Goal: Task Accomplishment & Management: Complete application form

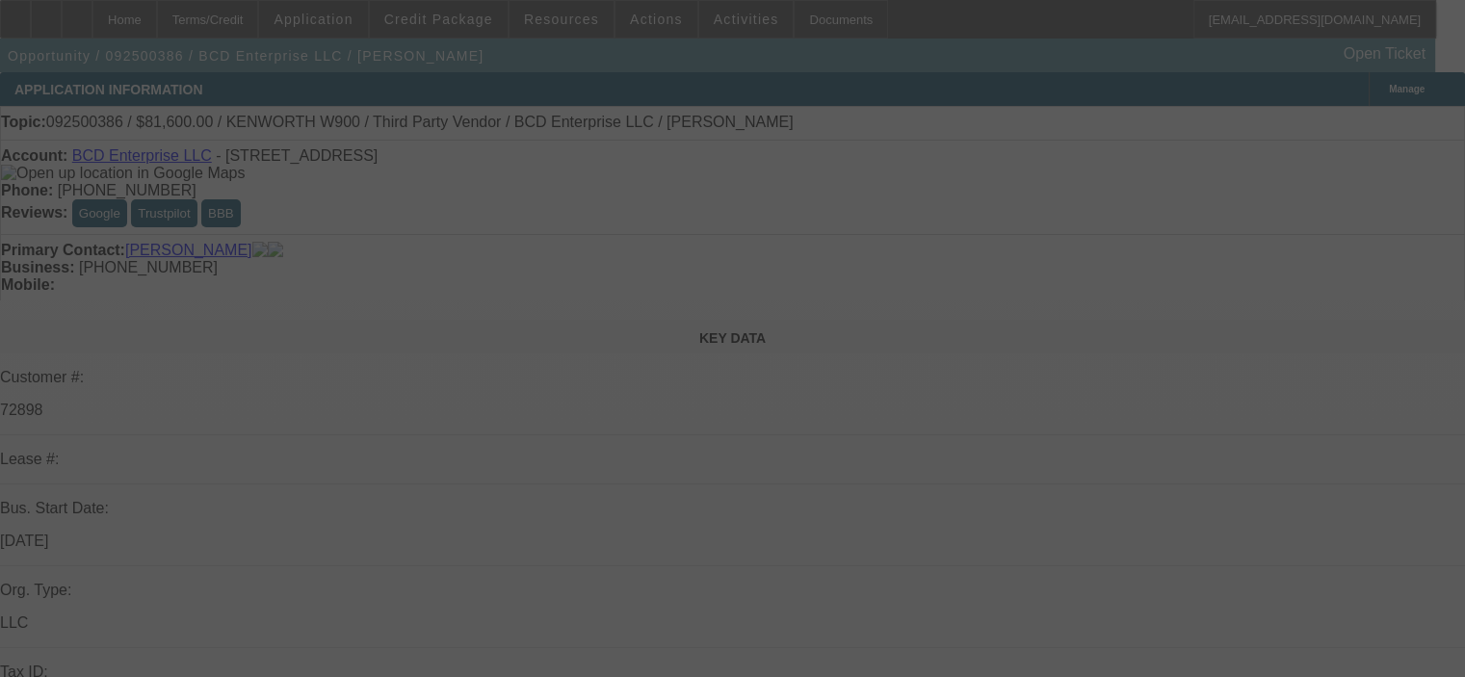
select select "0.15"
select select "2"
select select "0"
select select "6"
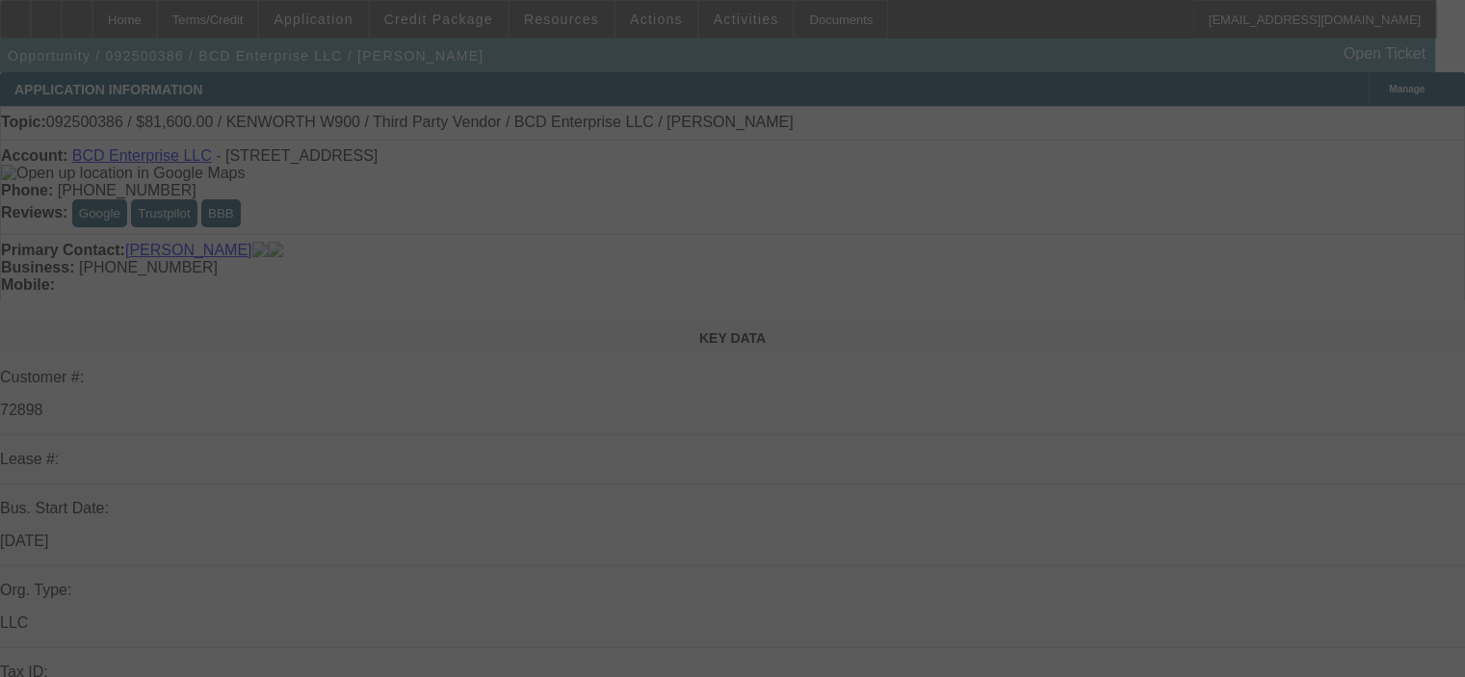
select select "0.15"
select select "2"
select select "0"
select select "6"
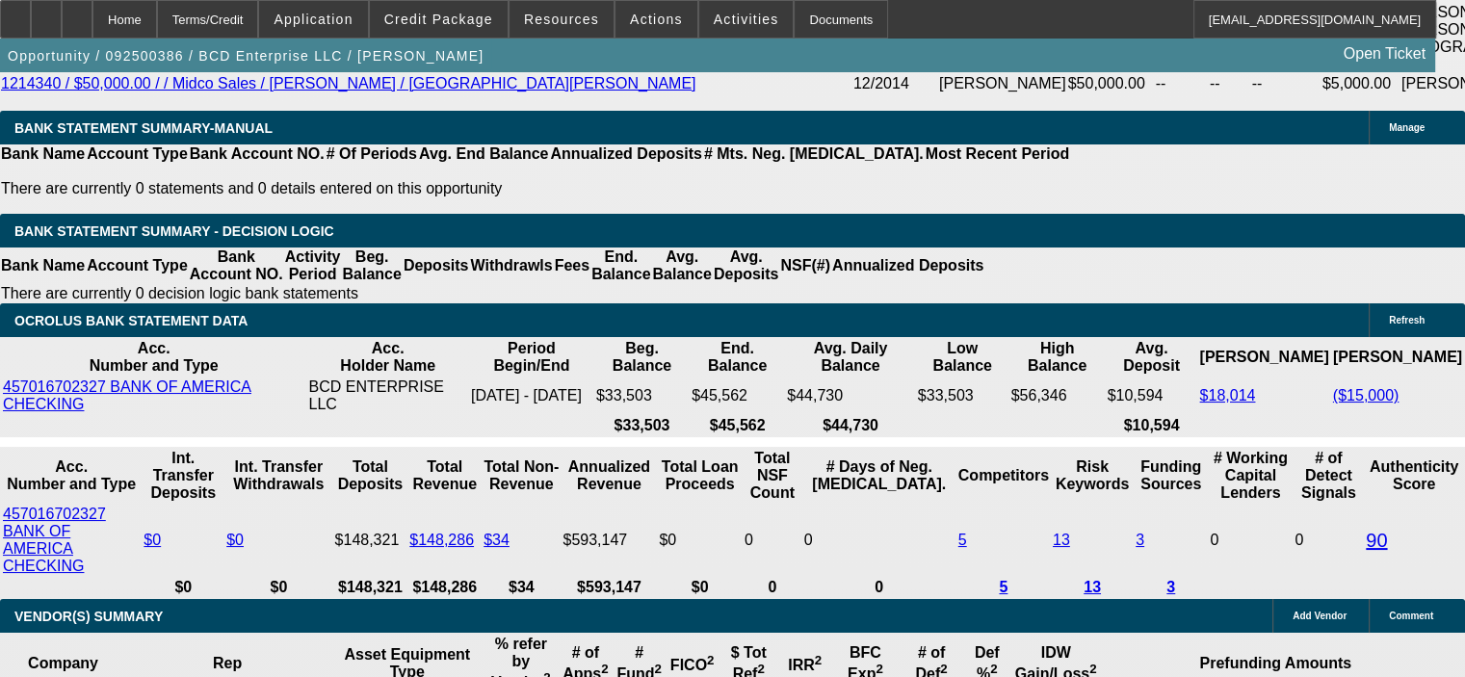
scroll to position [4142, 0]
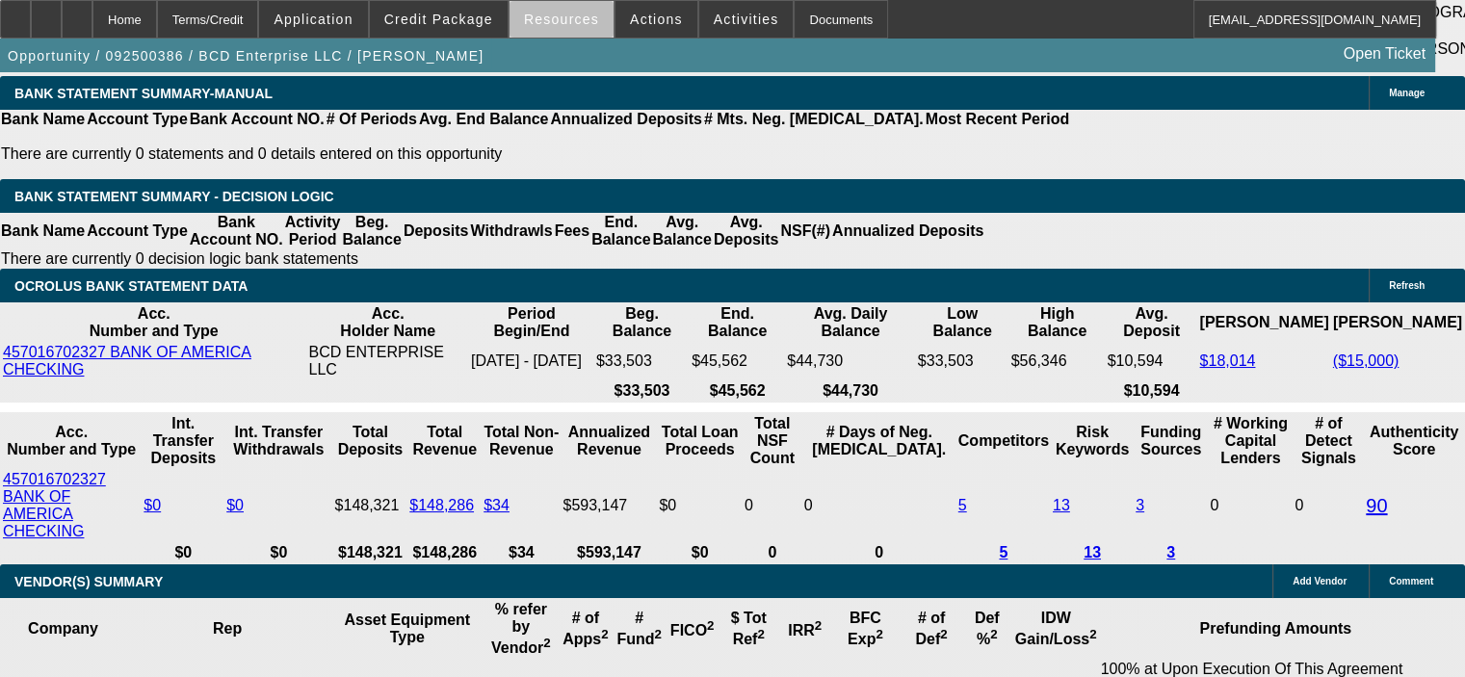
click at [566, 26] on span at bounding box center [562, 19] width 104 height 46
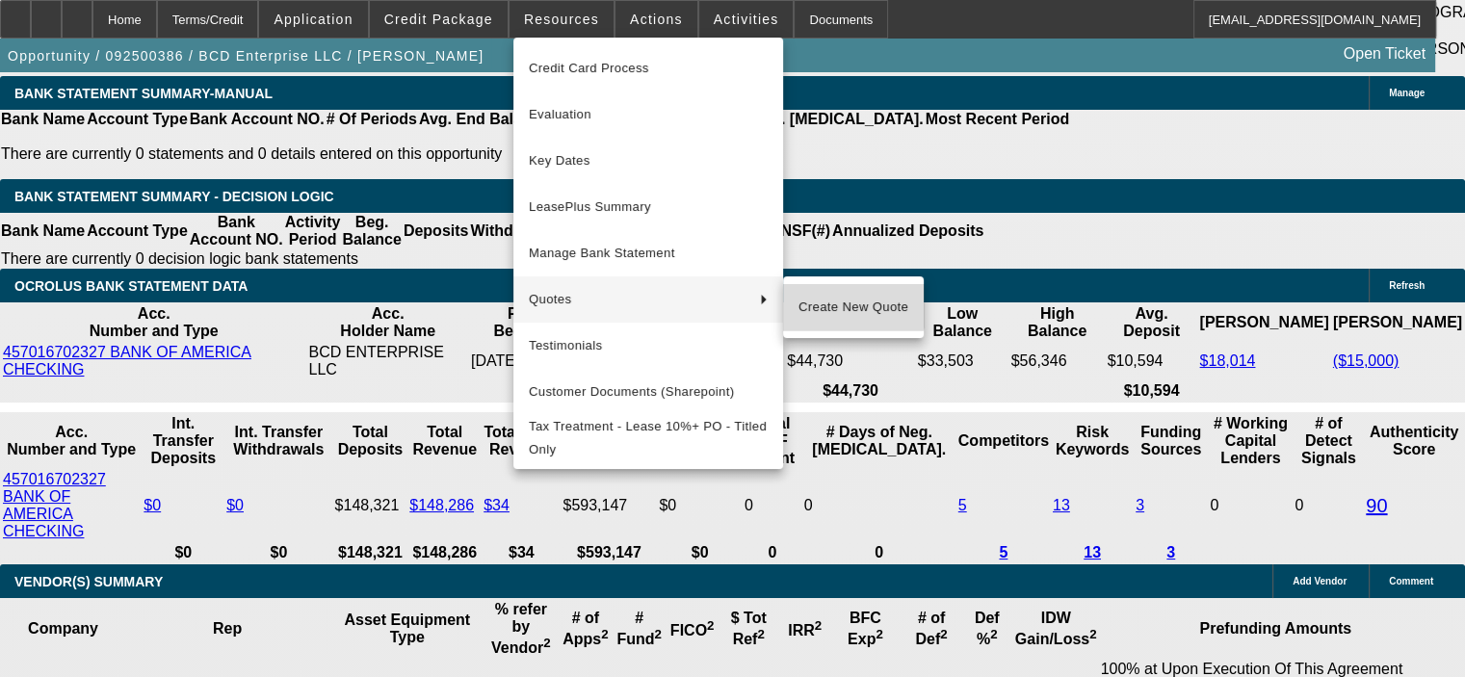
click at [826, 300] on span "Create New Quote" at bounding box center [853, 307] width 110 height 23
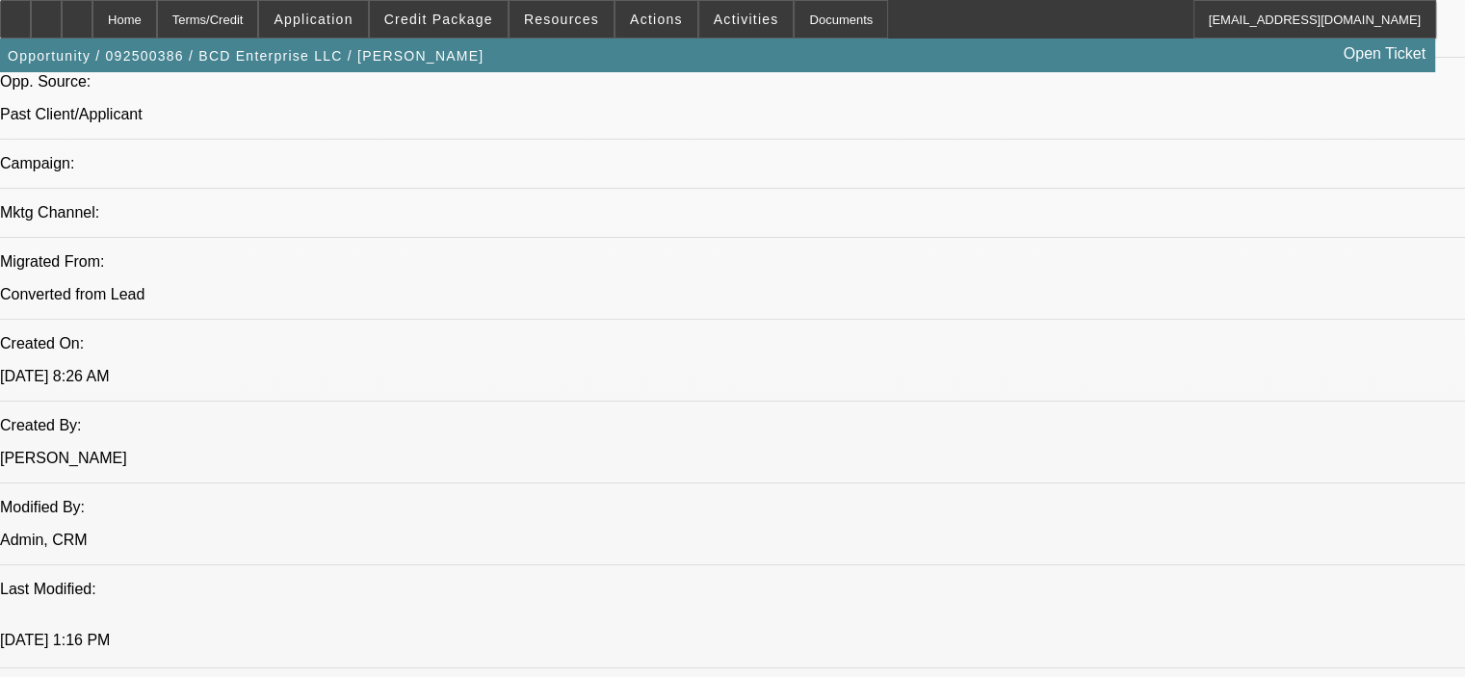
scroll to position [0, 0]
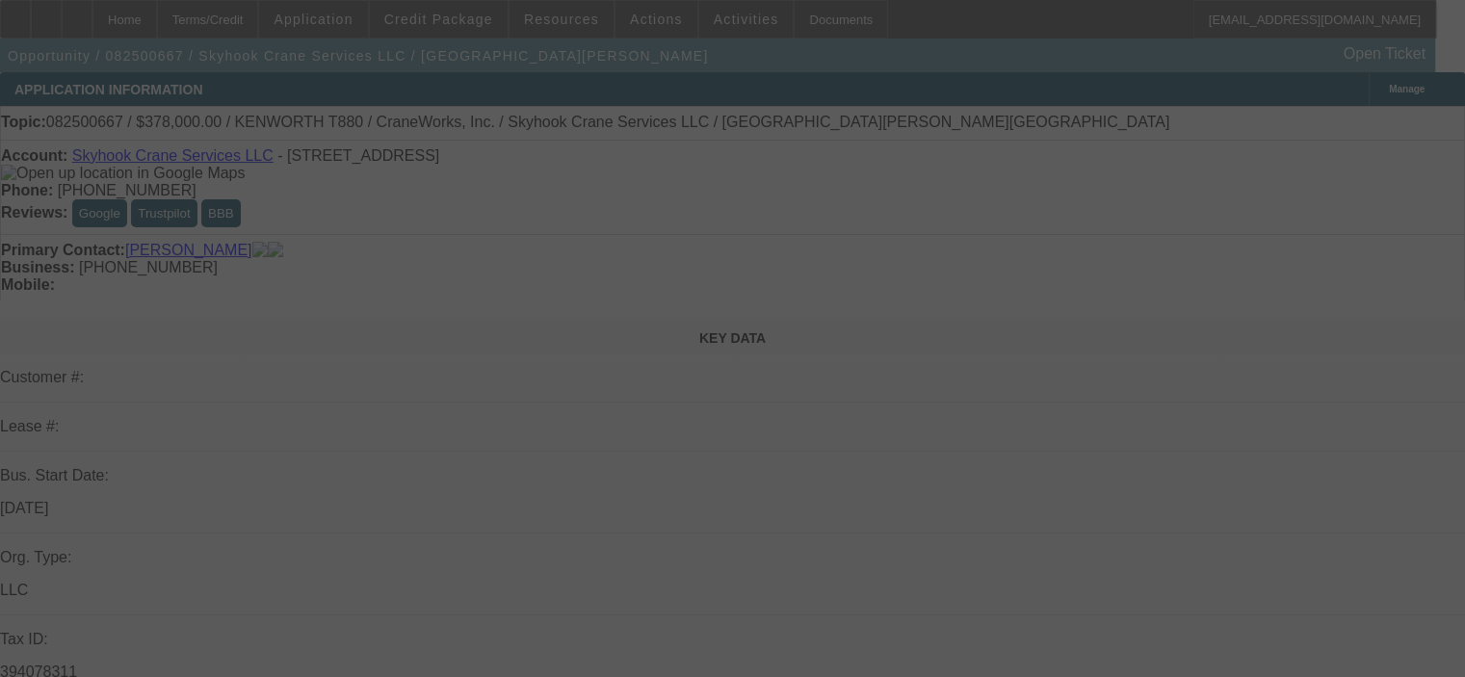
select select "0"
select select "2"
select select "0"
select select "6"
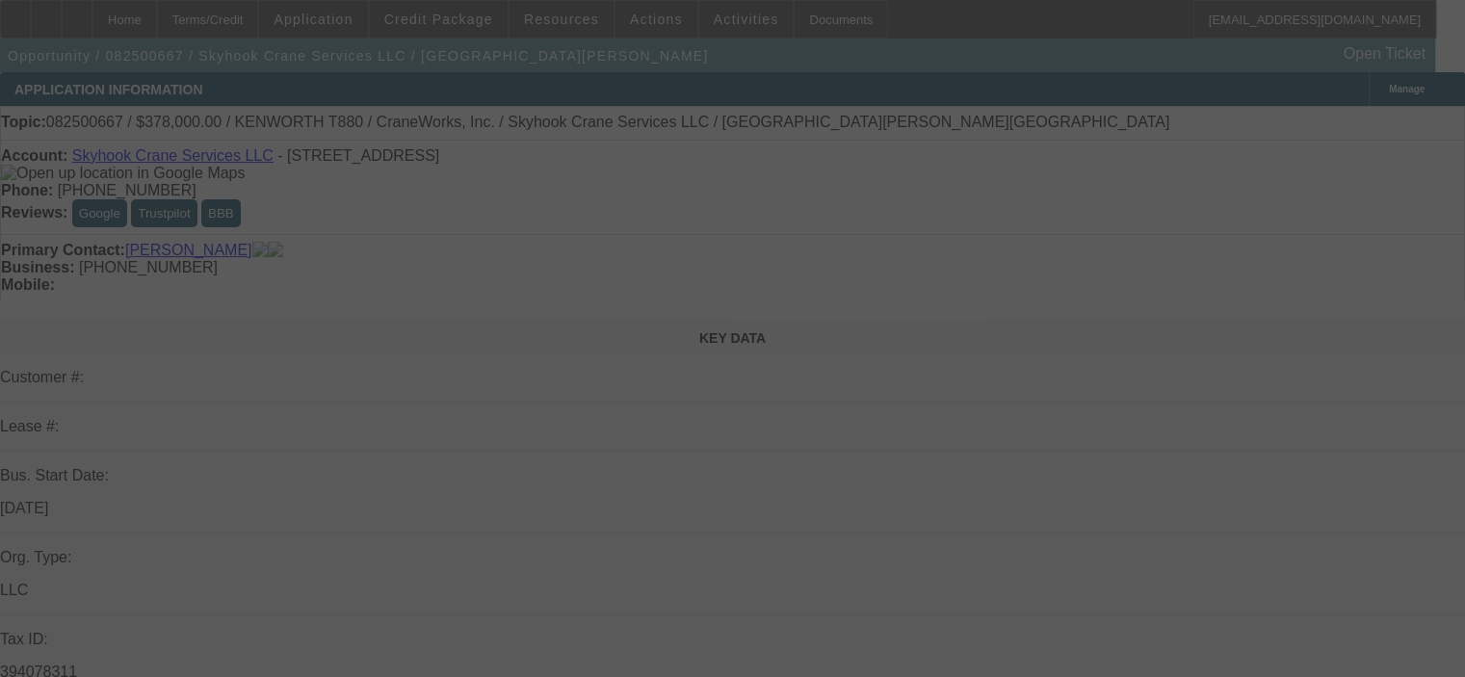
select select "0"
select select "2"
select select "0"
select select "6"
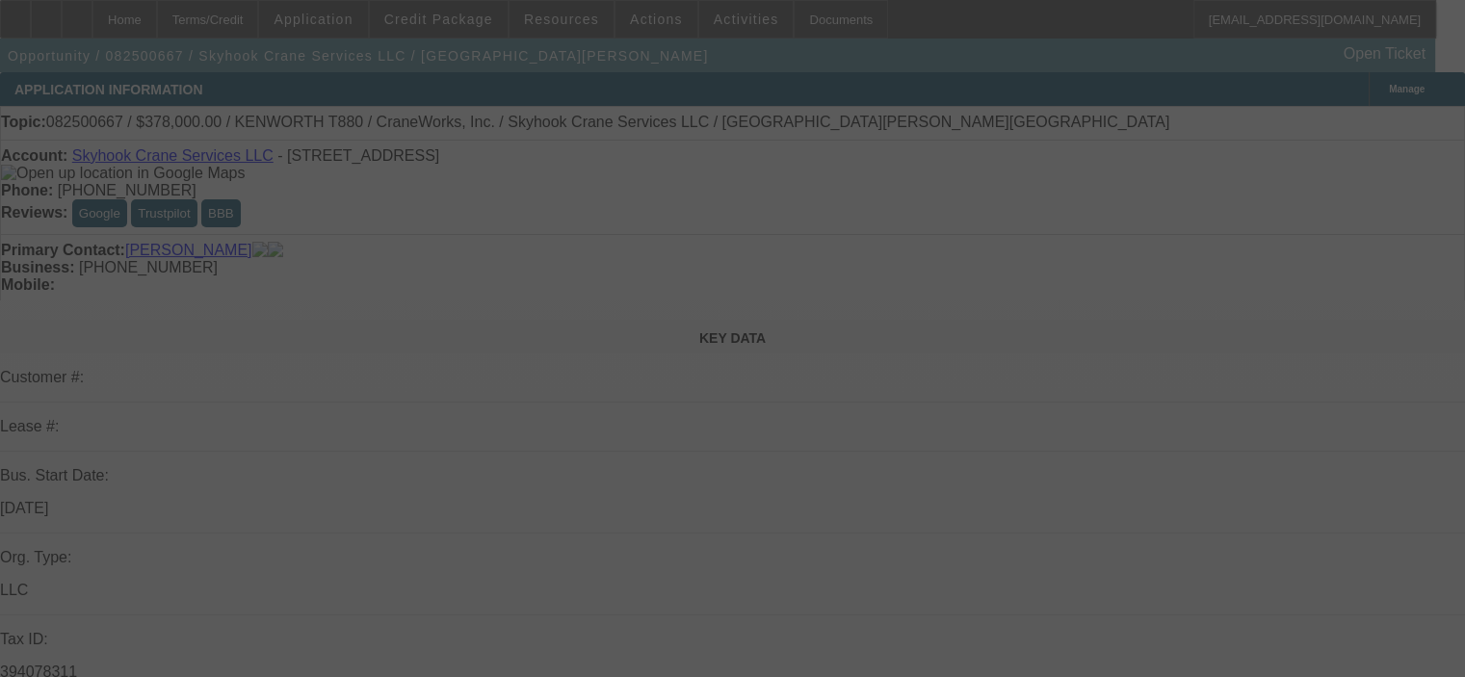
select select "0"
select select "2"
select select "0"
select select "6"
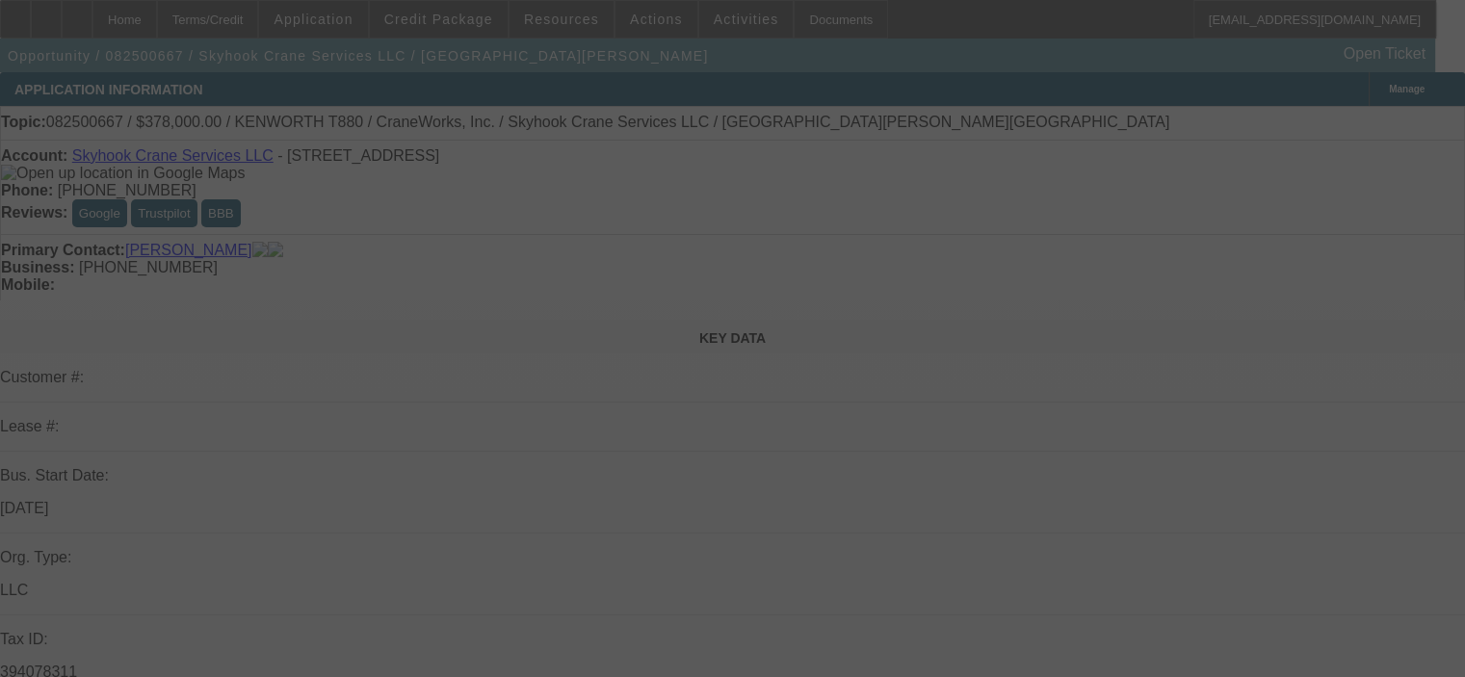
select select "0"
select select "2"
select select "0"
select select "6"
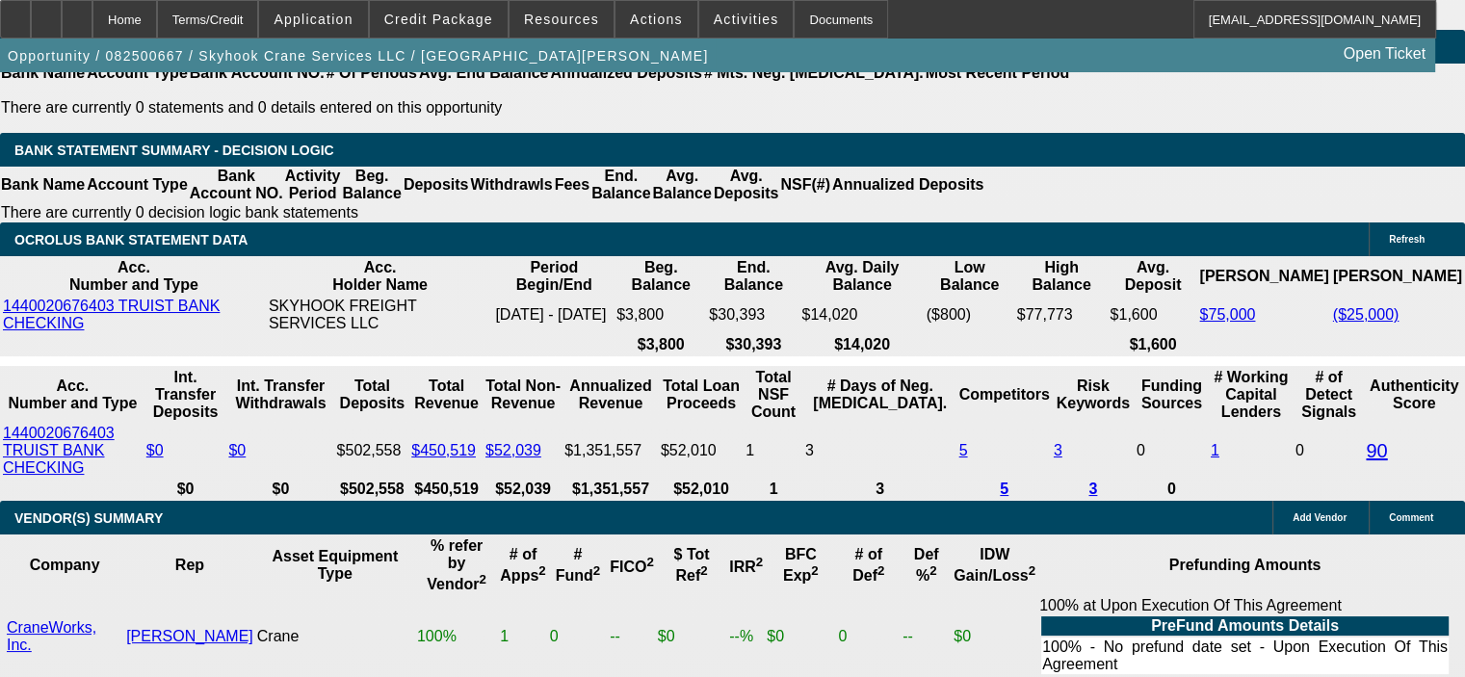
scroll to position [193, 0]
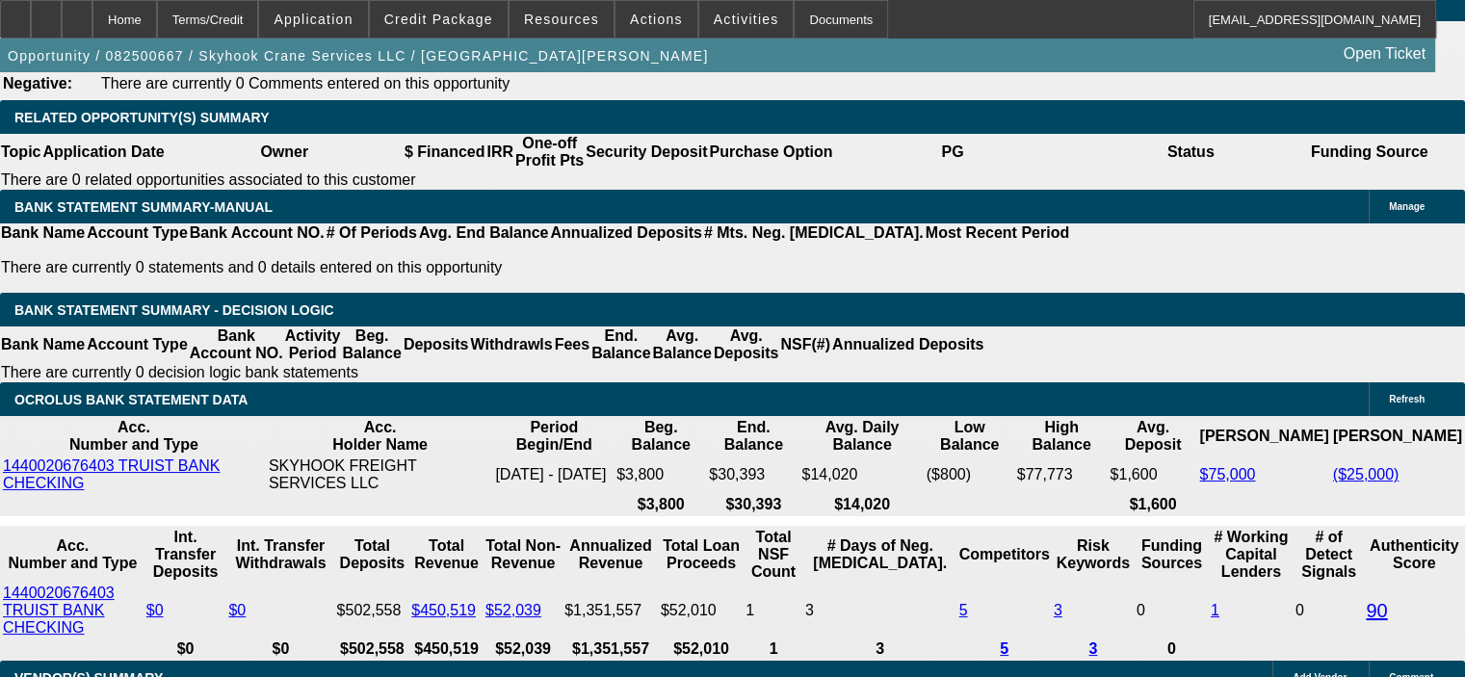
scroll to position [3082, 0]
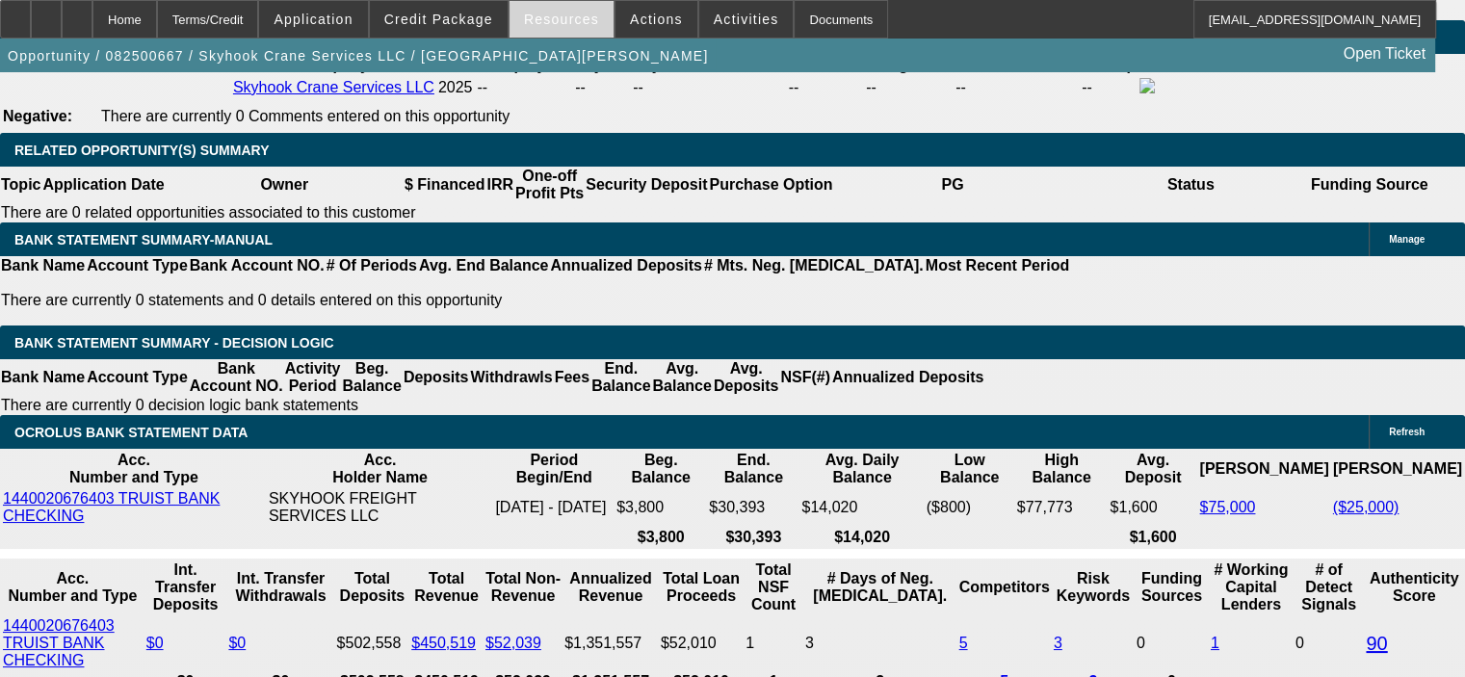
click at [575, 16] on span "Resources" at bounding box center [561, 19] width 75 height 15
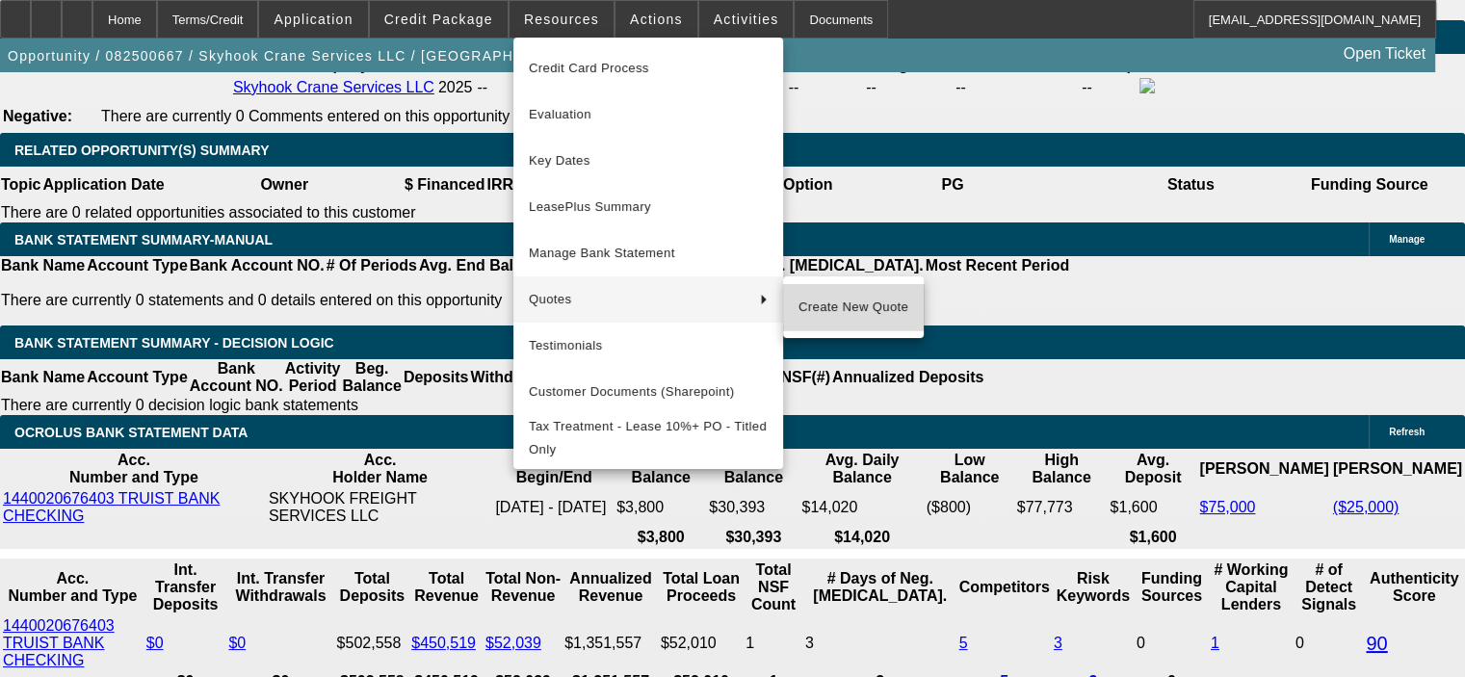
click at [821, 301] on span "Create New Quote" at bounding box center [853, 307] width 110 height 23
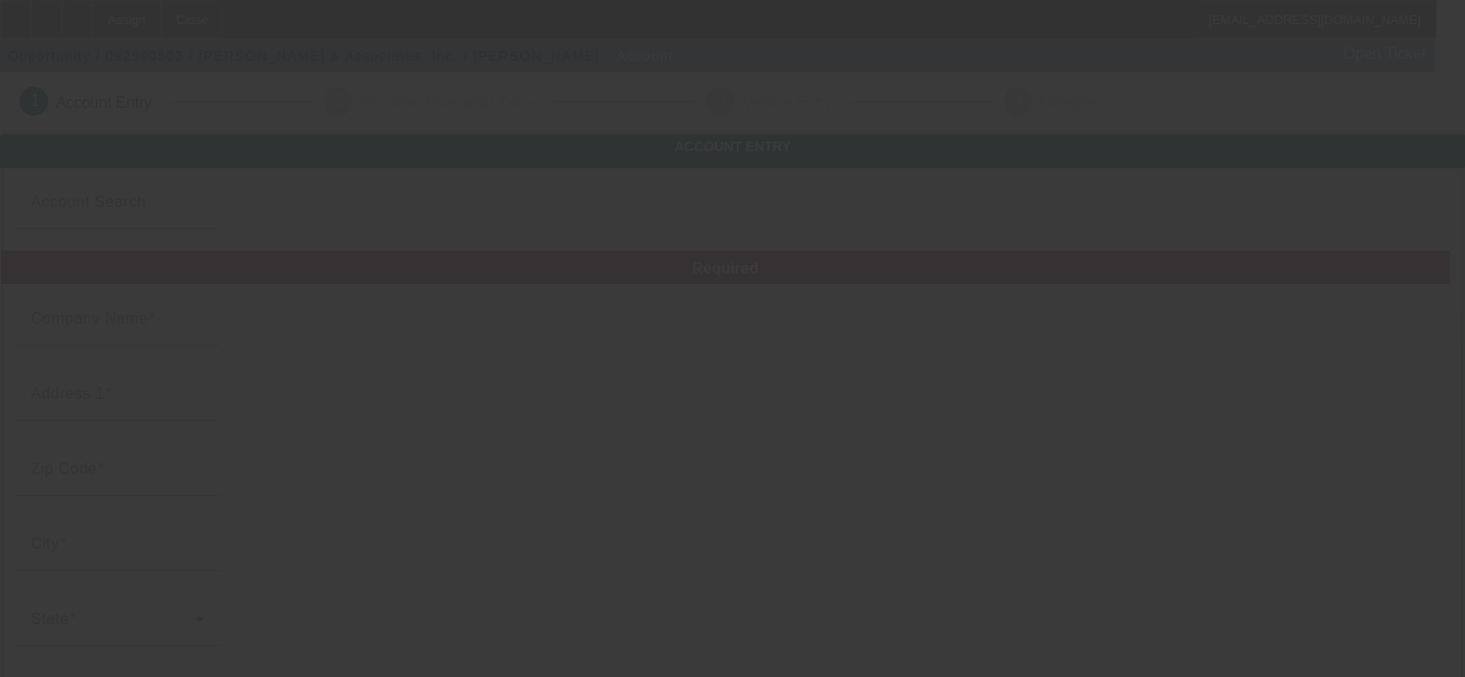
type input "T. Grant & Associates, Inc."
type input "4642 E Waterloo Rd"
type input "95215"
type input "Stockton"
type input "(209) 931-7090"
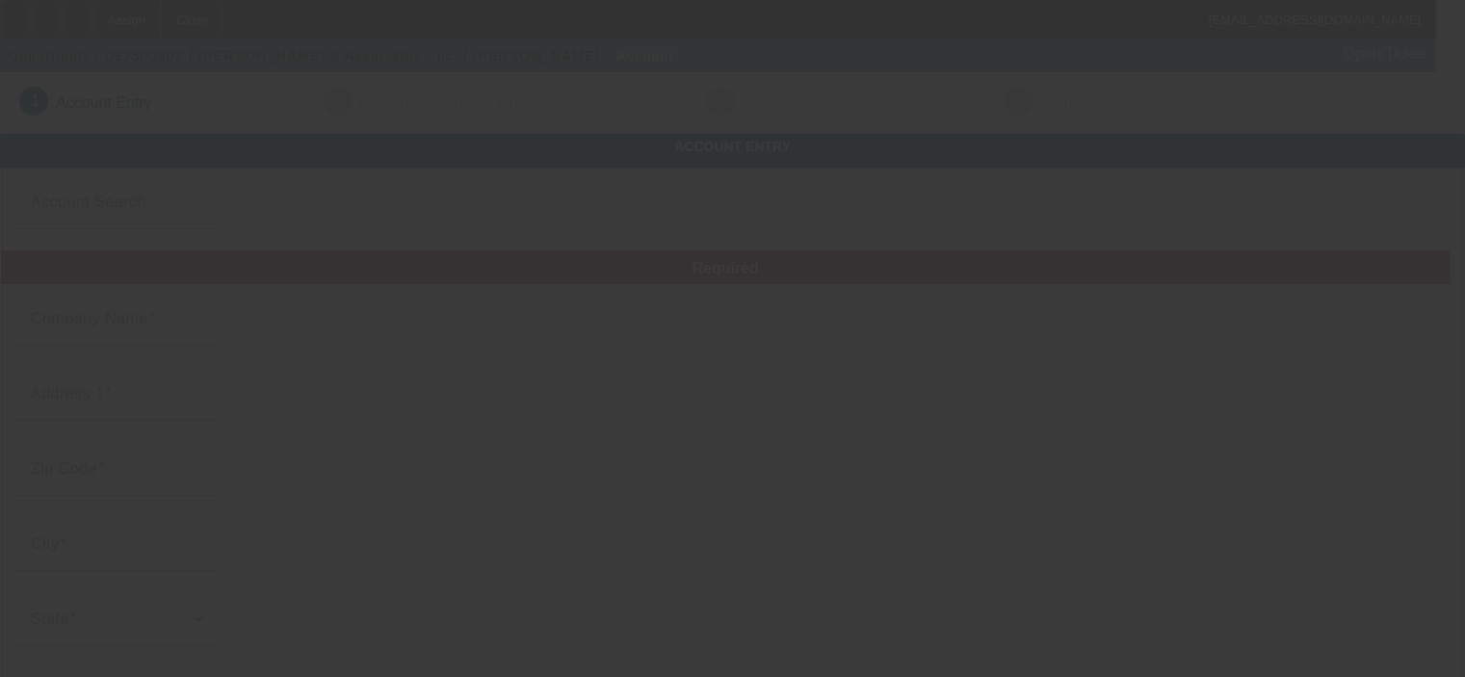
type input "t24grant@aol.com"
type input "San Joaquin"
type input "(209) 931-7094"
type input "341997102"
type input "Auto Repossession"
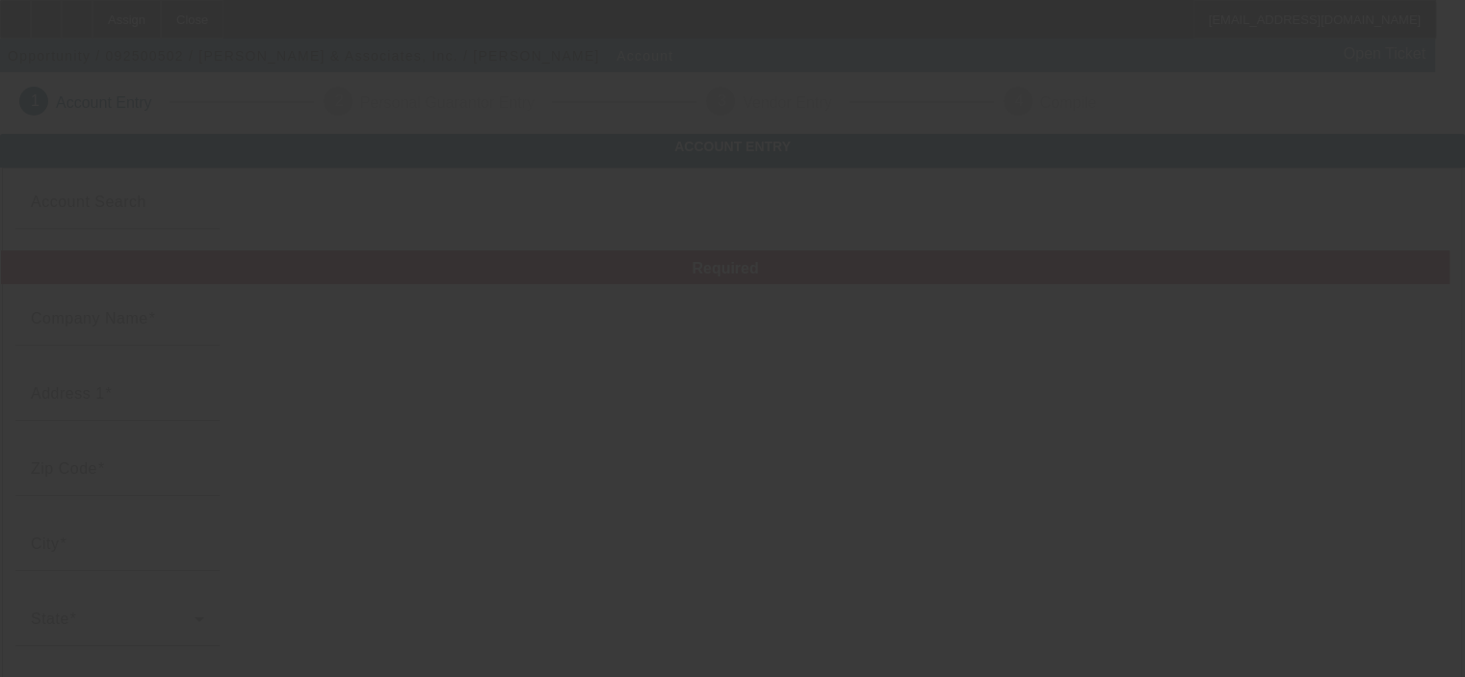
type input "https://www.tgrantpi.com"
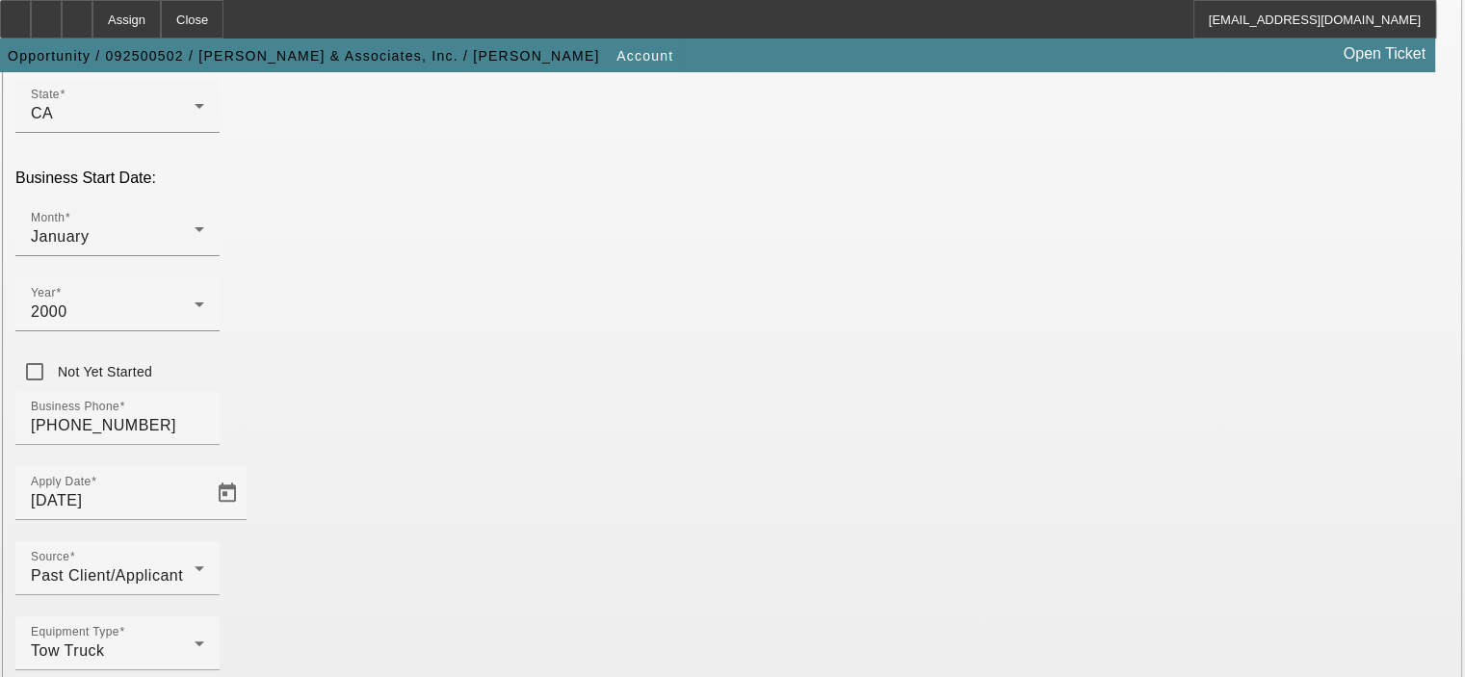
scroll to position [532, 0]
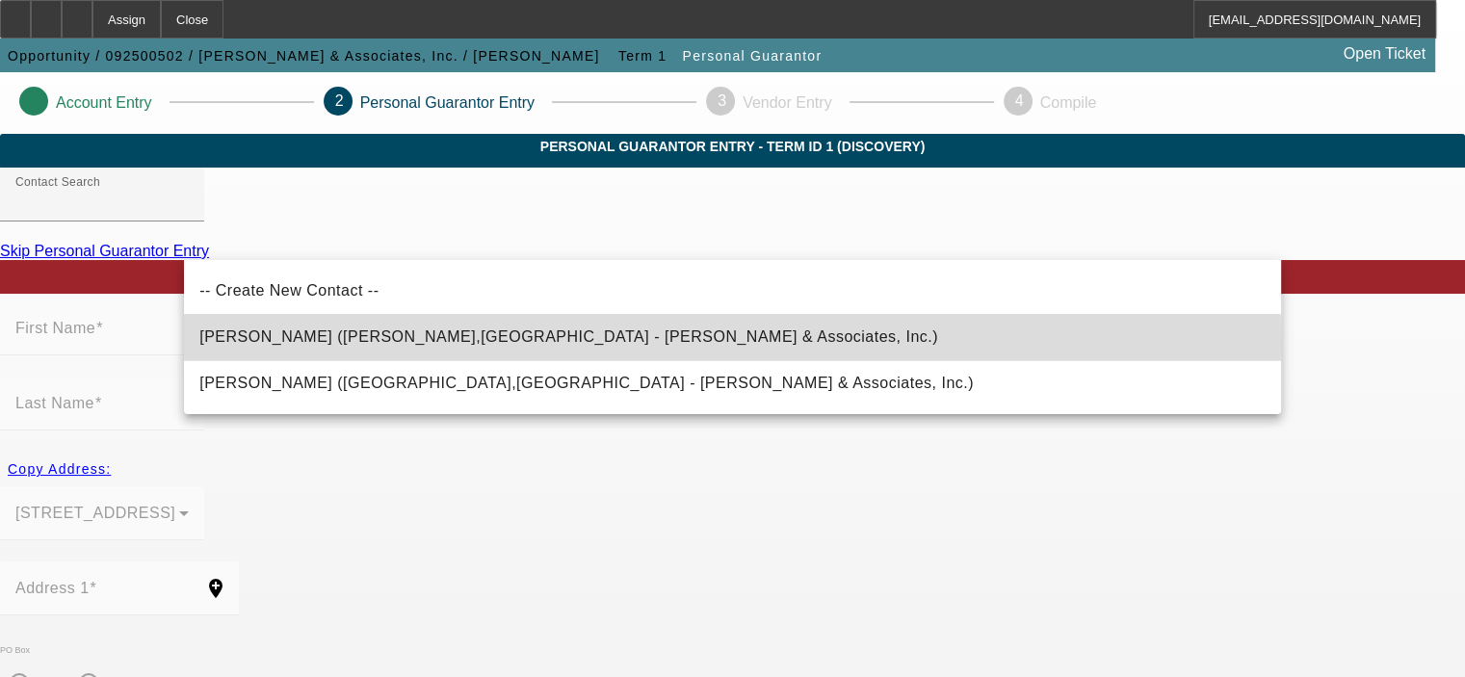
click at [327, 344] on span "Grant, Tim (Stockton,CA - T. Grant & Associates, Inc.)" at bounding box center [568, 336] width 739 height 16
type input "Grant, Tim (Stockton,CA - T. Grant & Associates, Inc.)"
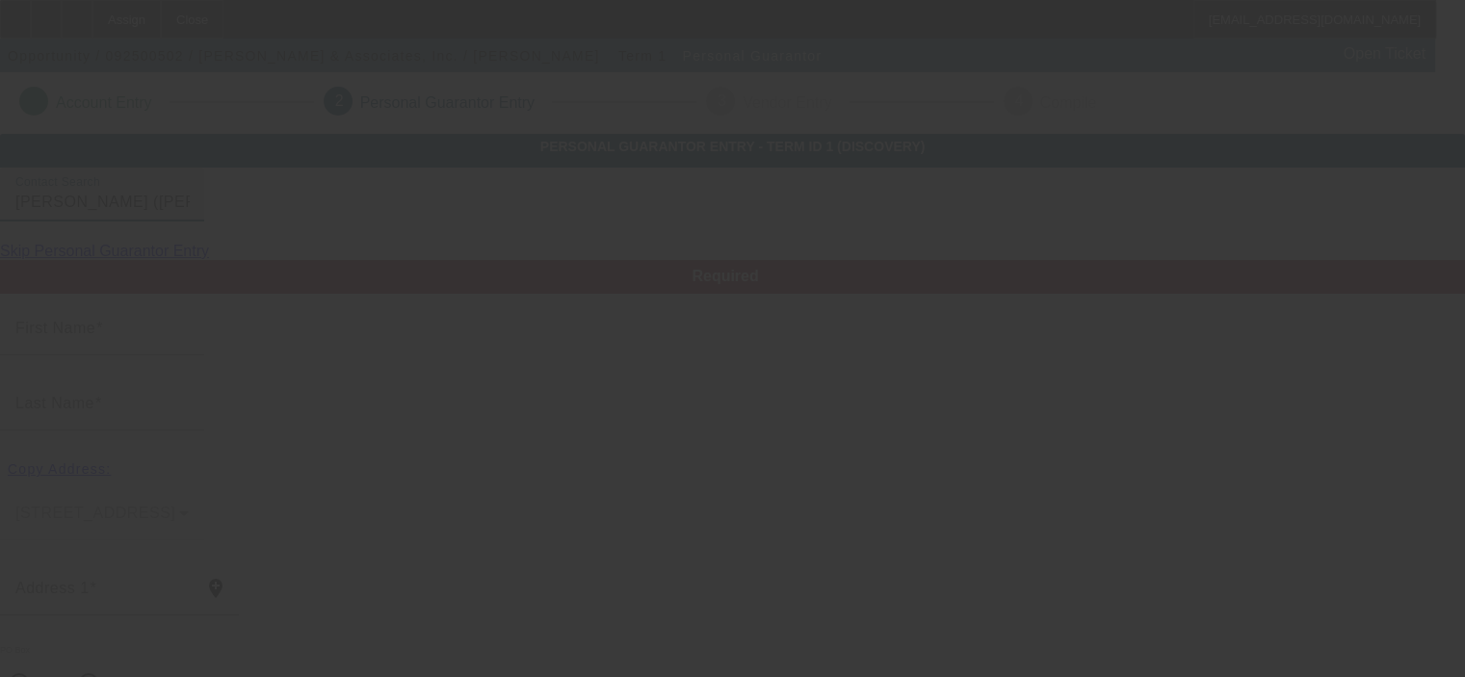
type input "Tim"
type input "Grant"
type input "437 N Pebble Beach Court"
radio input "true"
type input "95215"
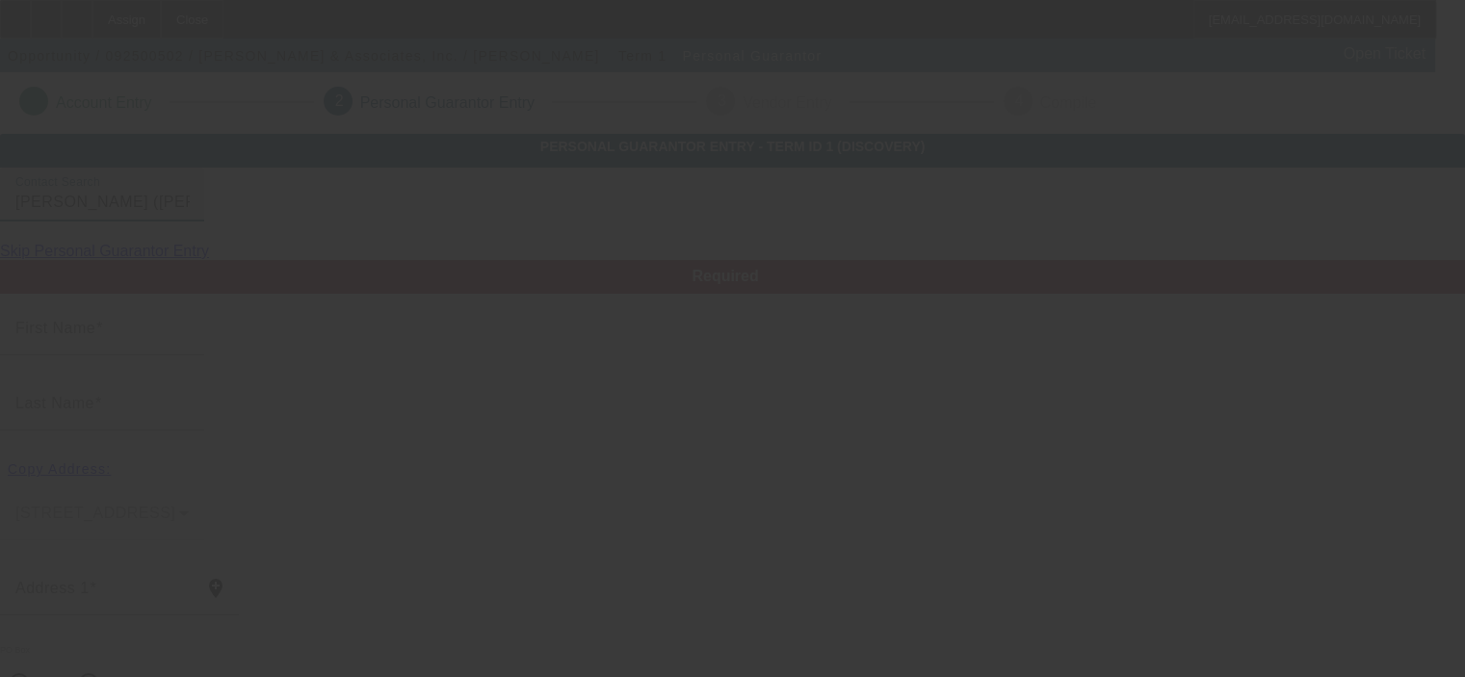
type input "Stockton"
type input "(209) 931-7090"
type input "100"
type input "555-63-2633"
type input "t24grant@yahoo.com"
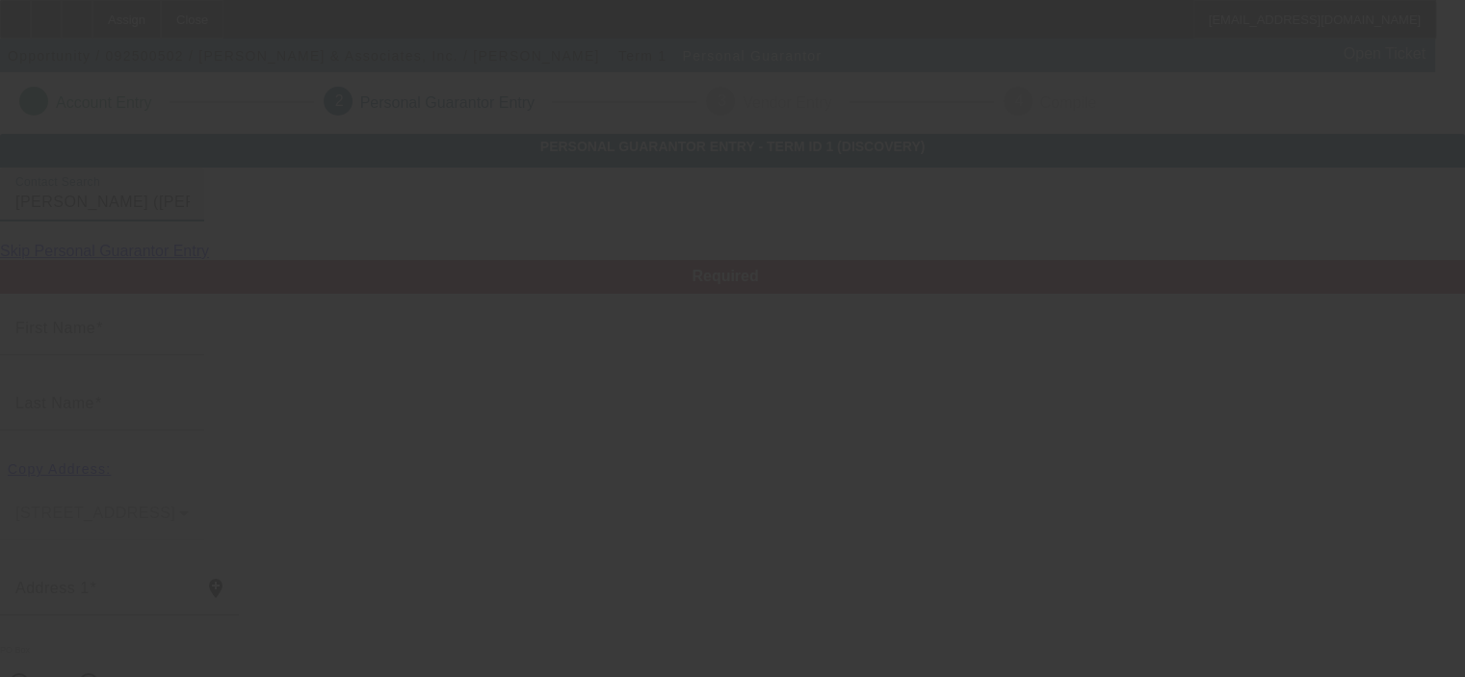
type input "(209) 815-2118"
type input "$600,000.00"
type input "$365,000.00"
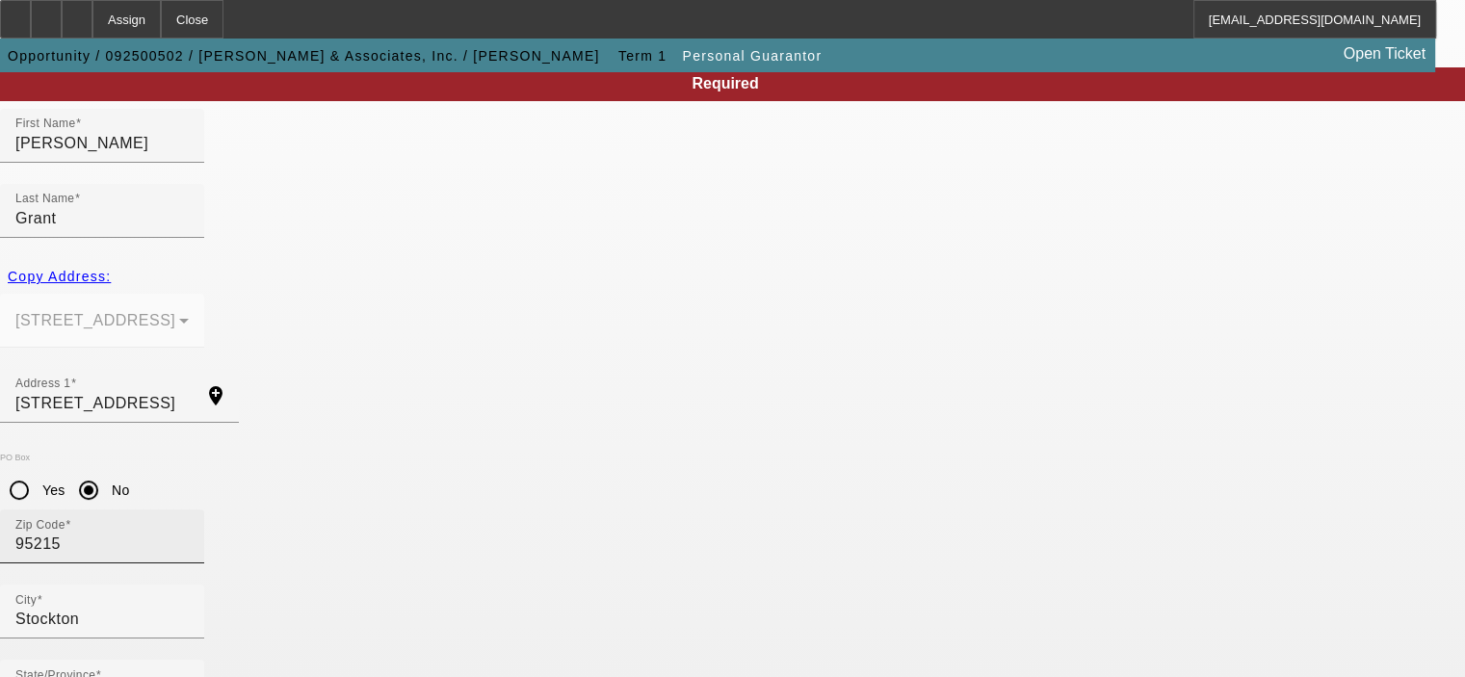
scroll to position [259, 0]
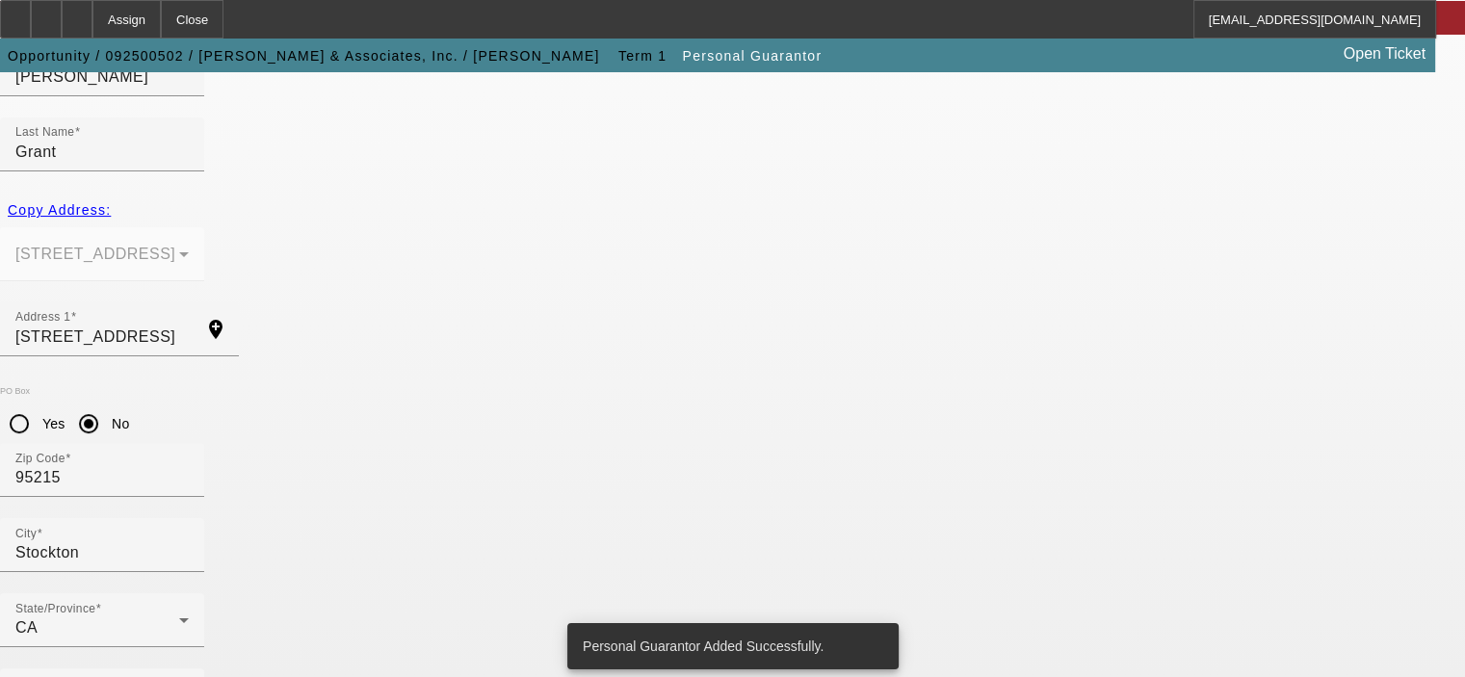
scroll to position [0, 0]
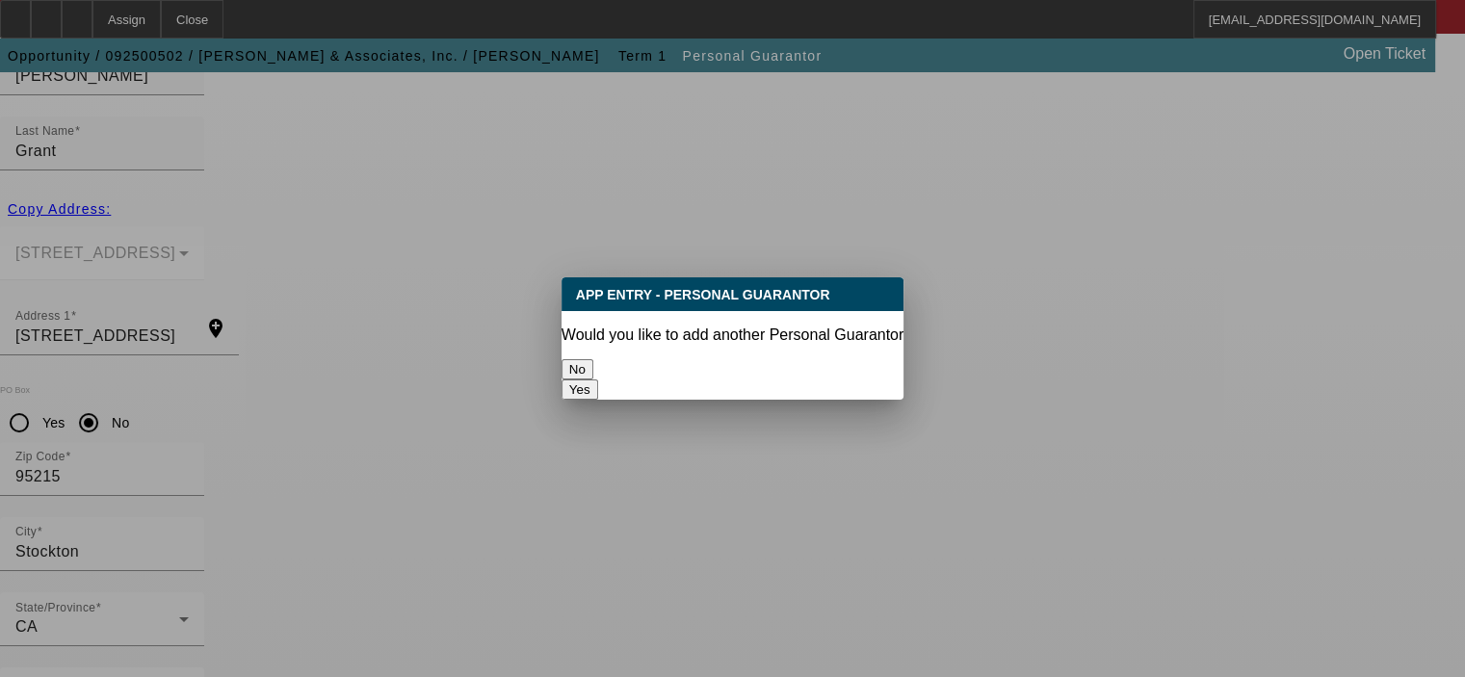
click at [593, 359] on button "No" at bounding box center [578, 369] width 32 height 20
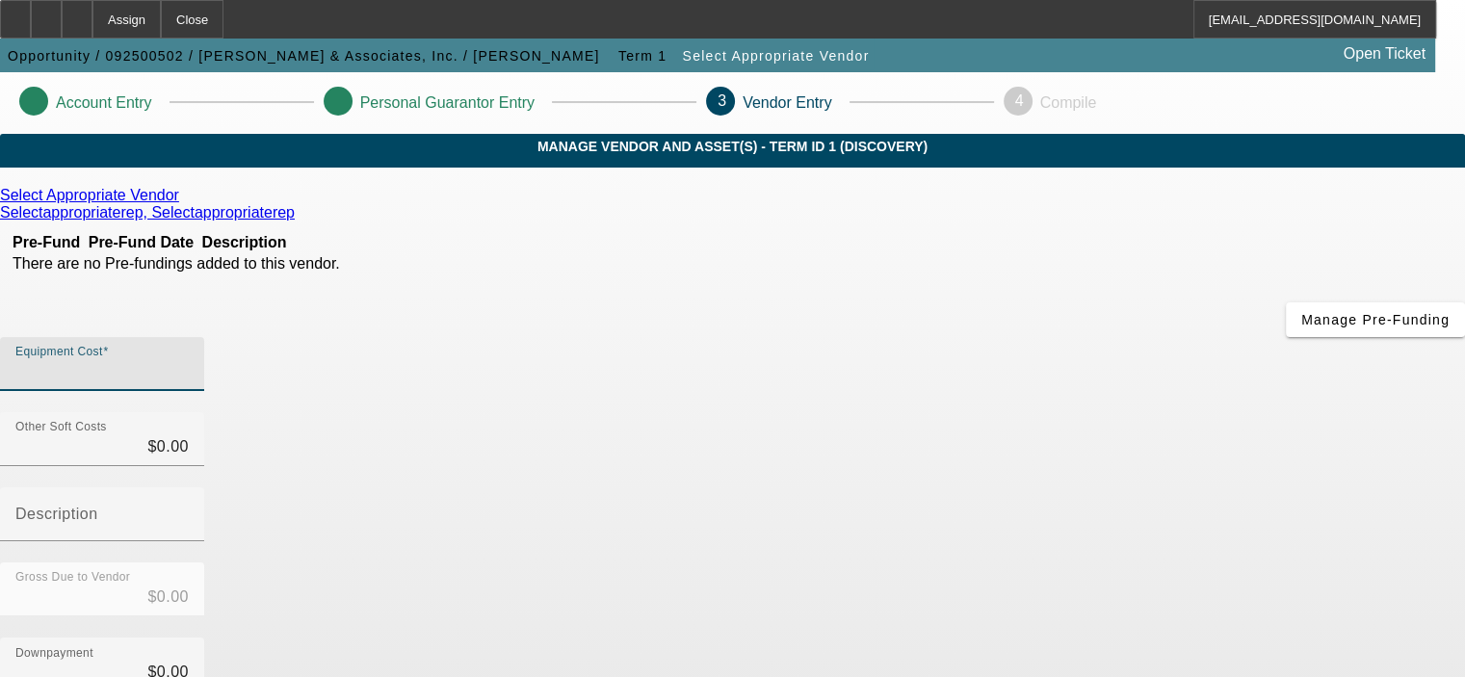
click at [189, 360] on input "Equipment Cost" at bounding box center [101, 371] width 173 height 23
type input "5"
type input "$5.00"
type input "56"
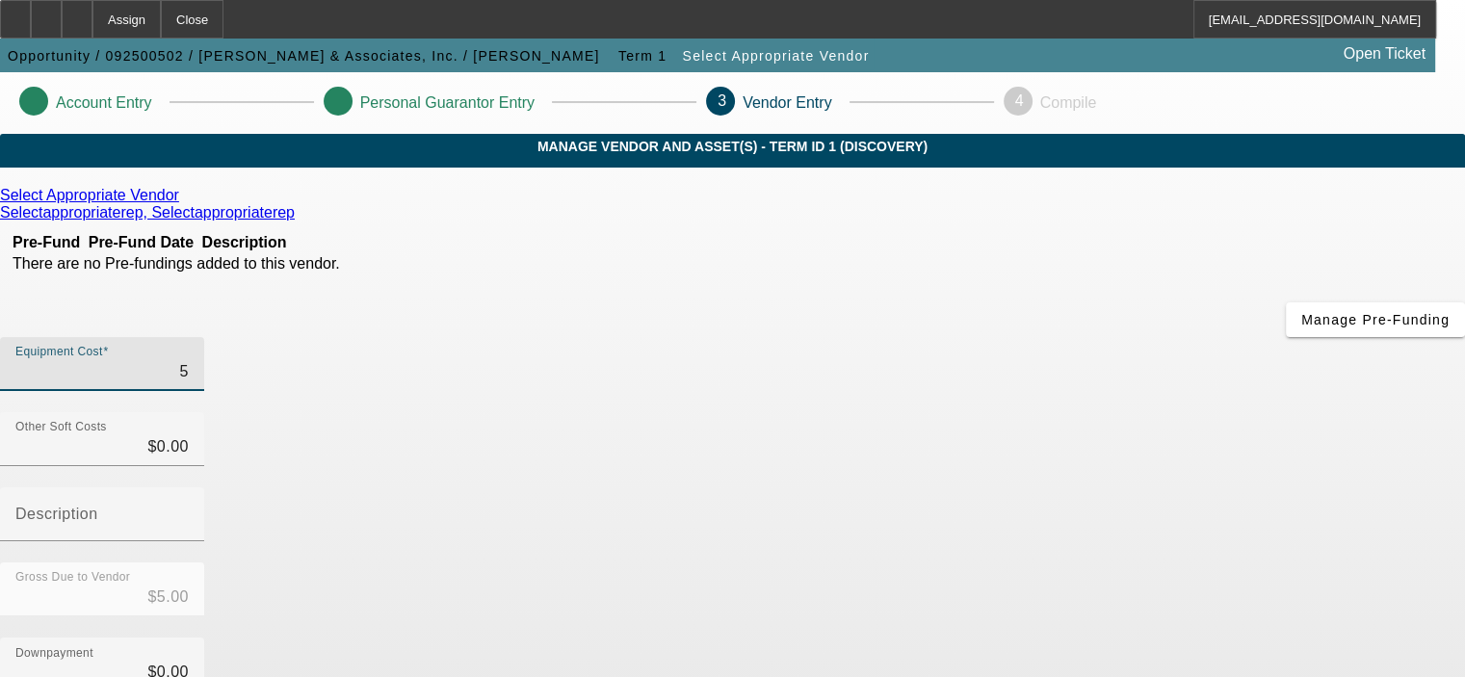
type input "$56.00"
type input "560"
type input "$560.00"
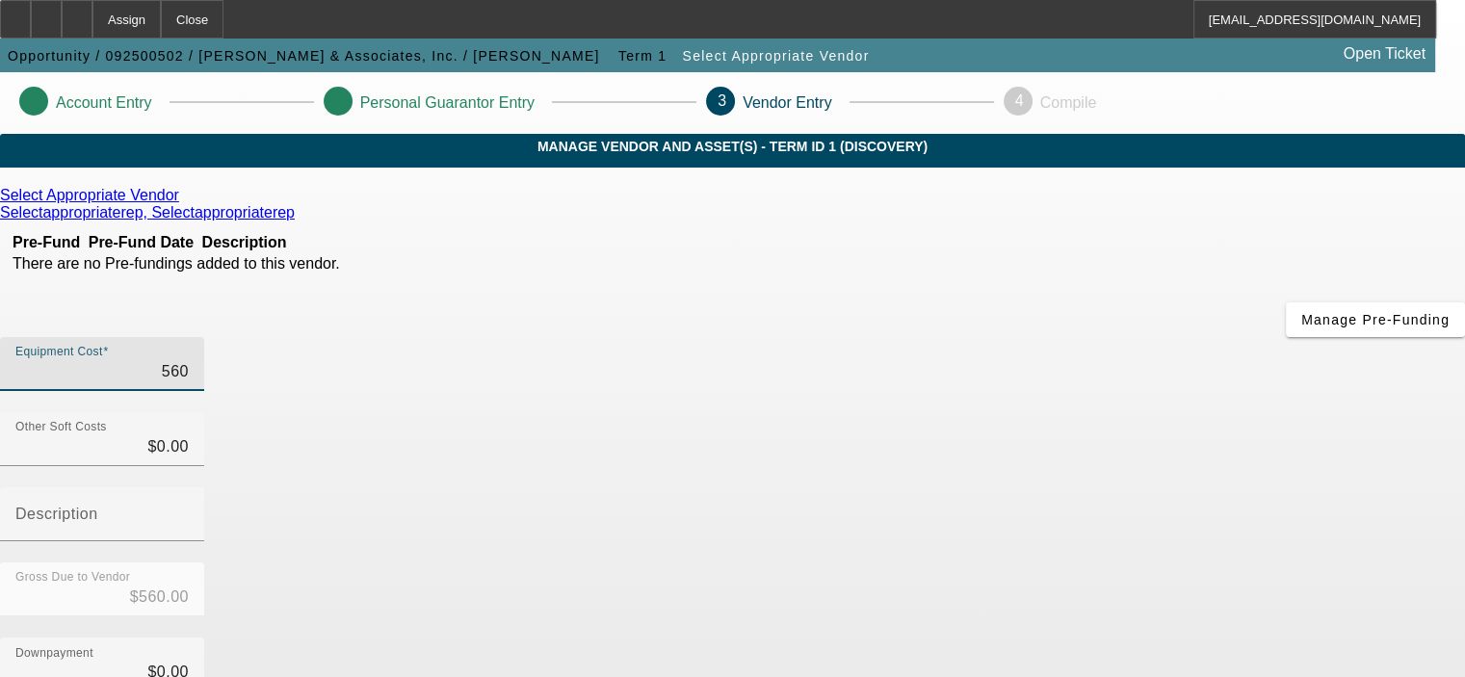
type input "5600"
type input "$5,600.00"
type input "56000"
type input "$56,000.00"
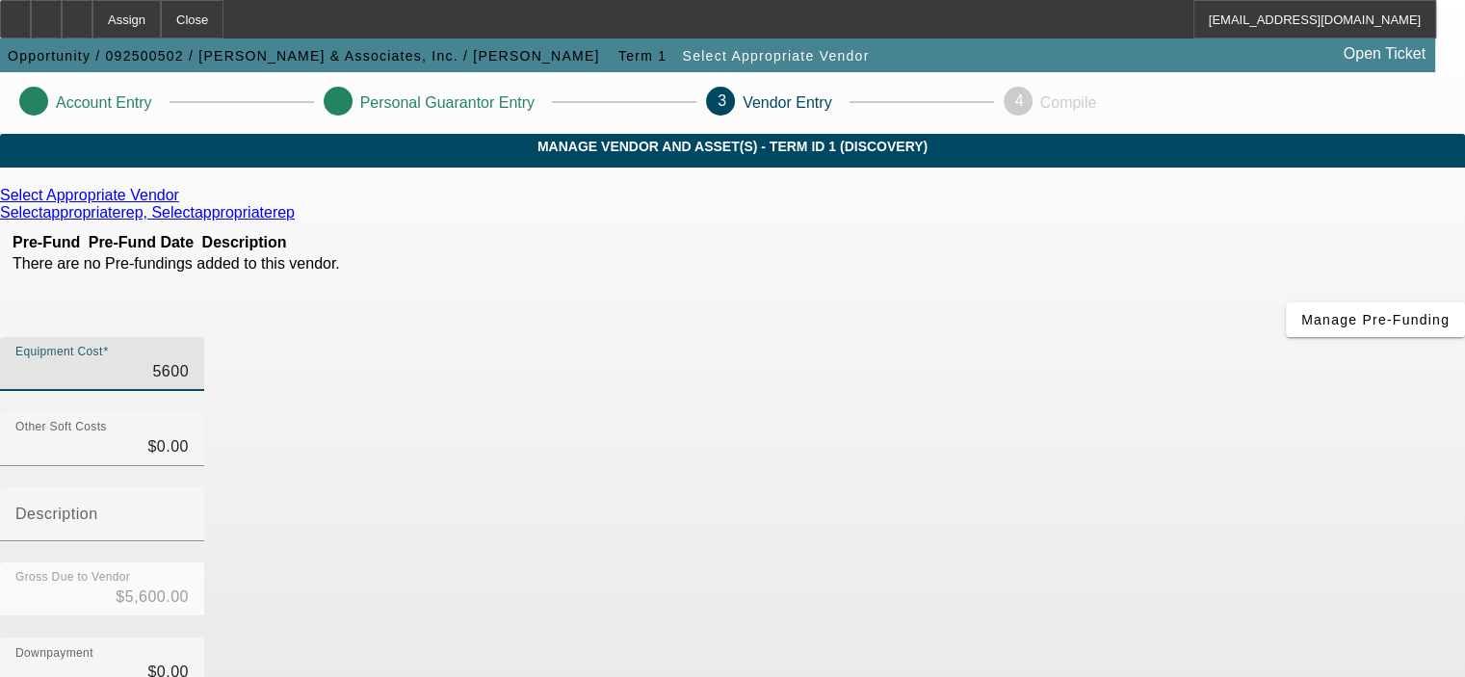
type input "$56,000.00"
click at [1163, 563] on div "Gross Due to Vendor $56,000.00" at bounding box center [732, 600] width 1465 height 75
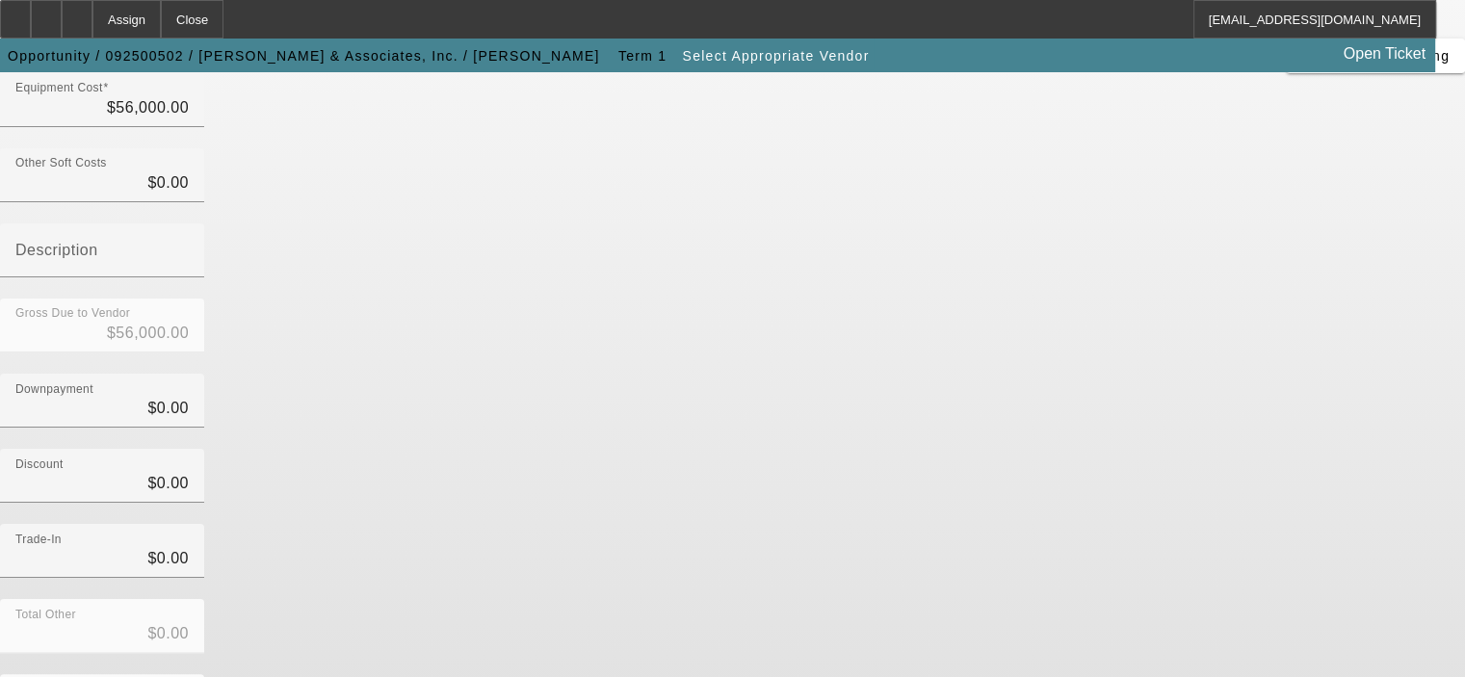
scroll to position [289, 0]
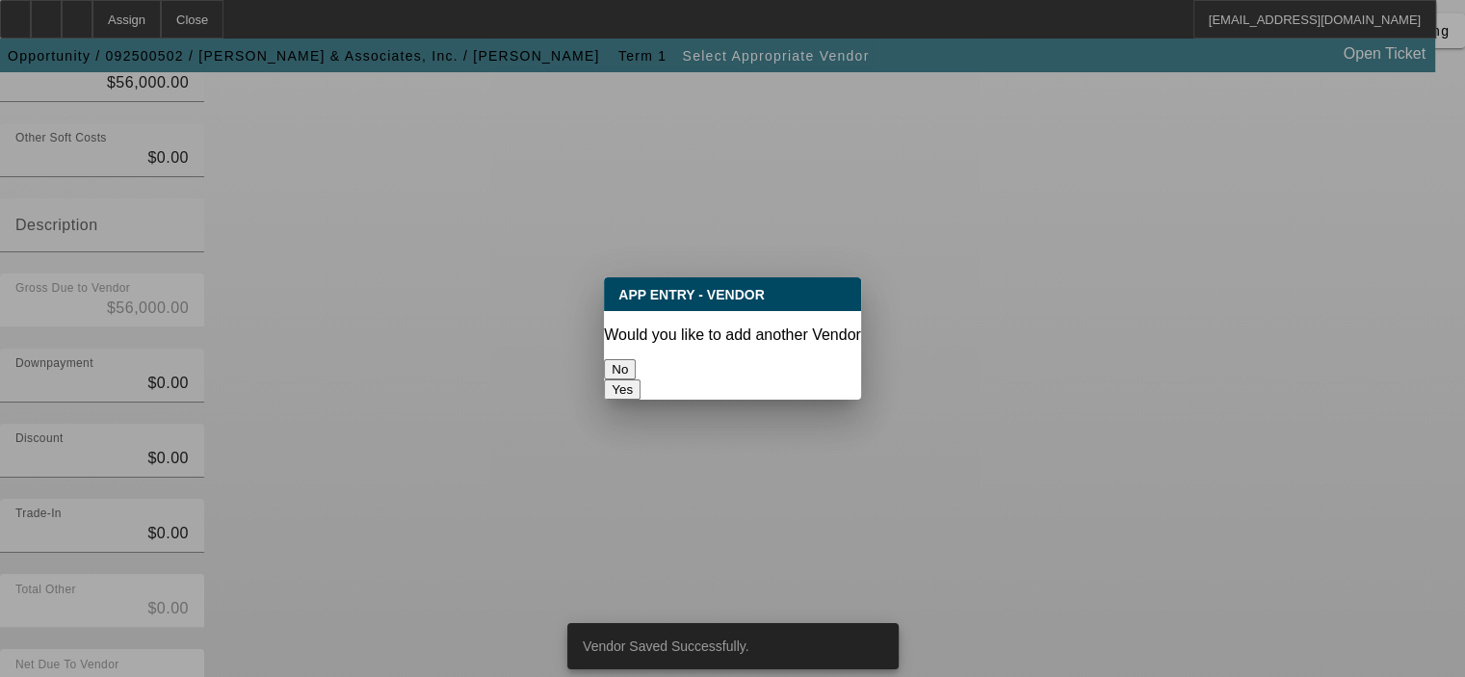
scroll to position [0, 0]
click at [636, 361] on button "No" at bounding box center [620, 369] width 32 height 20
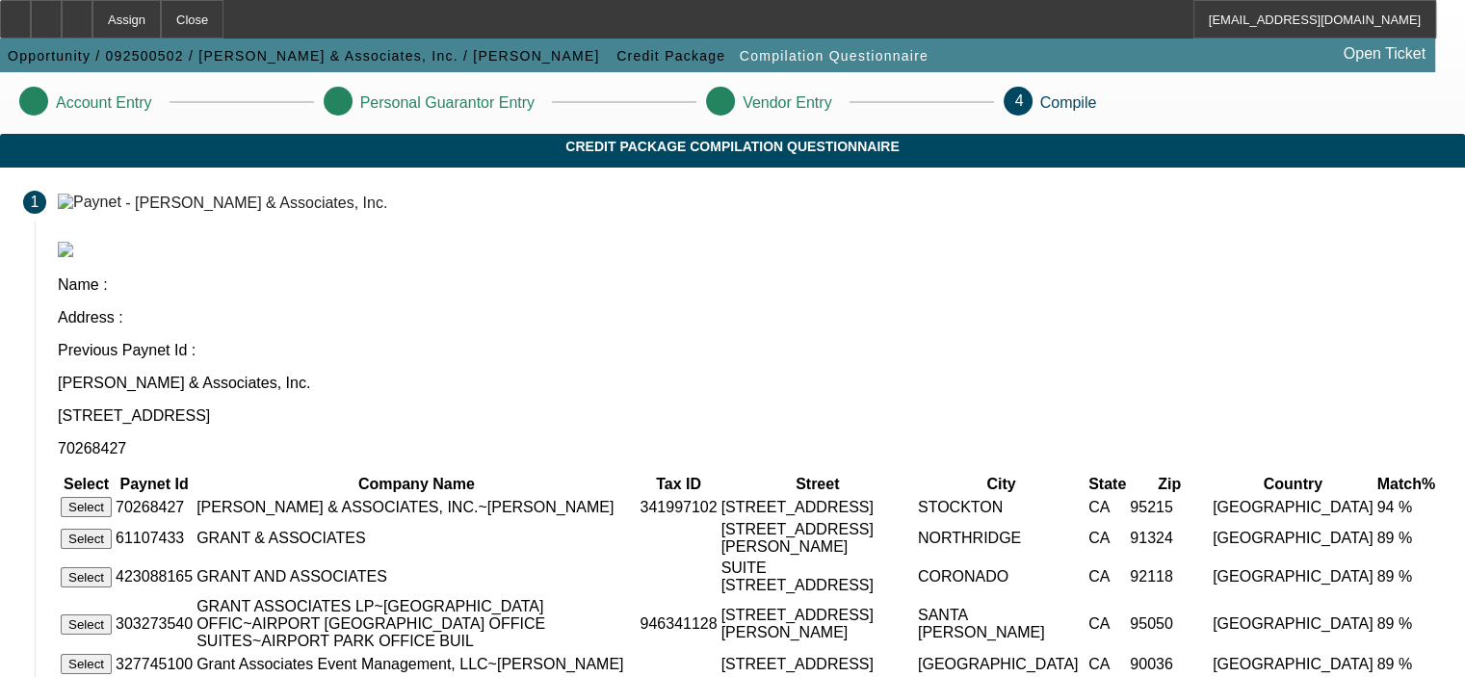
click at [112, 497] on button "Select" at bounding box center [86, 507] width 51 height 20
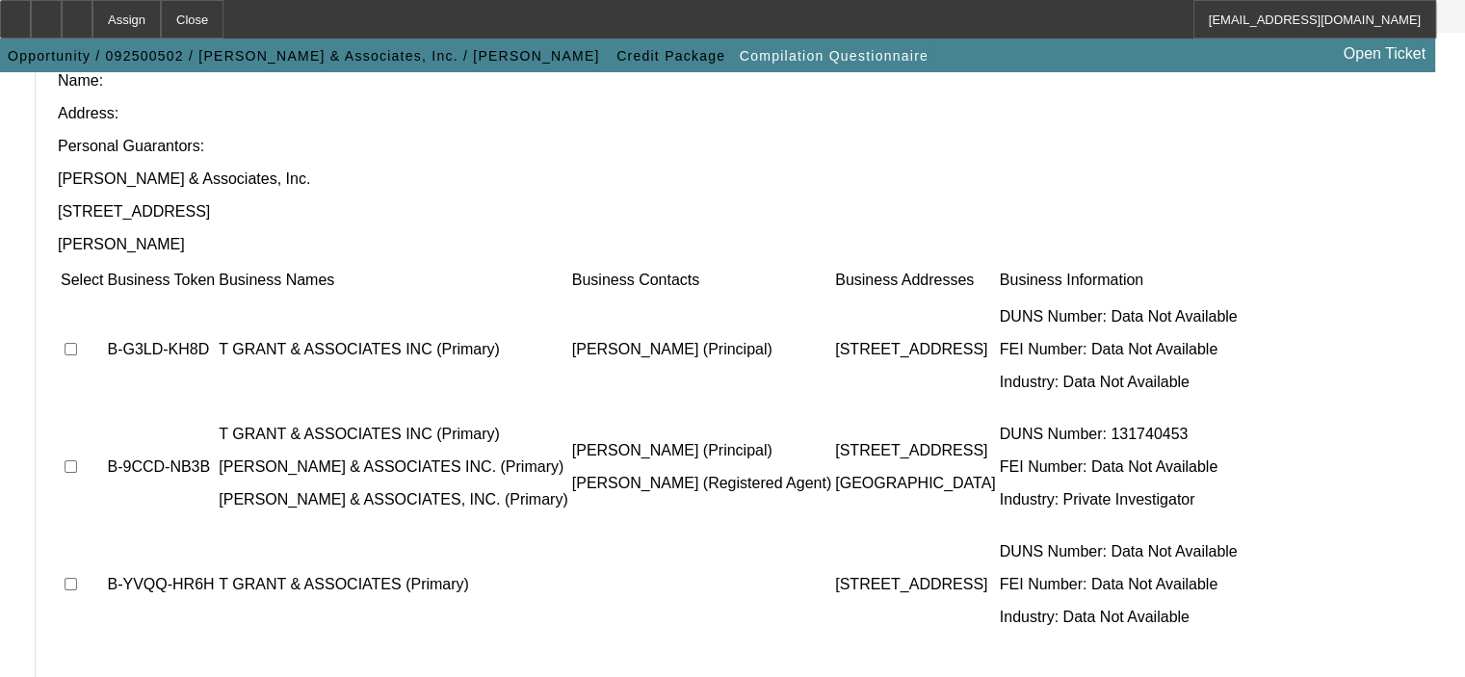
scroll to position [84, 0]
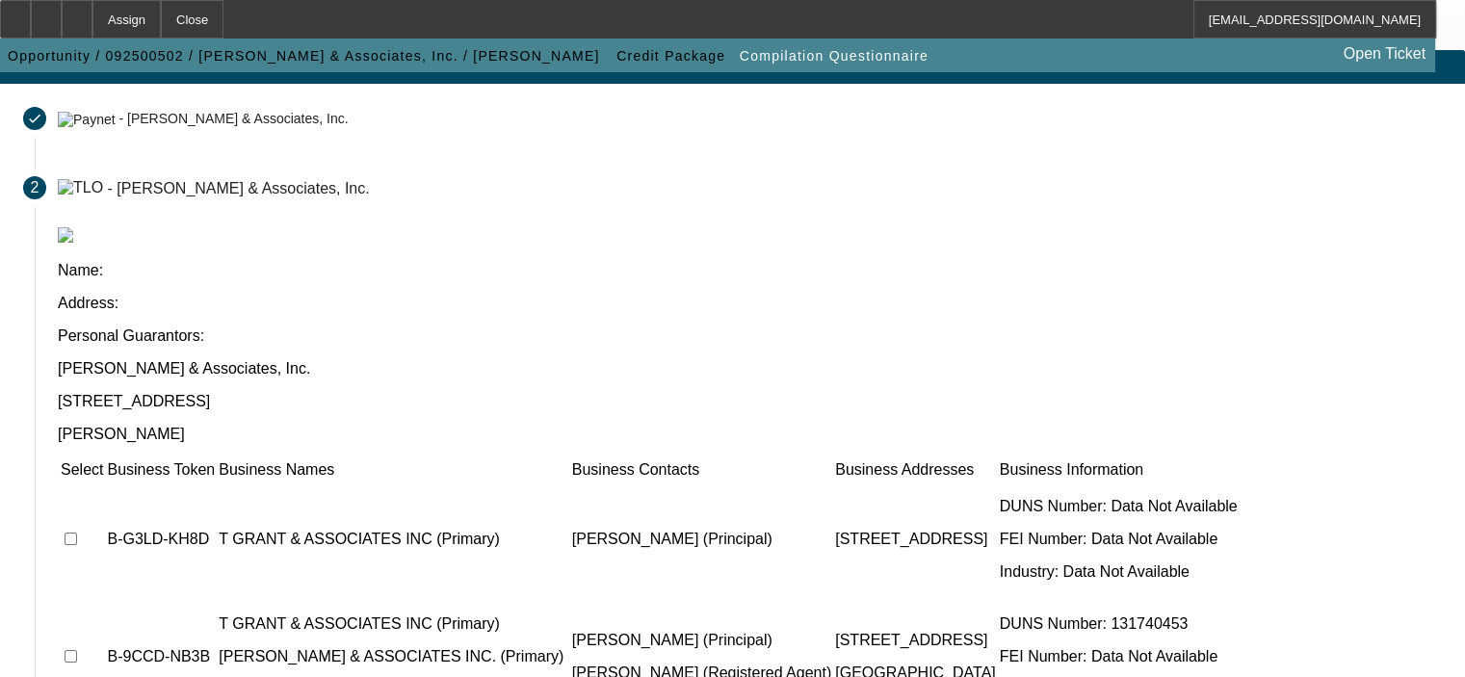
click at [77, 533] on input "checkbox" at bounding box center [71, 539] width 13 height 13
checkbox input "true"
click at [104, 599] on td at bounding box center [82, 657] width 44 height 116
click at [77, 650] on input "checkbox" at bounding box center [71, 656] width 13 height 13
checkbox input "true"
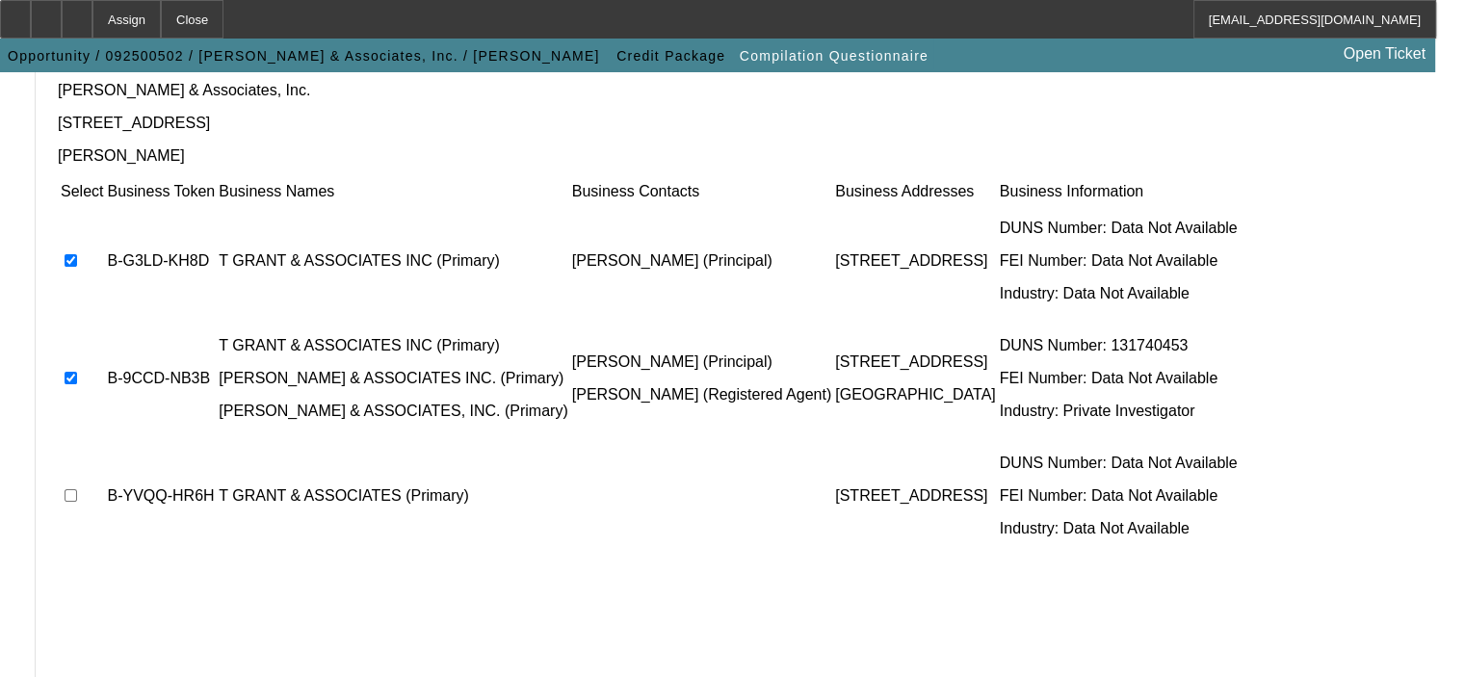
scroll to position [373, 0]
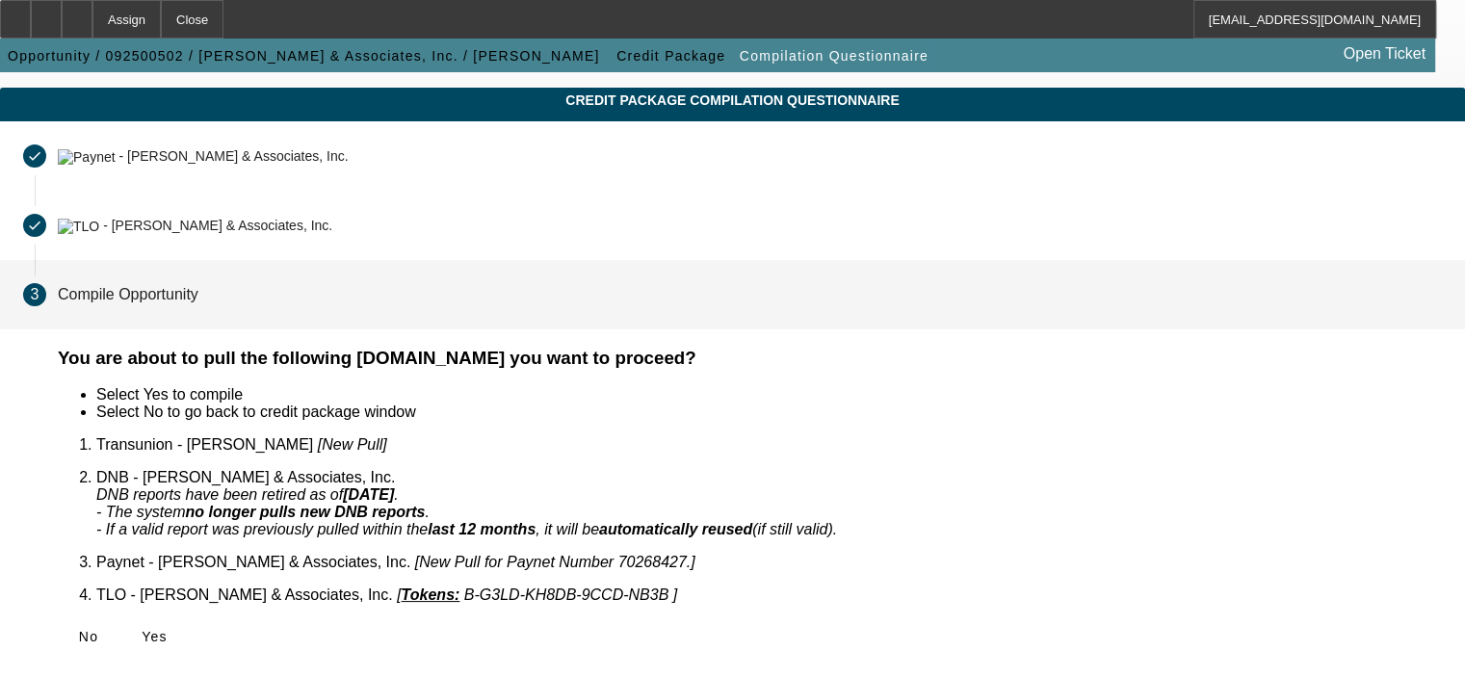
scroll to position [19, 0]
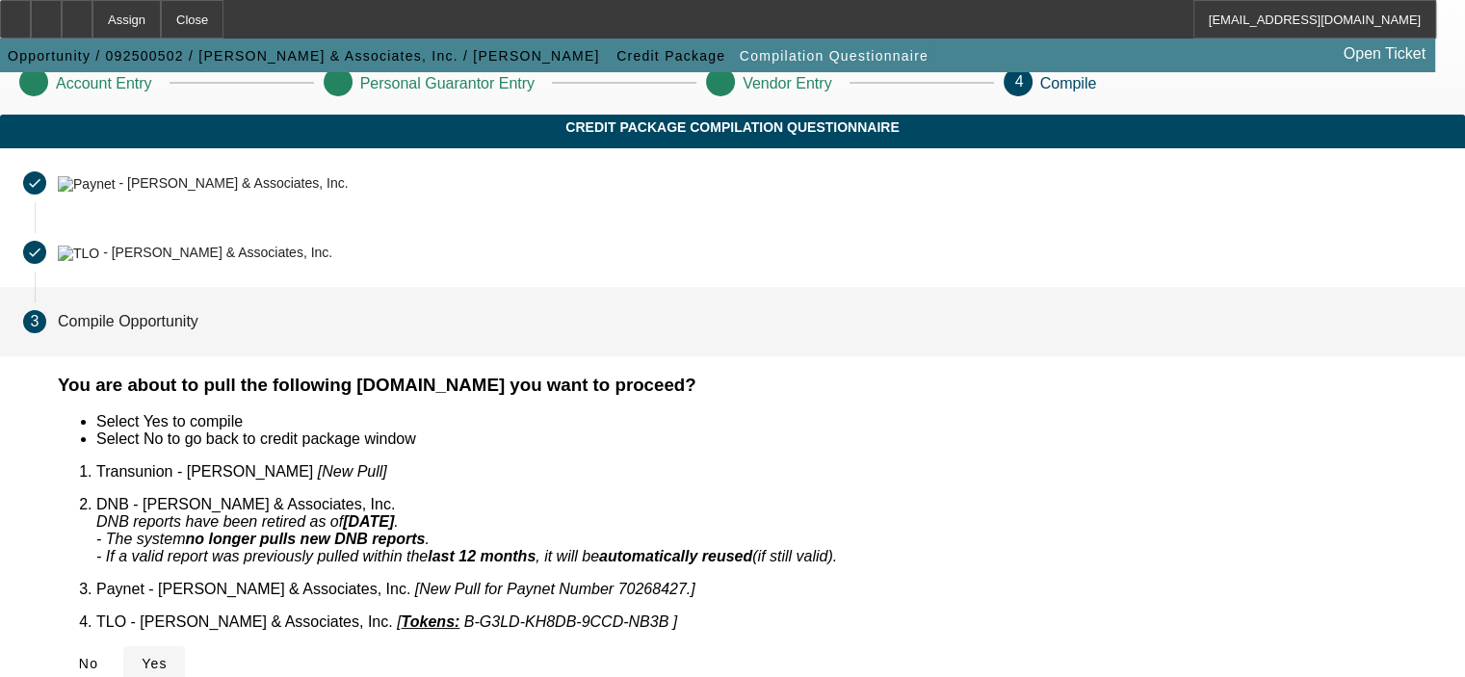
click at [142, 656] on icon at bounding box center [142, 663] width 0 height 15
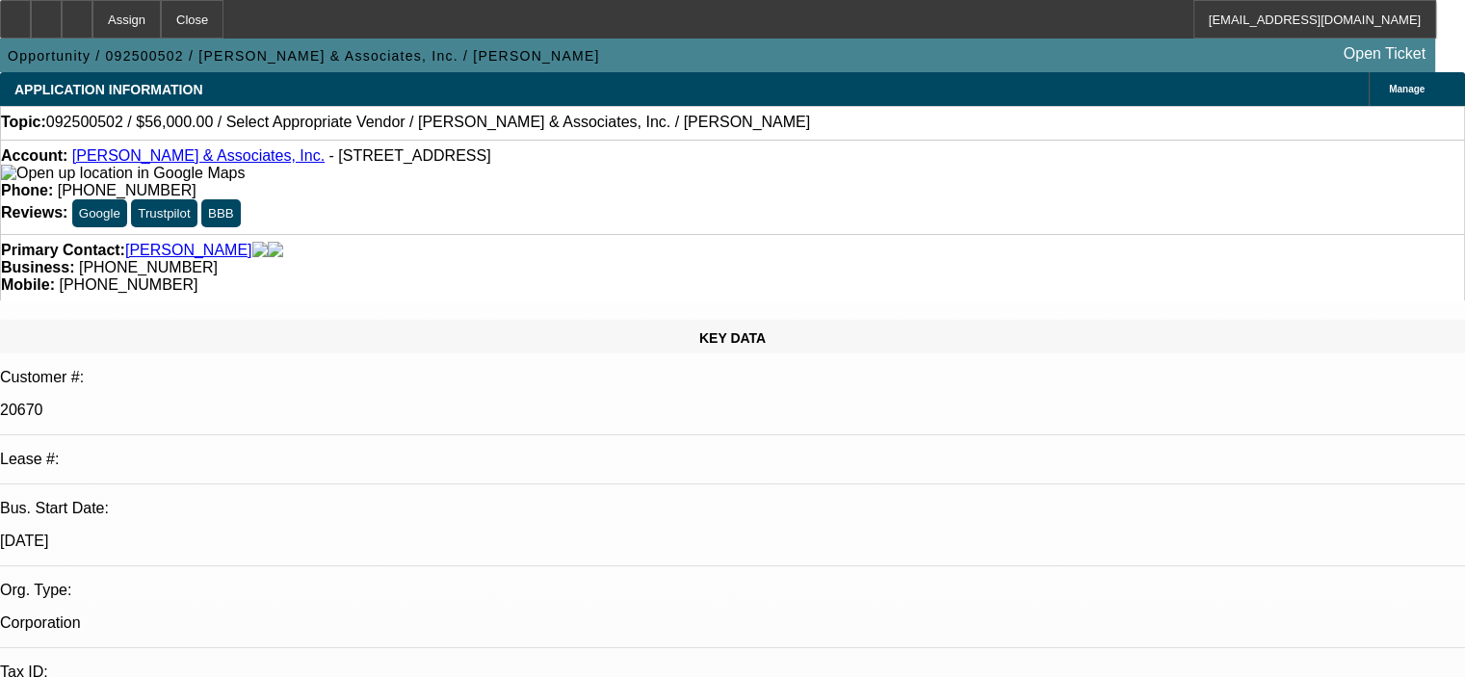
select select "0"
select select "2"
select select "0.1"
select select "4"
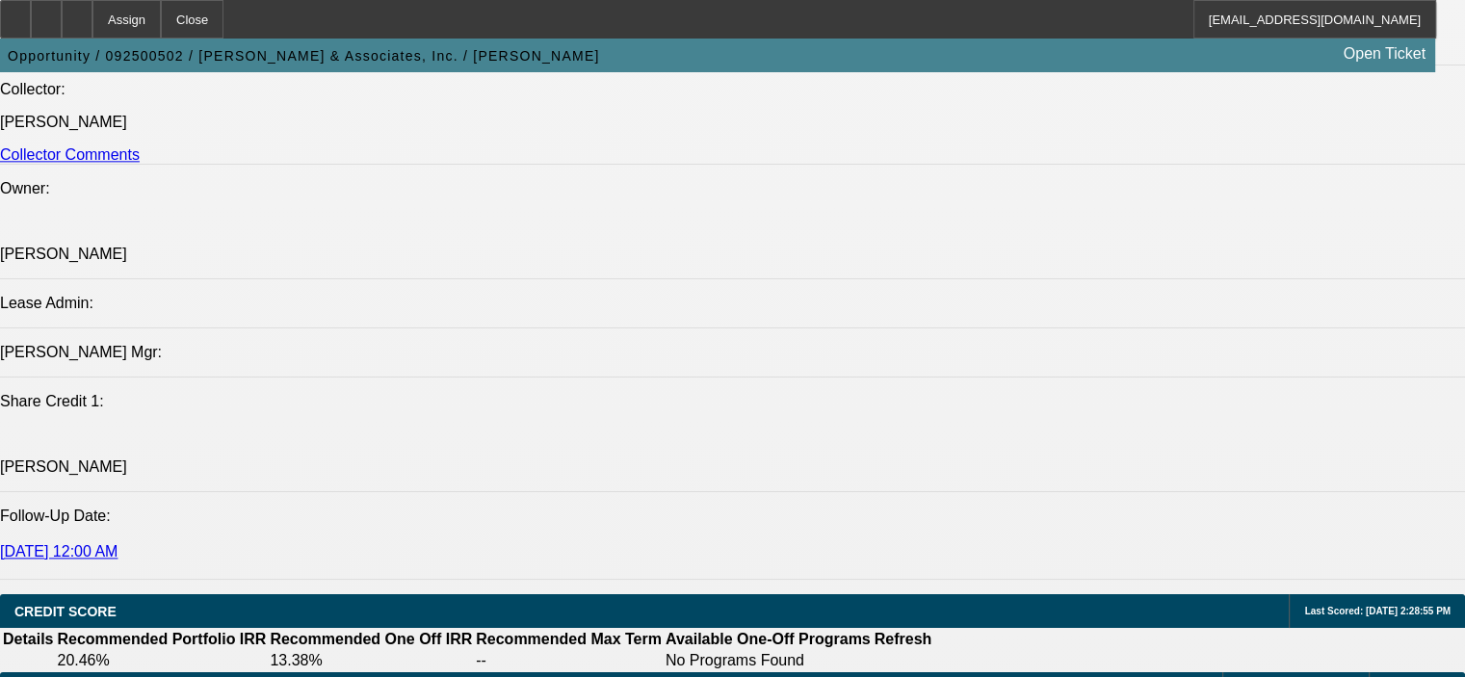
scroll to position [2341, 0]
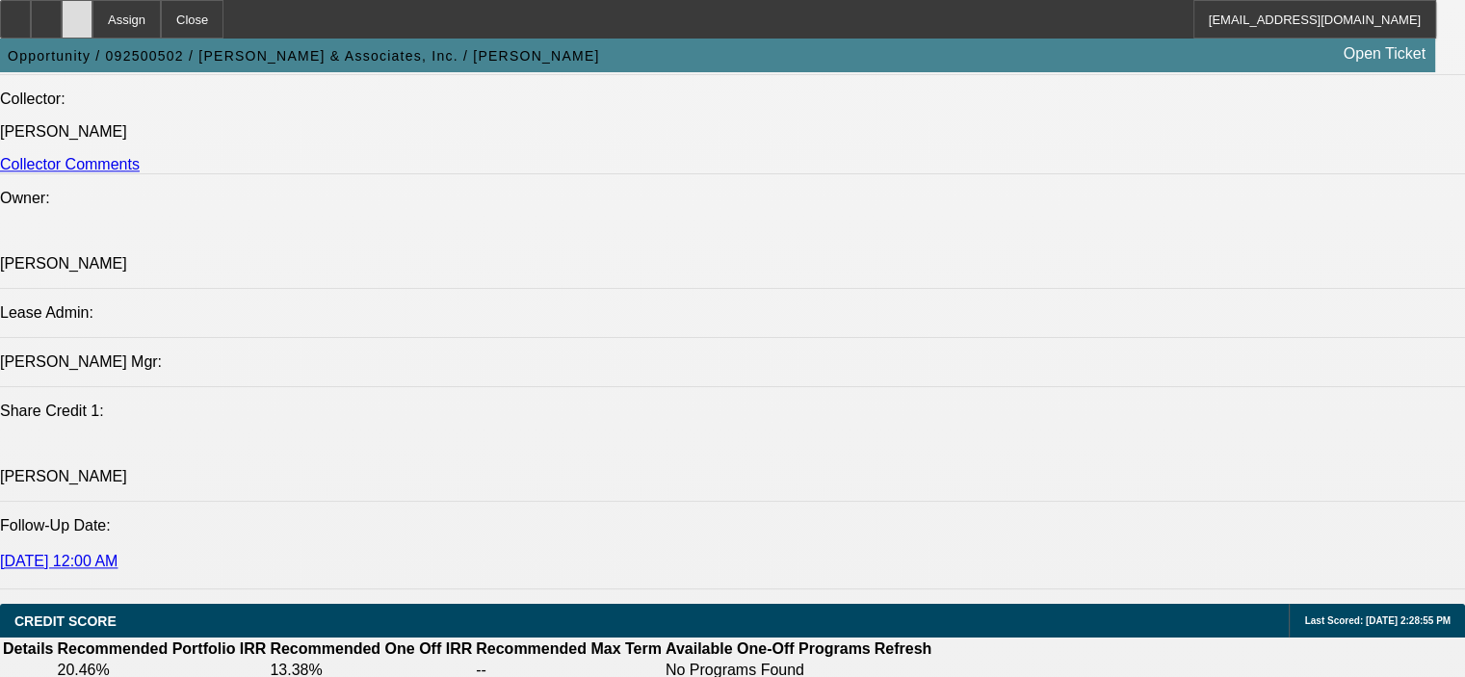
click at [77, 13] on icon at bounding box center [77, 13] width 0 height 0
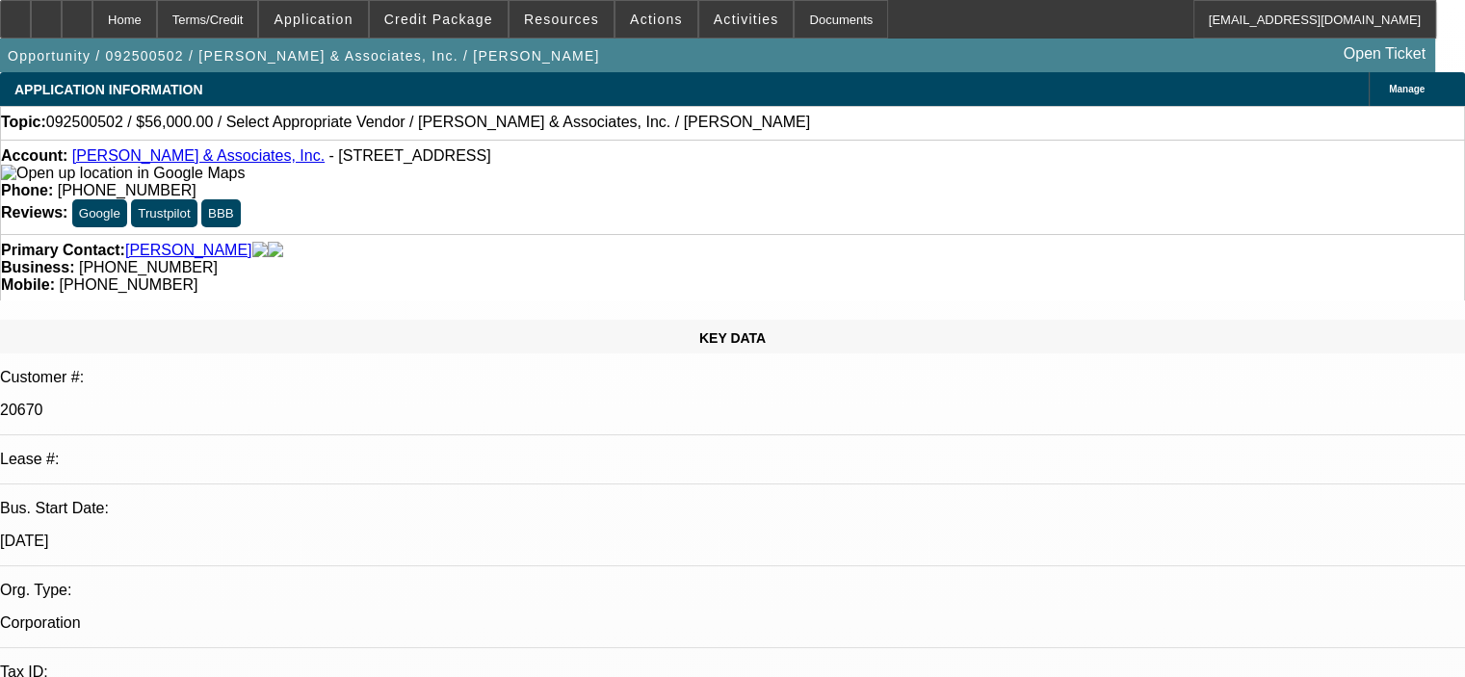
select select "0"
select select "2"
select select "0.1"
select select "4"
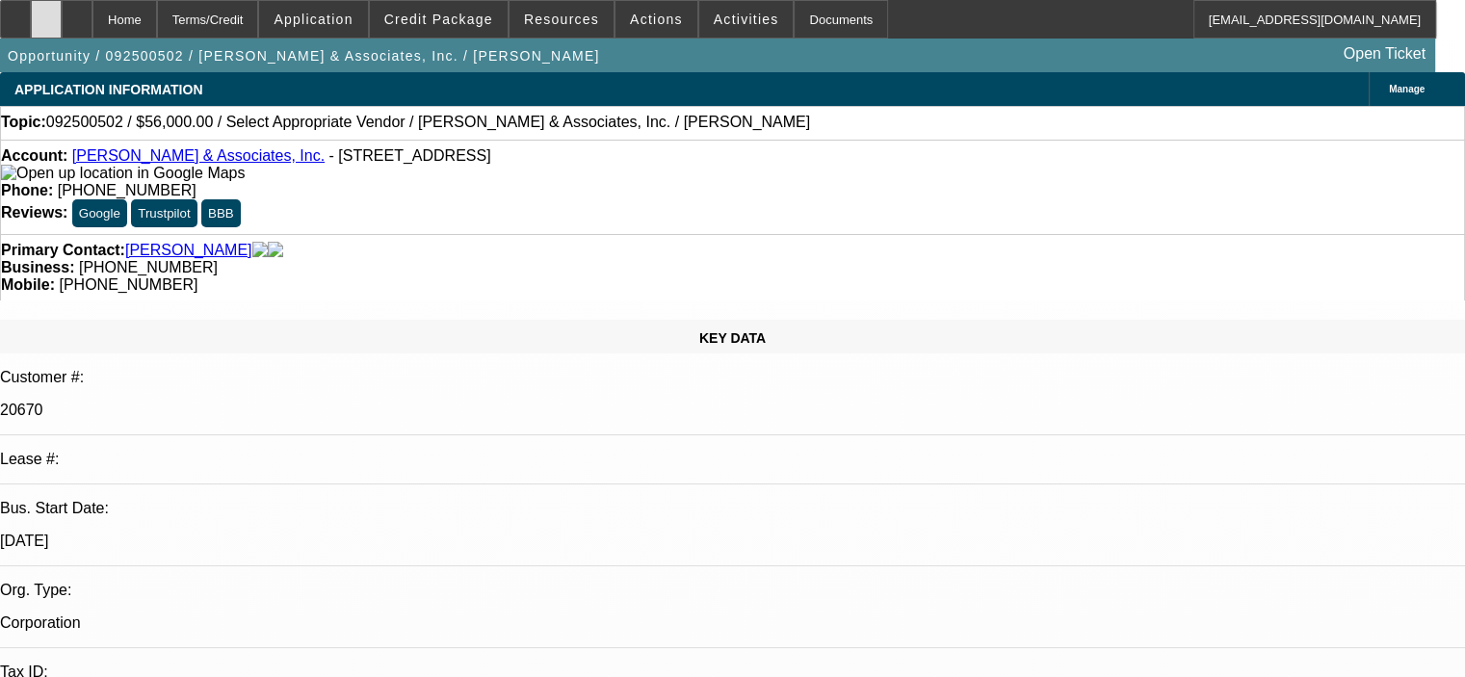
click at [46, 13] on icon at bounding box center [46, 13] width 0 height 0
click at [92, 22] on div at bounding box center [77, 19] width 31 height 39
select select "0"
select select "2"
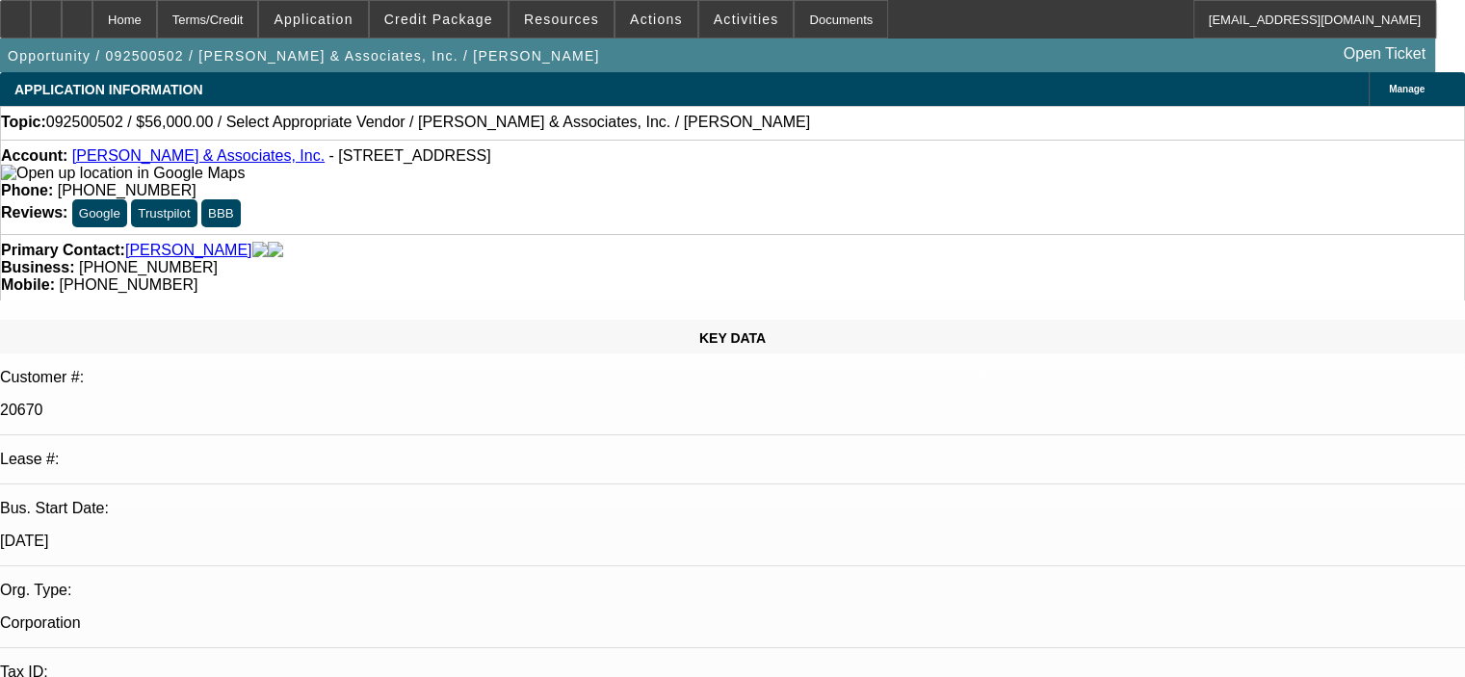
select select "0.1"
select select "4"
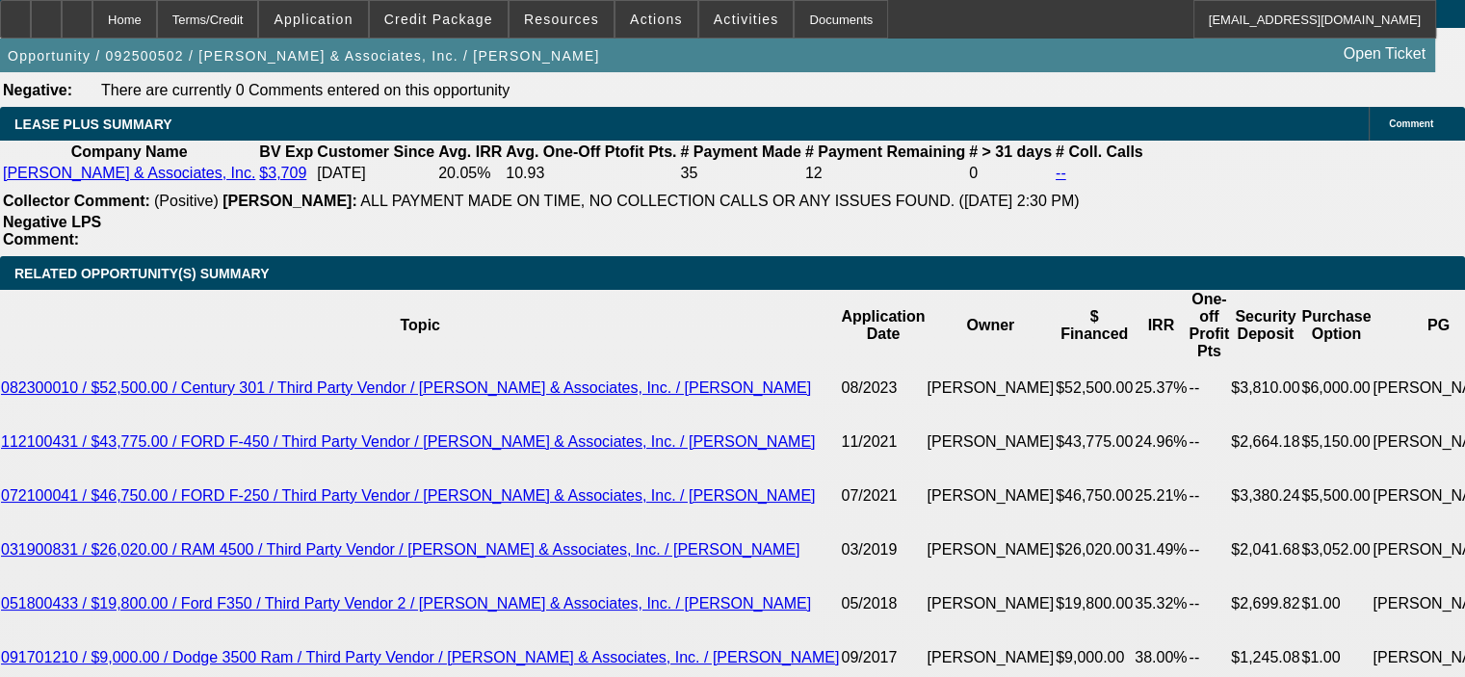
scroll to position [3275, 0]
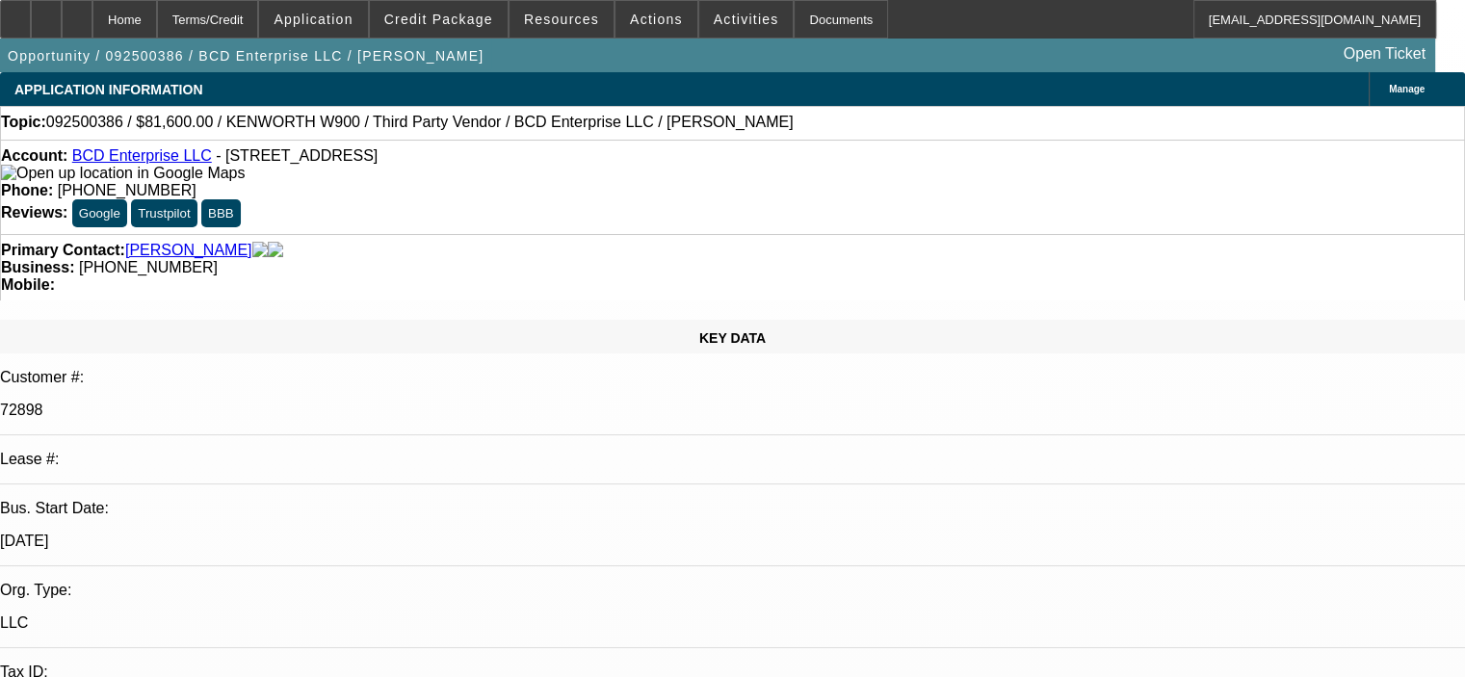
select select "0.15"
select select "2"
select select "0"
select select "6"
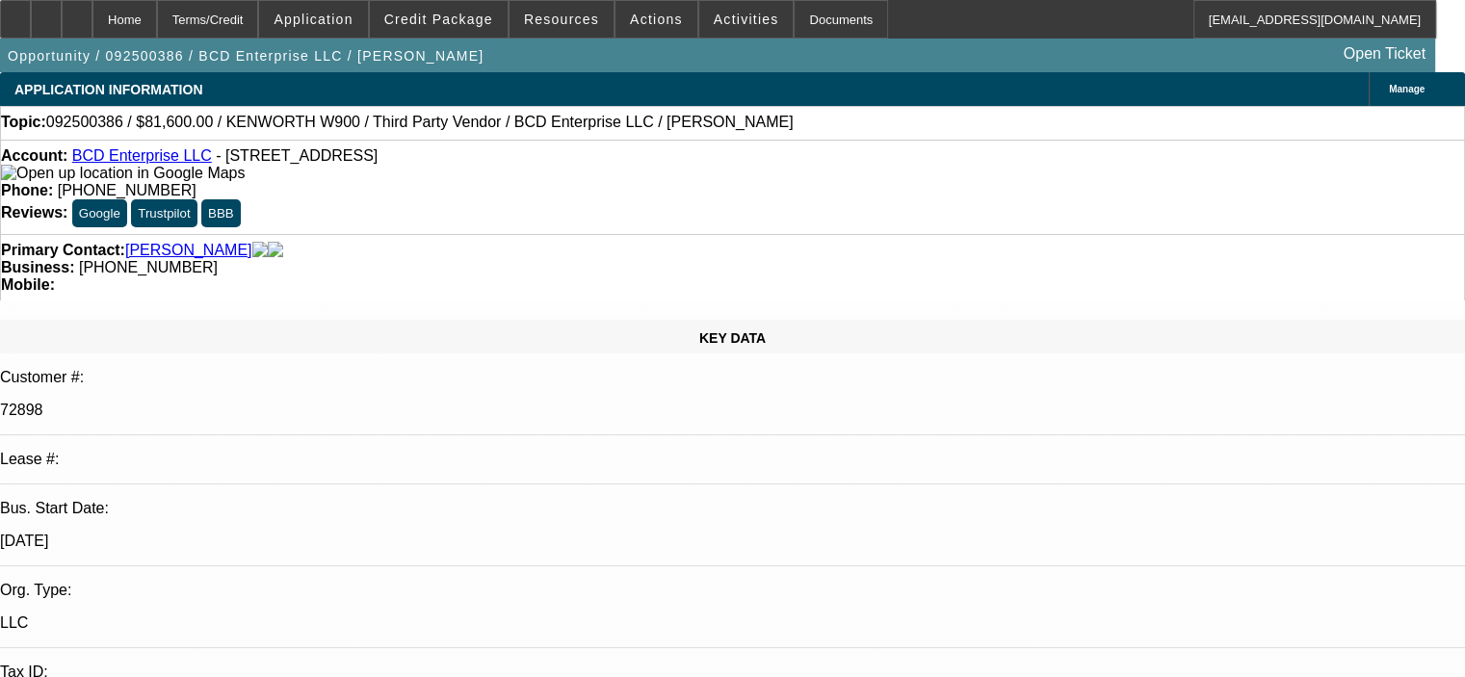
select select "0.15"
select select "2"
select select "0"
select select "6"
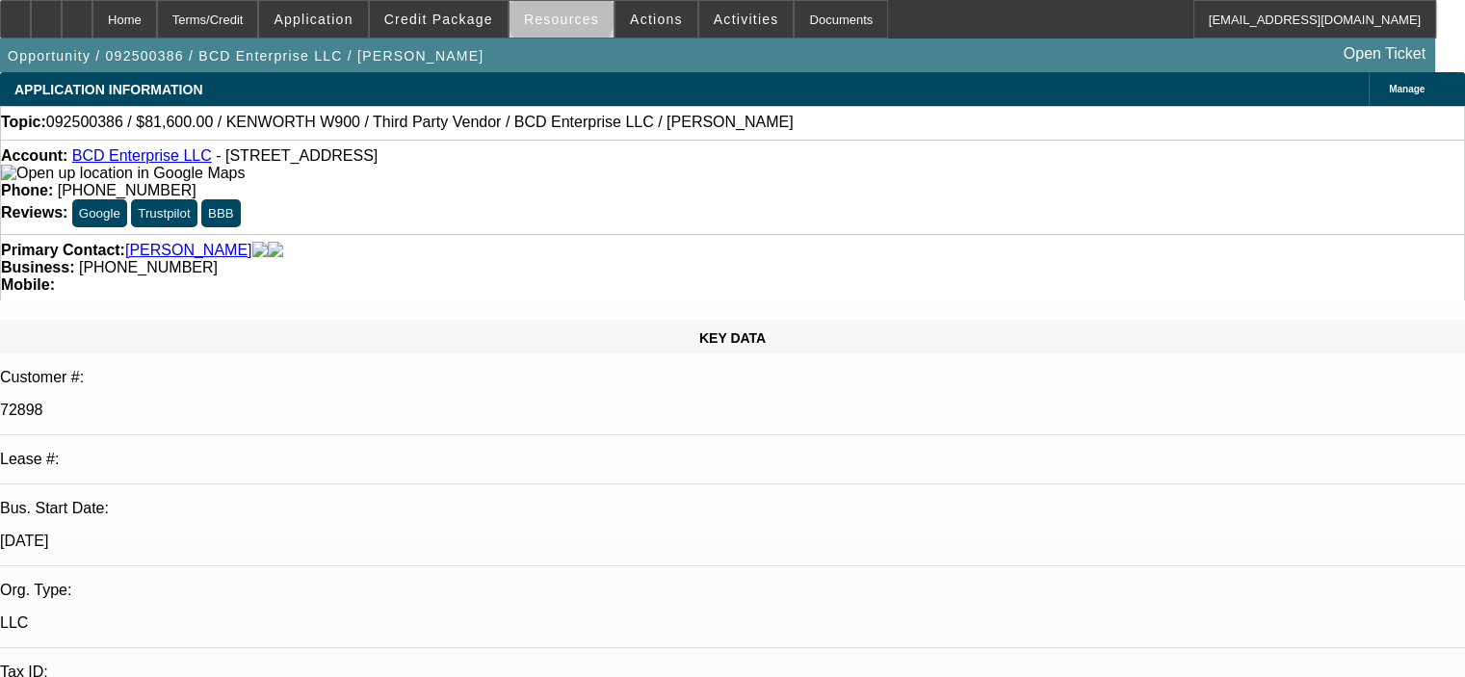
click at [564, 13] on span "Resources" at bounding box center [561, 19] width 75 height 15
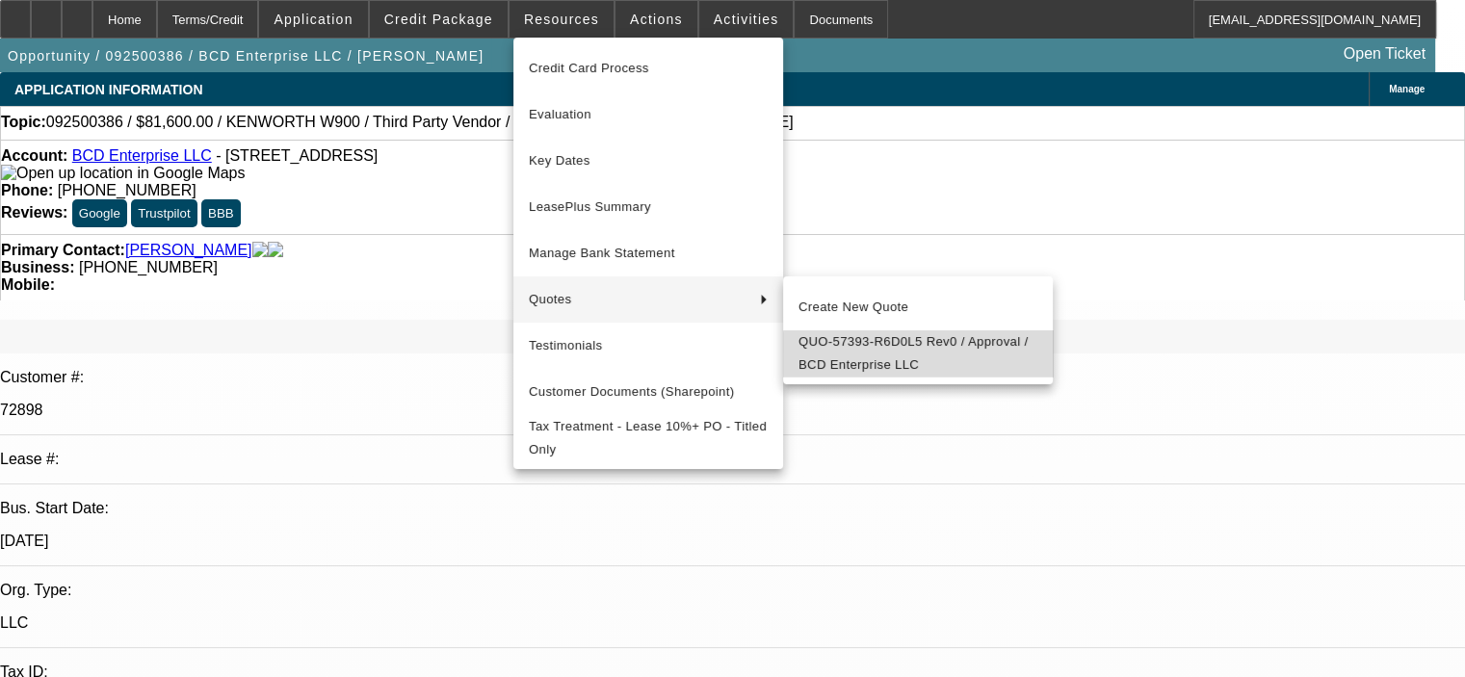
click at [921, 361] on span "QUO-57393-R6D0L5 Rev0 / Approval / BCD Enterprise LLC" at bounding box center [917, 353] width 239 height 46
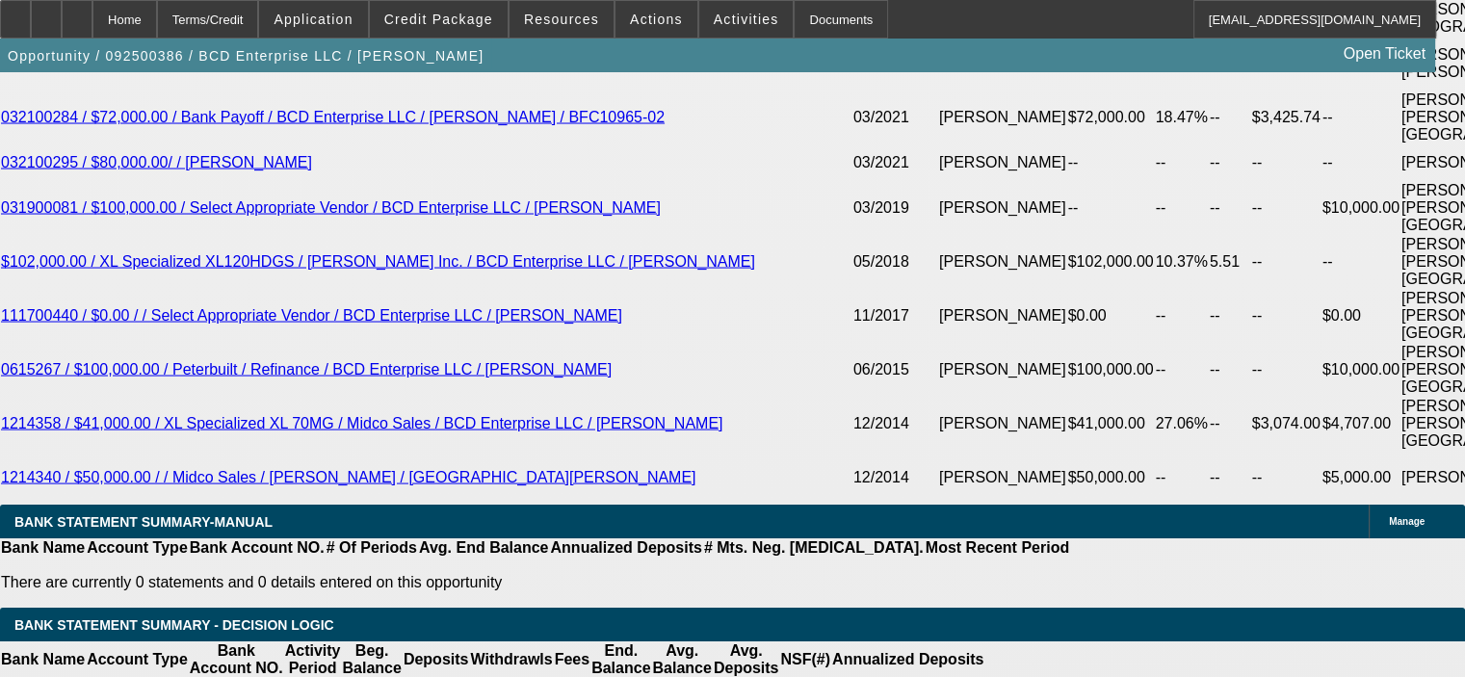
scroll to position [3756, 0]
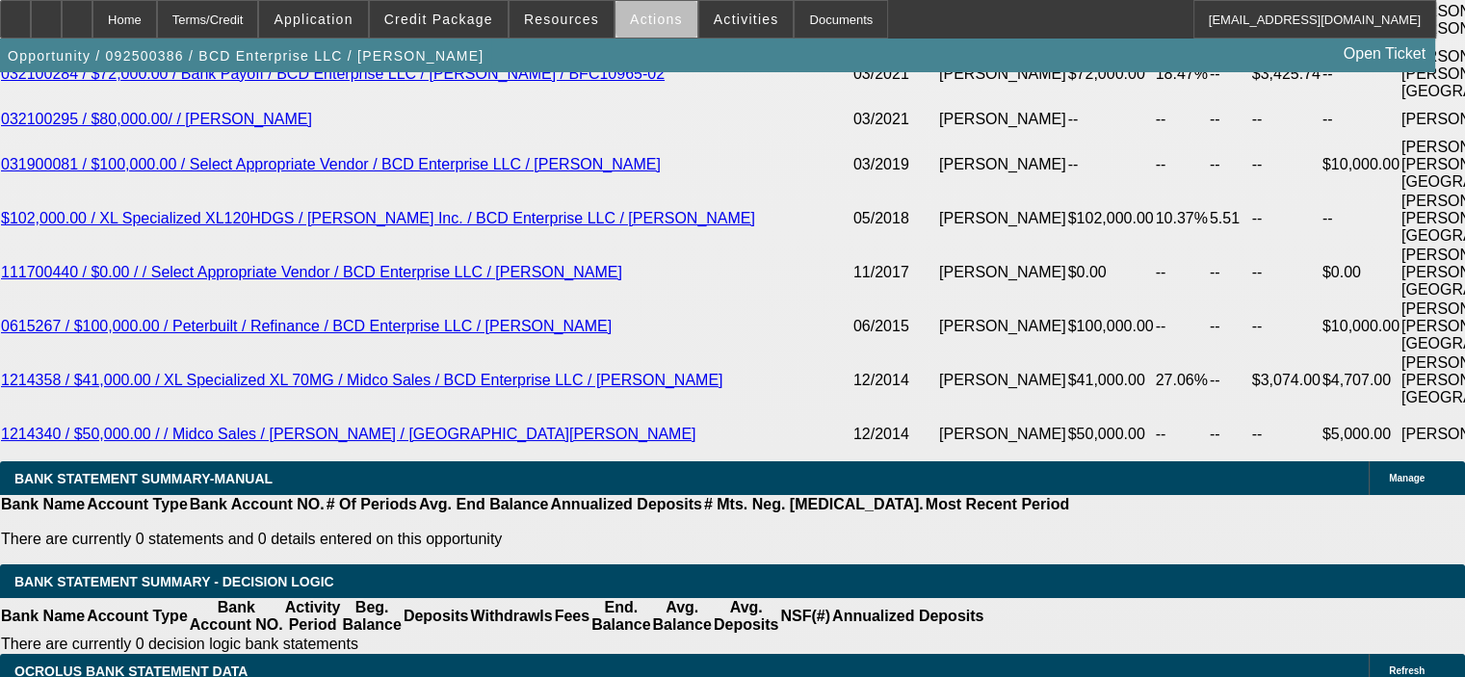
click at [647, 21] on span "Actions" at bounding box center [656, 19] width 53 height 15
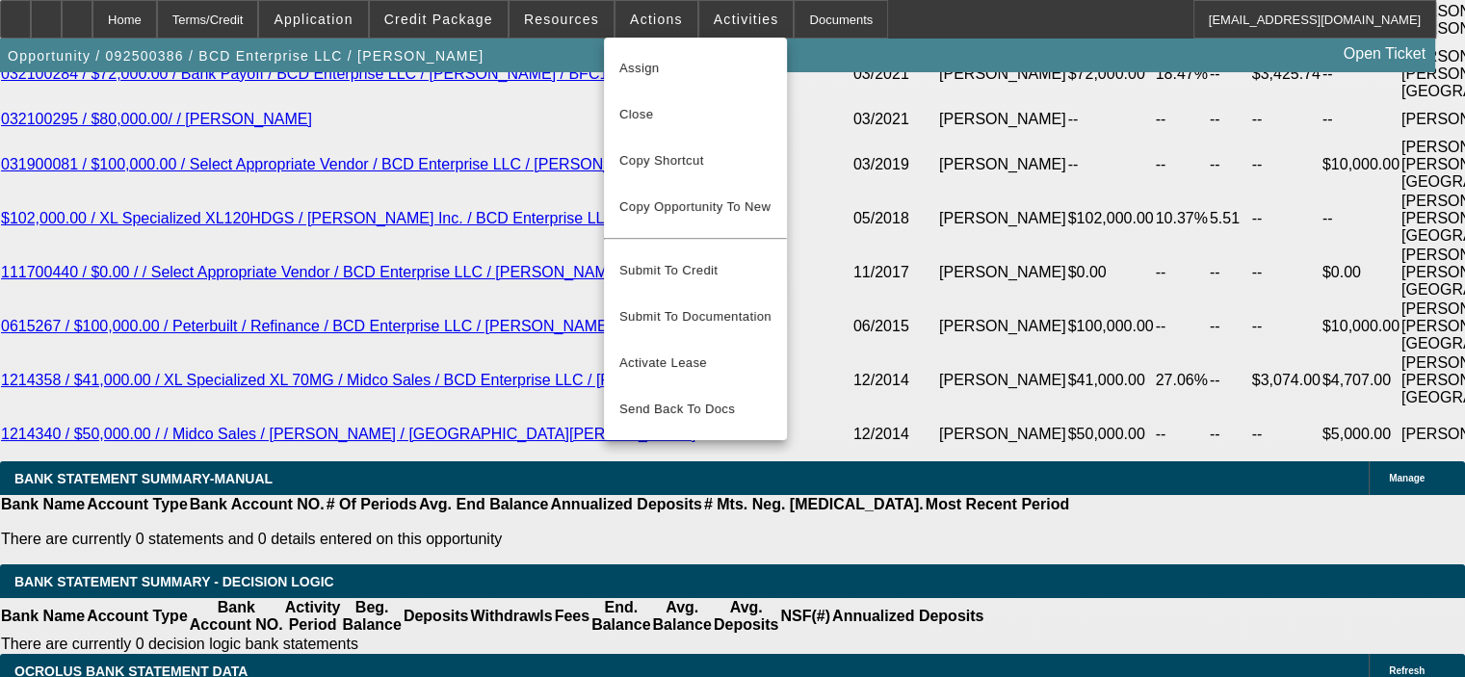
click at [551, 16] on div at bounding box center [732, 338] width 1465 height 677
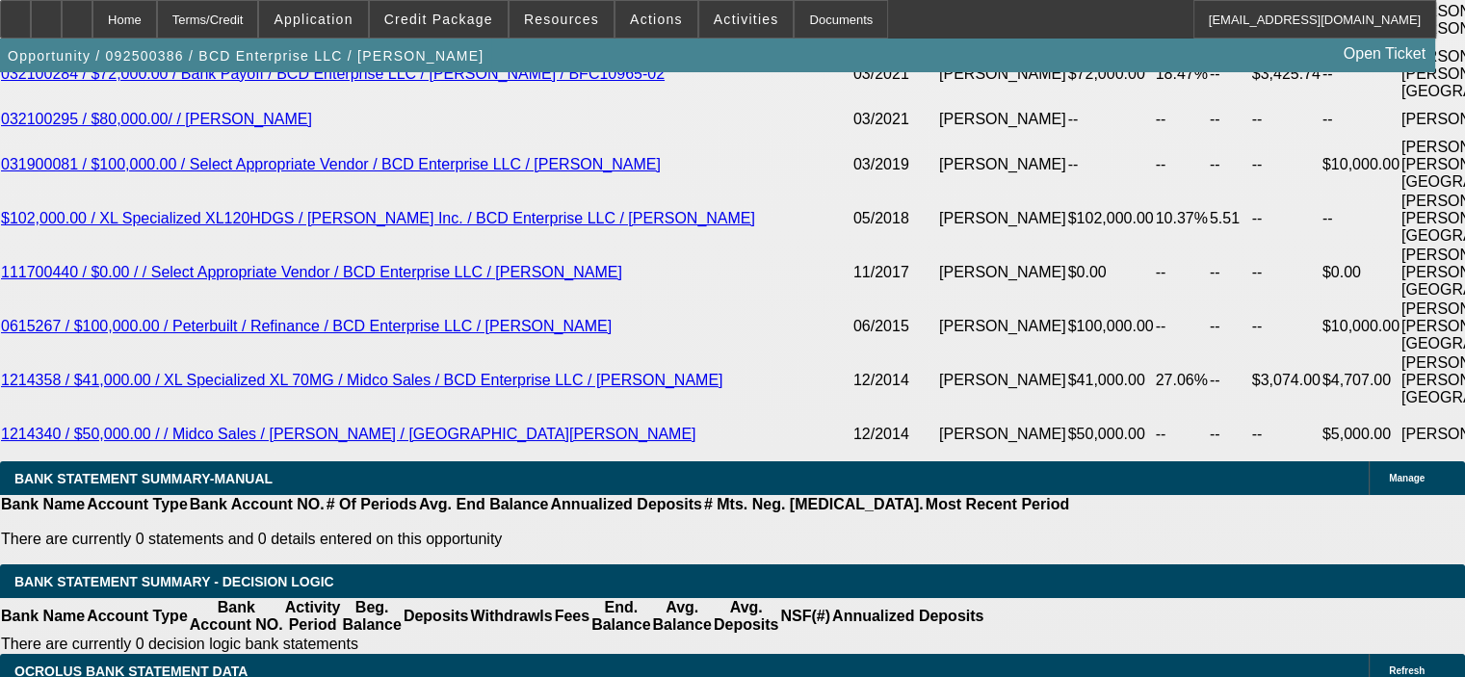
click at [551, 16] on span "Resources" at bounding box center [561, 19] width 75 height 15
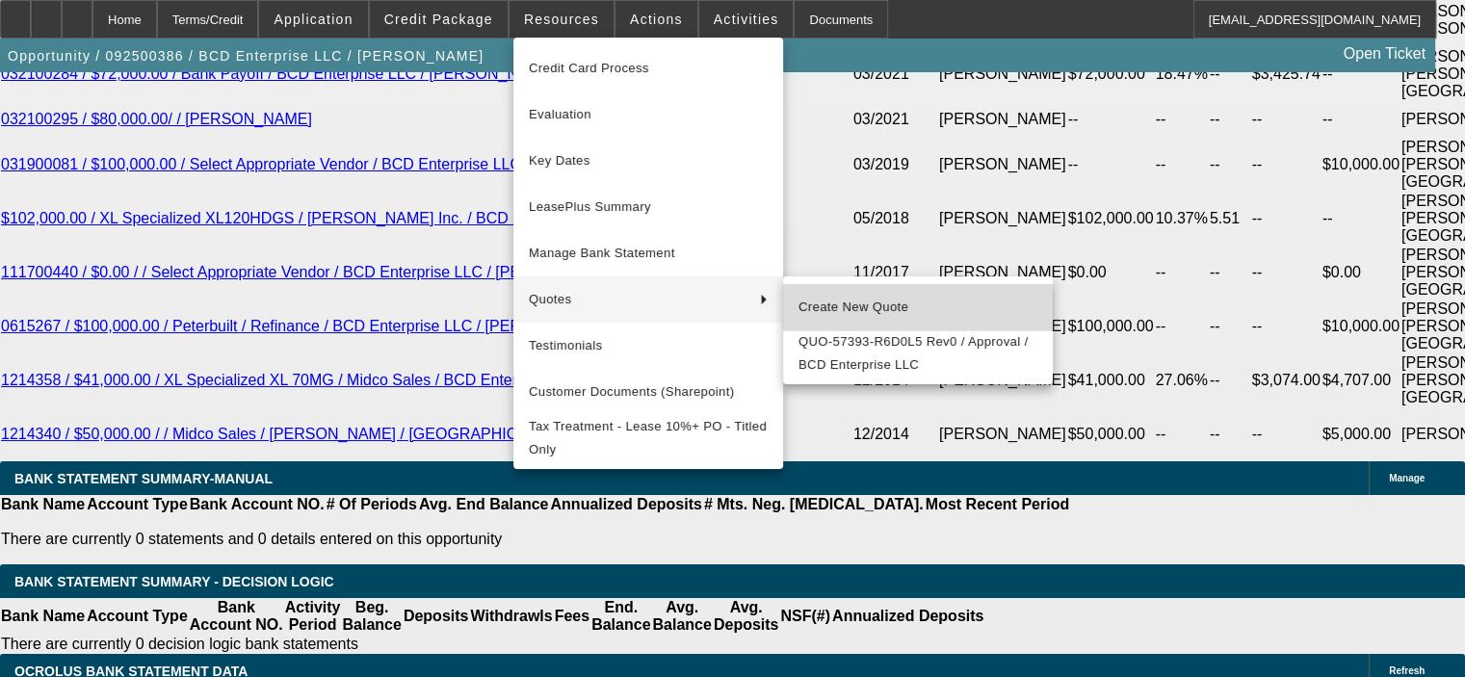
click at [866, 313] on span "Create New Quote" at bounding box center [917, 307] width 239 height 23
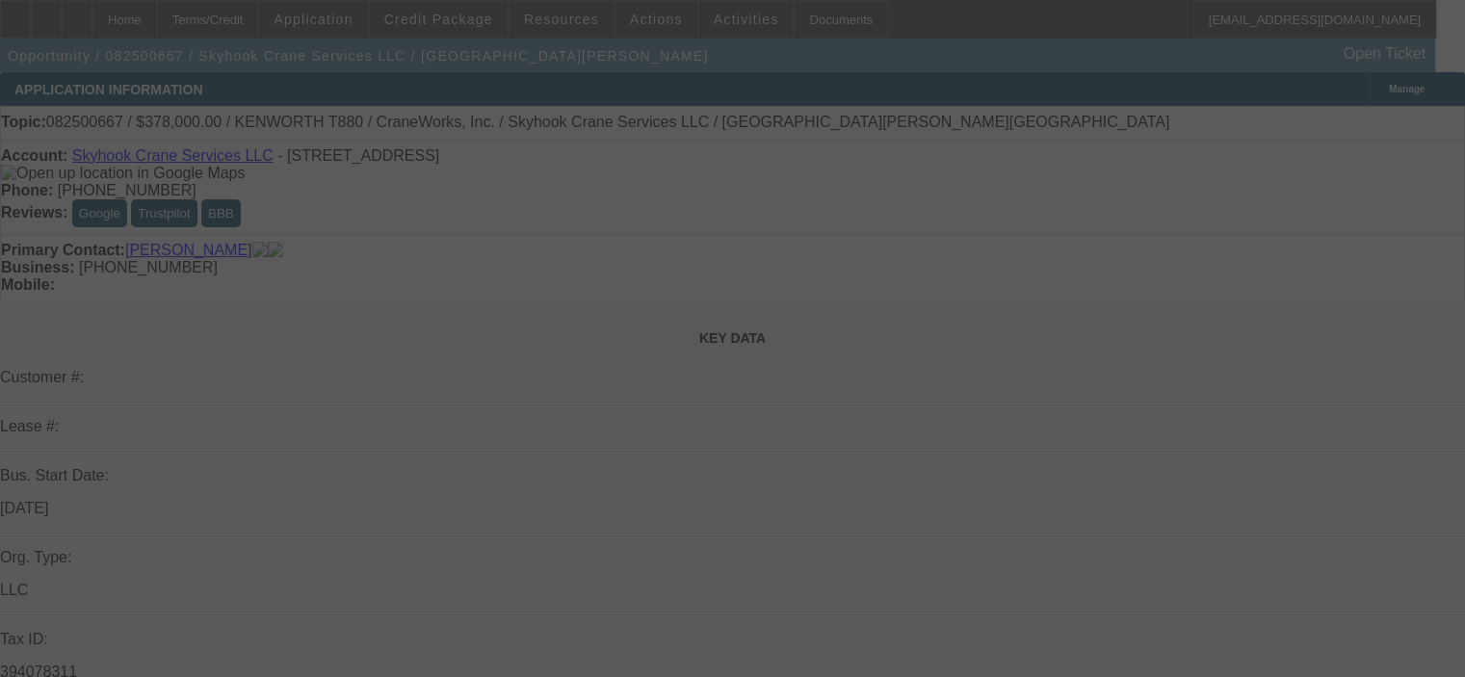
select select "0"
select select "2"
select select "0"
select select "6"
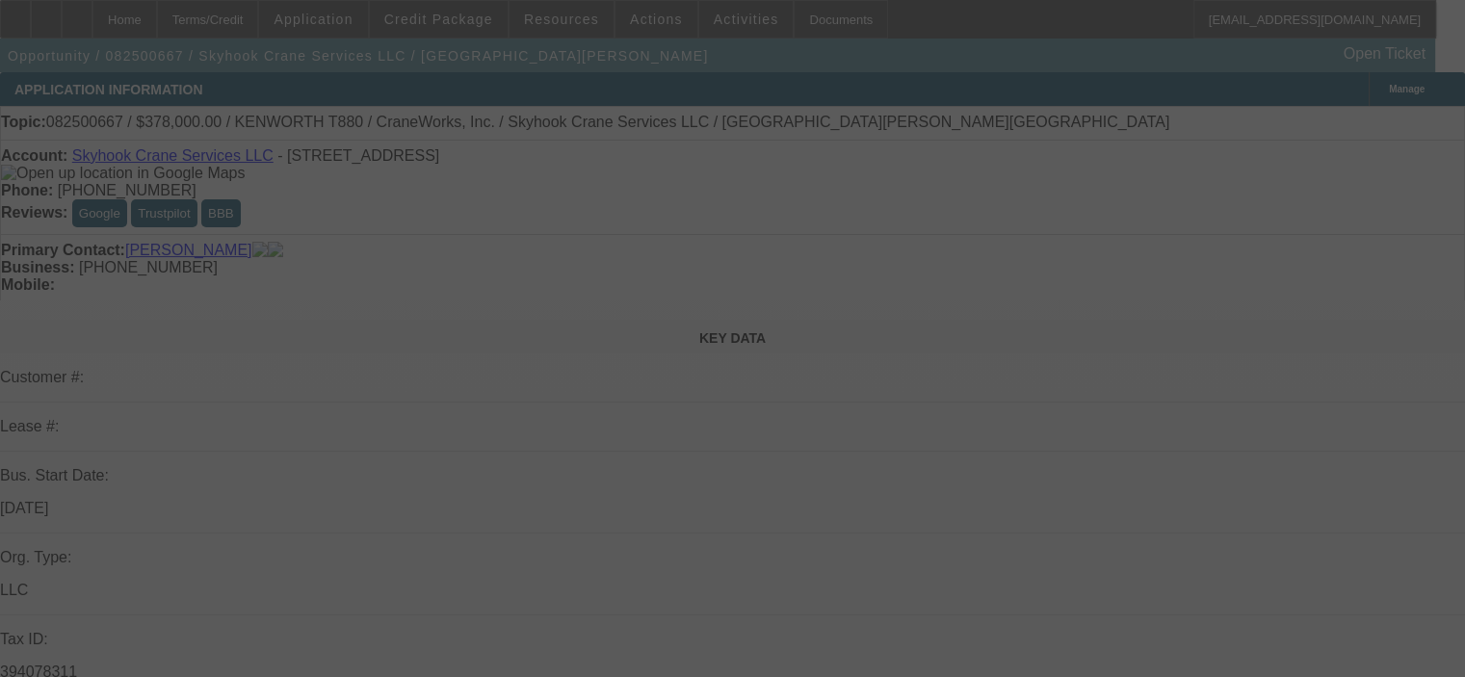
select select "0"
select select "2"
select select "0"
select select "6"
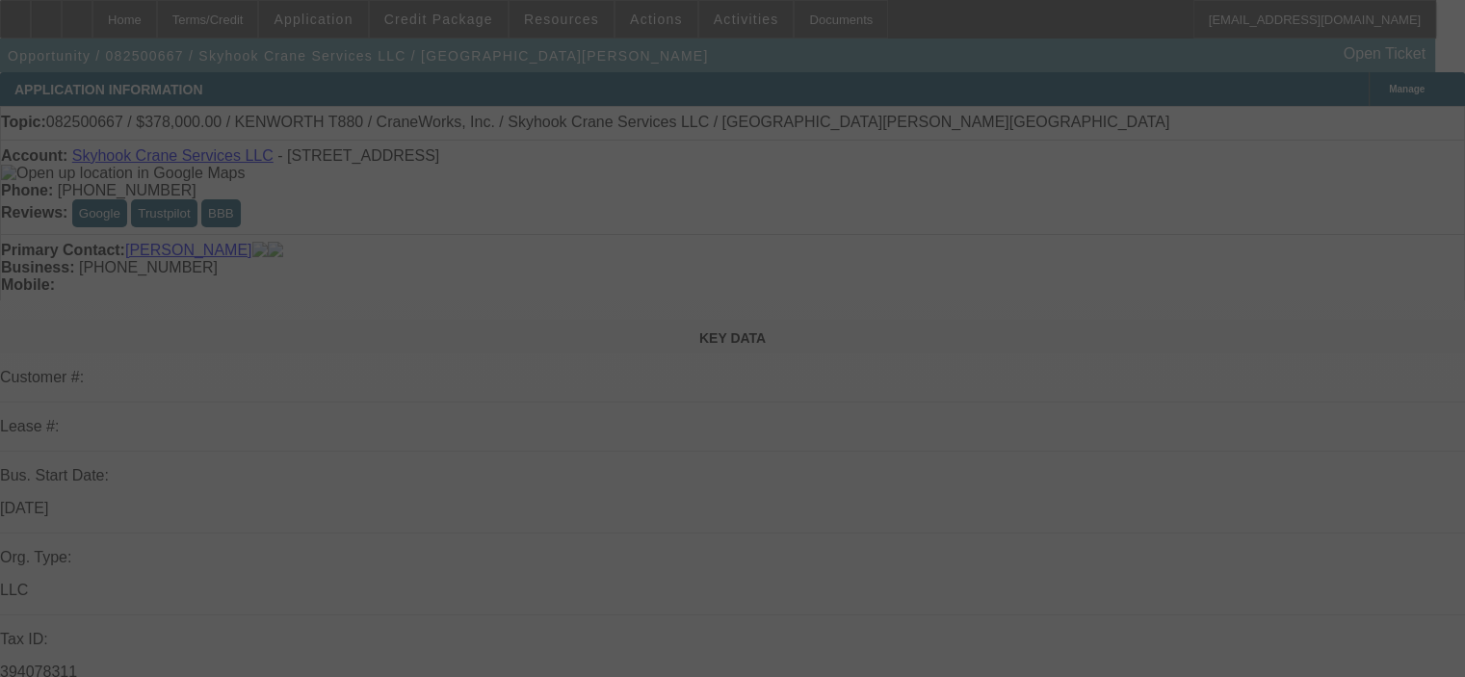
select select "0"
select select "2"
select select "0"
select select "6"
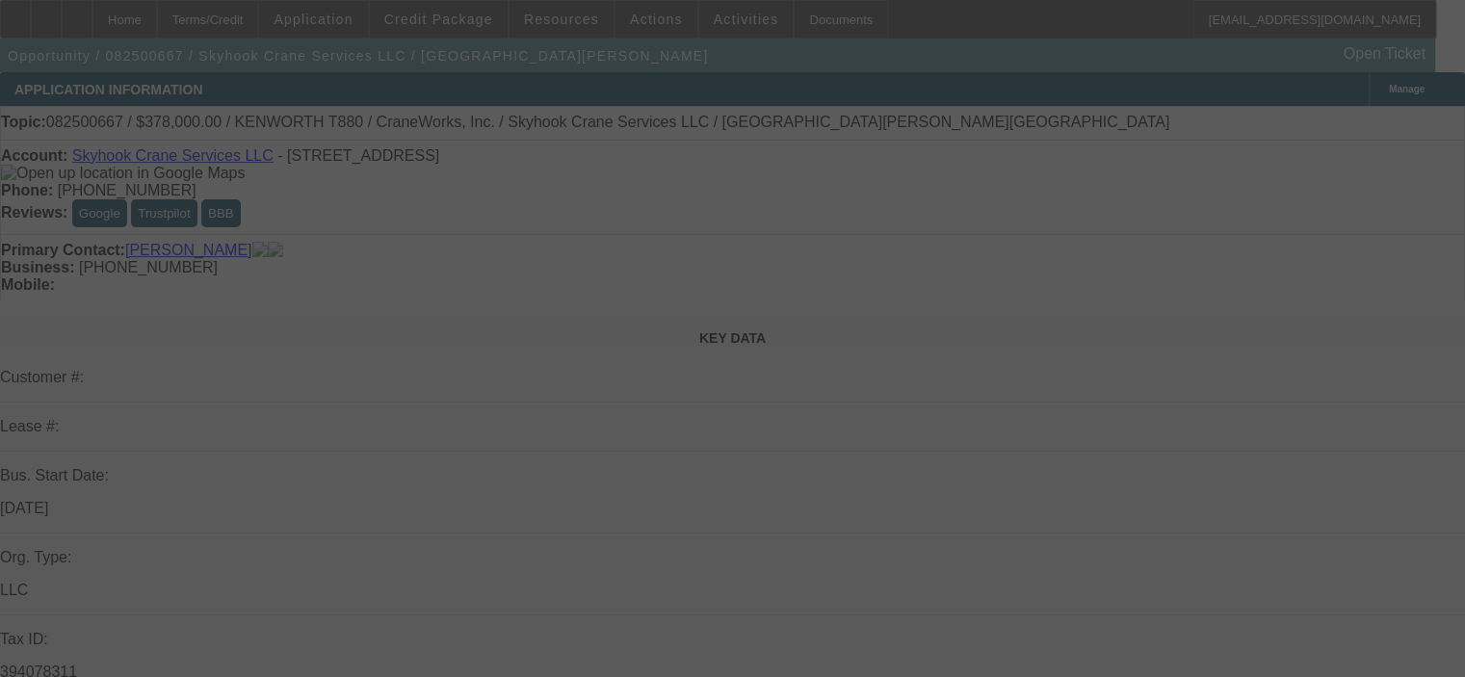
select select "0"
select select "2"
select select "0"
select select "6"
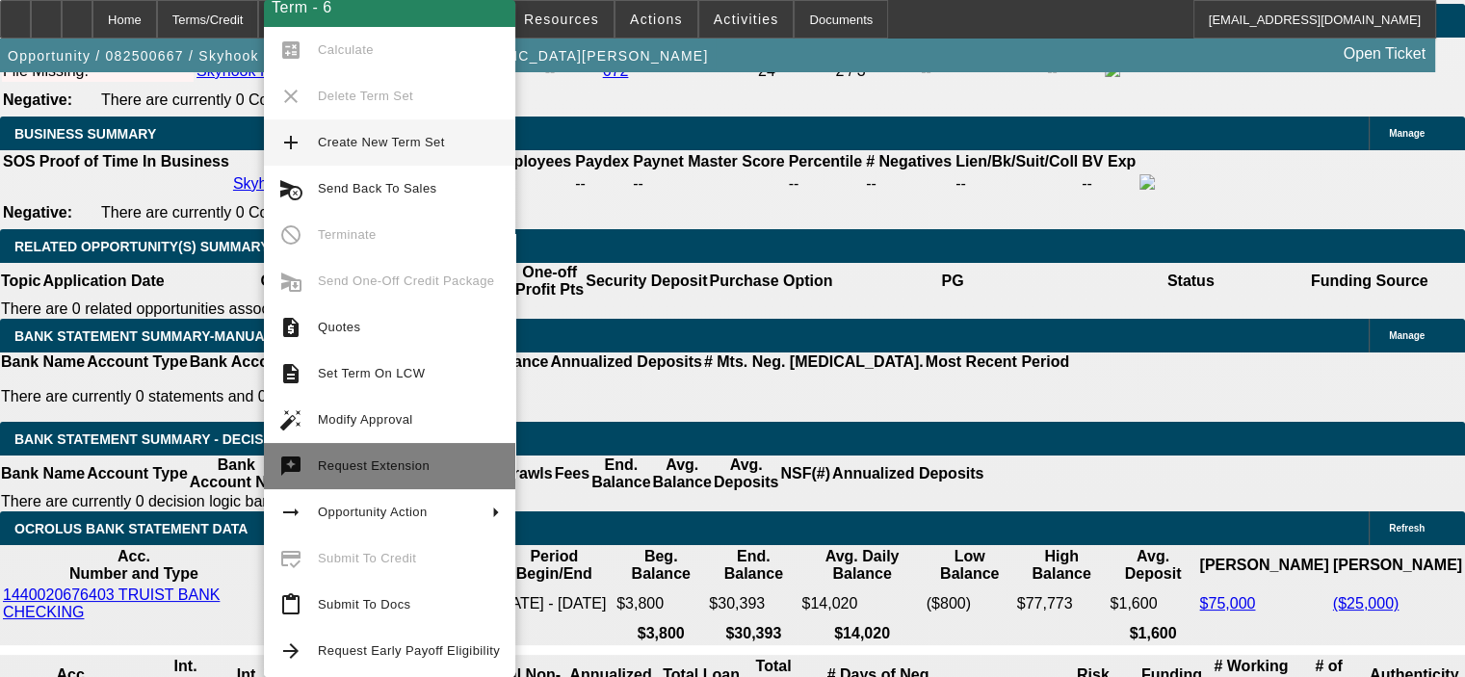
scroll to position [15, 0]
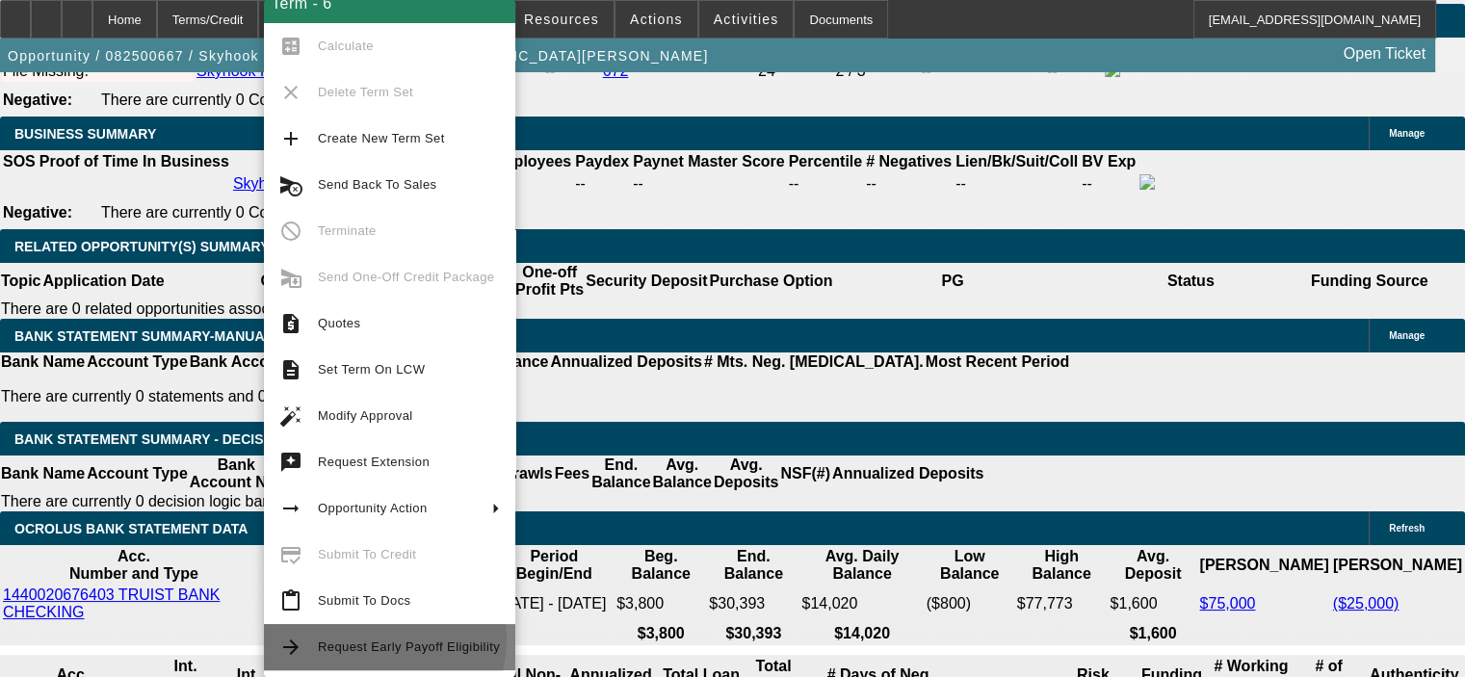
click at [353, 638] on span "Request Early Payoff Eligibility" at bounding box center [409, 647] width 182 height 23
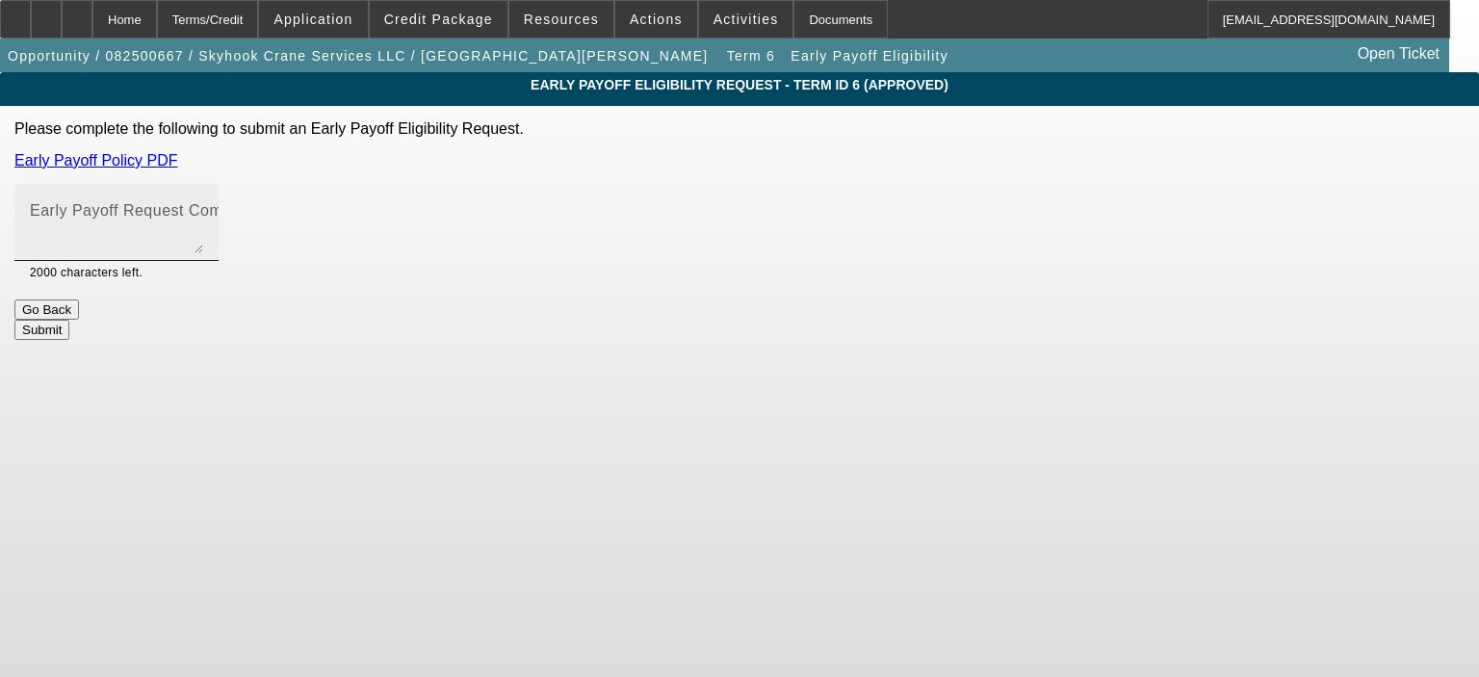
click at [203, 244] on textarea "Early Payoff Request Comment" at bounding box center [116, 230] width 173 height 46
click at [203, 222] on textarea "Thanks for the approval Sam, customer has the cash, appreciates the approval" at bounding box center [116, 230] width 173 height 46
type textarea "Thanks for the approval Sam, customer has the cash, appreciates the approval an…"
click at [69, 321] on button "Submit" at bounding box center [41, 330] width 55 height 20
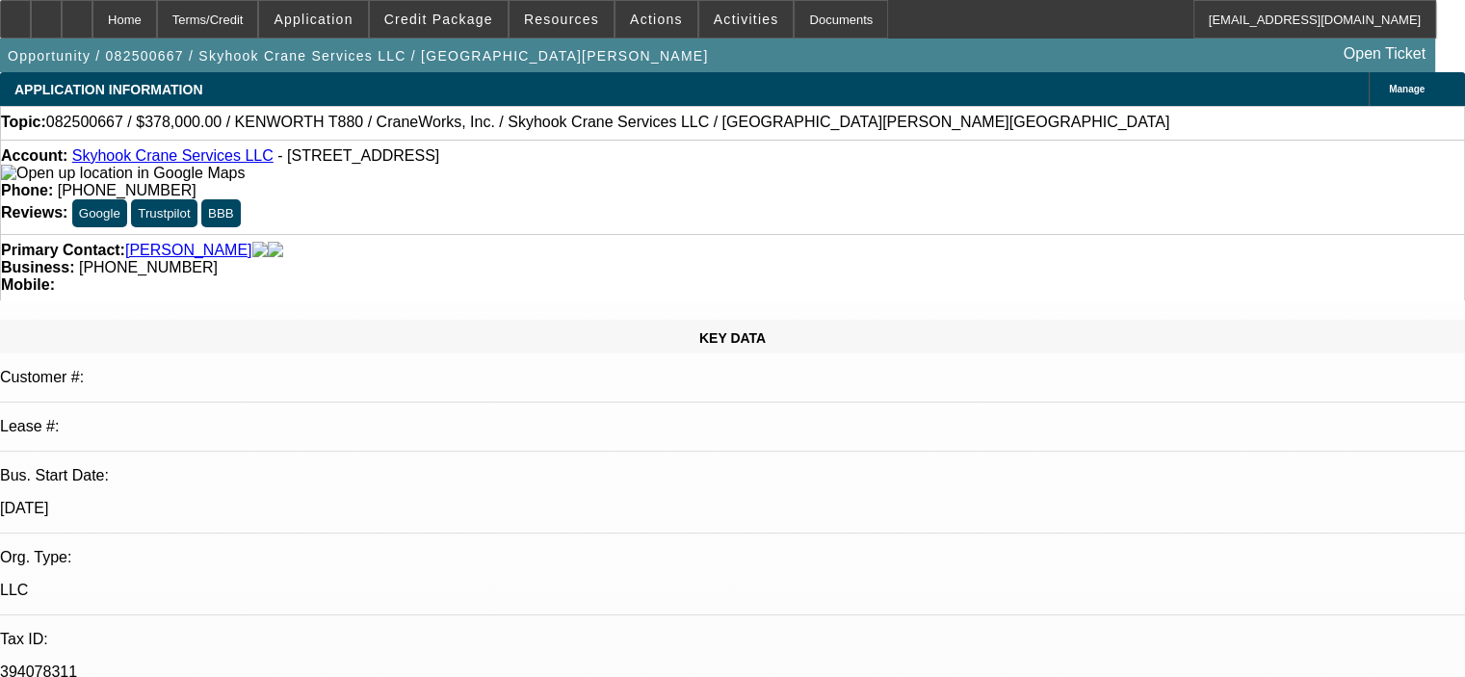
select select "0"
select select "2"
select select "0"
select select "6"
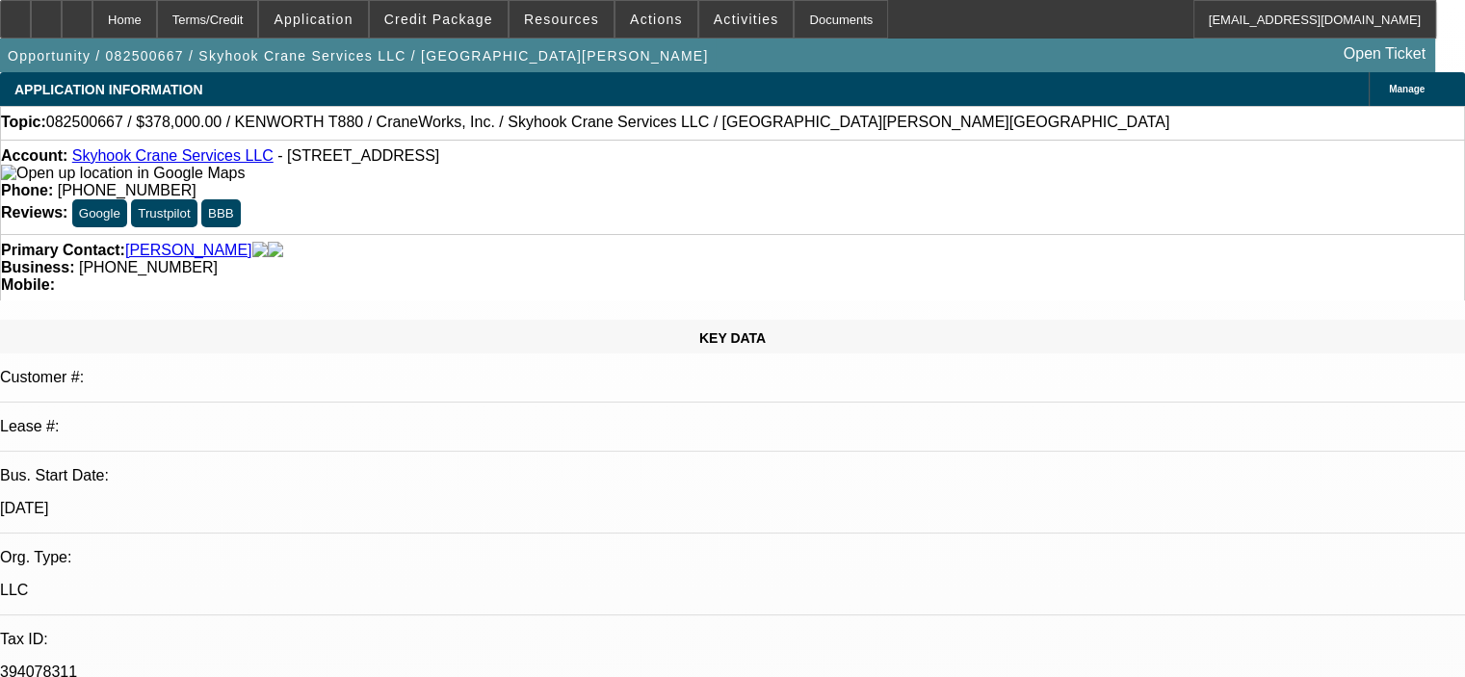
select select "0"
select select "2"
select select "0"
select select "6"
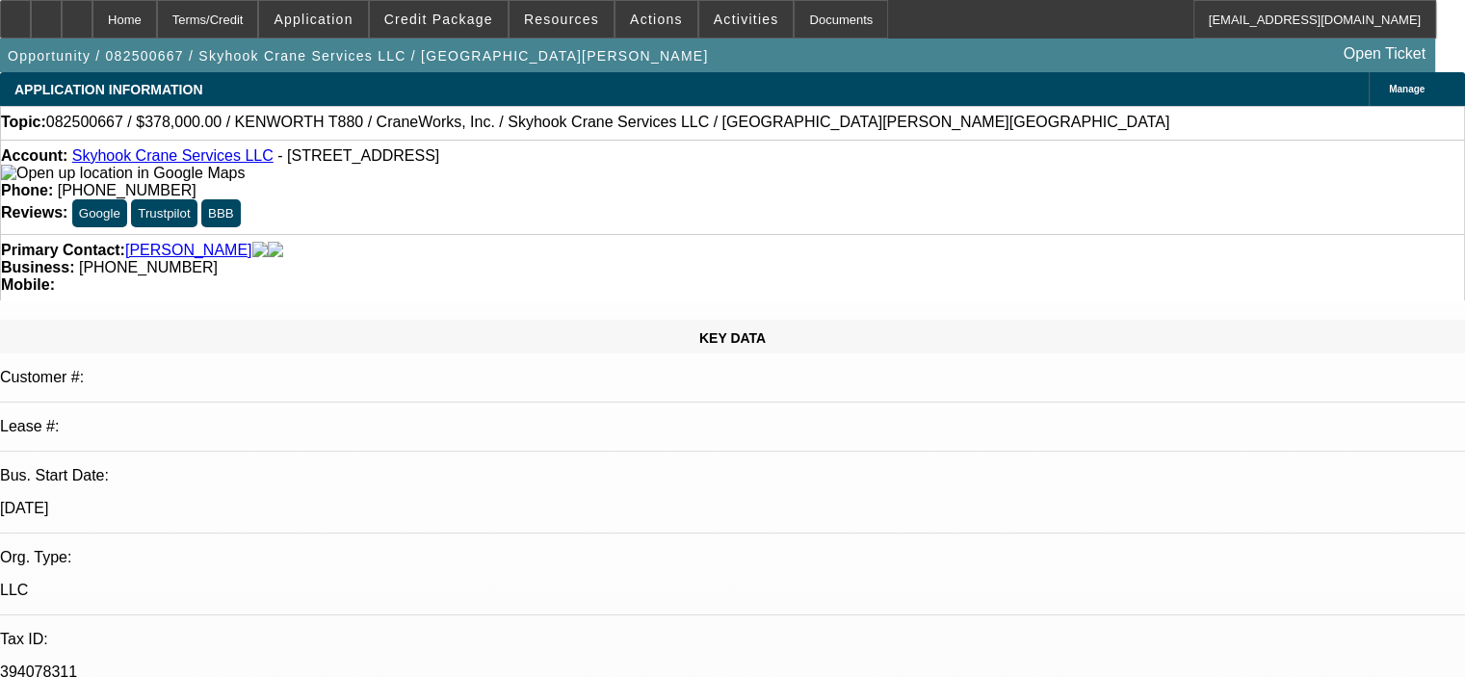
select select "0"
select select "2"
select select "0"
select select "6"
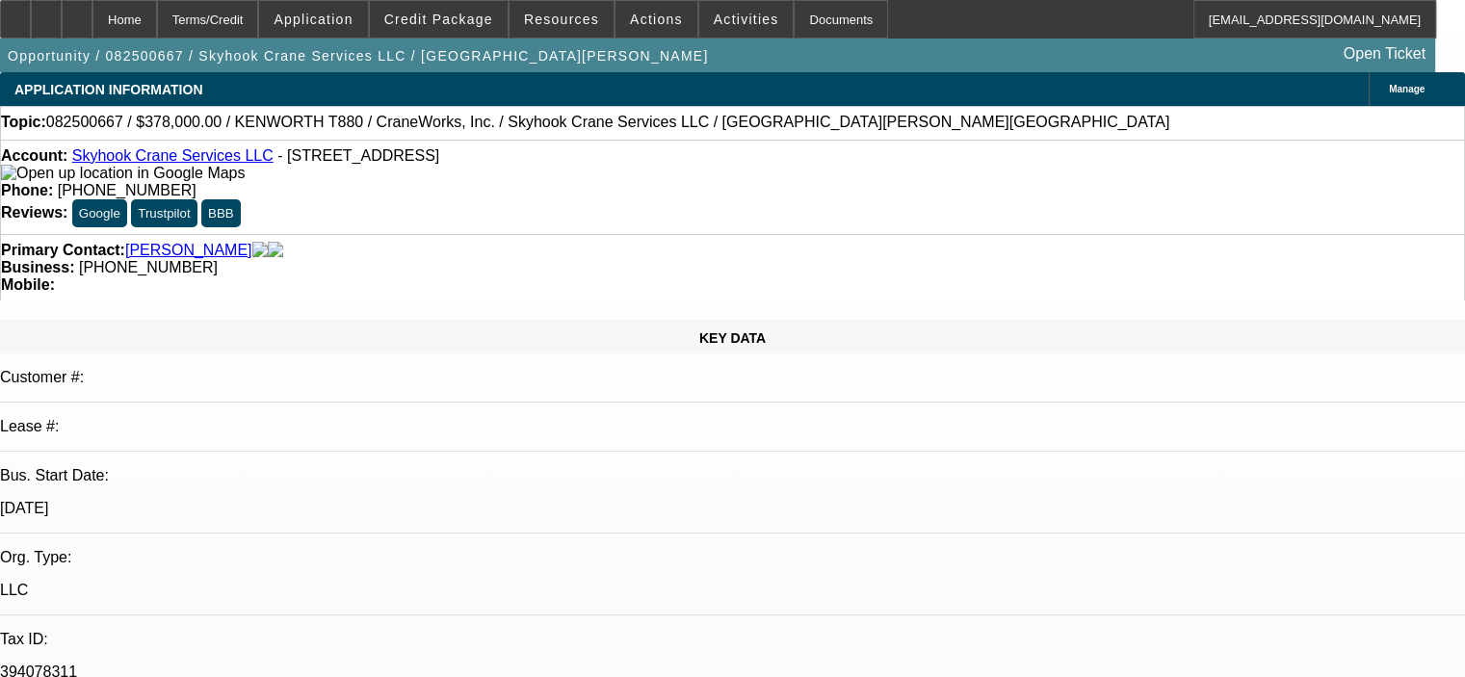
select select "0"
select select "2"
select select "0"
select select "6"
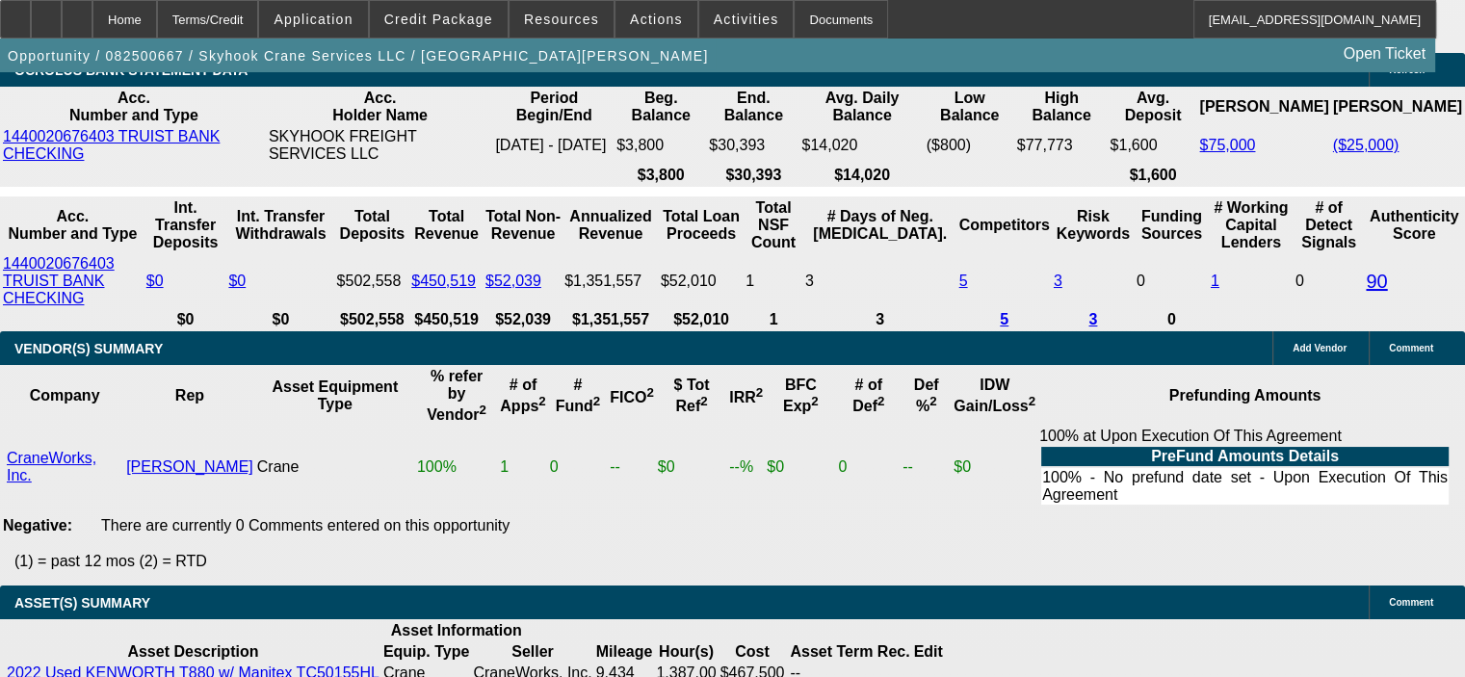
scroll to position [3468, 0]
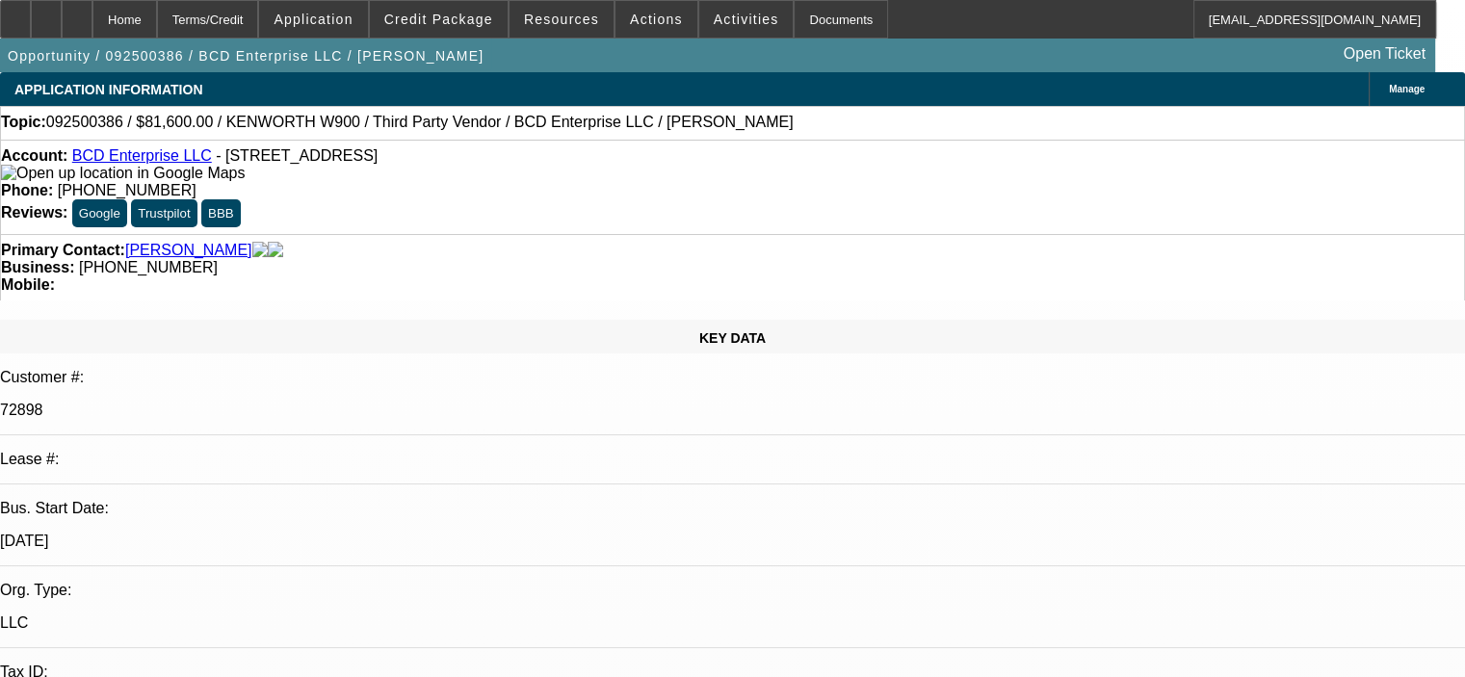
select select "0.15"
select select "2"
select select "0"
select select "0.15"
select select "2"
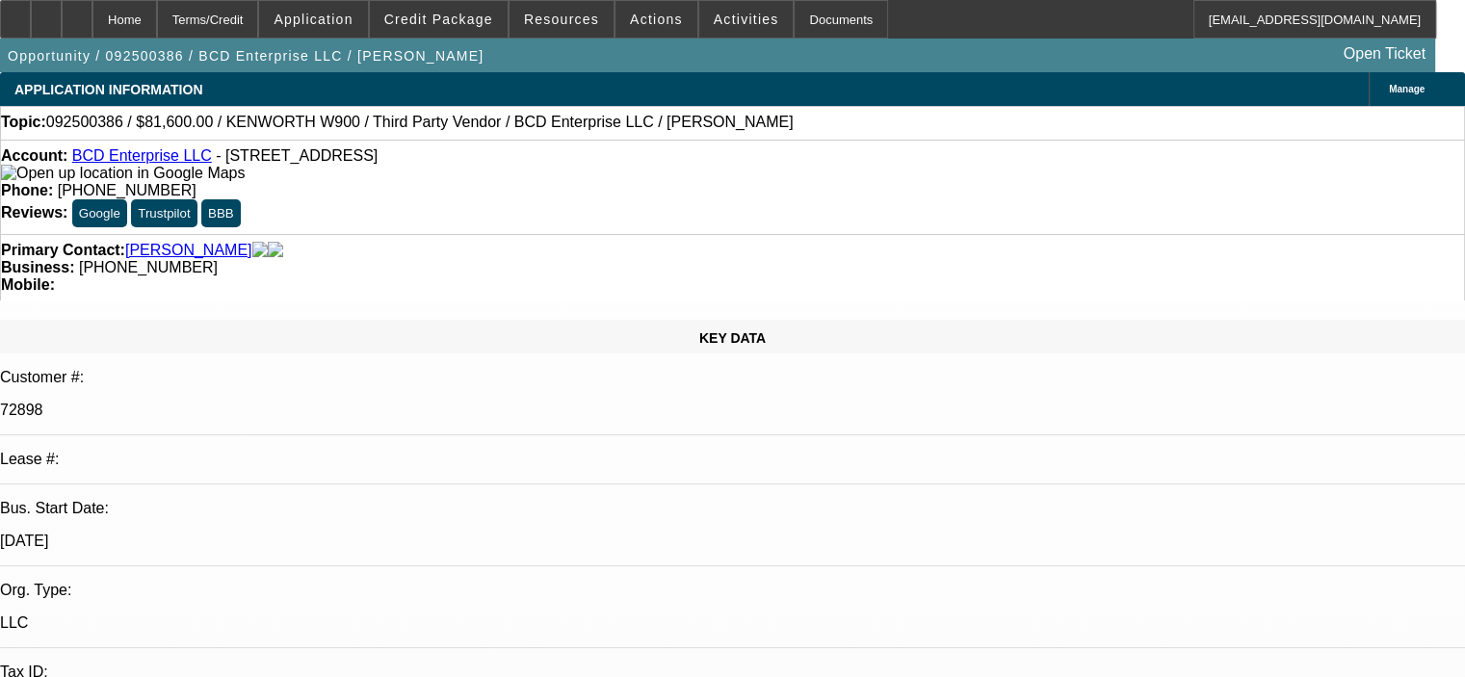
select select "0"
select select "1"
select select "2"
select select "6"
select select "1"
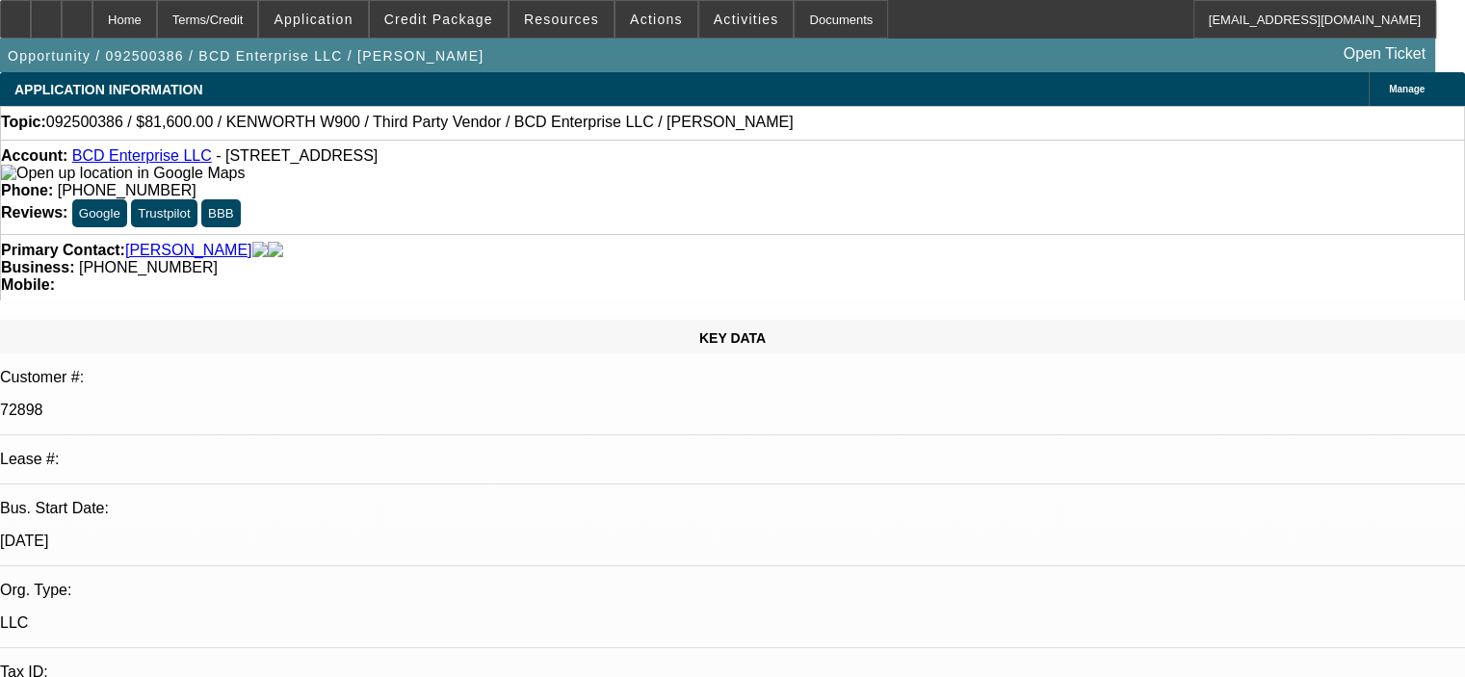
select select "2"
select select "6"
click at [441, 28] on span at bounding box center [439, 19] width 138 height 46
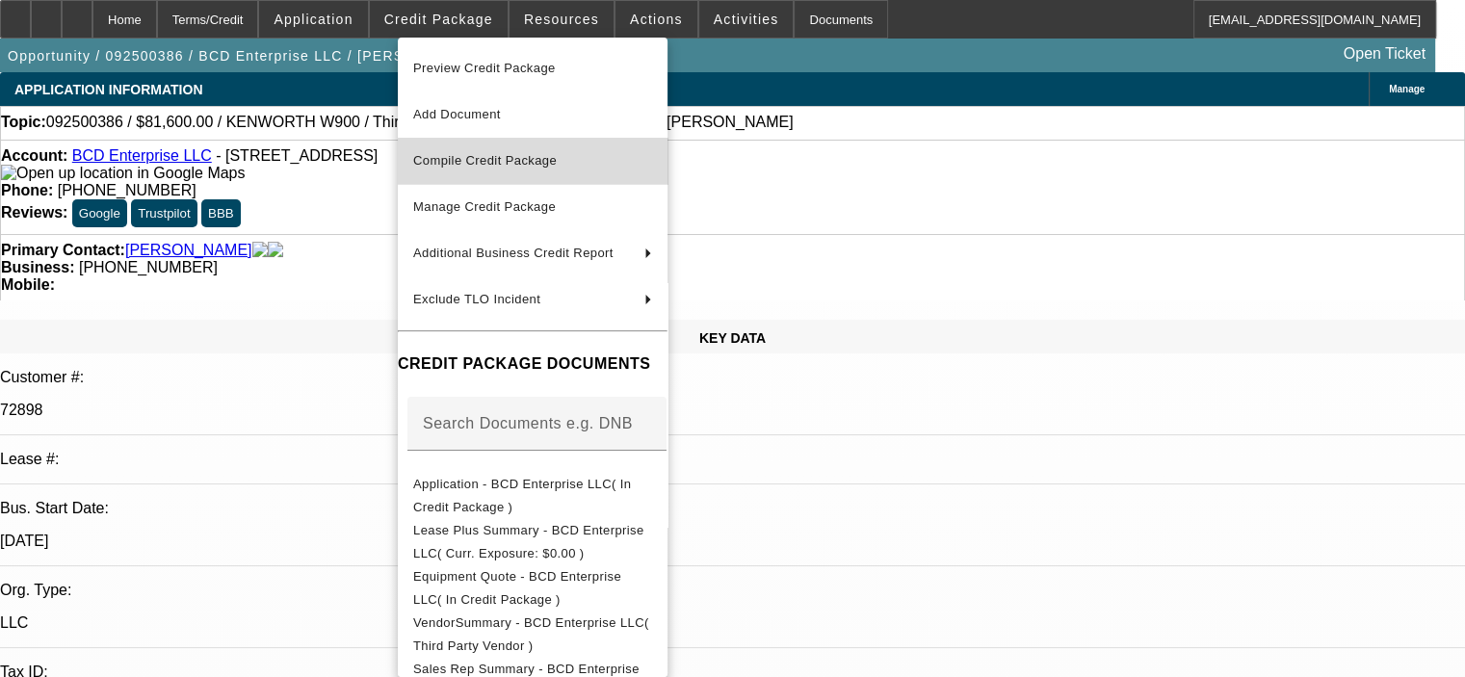
click at [497, 173] on button "Compile Credit Package" at bounding box center [533, 161] width 270 height 46
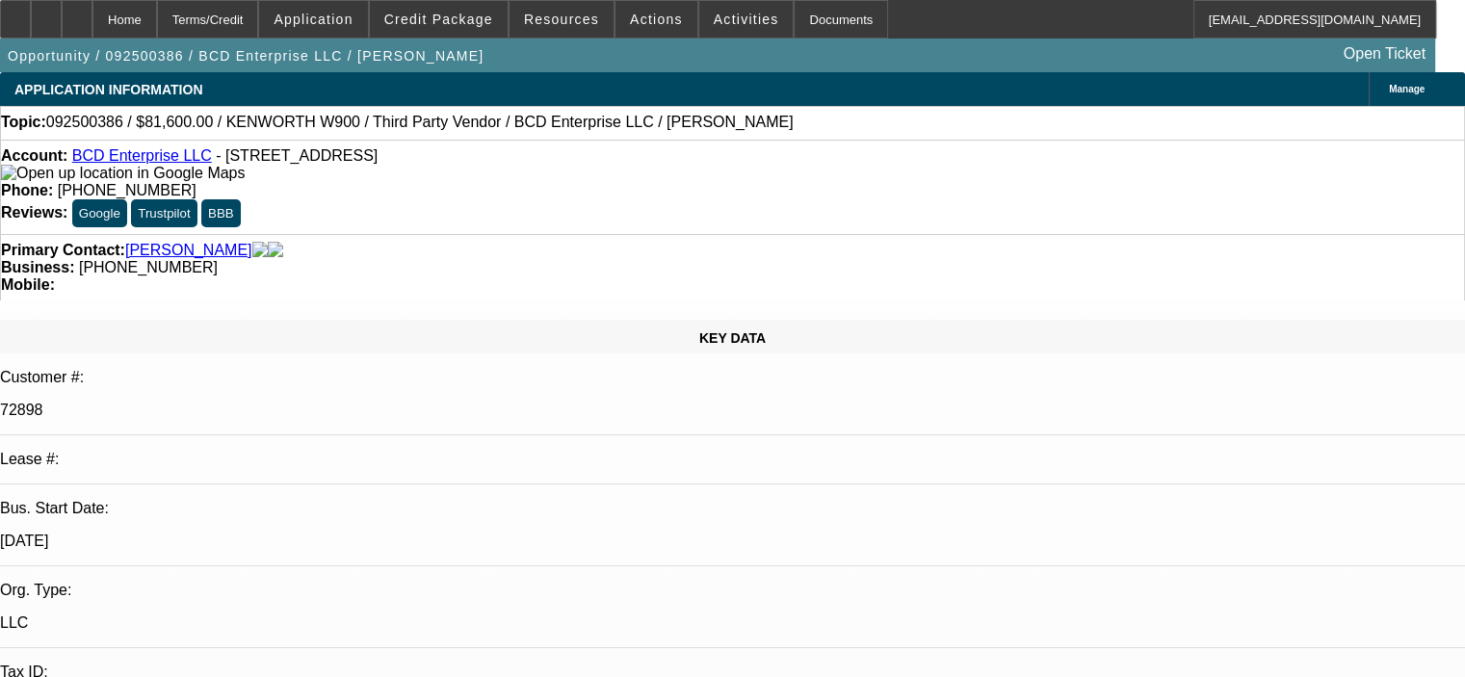
select select "0.15"
select select "2"
select select "0"
select select "6"
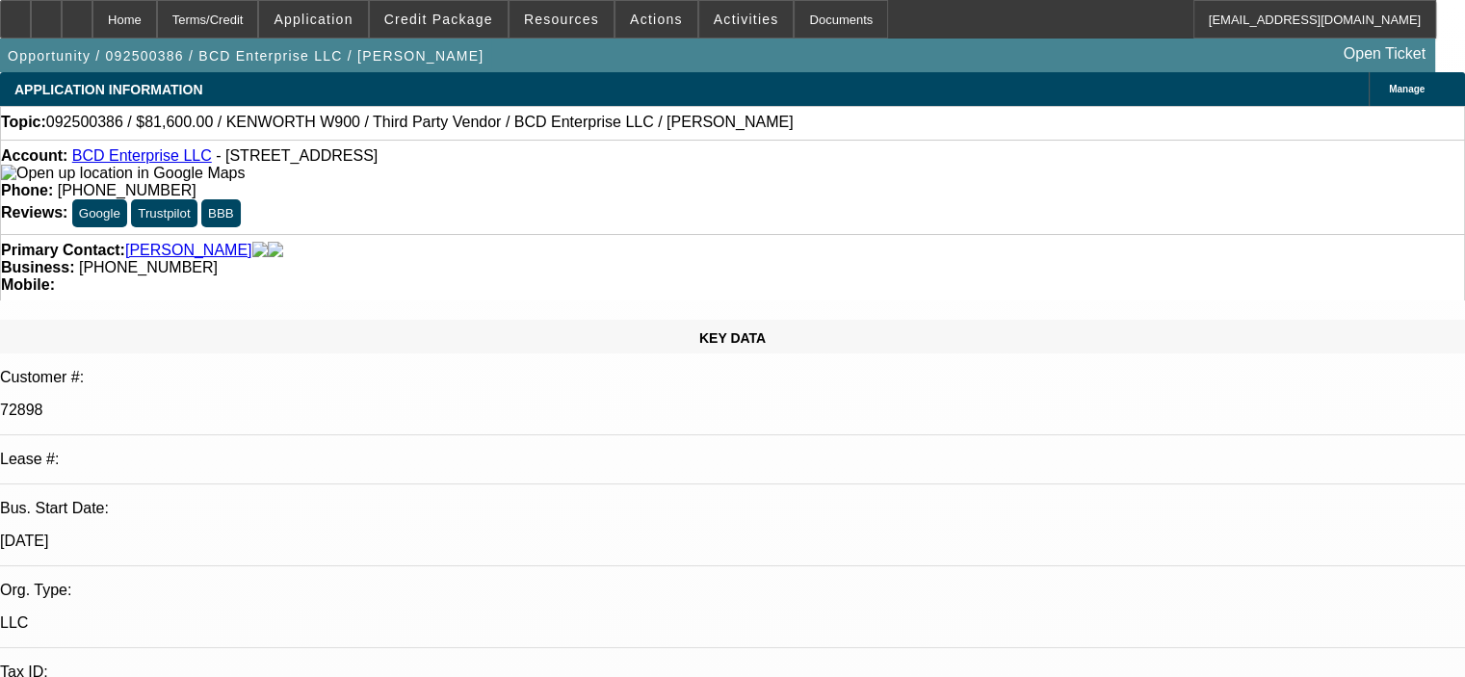
select select "0.15"
select select "2"
select select "0"
select select "6"
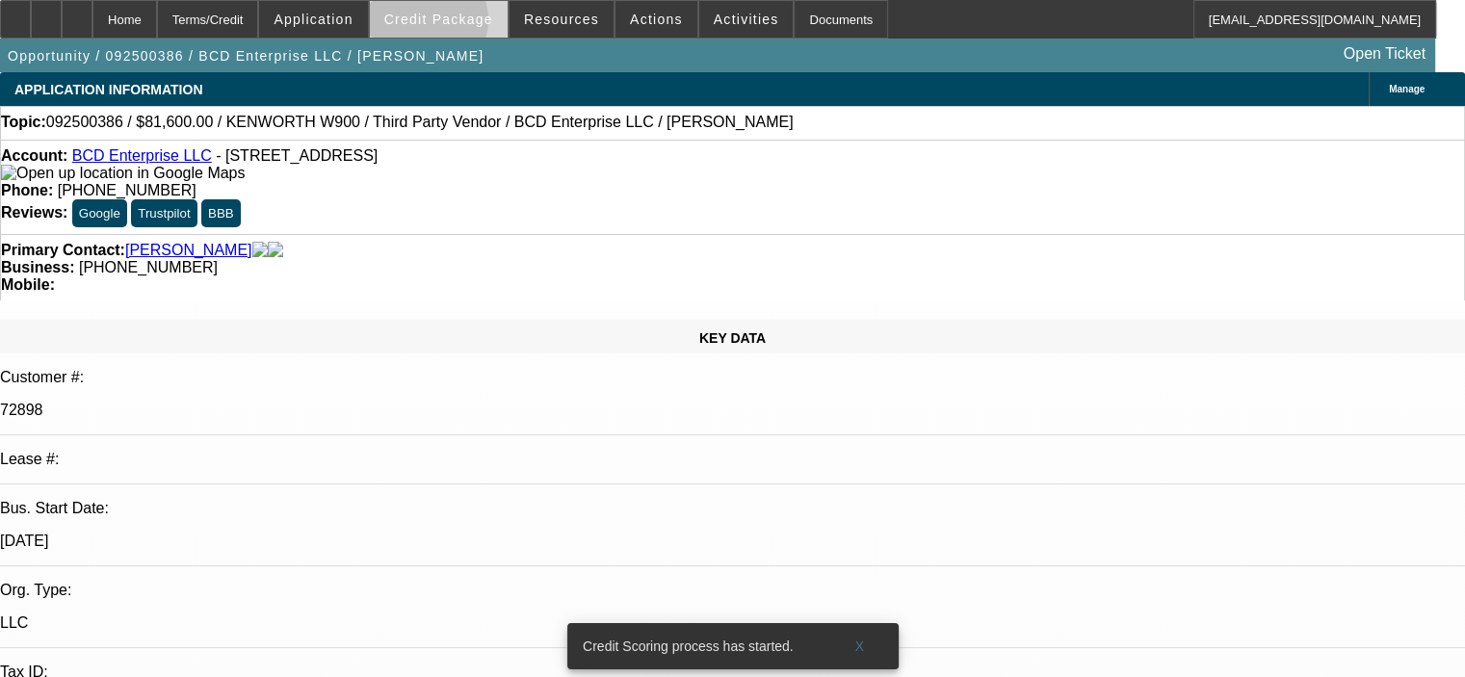
click at [456, 24] on span "Credit Package" at bounding box center [438, 19] width 109 height 15
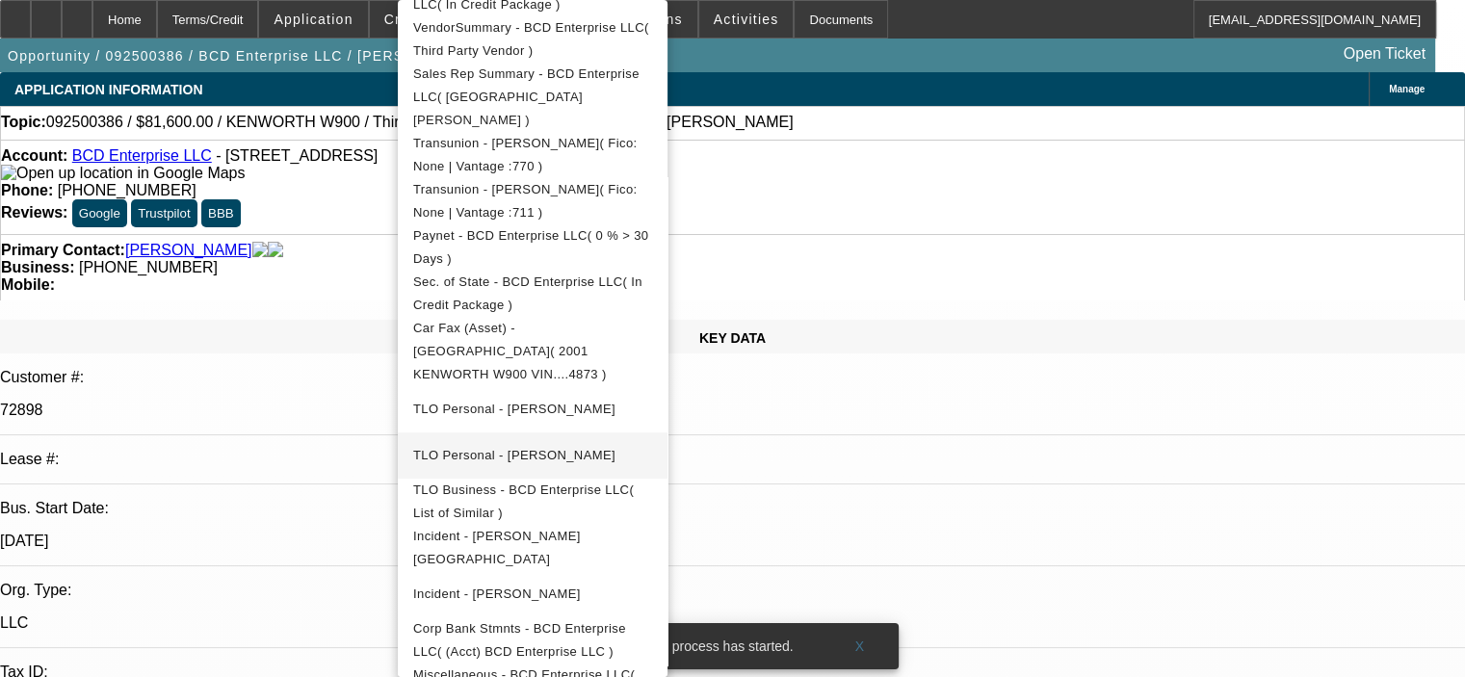
scroll to position [96, 0]
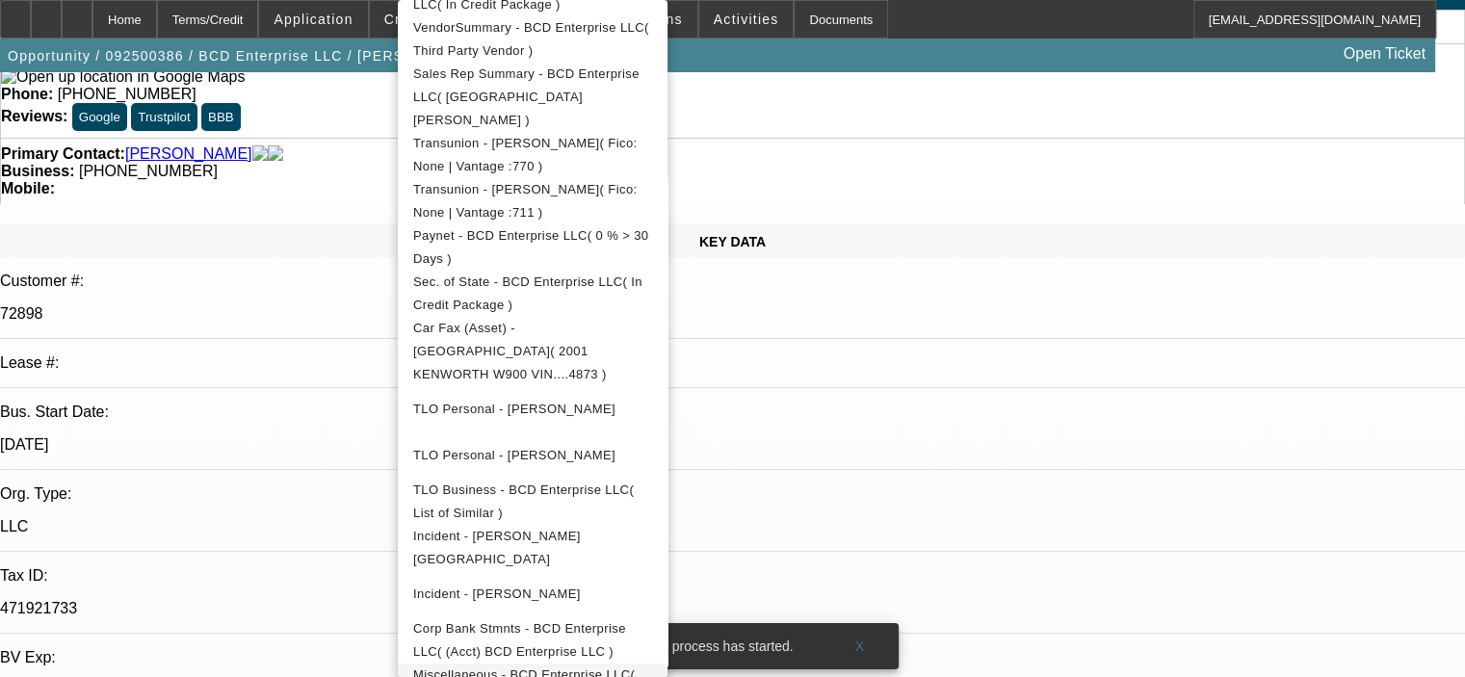
click at [586, 667] on span "Miscellaneous - BCD Enterprise LLC( Equipment Lease Approval )" at bounding box center [524, 686] width 222 height 38
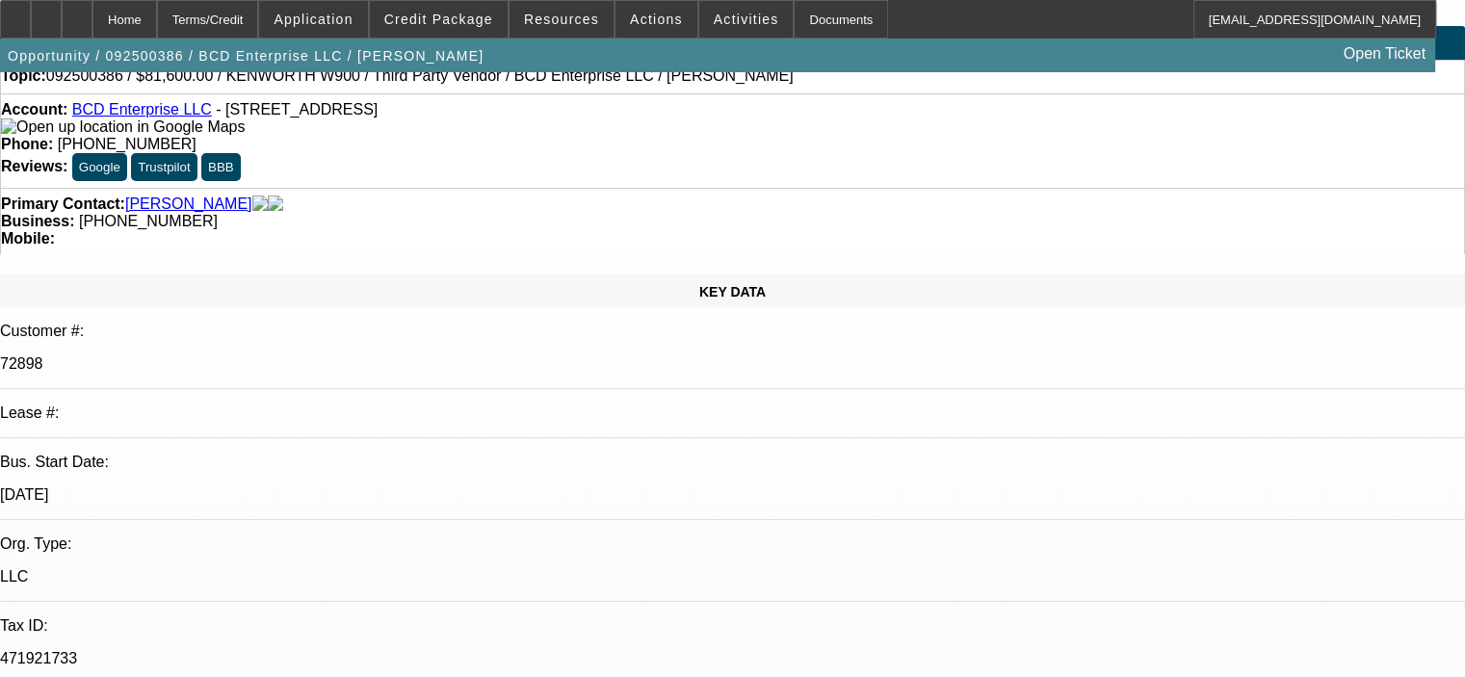
scroll to position [0, 0]
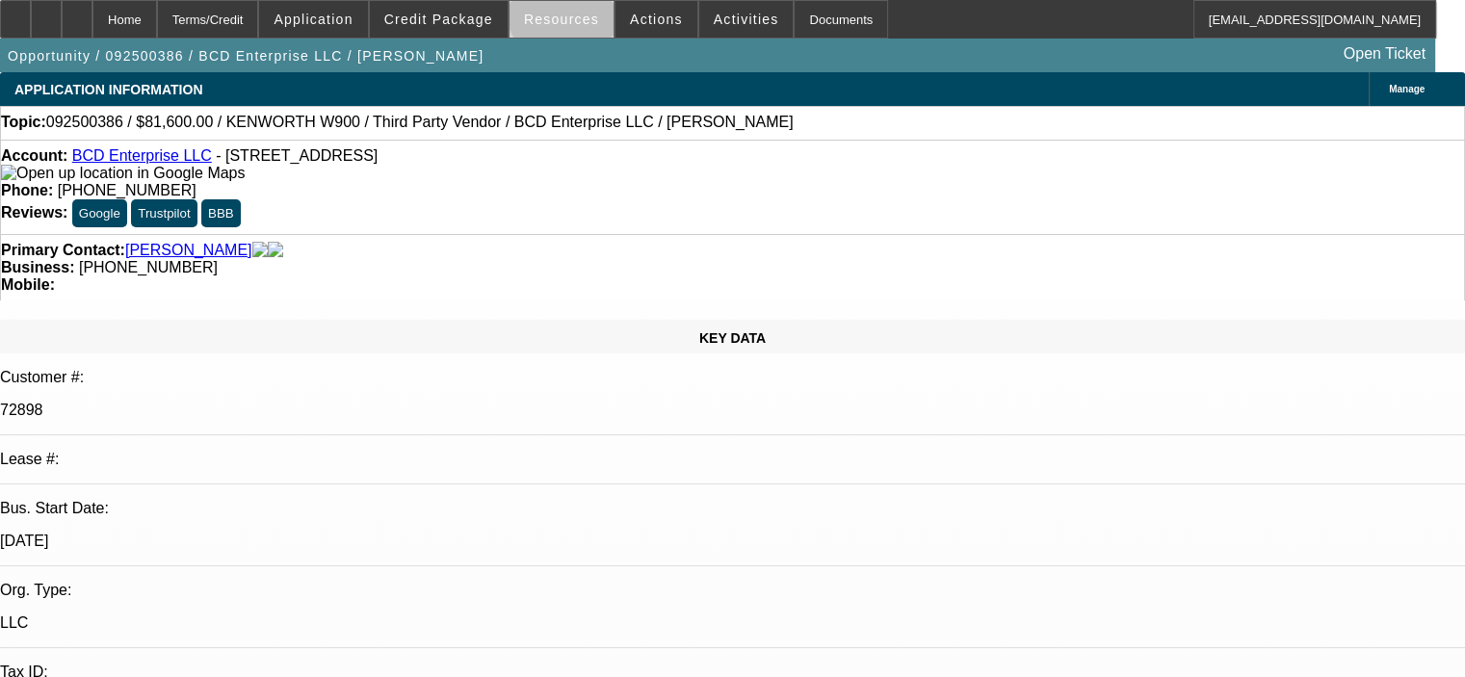
click at [567, 11] on span at bounding box center [562, 19] width 104 height 46
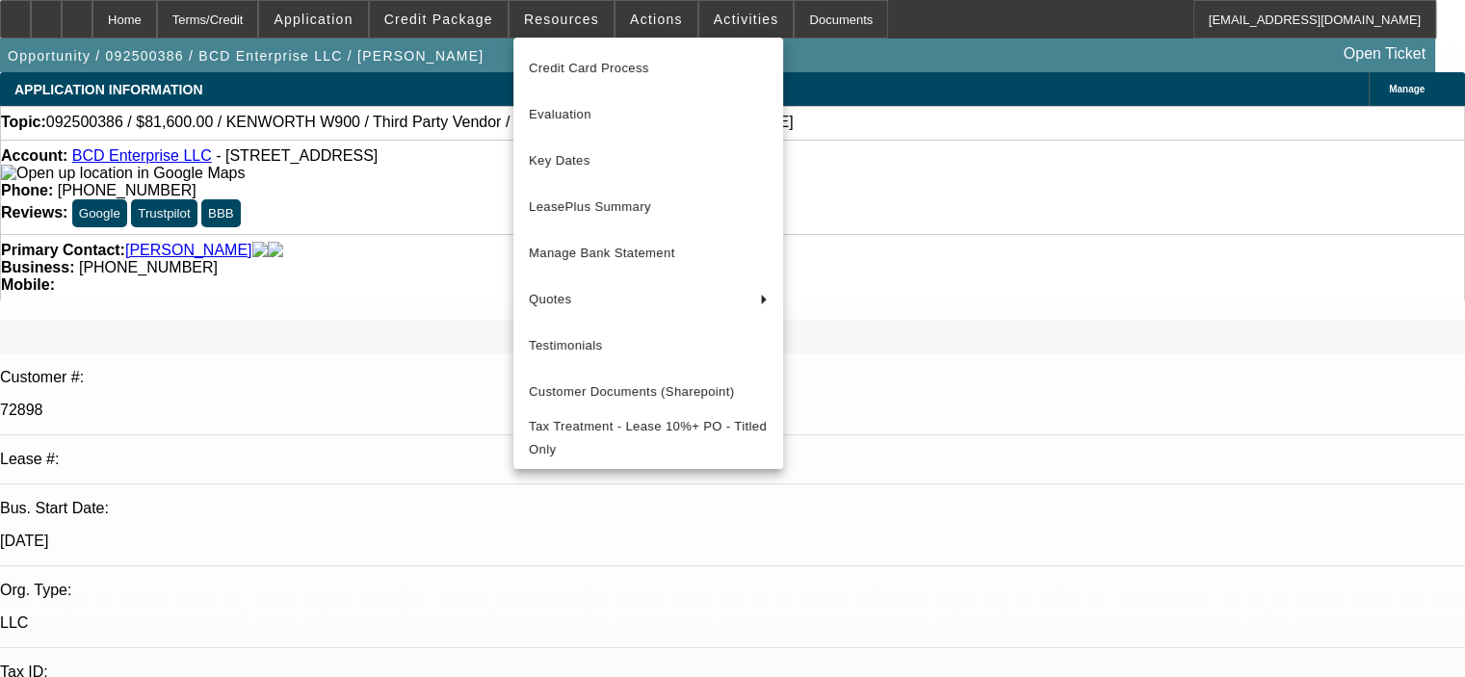
click at [626, 9] on div at bounding box center [732, 338] width 1465 height 677
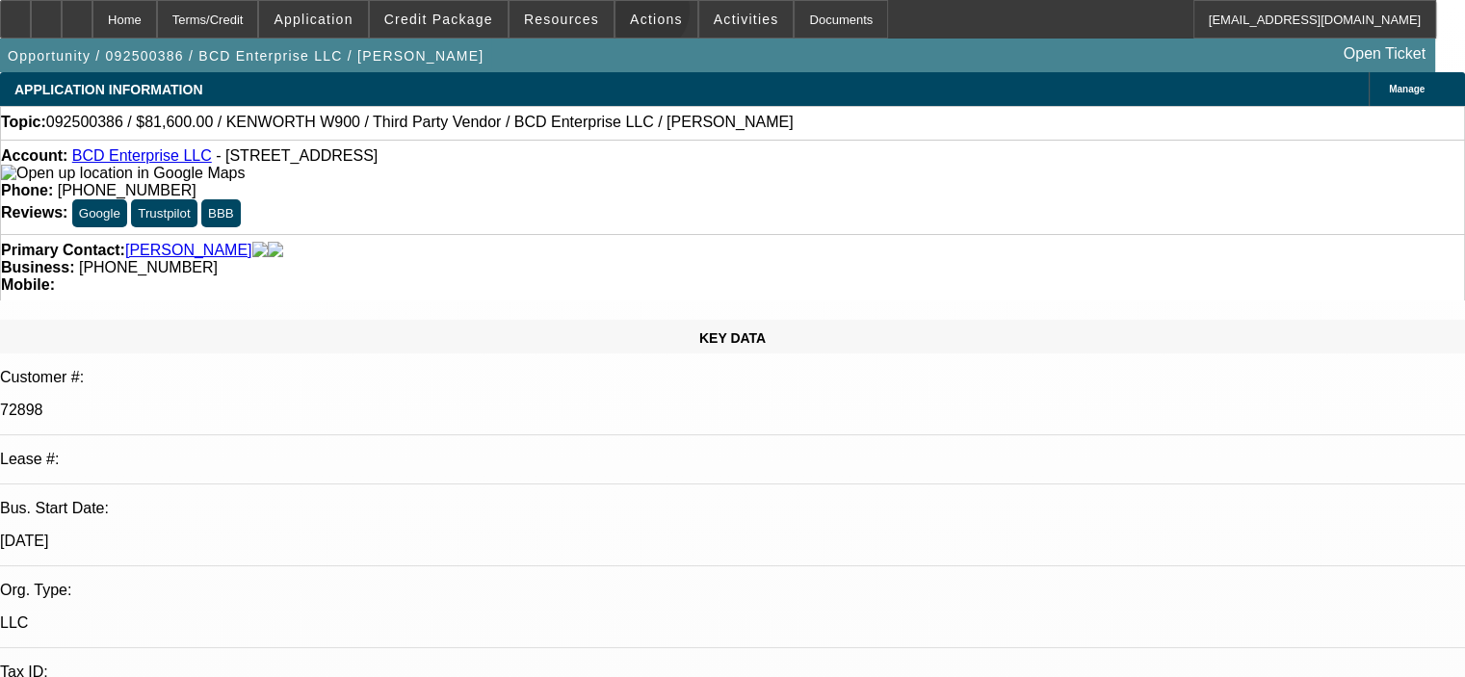
click at [633, 14] on span "Actions" at bounding box center [656, 19] width 53 height 15
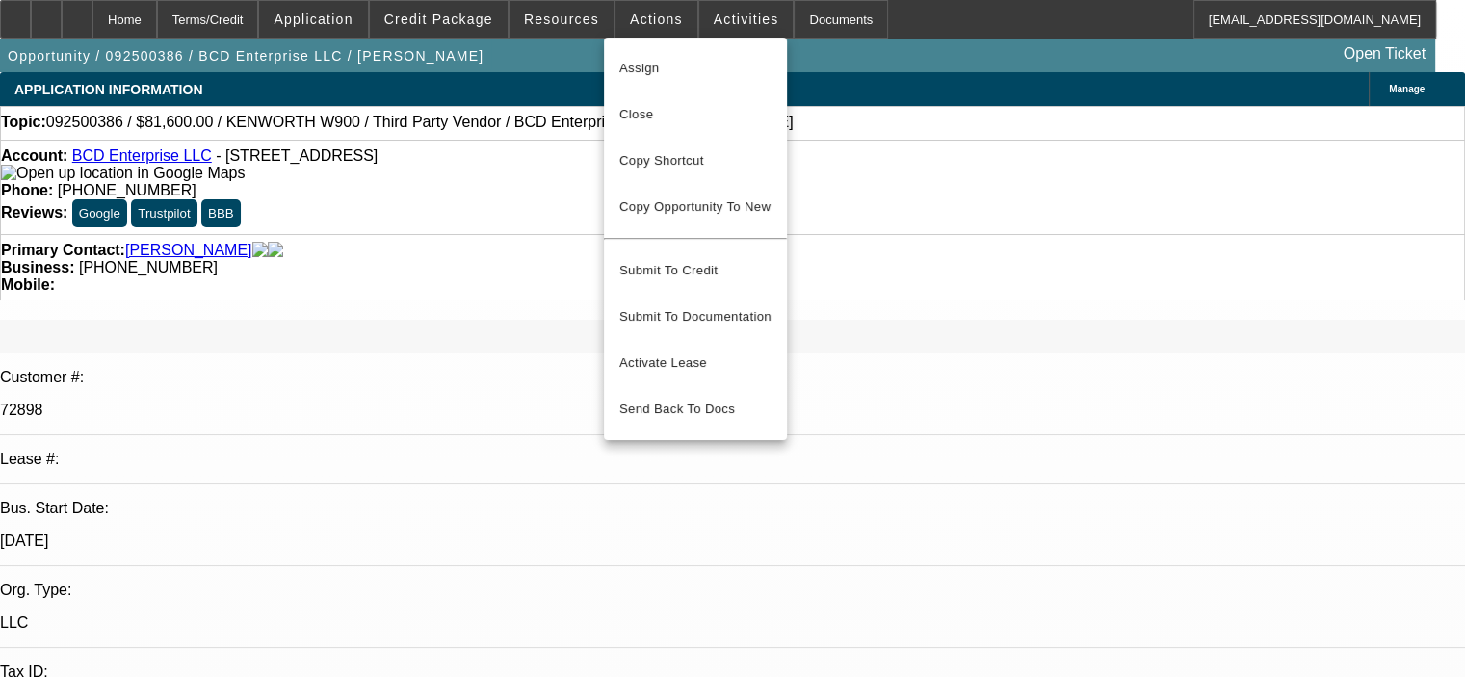
click at [717, 23] on div at bounding box center [732, 338] width 1465 height 677
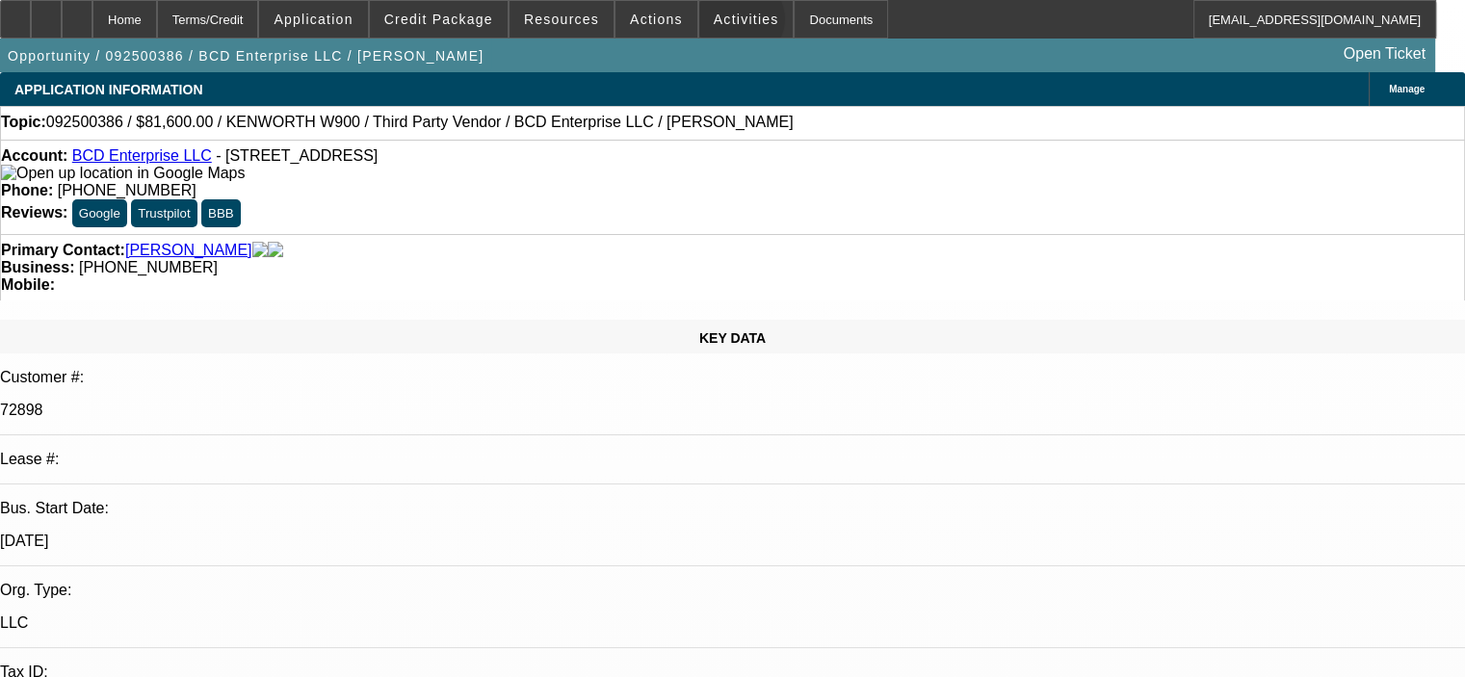
click at [717, 23] on span "Activities" at bounding box center [746, 19] width 65 height 15
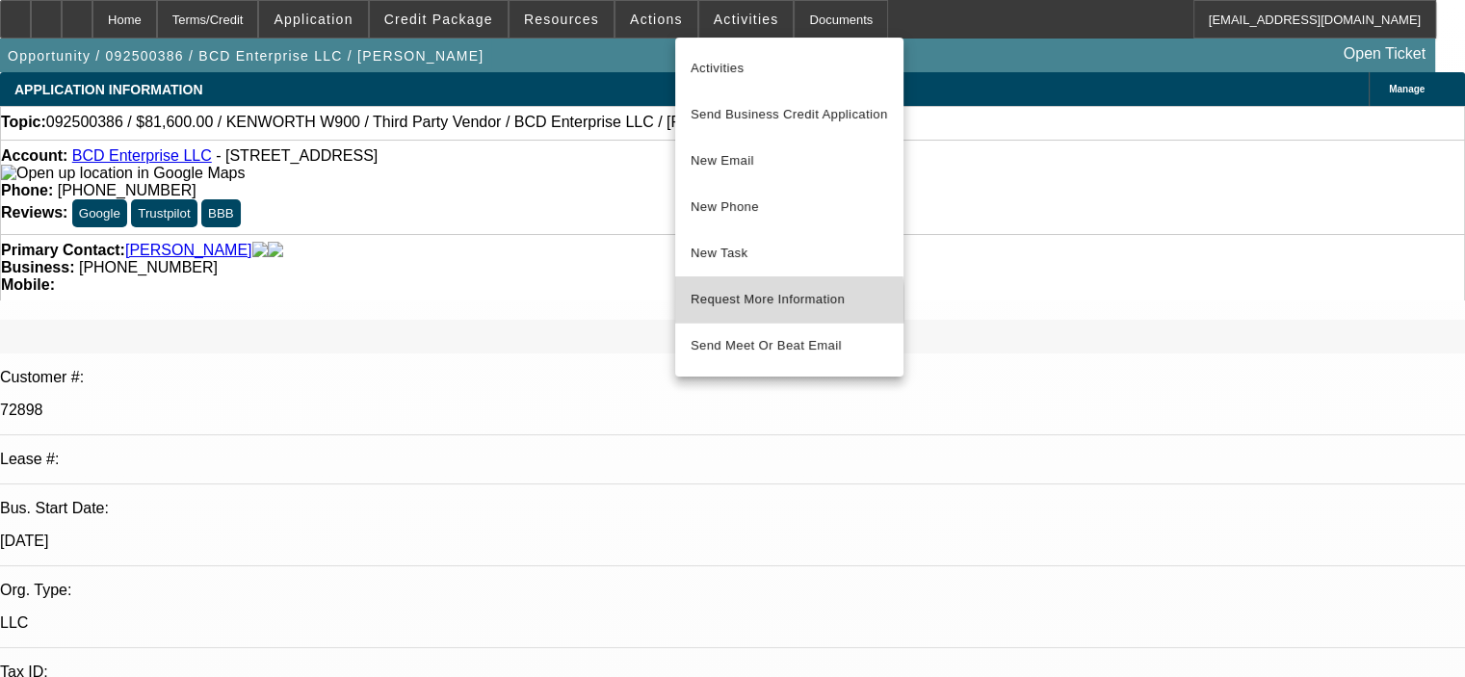
click at [767, 303] on span "Request More Information" at bounding box center [789, 299] width 197 height 23
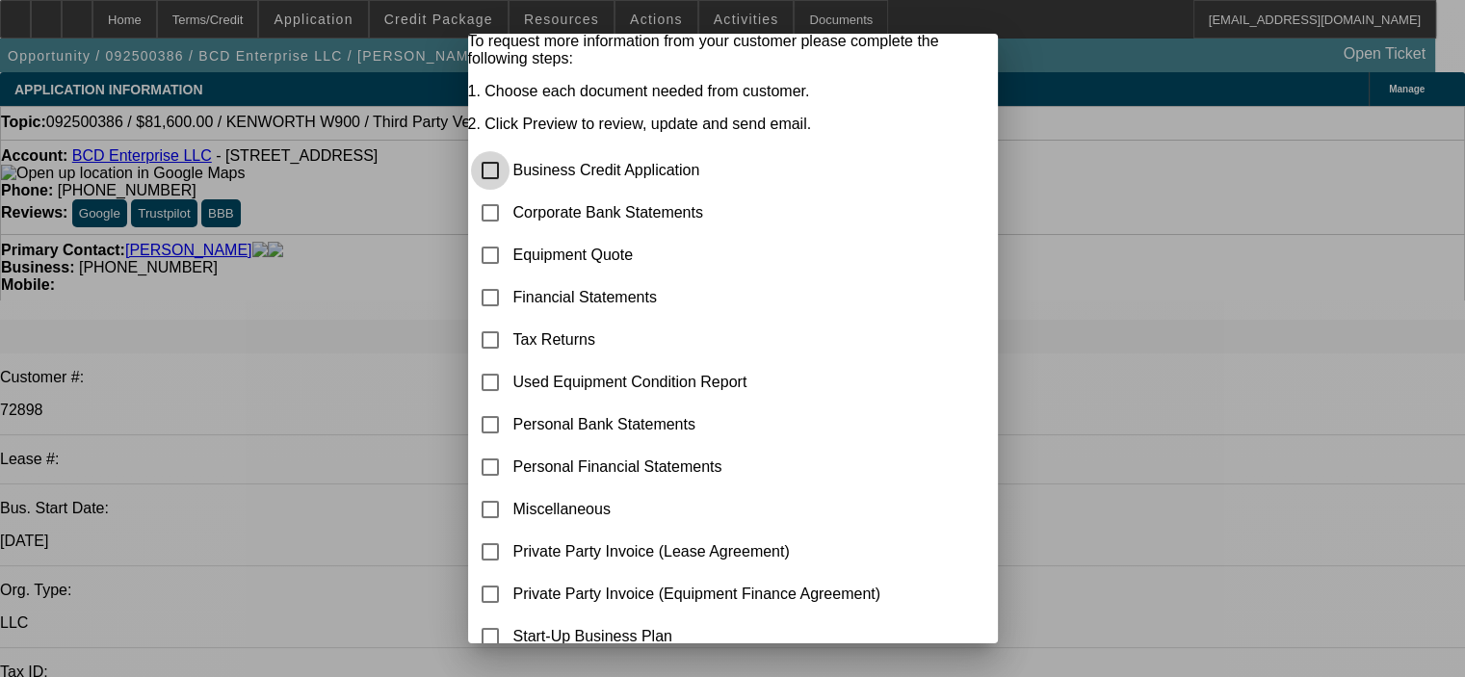
scroll to position [96, 0]
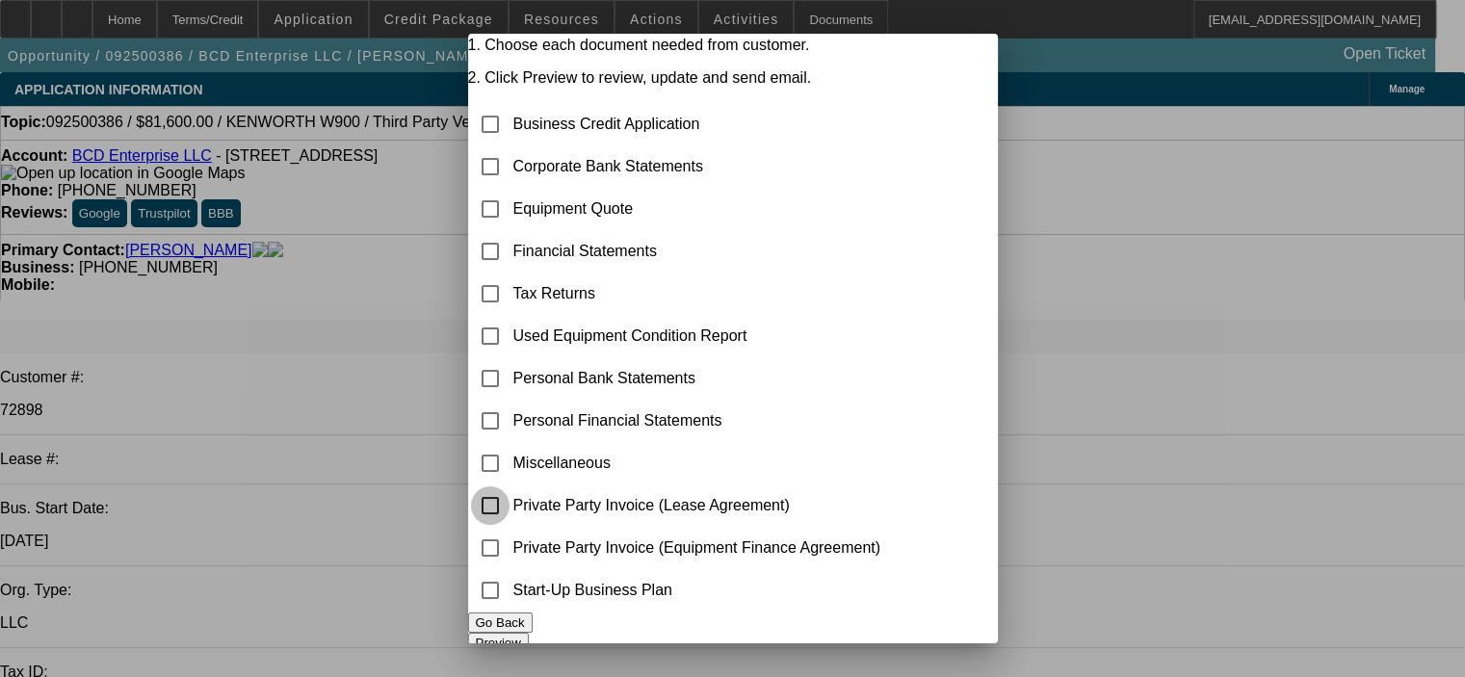
click at [510, 504] on input "checkbox" at bounding box center [490, 505] width 39 height 39
checkbox input "true"
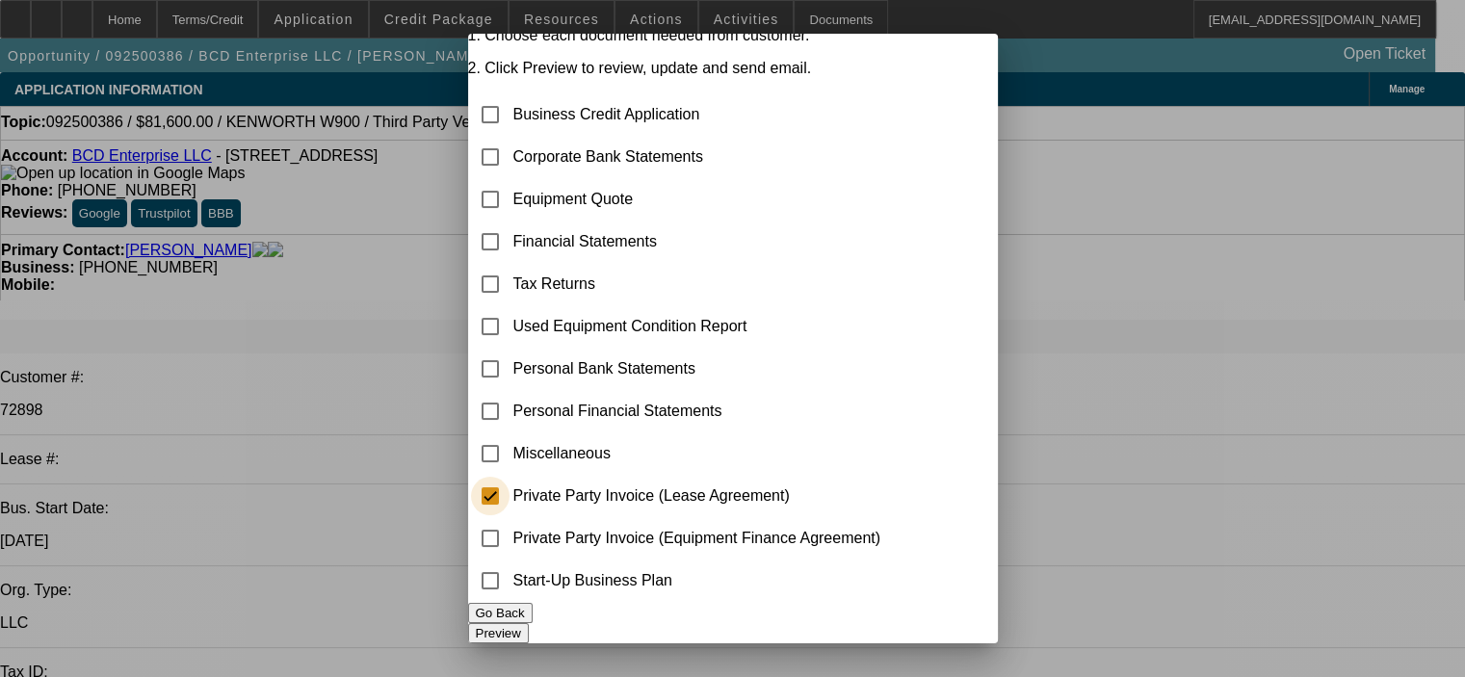
scroll to position [133, 0]
click at [529, 623] on button "Preview" at bounding box center [498, 633] width 61 height 20
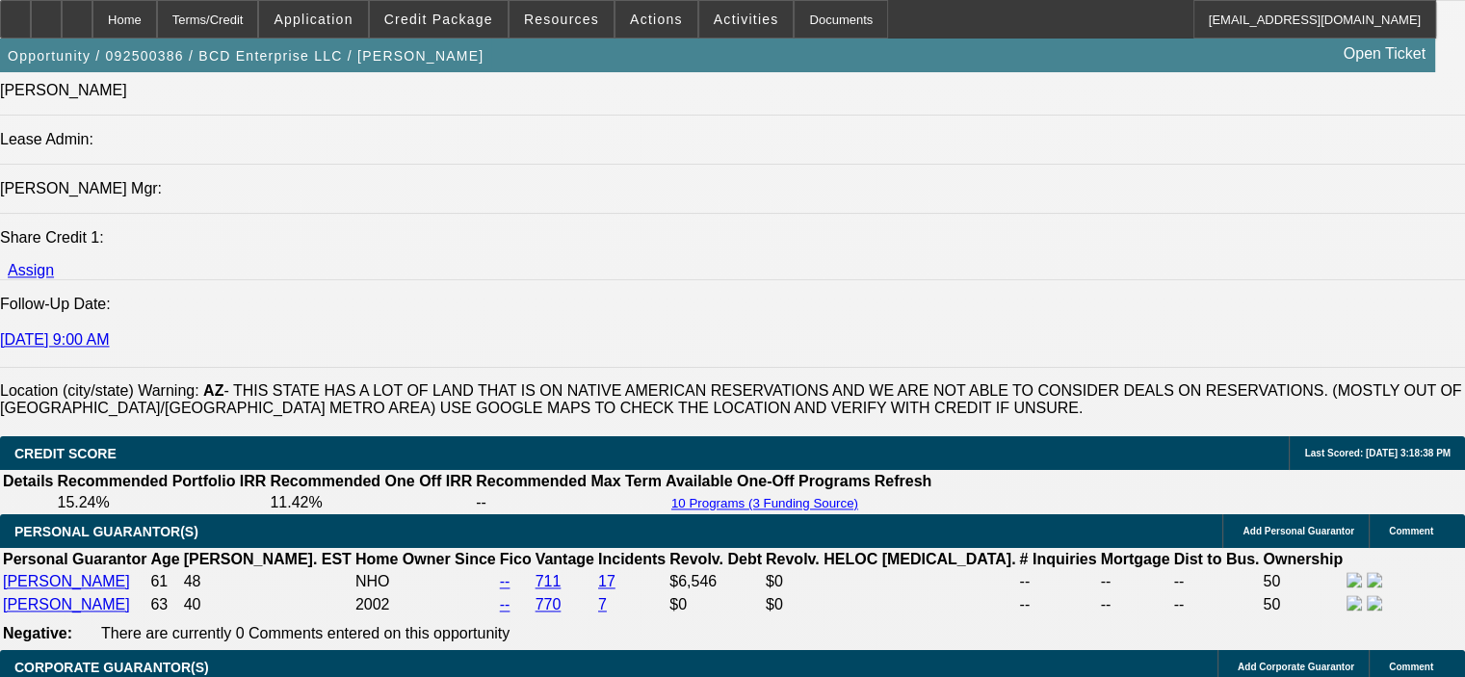
scroll to position [2793, 0]
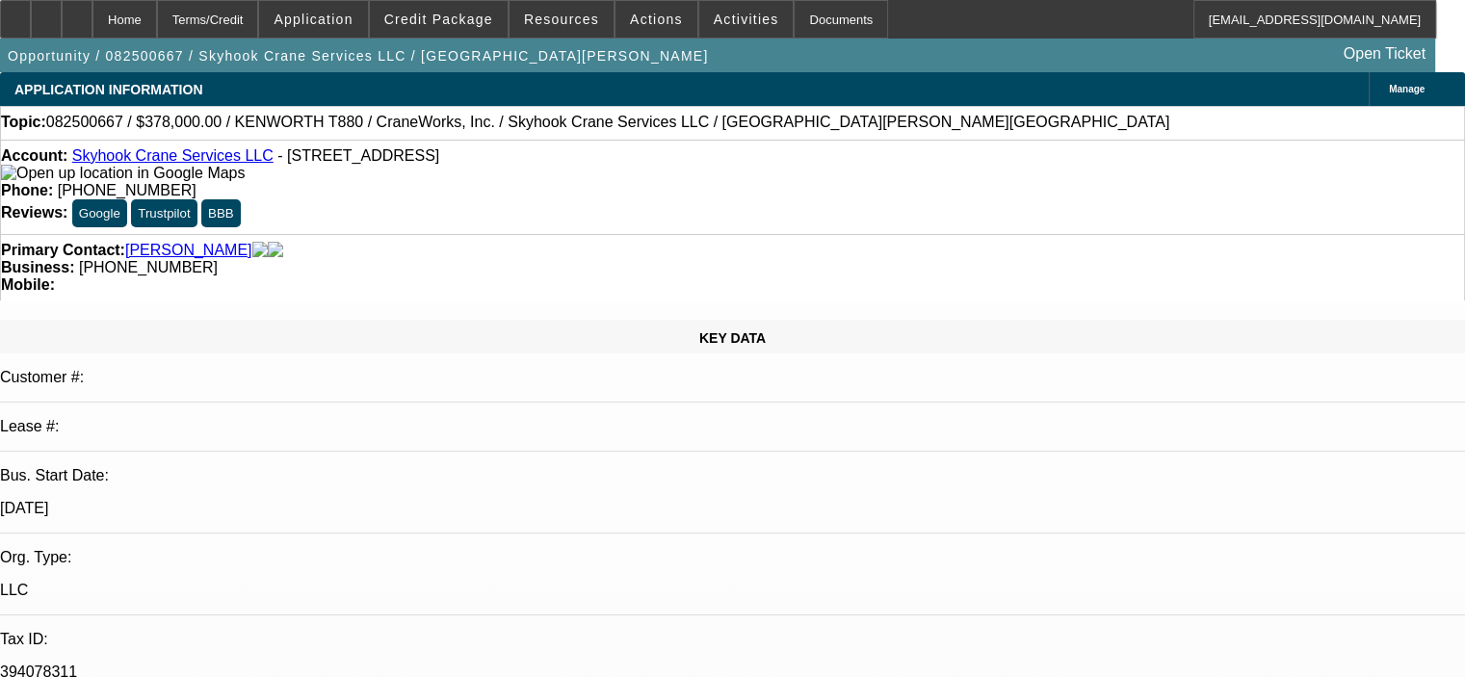
select select "0"
select select "2"
select select "0"
select select "6"
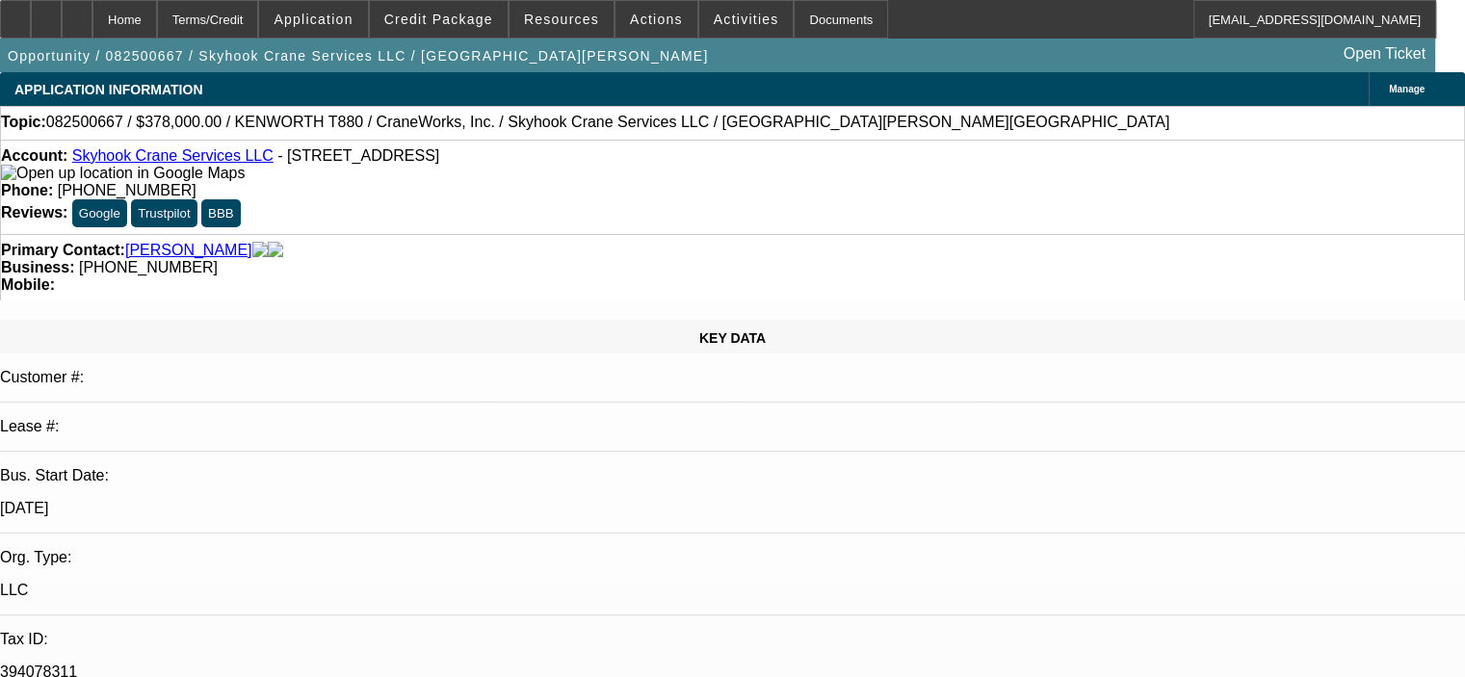
select select "0"
select select "2"
select select "0"
select select "6"
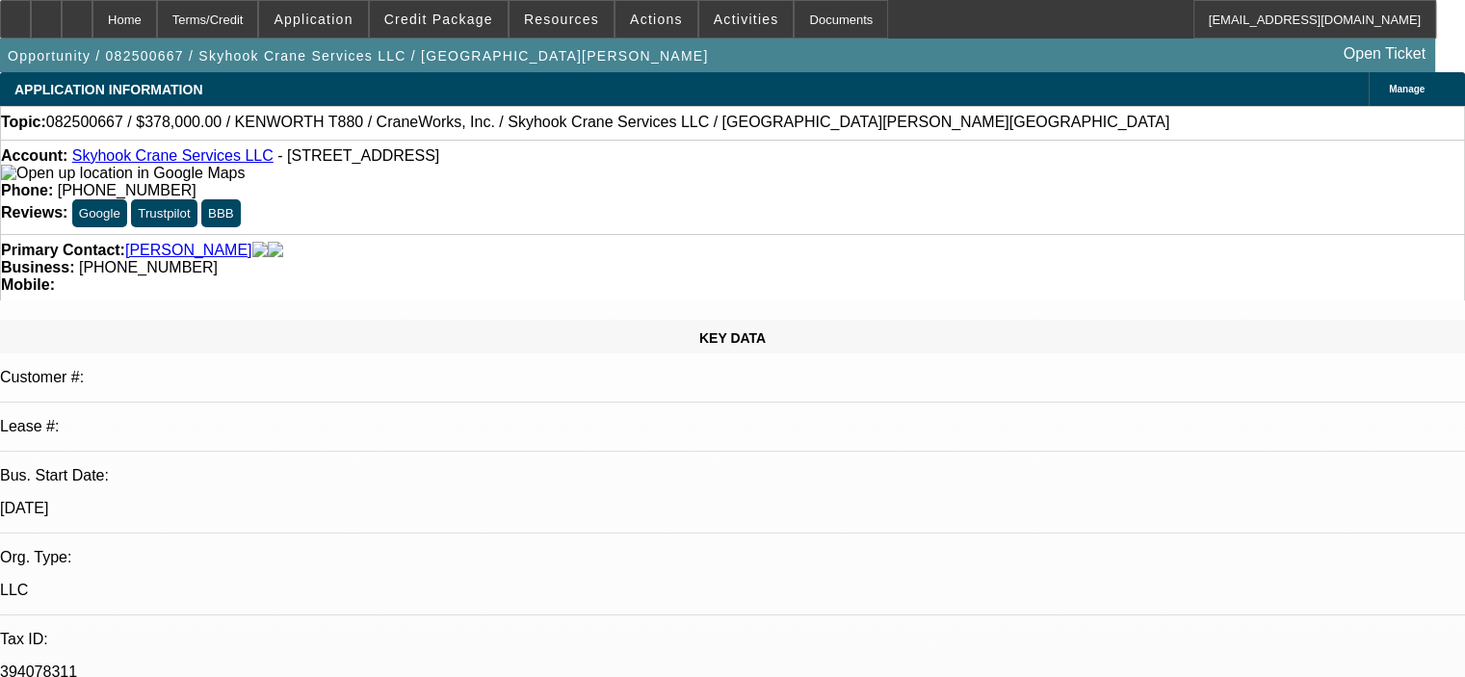
select select "0"
select select "2"
select select "0"
select select "6"
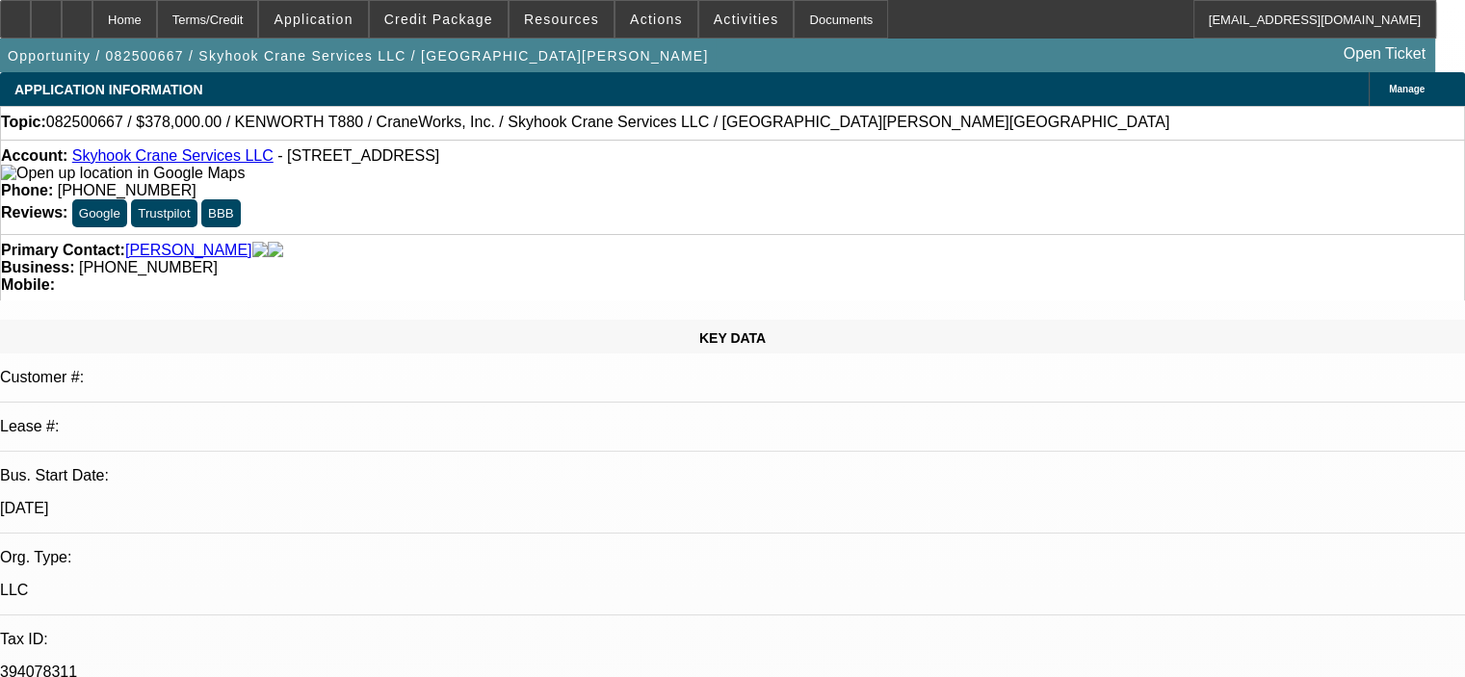
select select "0"
select select "2"
select select "0"
select select "6"
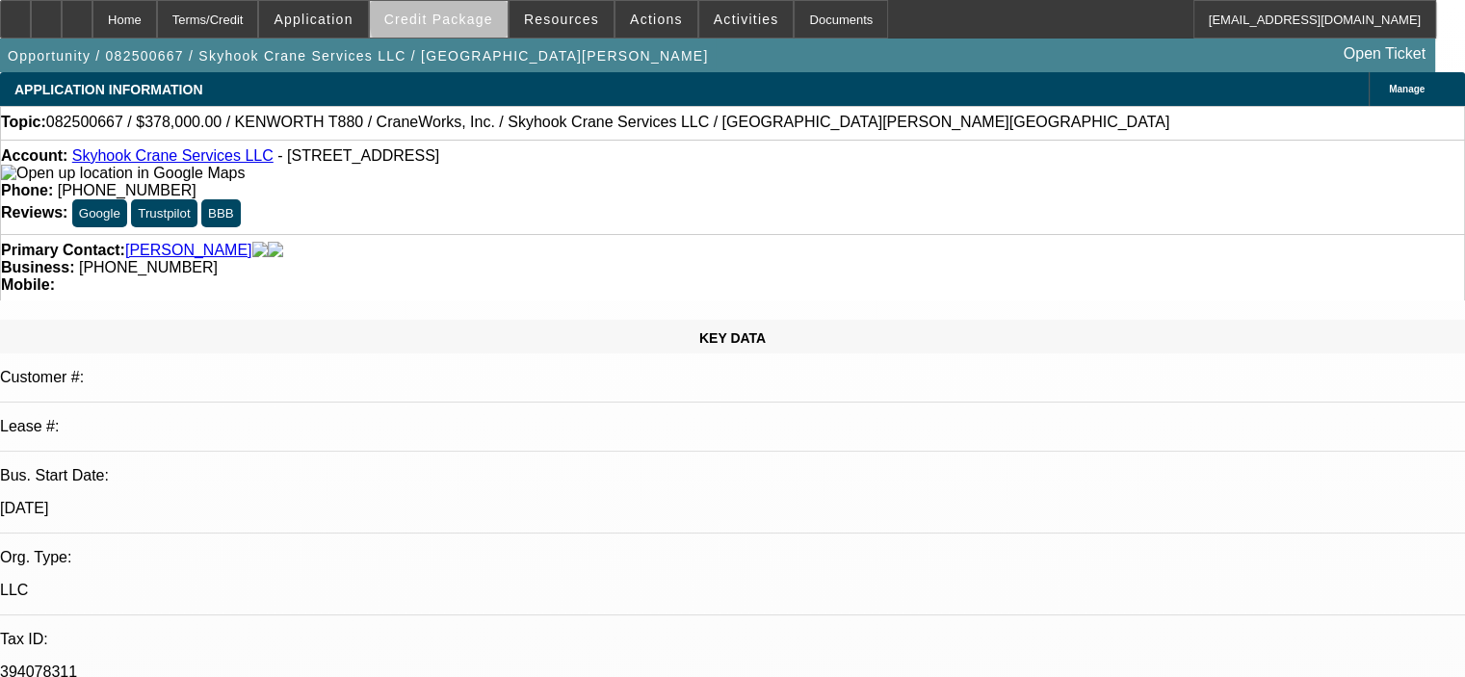
click at [482, 14] on span "Credit Package" at bounding box center [438, 19] width 109 height 15
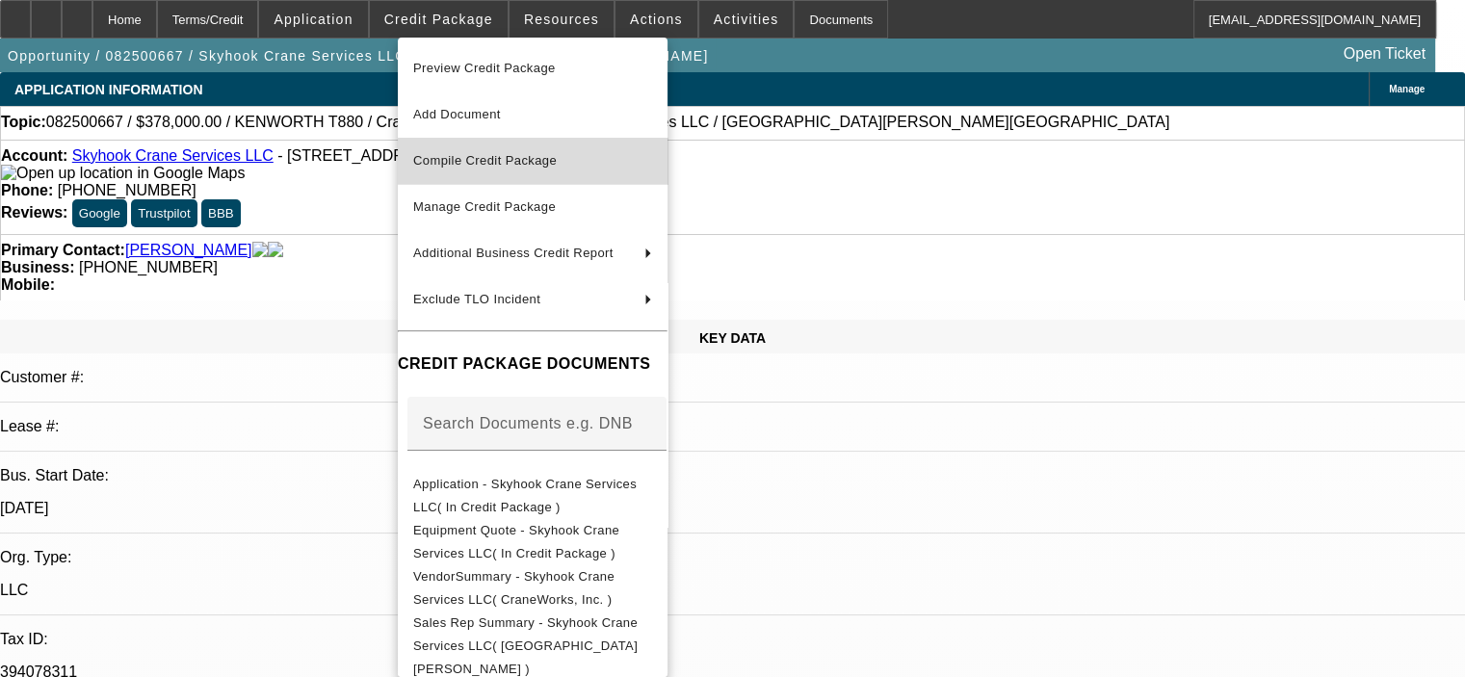
click at [536, 169] on span "Compile Credit Package" at bounding box center [532, 160] width 239 height 23
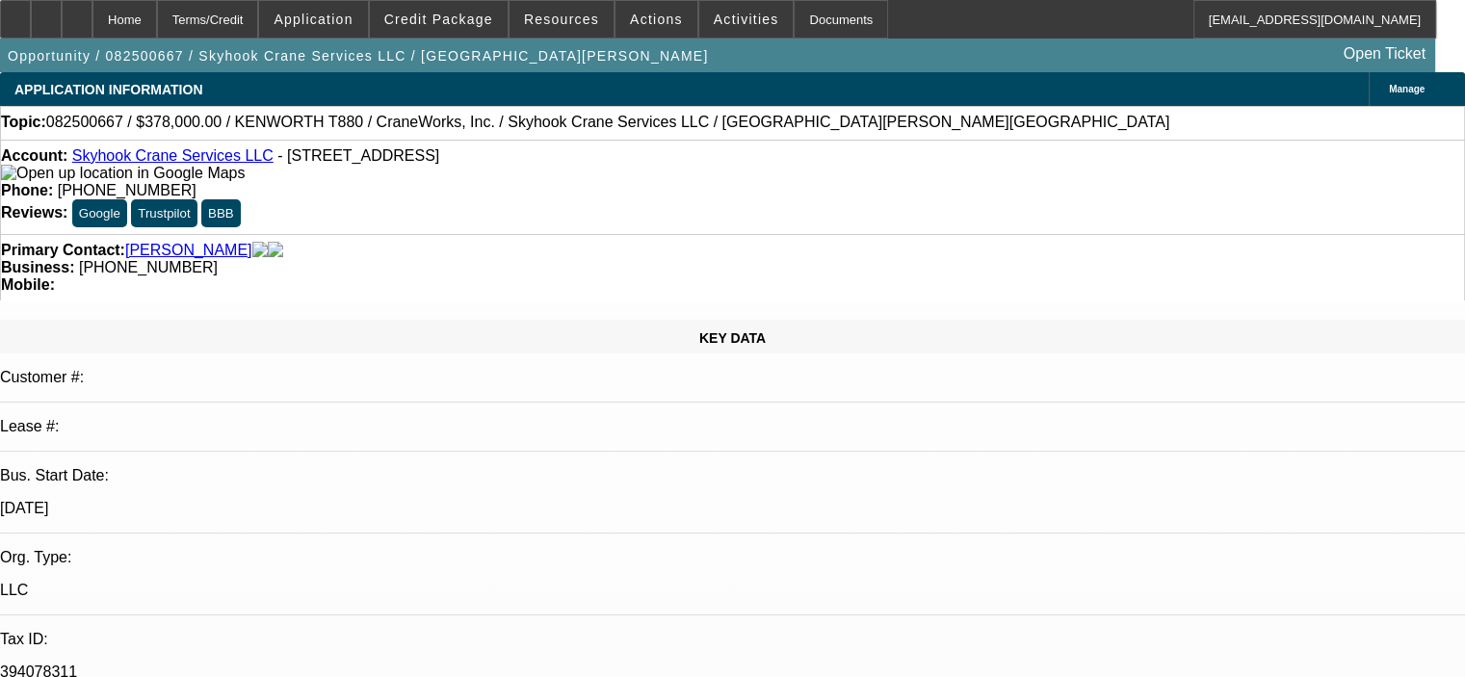
select select "0"
select select "2"
select select "0"
select select "6"
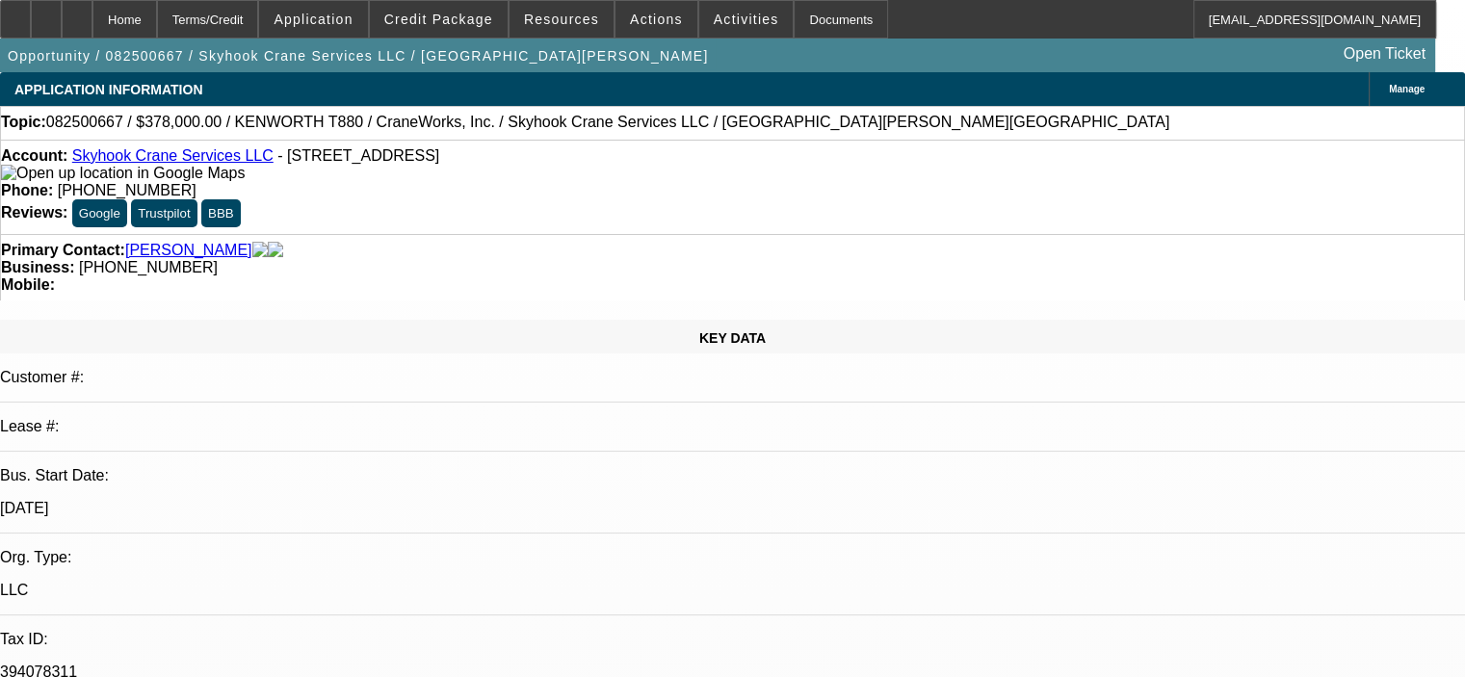
select select "0"
select select "2"
select select "0"
select select "6"
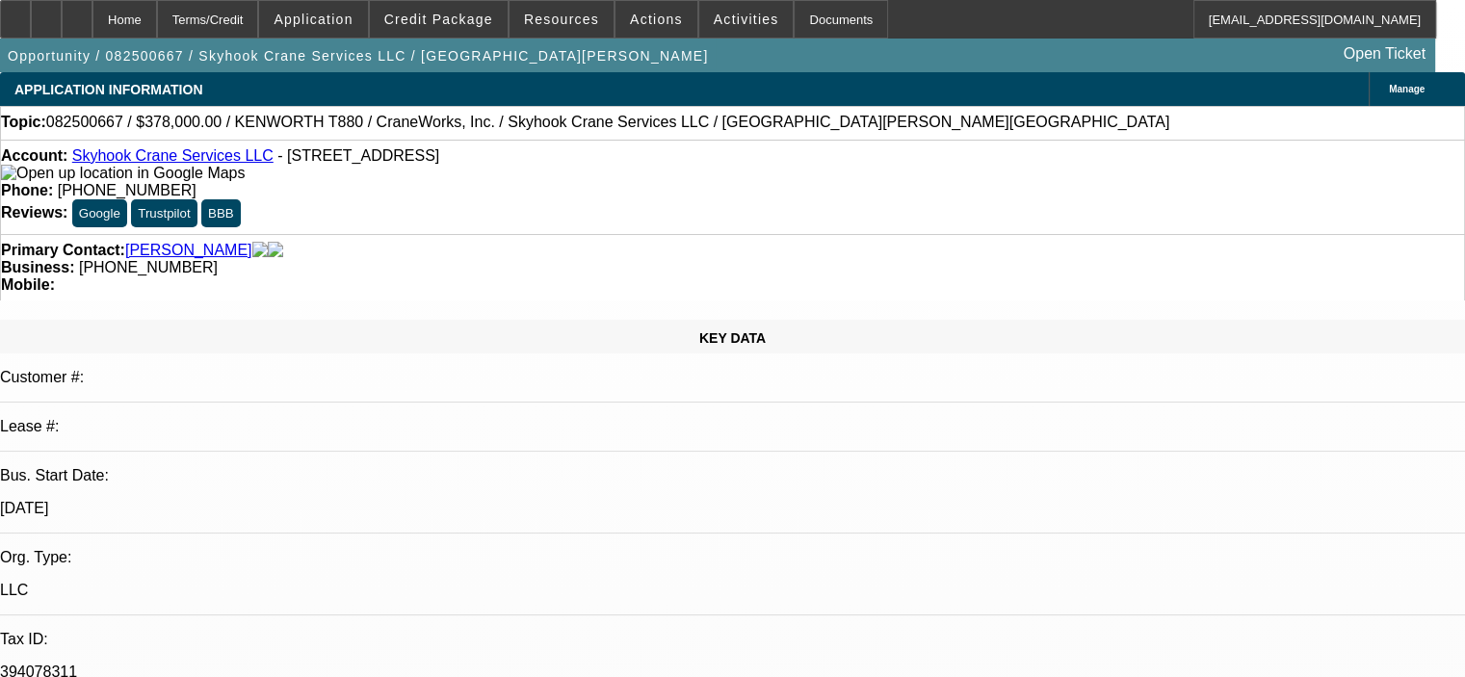
select select "0"
select select "2"
select select "0"
select select "6"
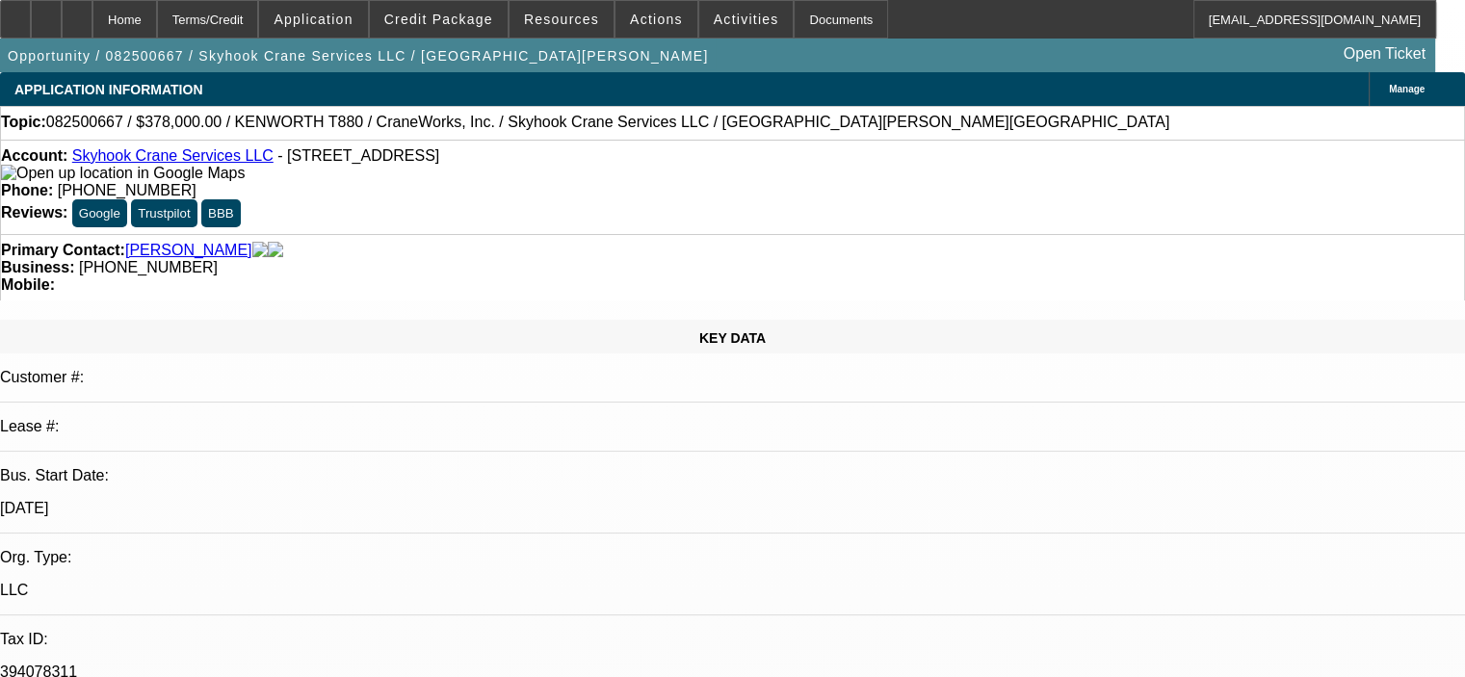
select select "0"
select select "2"
select select "0"
select select "6"
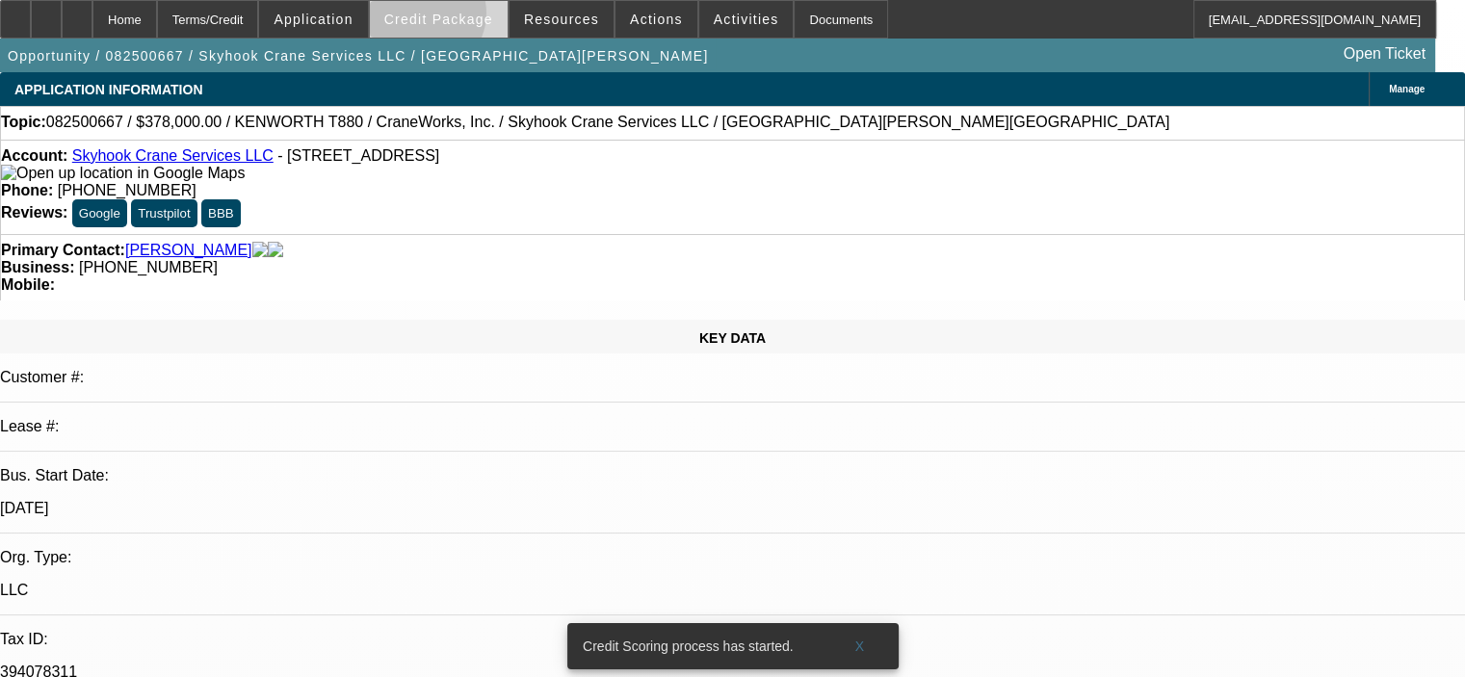
click at [450, 17] on span "Credit Package" at bounding box center [438, 19] width 109 height 15
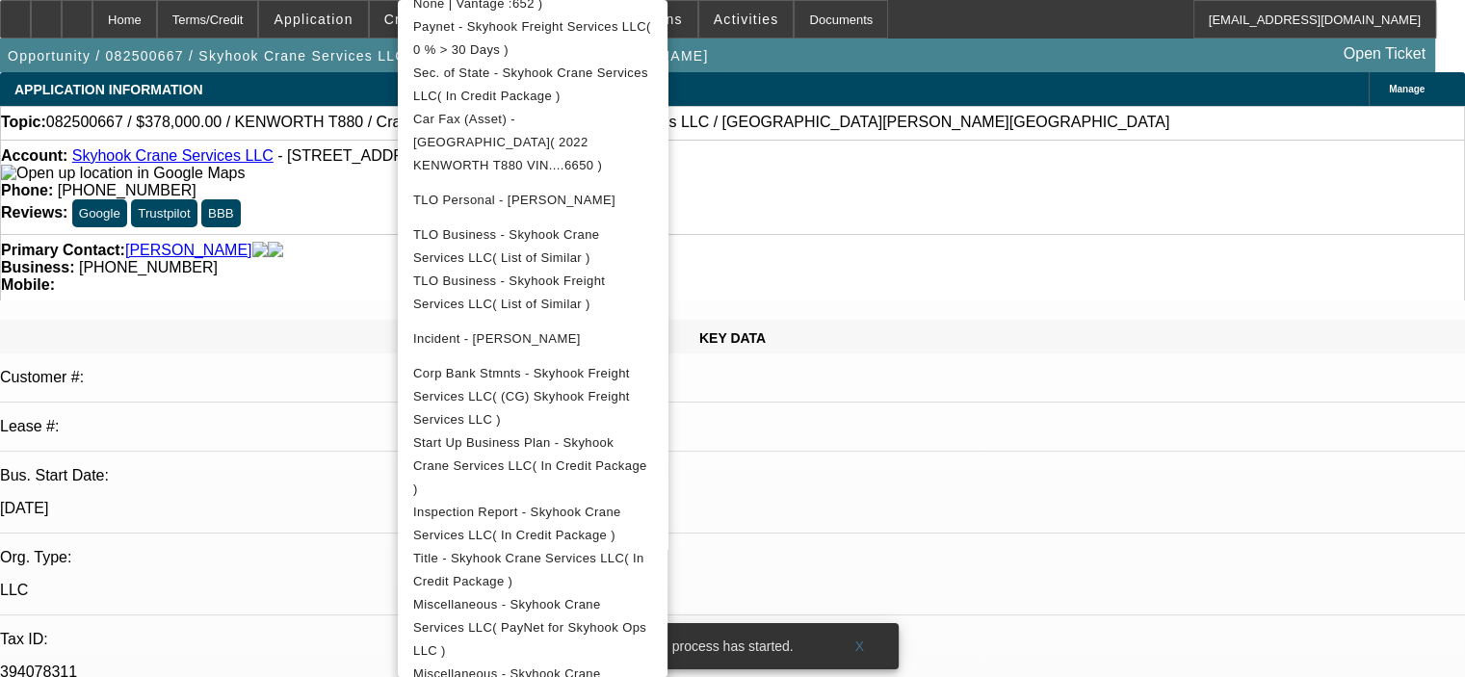
scroll to position [692, 0]
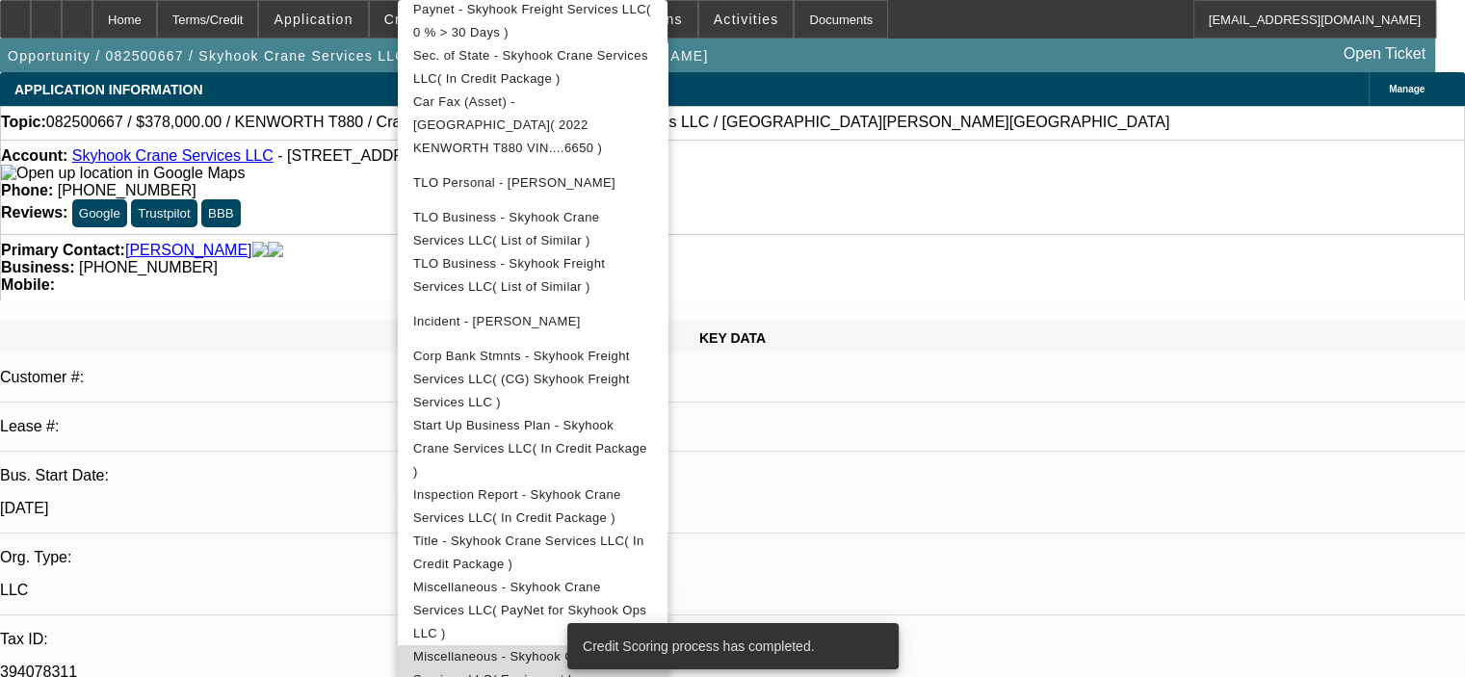
click at [604, 649] on span "Miscellaneous - Skyhook Crane Services LLC( Equipment Lease Approval )" at bounding box center [508, 679] width 191 height 61
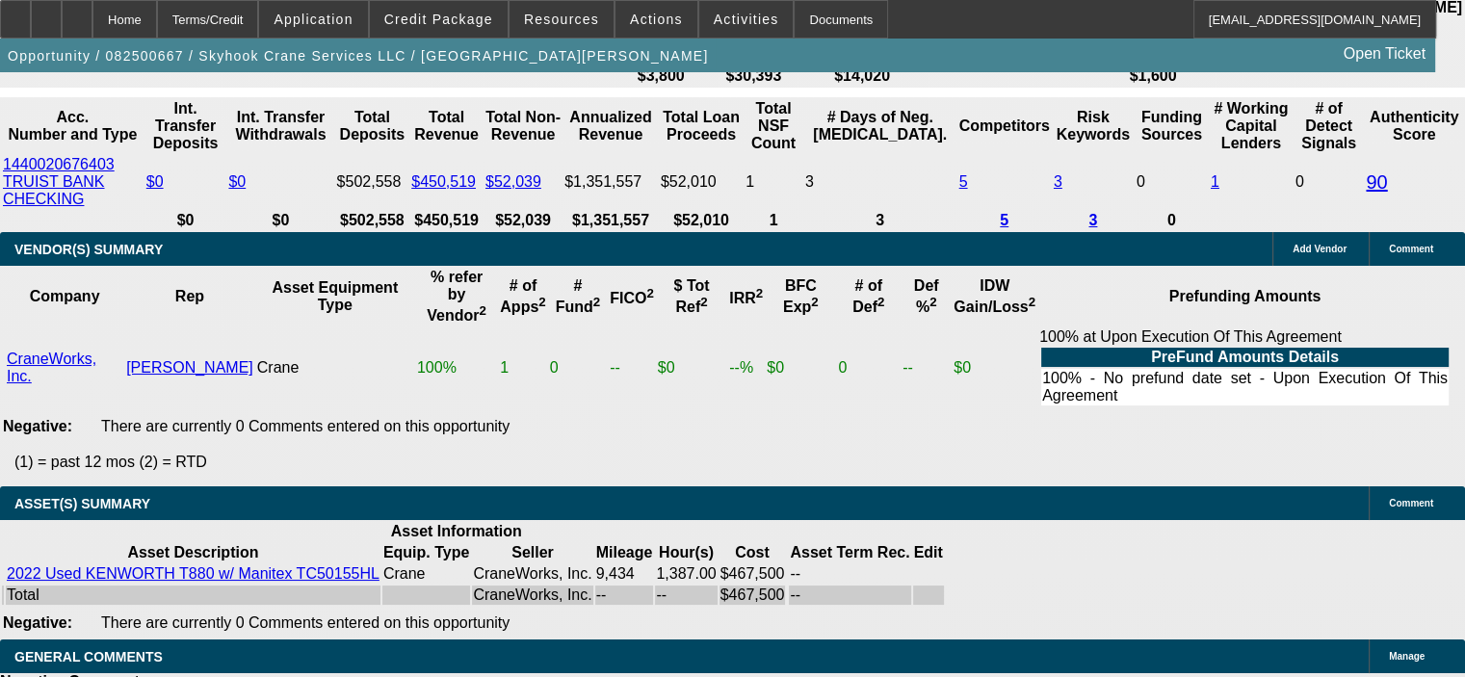
scroll to position [3447, 0]
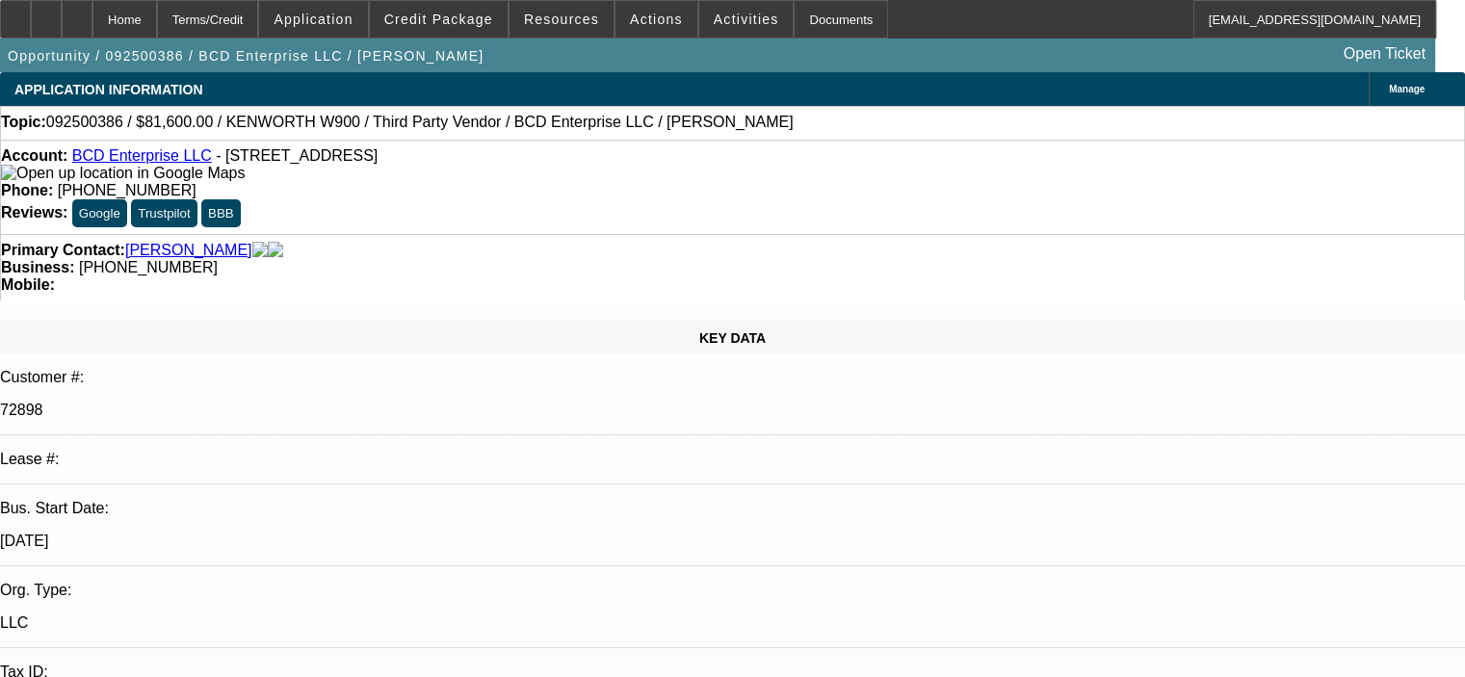
select select "0.15"
select select "2"
select select "0"
select select "6"
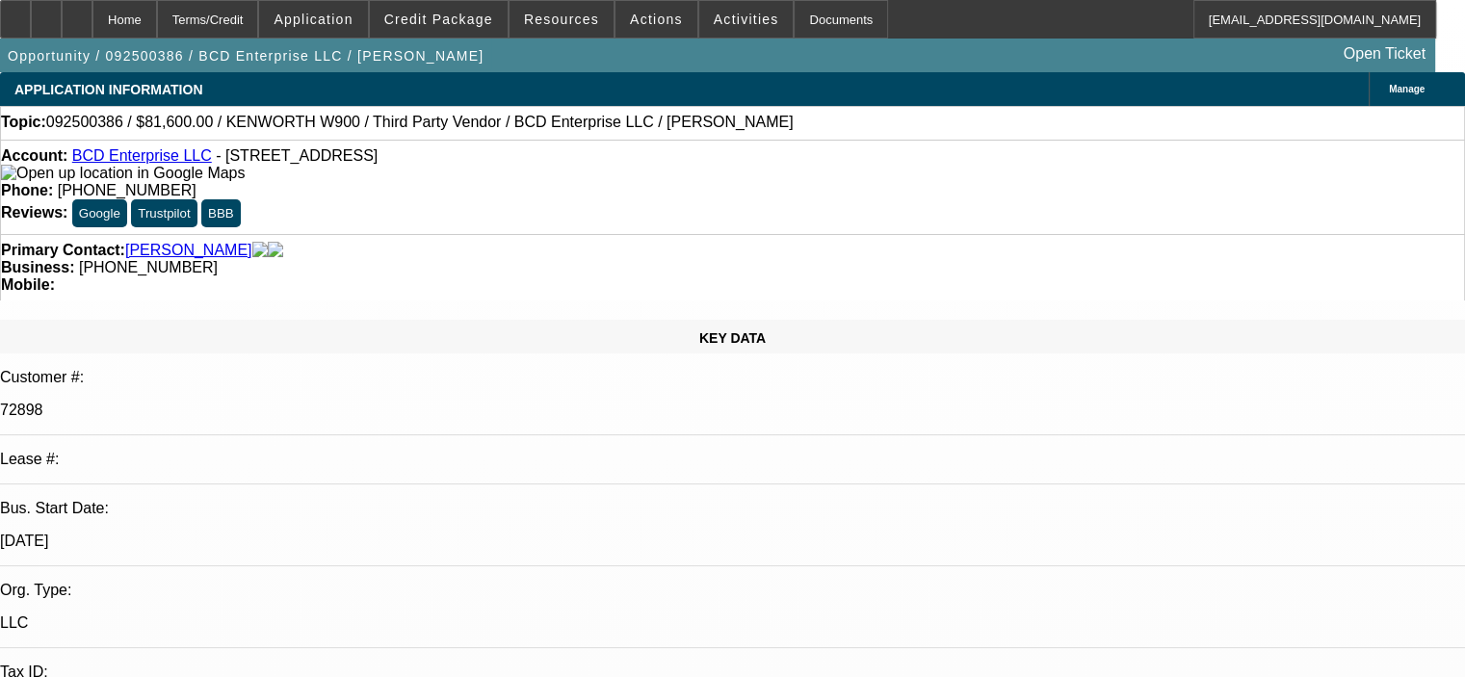
select select "0.15"
select select "2"
select select "0"
select select "6"
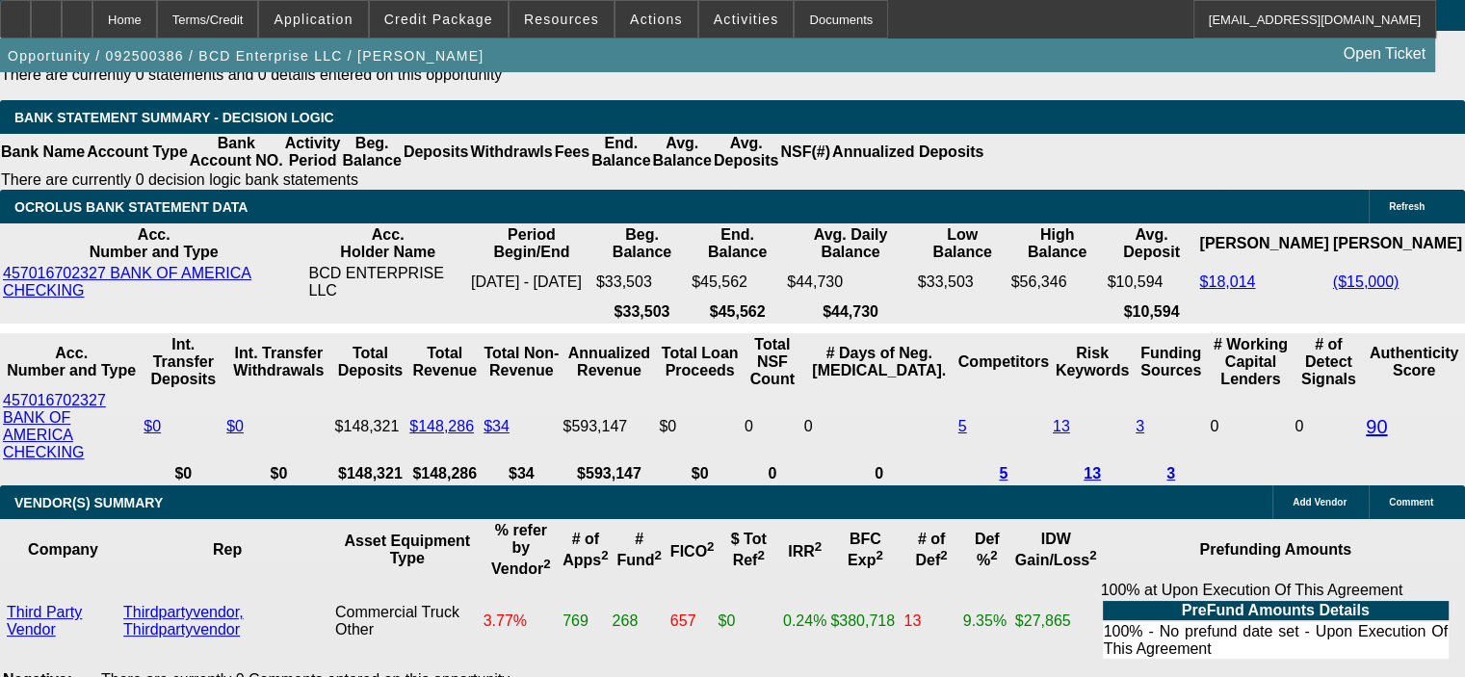
scroll to position [4238, 0]
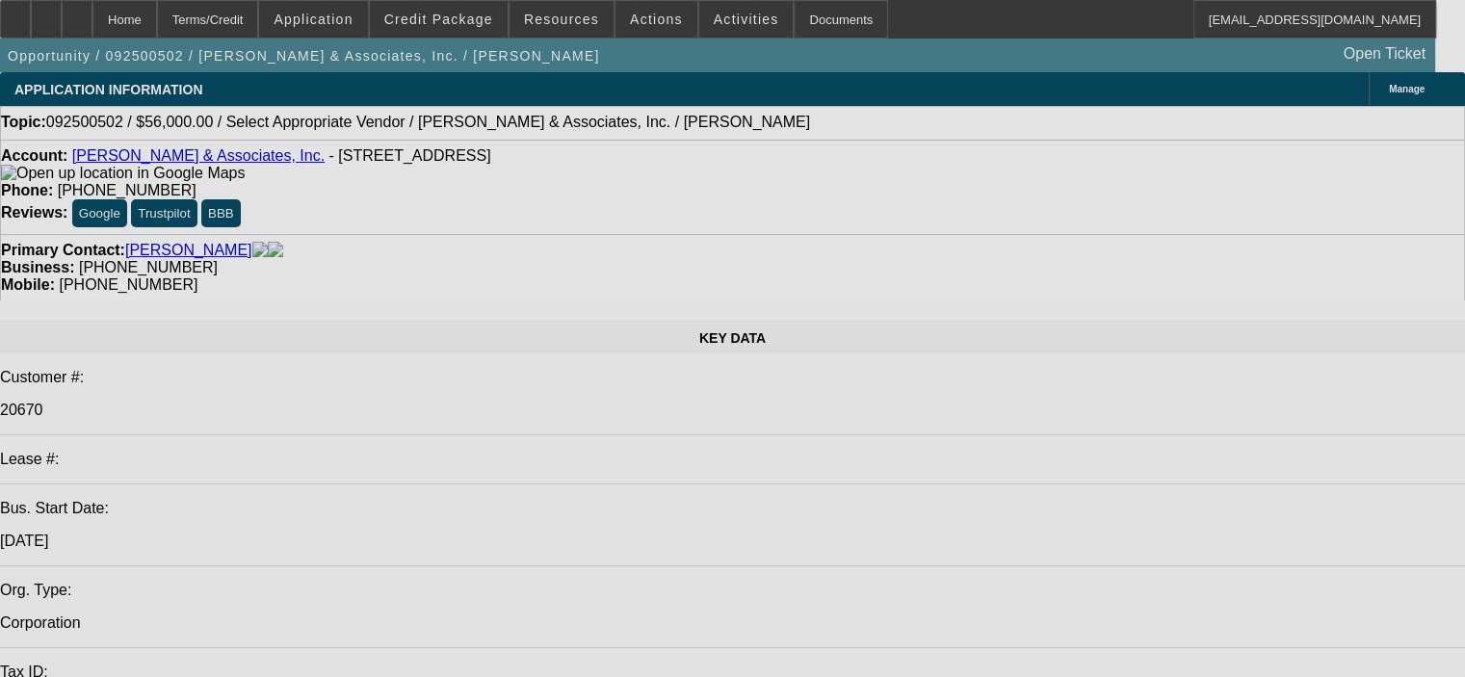
select select "0"
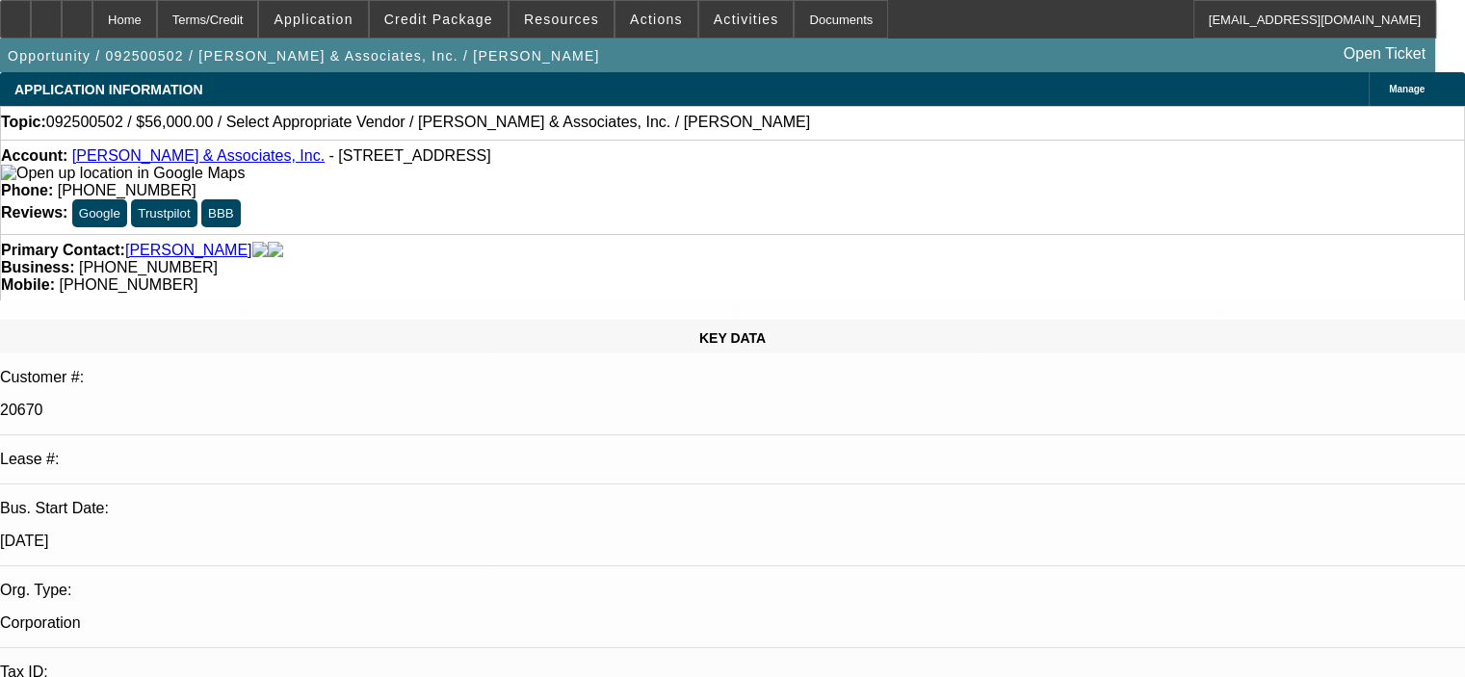
select select "2"
select select "0.1"
select select "4"
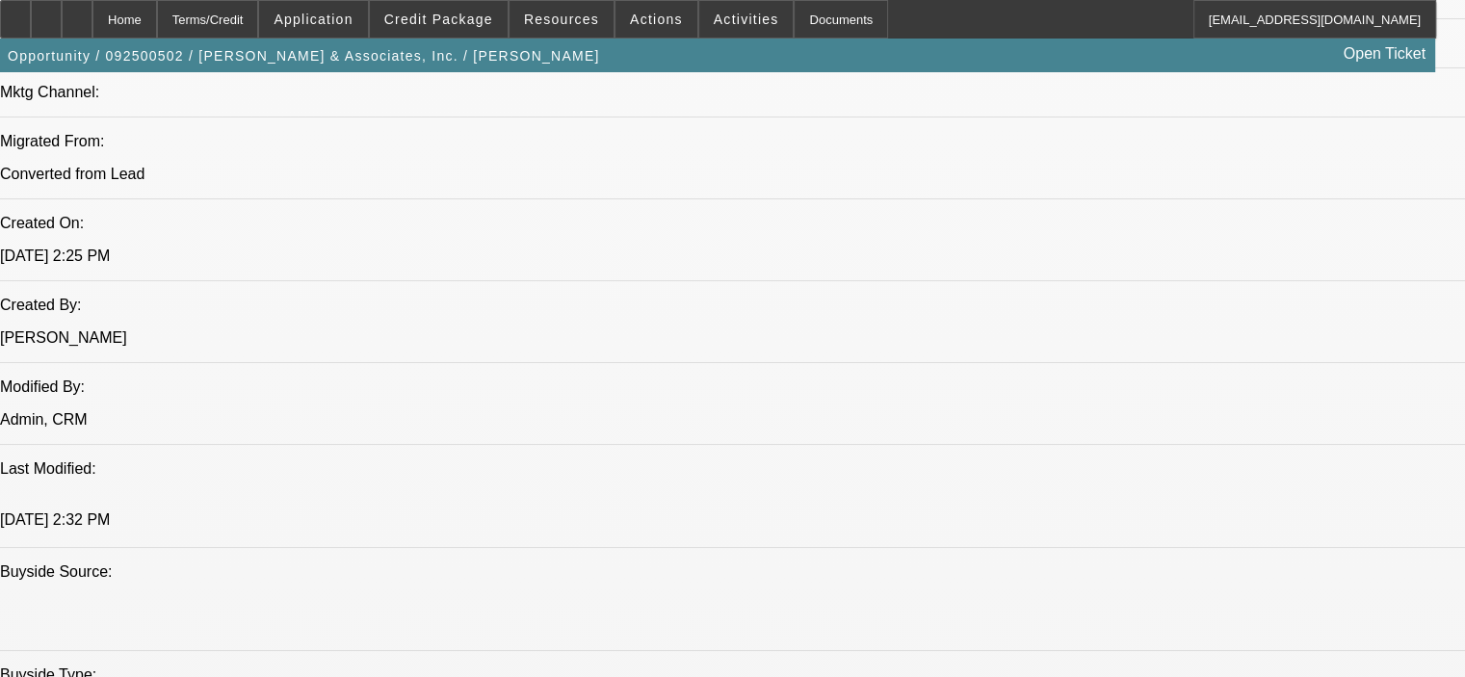
scroll to position [1348, 0]
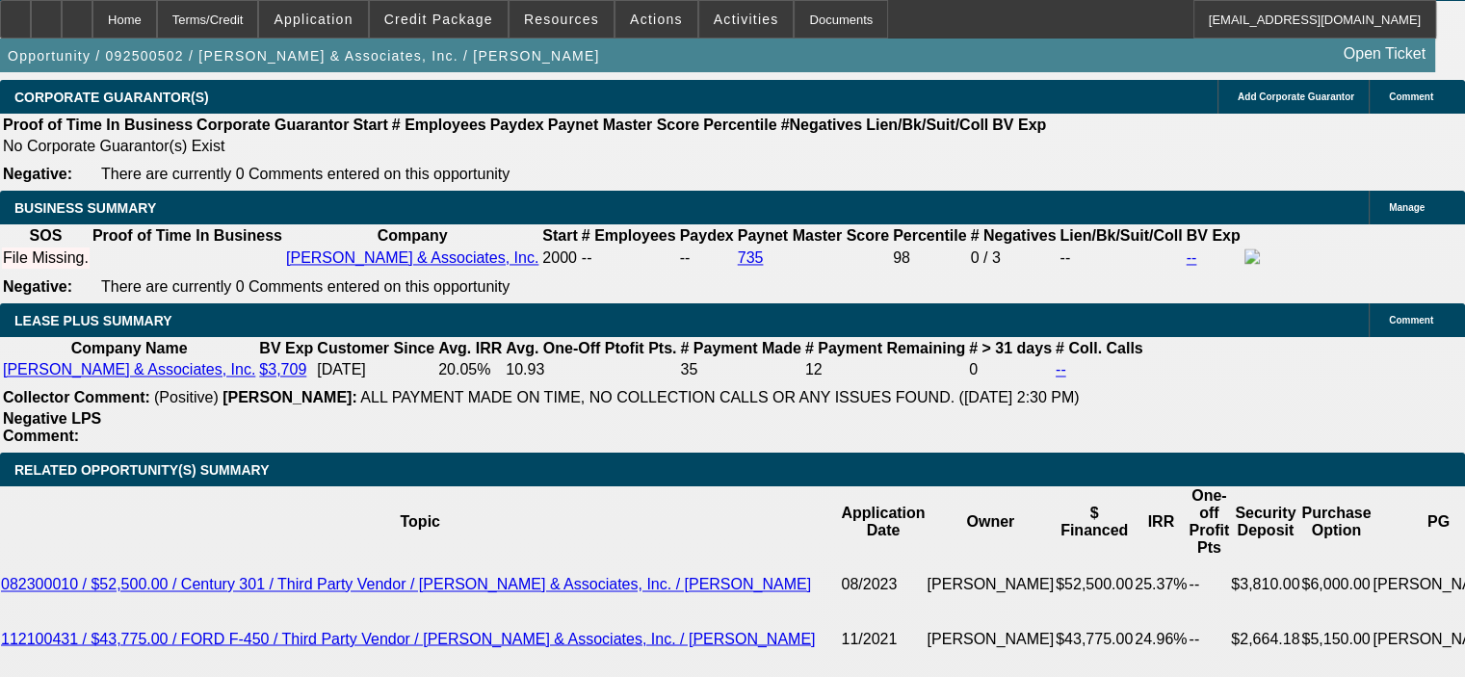
scroll to position [3275, 0]
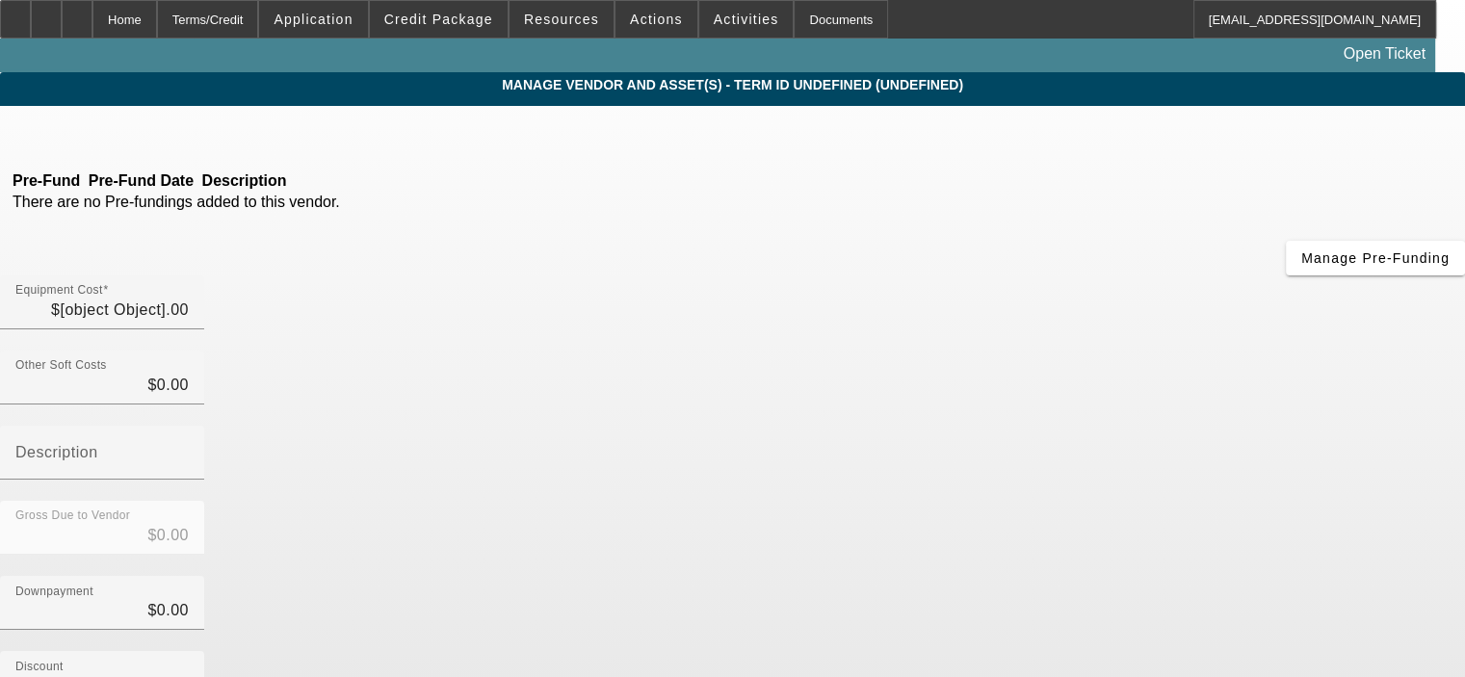
type input "$56,000.00"
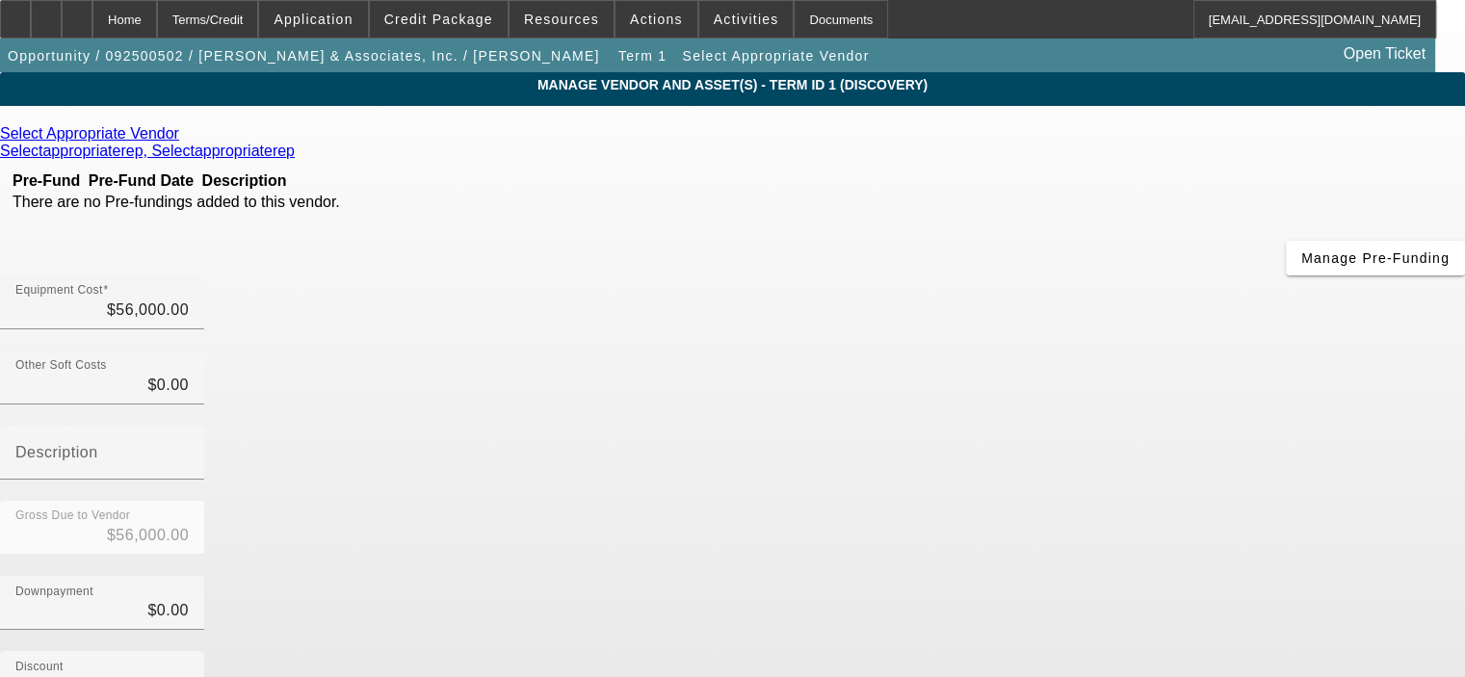
click at [184, 131] on link at bounding box center [181, 133] width 5 height 17
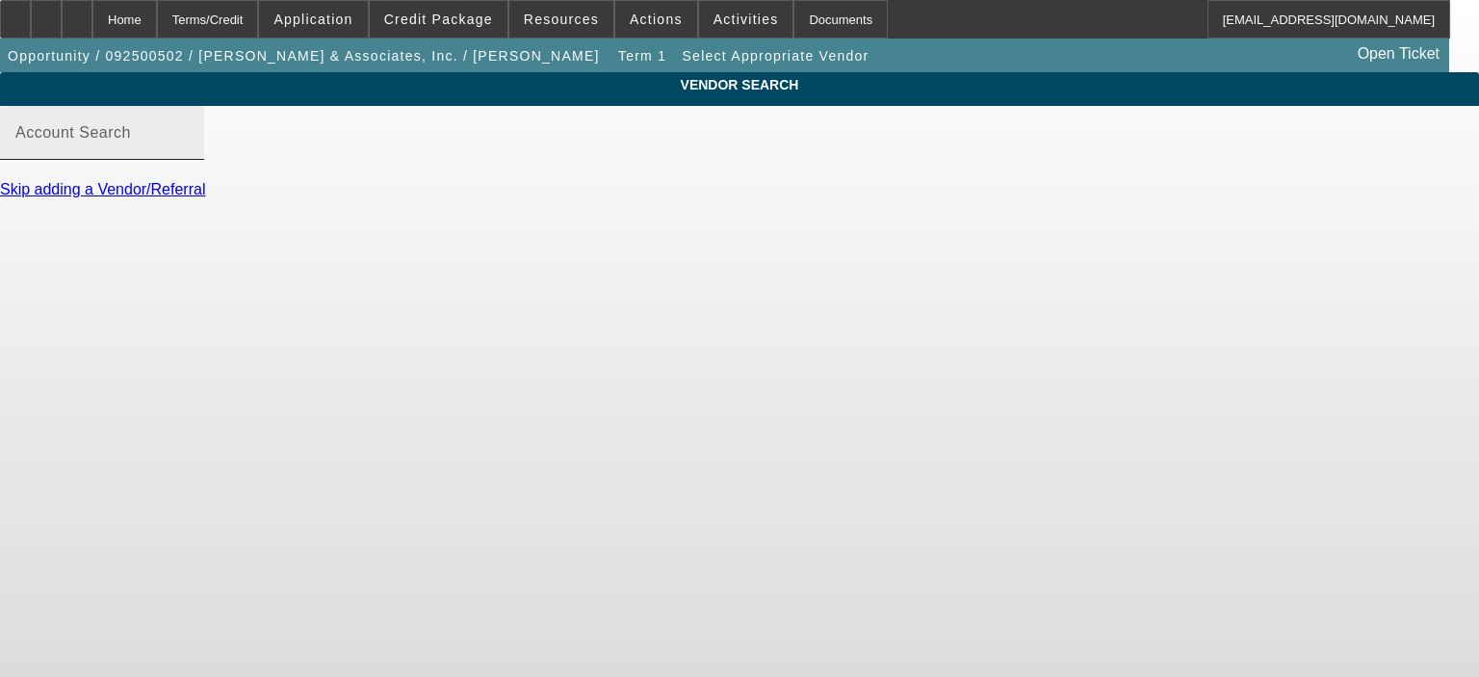
click at [189, 152] on input "Account Search" at bounding box center [101, 140] width 173 height 23
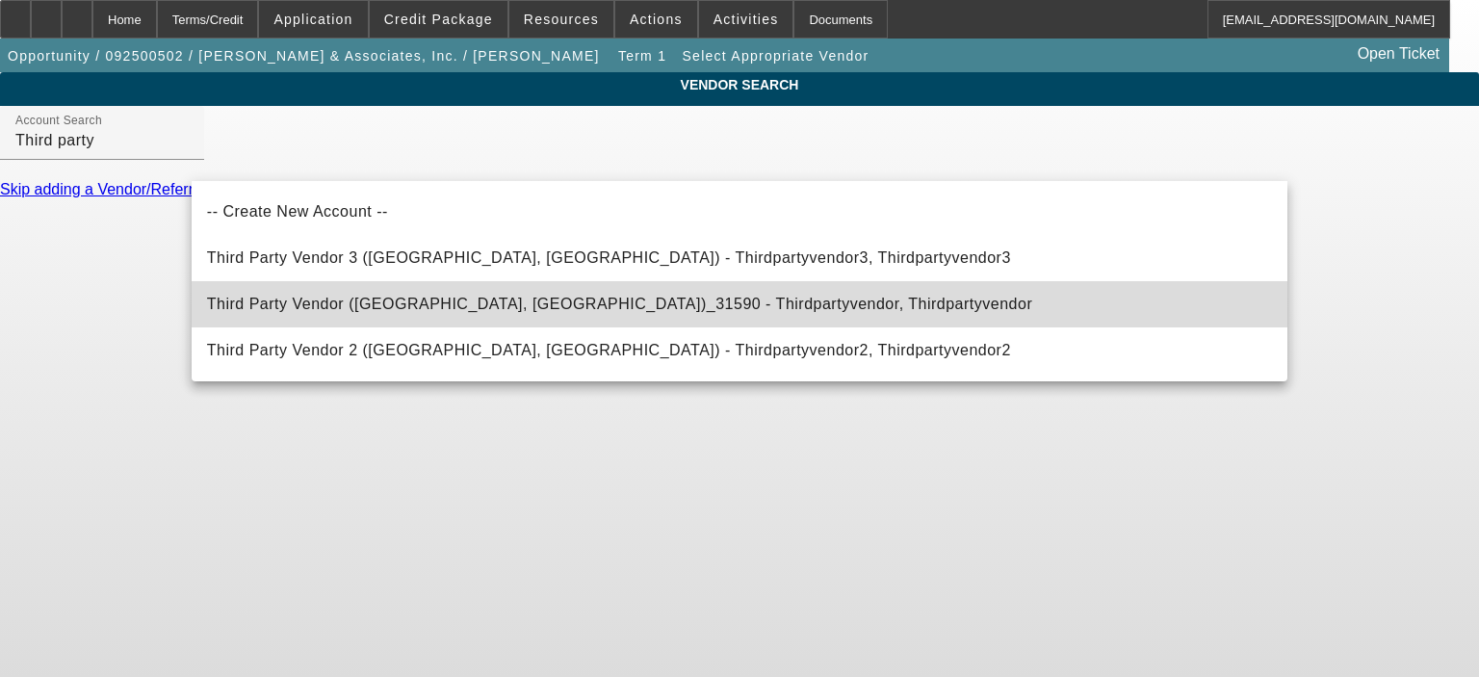
click at [432, 307] on span "Third Party Vendor (Northbrook, IL)_31590 - Thirdpartyvendor, Thirdpartyvendor" at bounding box center [619, 304] width 825 height 16
type input "Third Party Vendor (Northbrook, IL)_31590 - Thirdpartyvendor, Thirdpartyvendor"
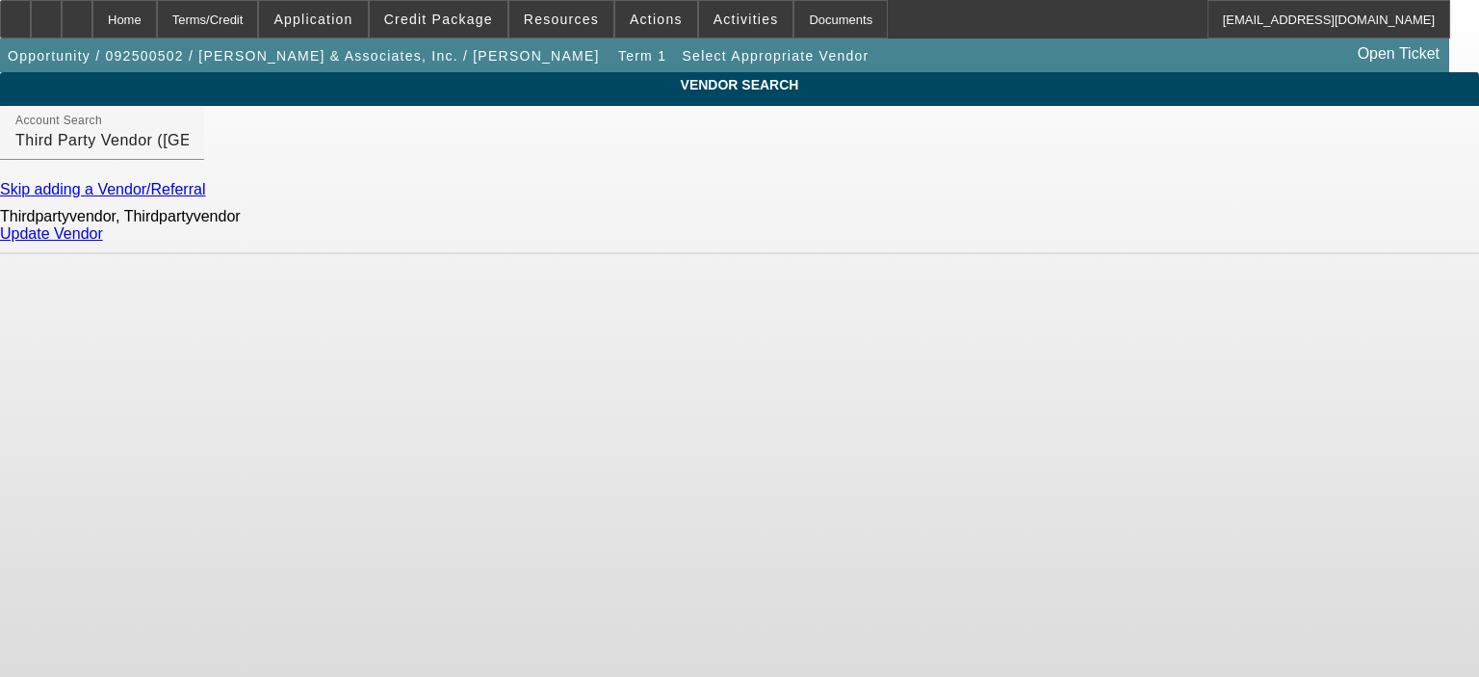
click at [103, 242] on link "Update Vendor" at bounding box center [51, 233] width 103 height 16
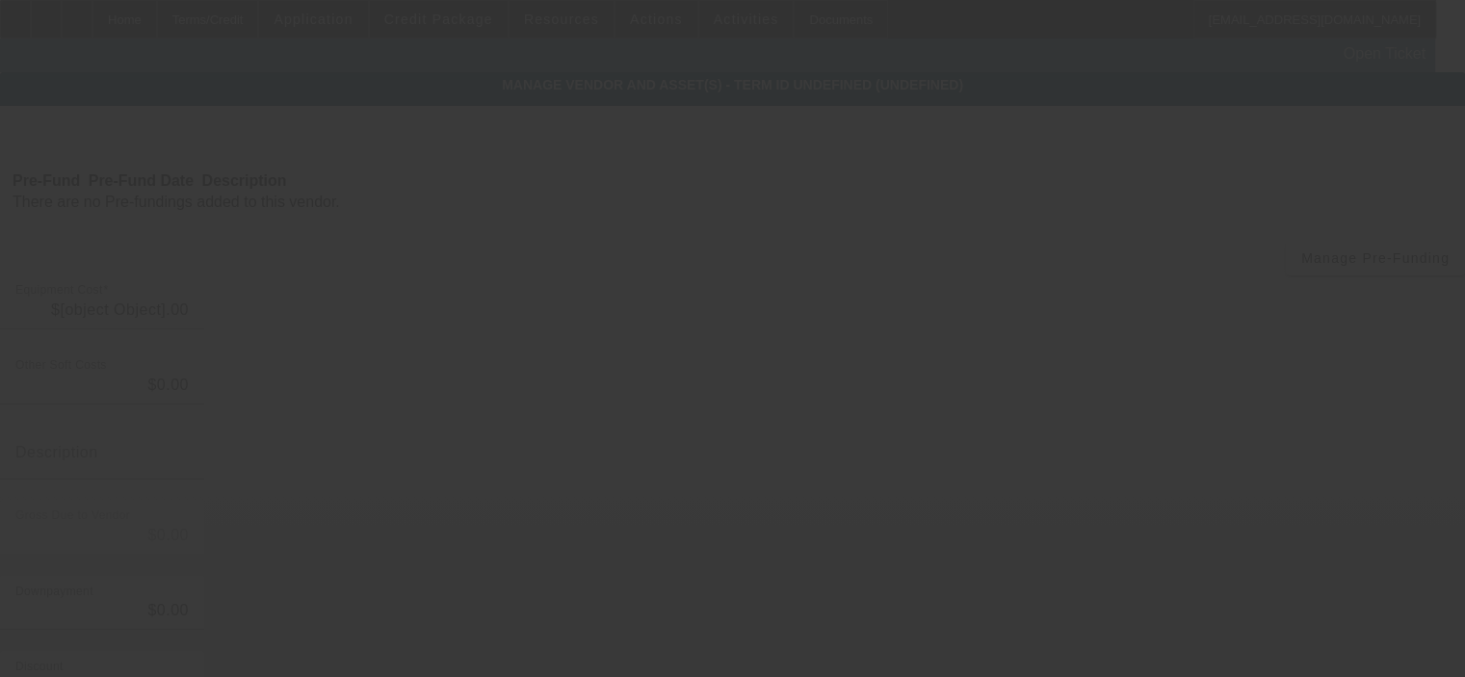
type input "$56,000.00"
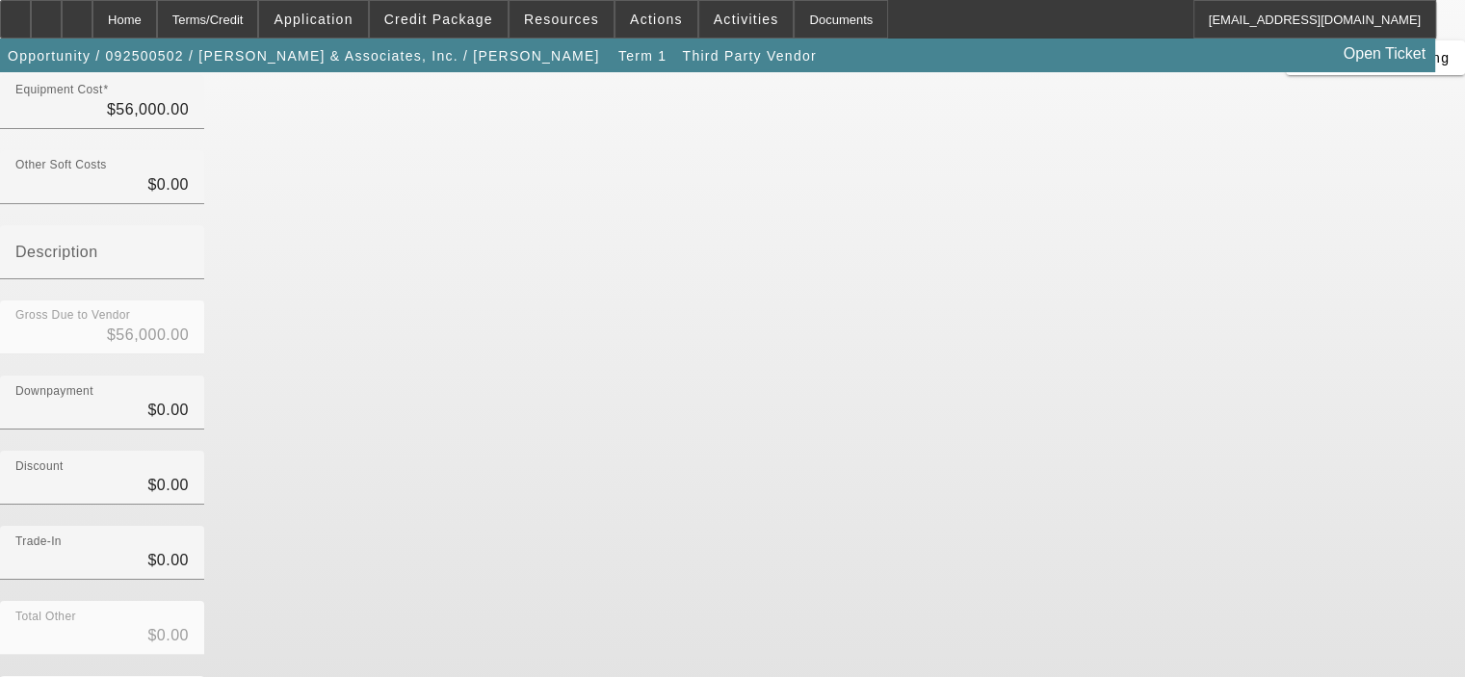
scroll to position [213, 0]
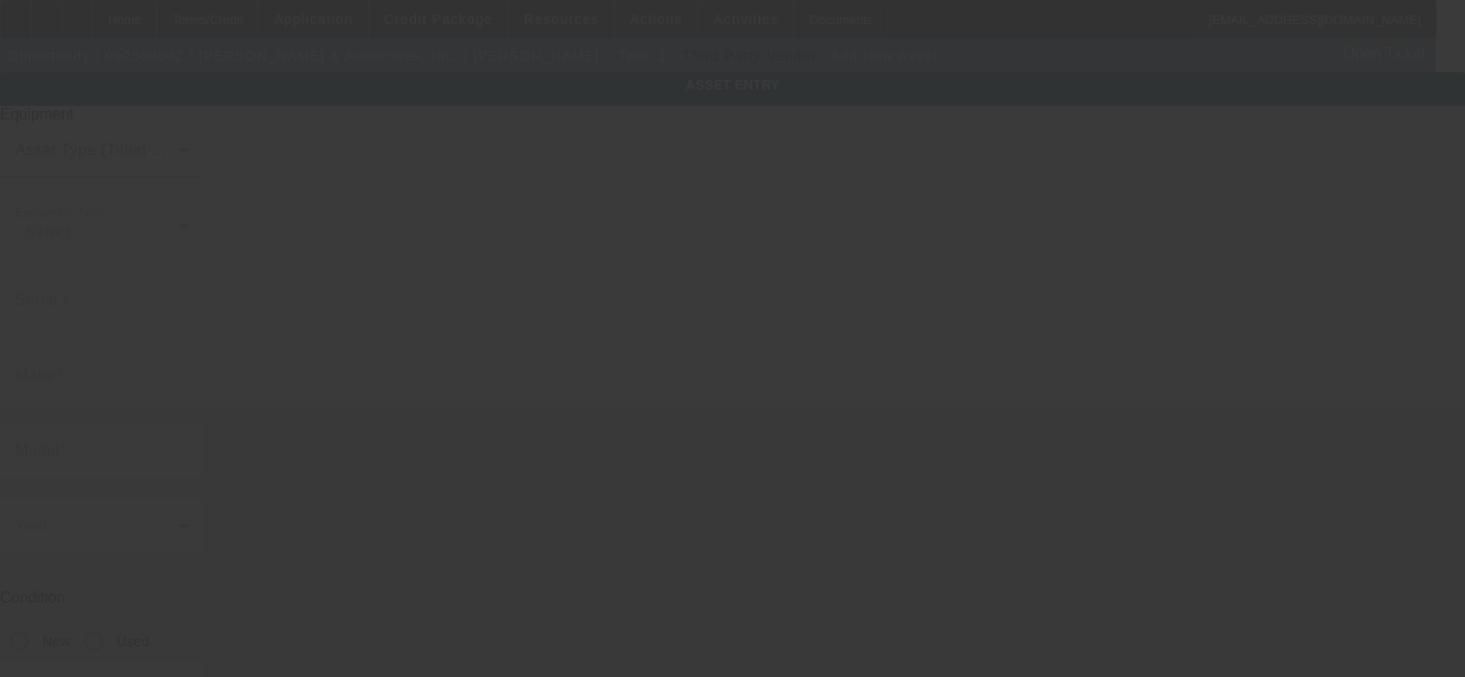
type input "4642 E Waterloo Rd"
type input "Stockton"
type input "95215"
type input "San Joaquin"
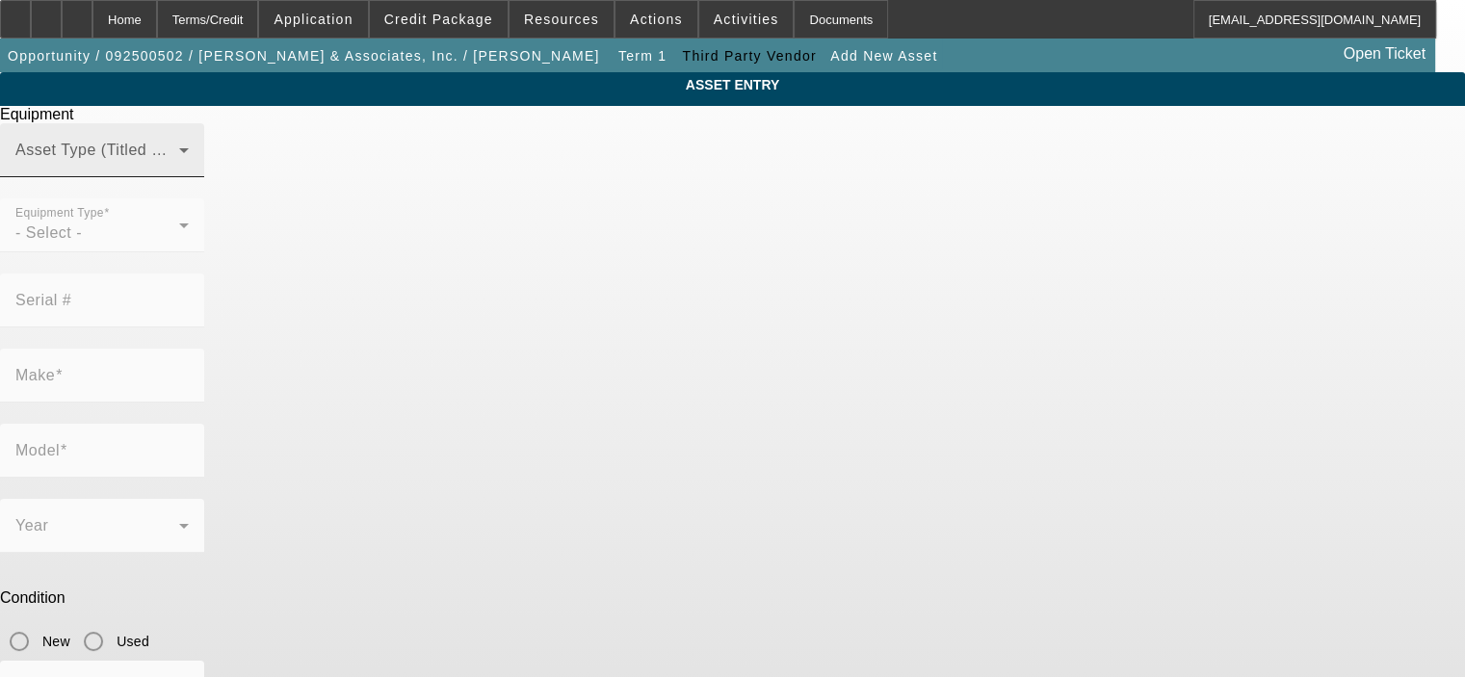
click at [189, 177] on div "Asset Type (Titled or Non-Titled)" at bounding box center [101, 150] width 173 height 54
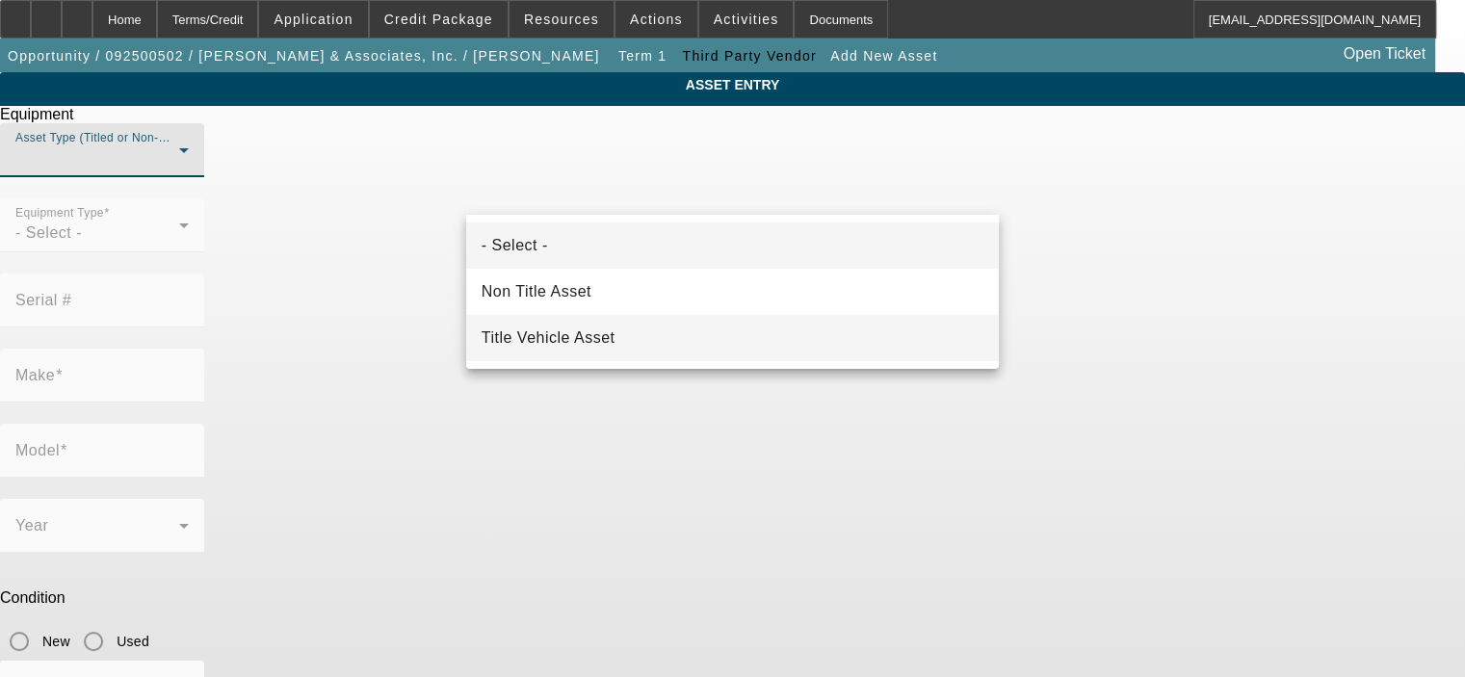
click at [692, 323] on mat-option "Title Vehicle Asset" at bounding box center [732, 338] width 533 height 46
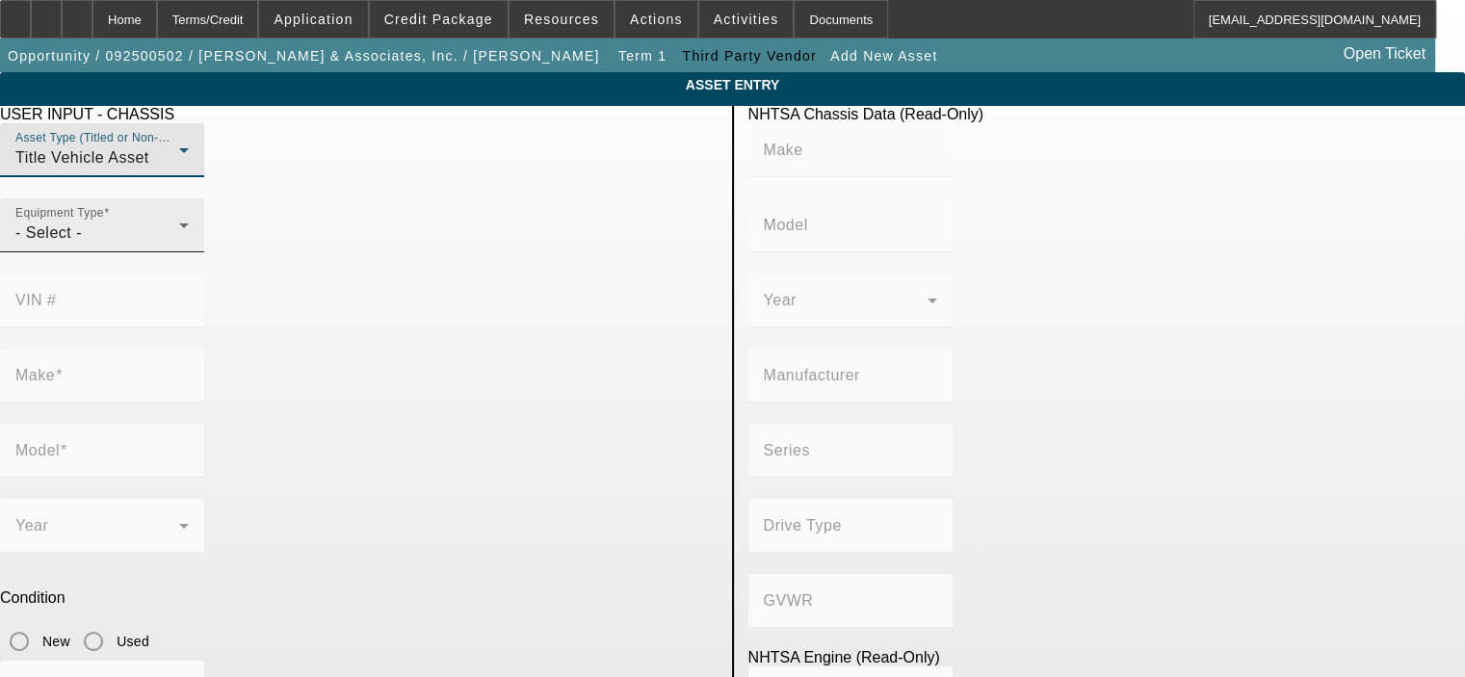
click at [179, 245] on div "- Select -" at bounding box center [97, 233] width 164 height 23
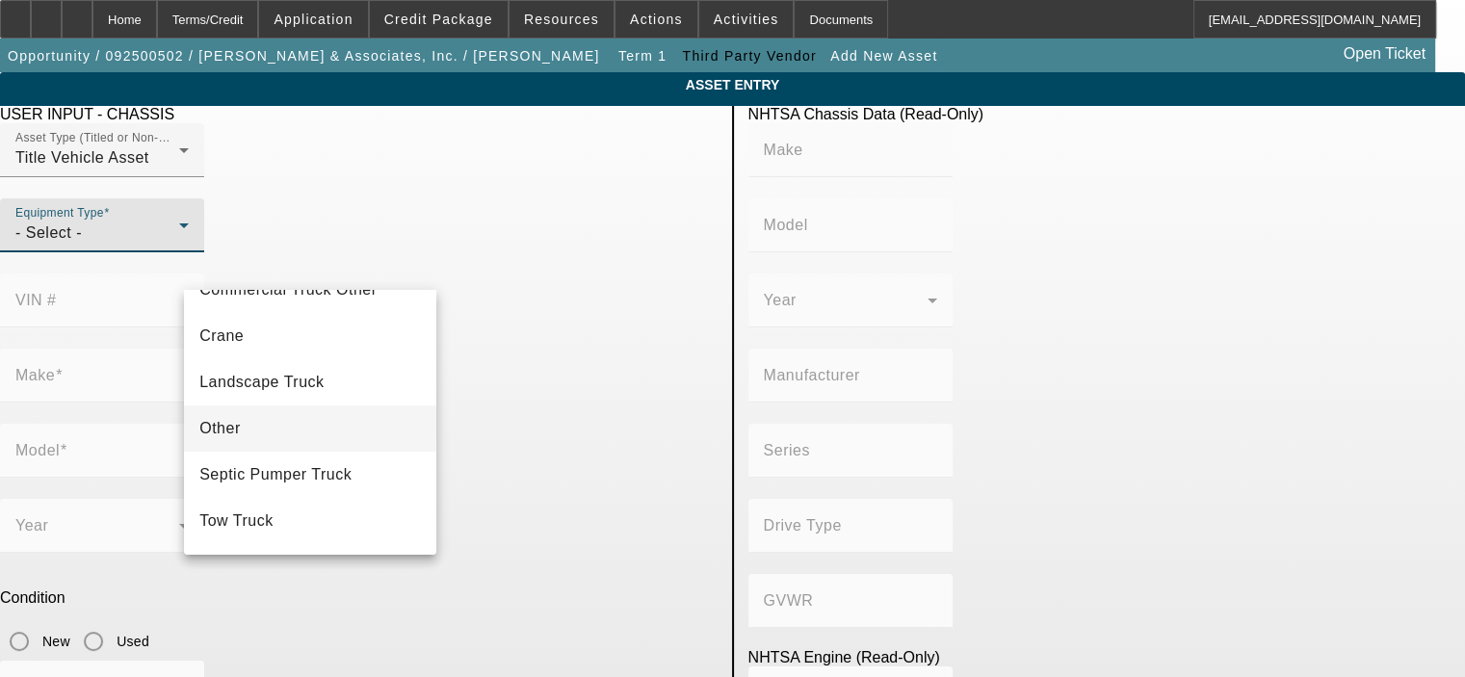
scroll to position [193, 0]
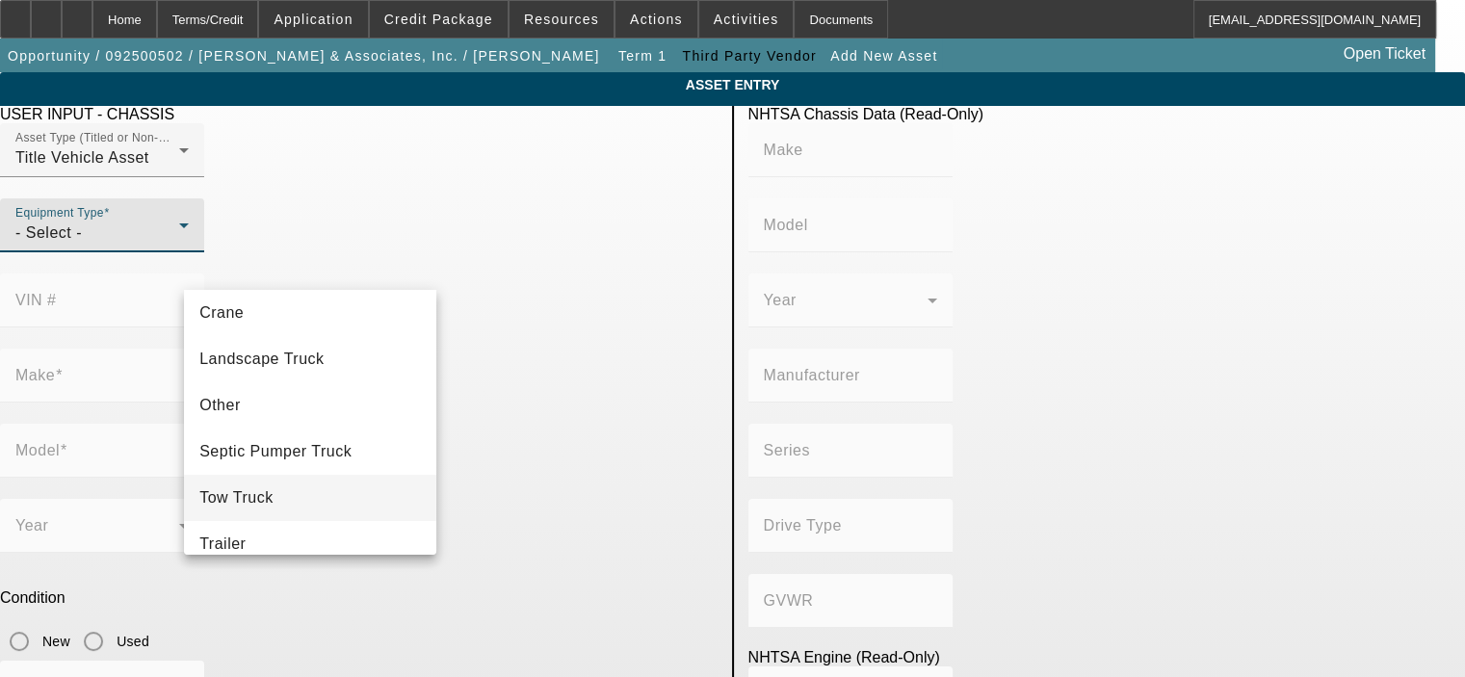
click at [308, 482] on mat-option "Tow Truck" at bounding box center [310, 498] width 252 height 46
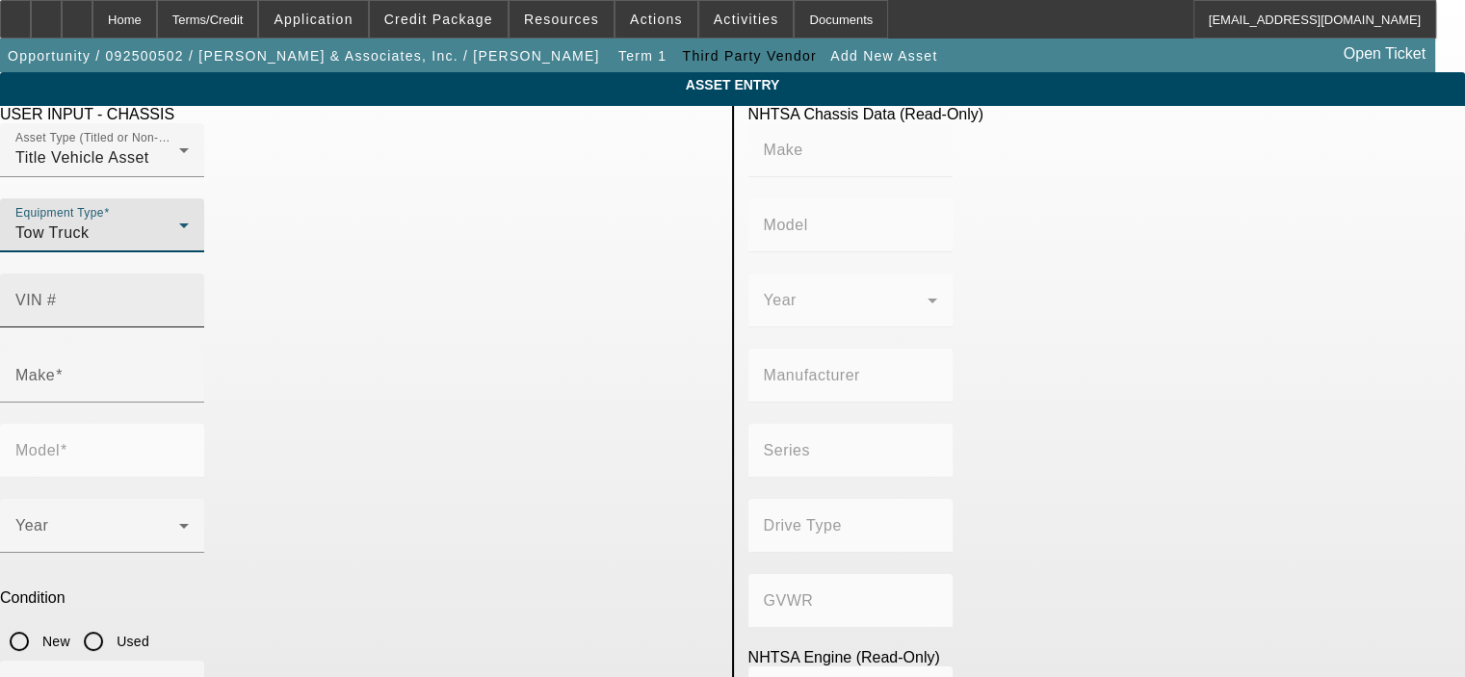
click at [189, 297] on input "VIN #" at bounding box center [101, 308] width 173 height 23
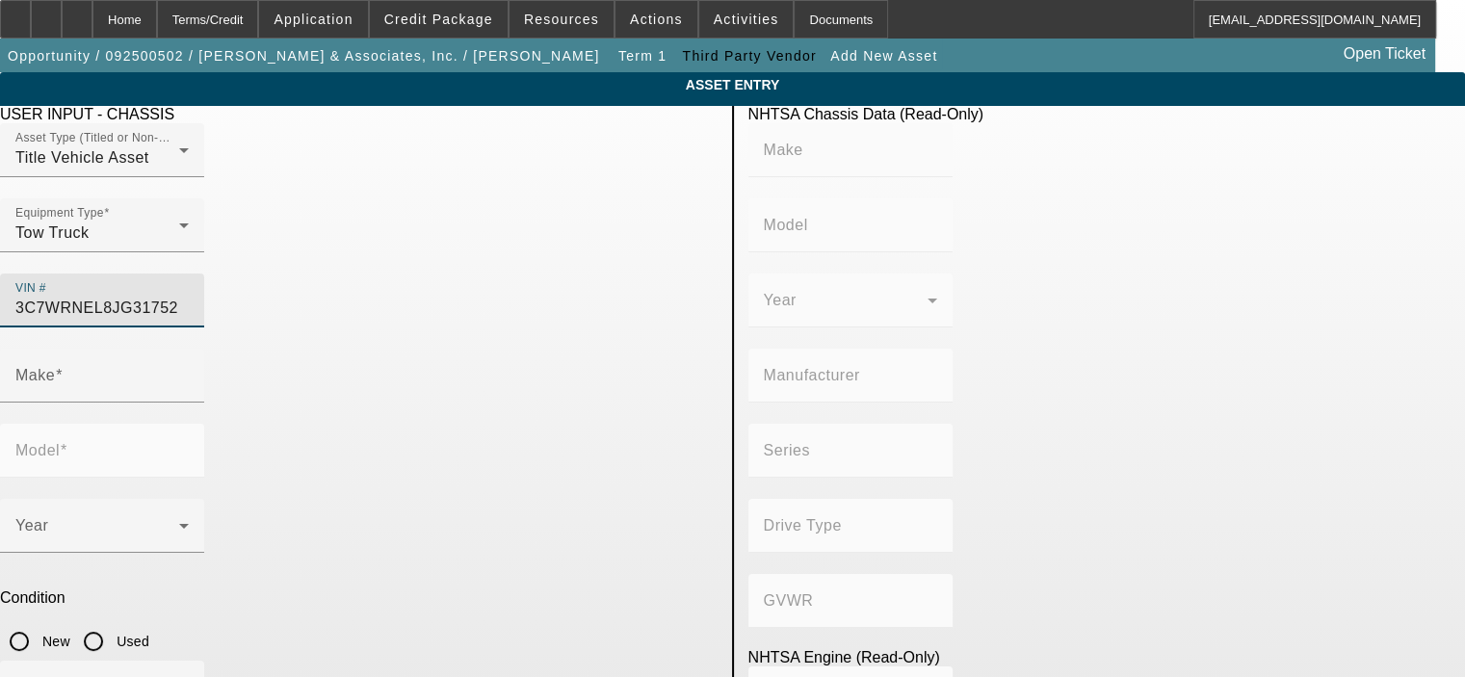
type input "3C7WRNEL8JG317525"
type input "RAM"
type input "5500"
type input "CHRYSLER DE MEXICO TOLUCA"
type input "DP"
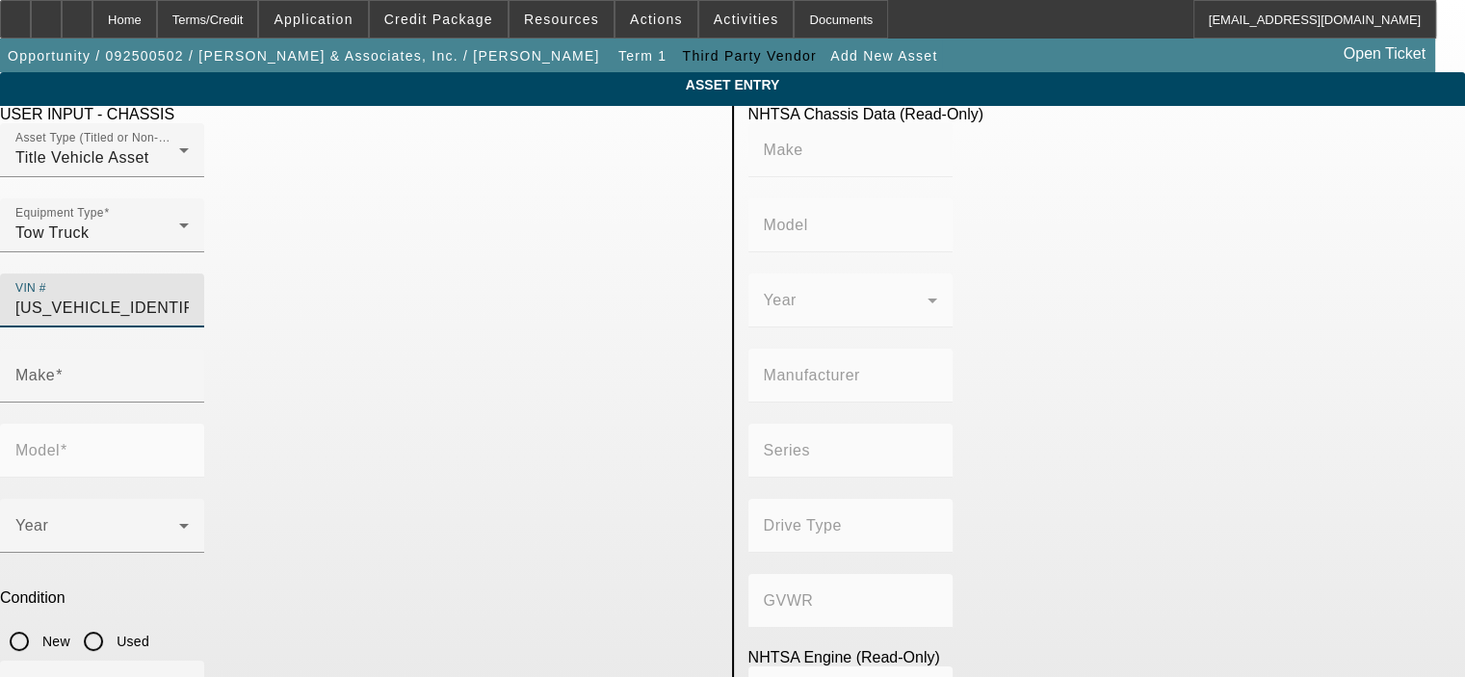
type input "4WD/4-Wheel Drive/4x4"
type input "6"
type input "Diesel"
type input "408.85908543470"
type input "6.7"
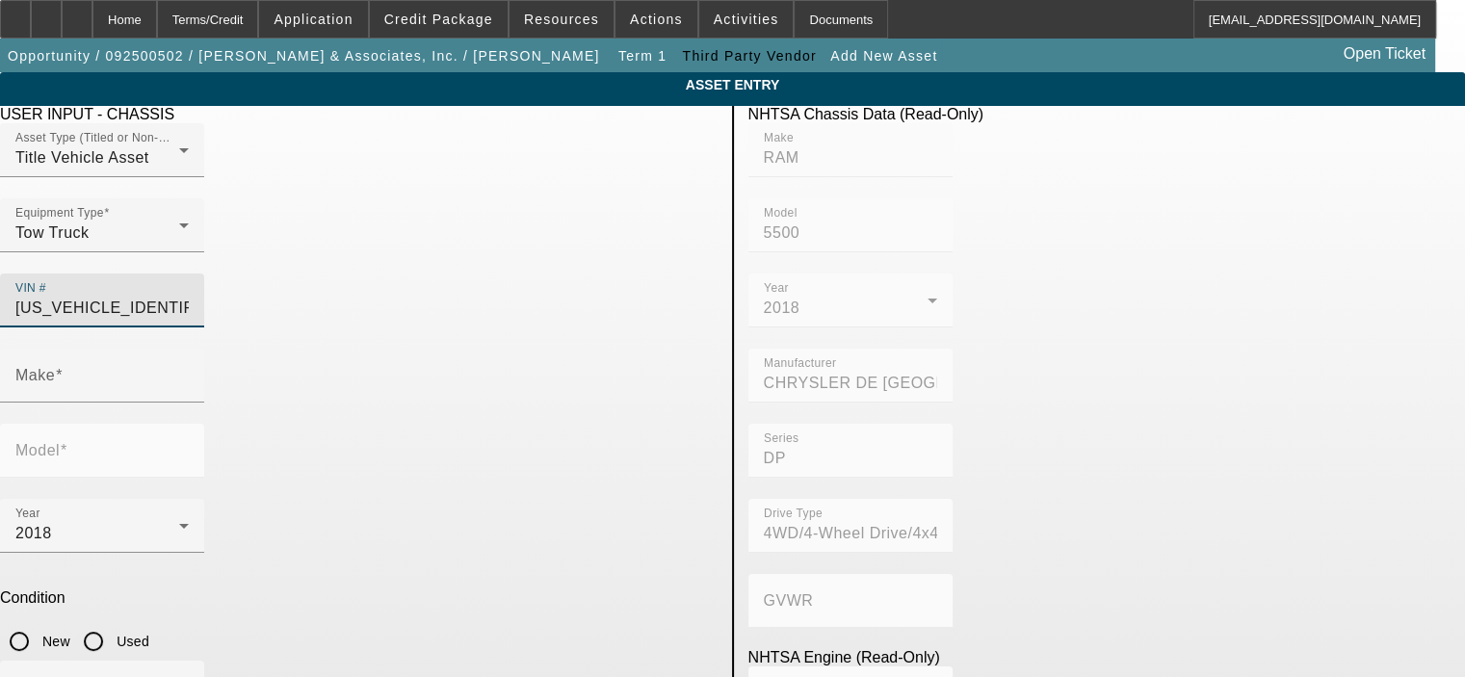
type input "RAM"
type input "5500"
type input "3C7WRNEL8JG317525"
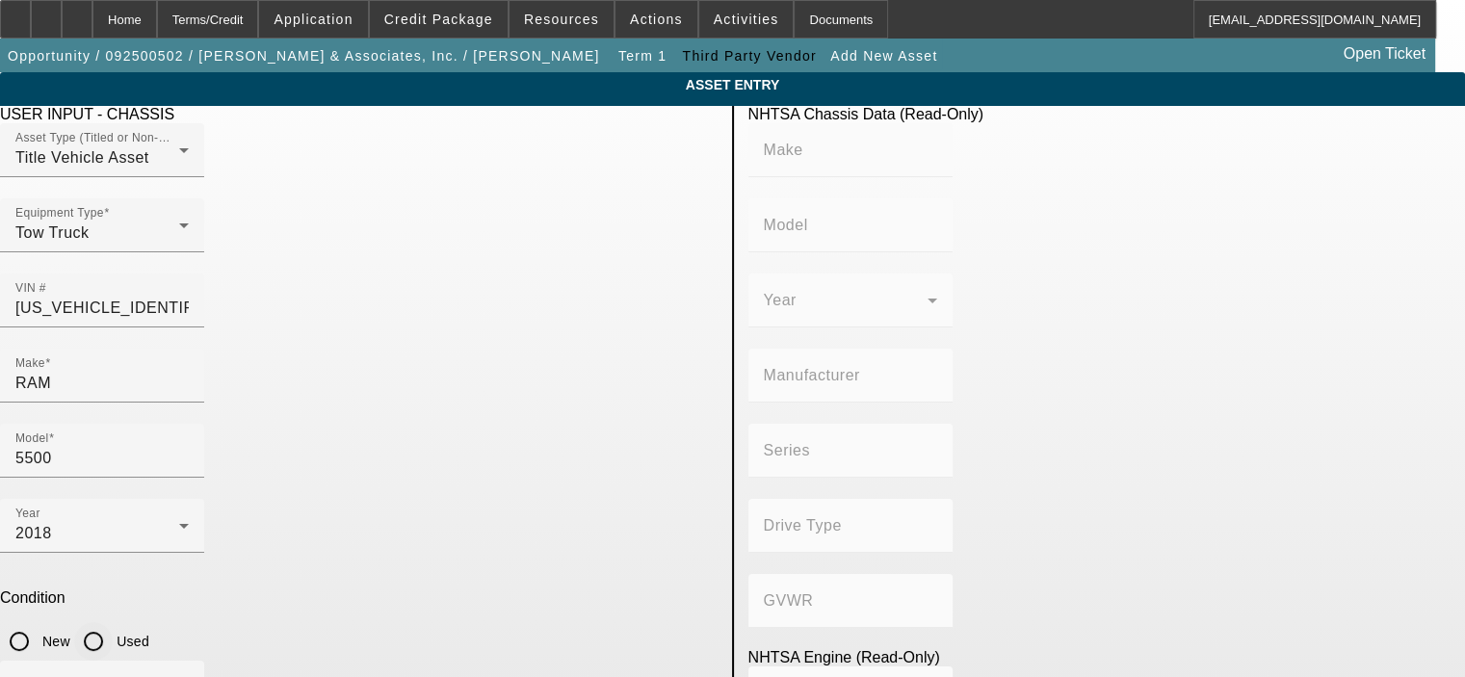
click at [113, 622] on input "Used" at bounding box center [93, 641] width 39 height 39
radio input "true"
type input "RAM"
type input "5500"
type input "CHRYSLER DE MEXICO TOLUCA"
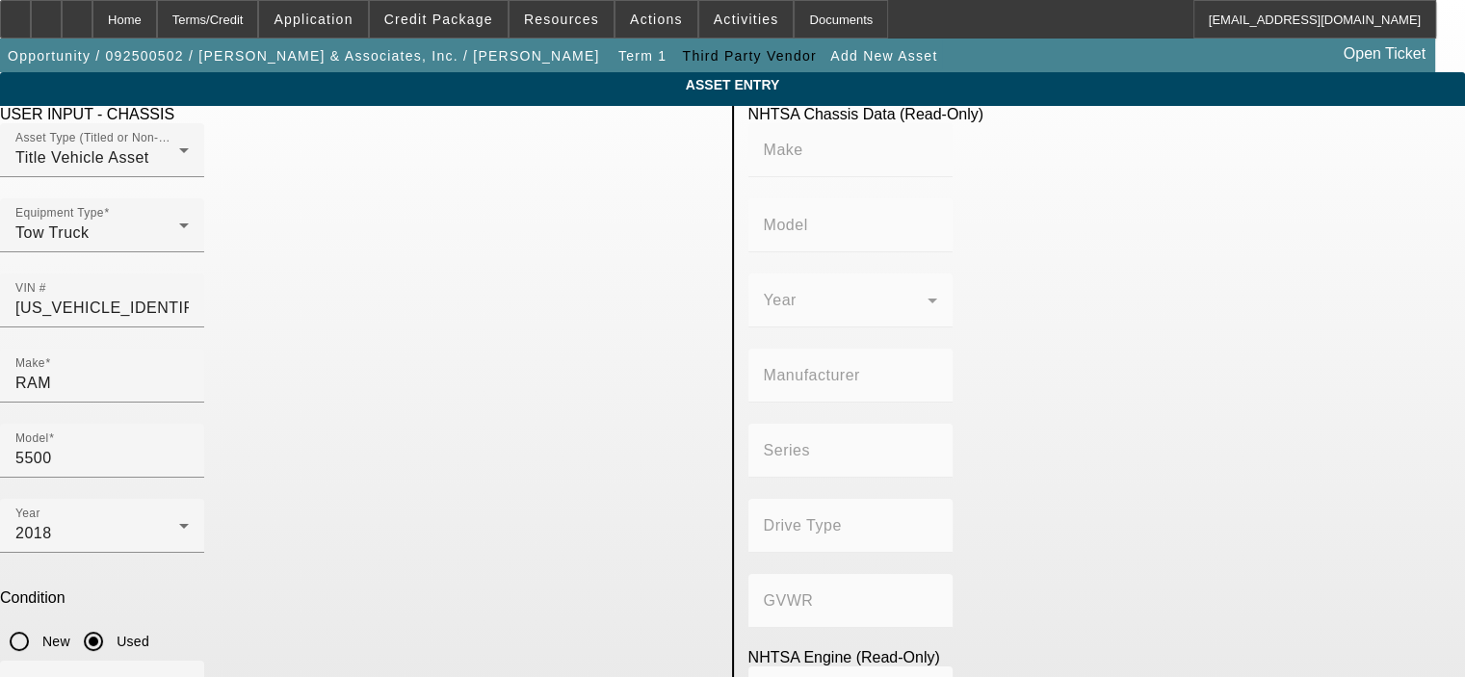
type input "DP"
type input "4WD/4-Wheel Drive/4x4"
type input "6"
type input "Diesel"
type input "408.85908543470"
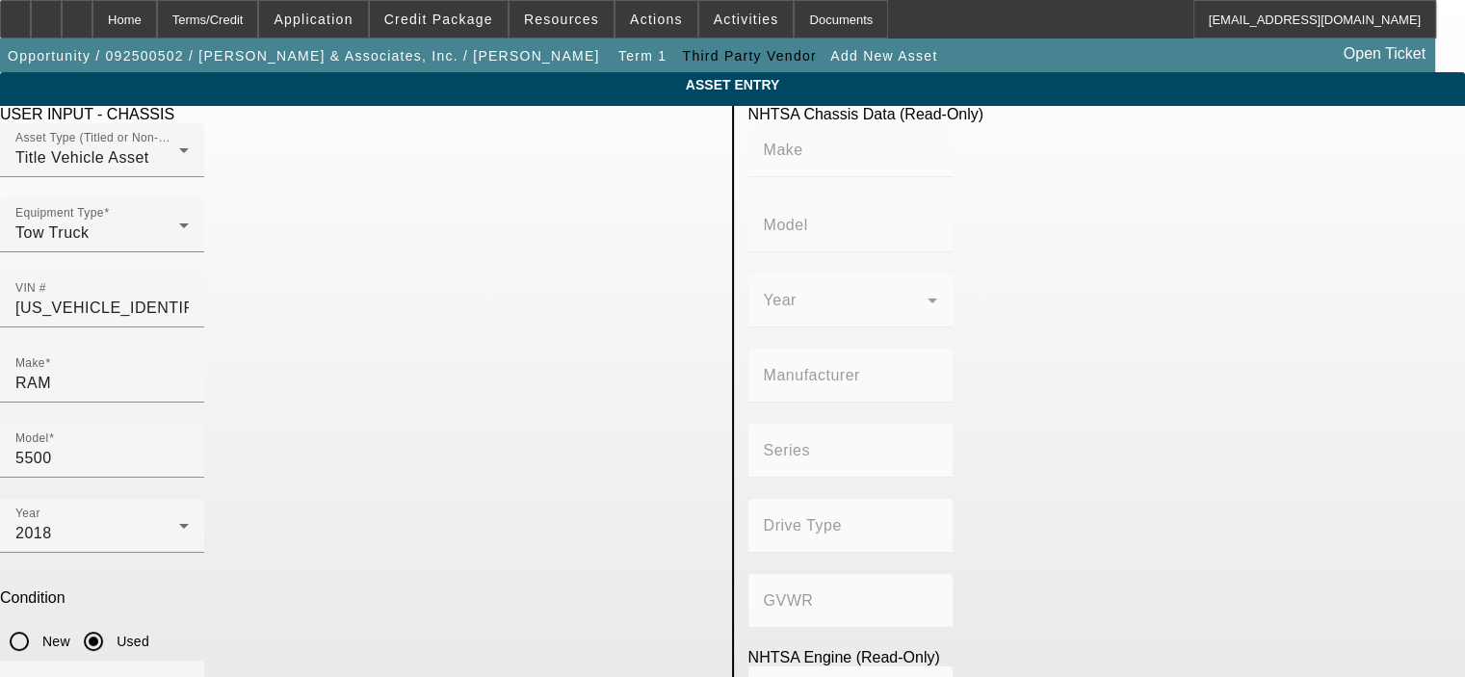
type input "6.7"
type input "300034"
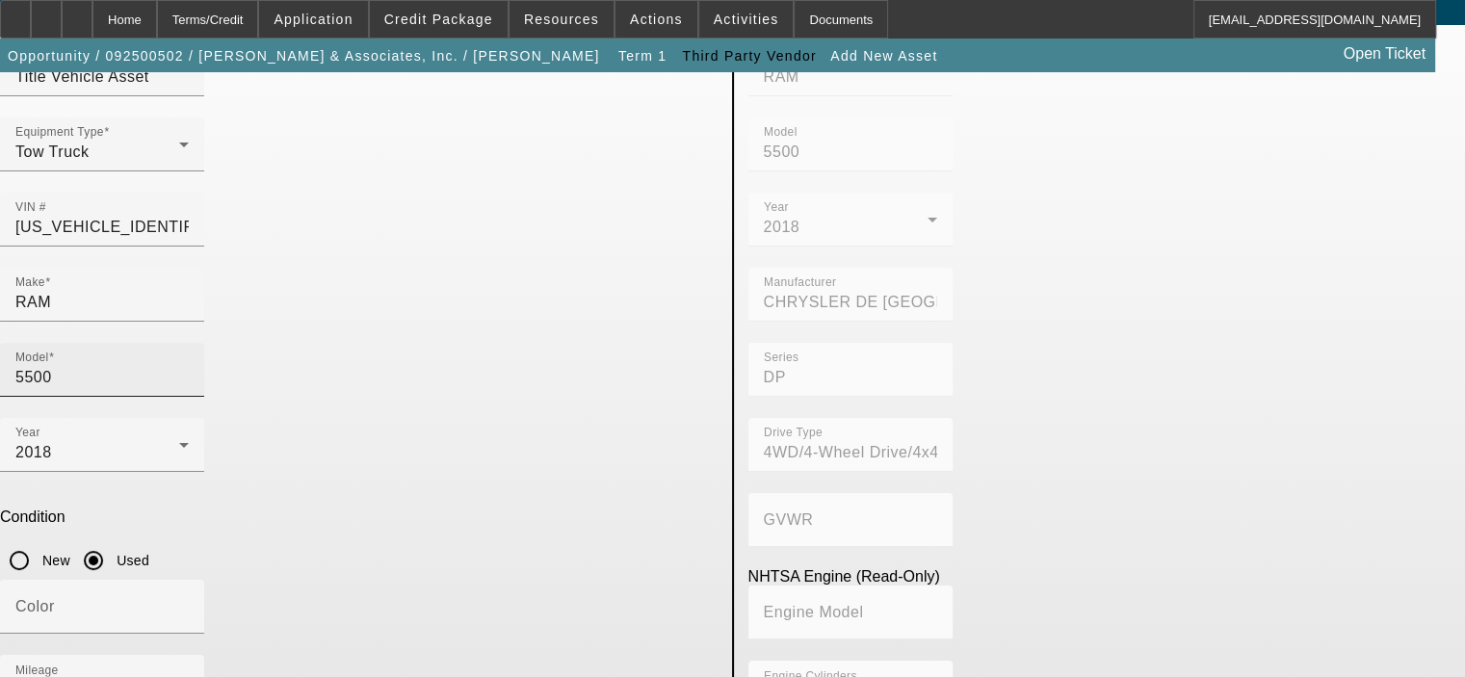
scroll to position [162, 0]
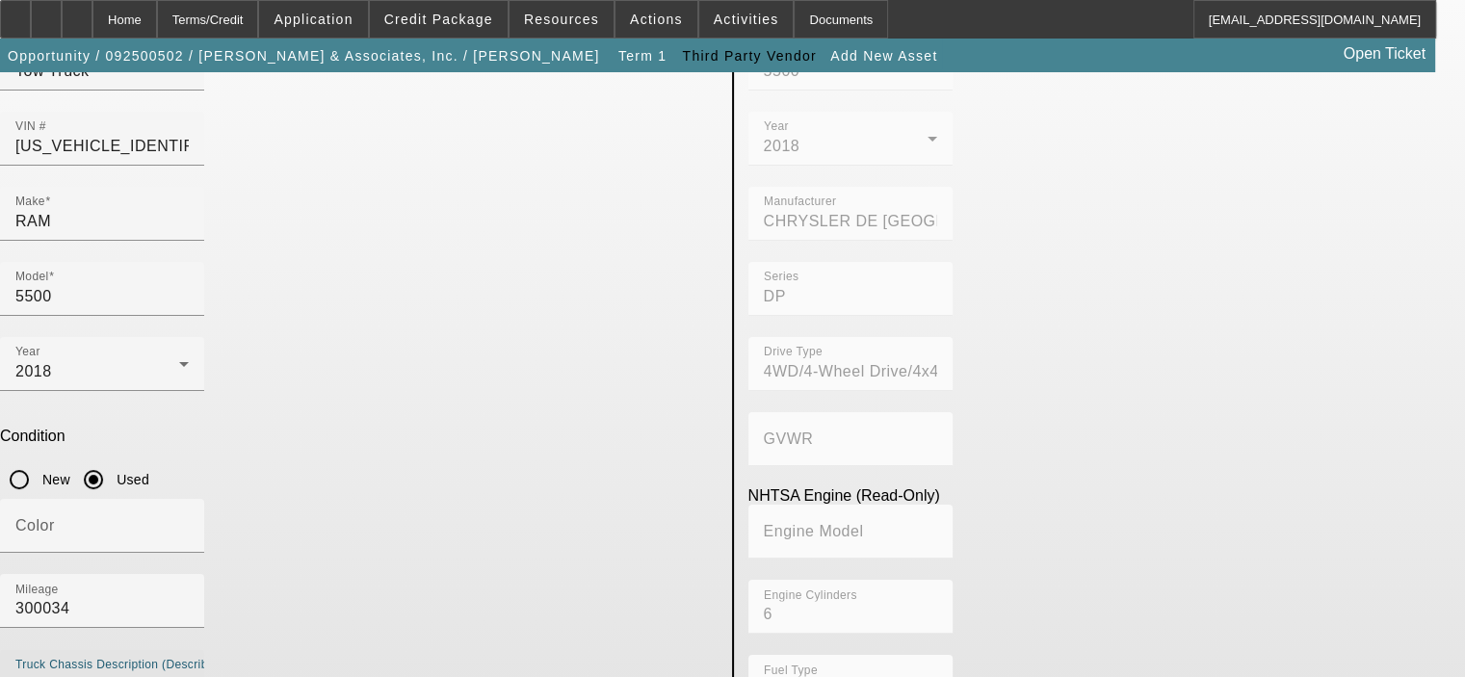
type textarea "New 6.7L Cummins diesel installed at 174,724 miles in December 2022"
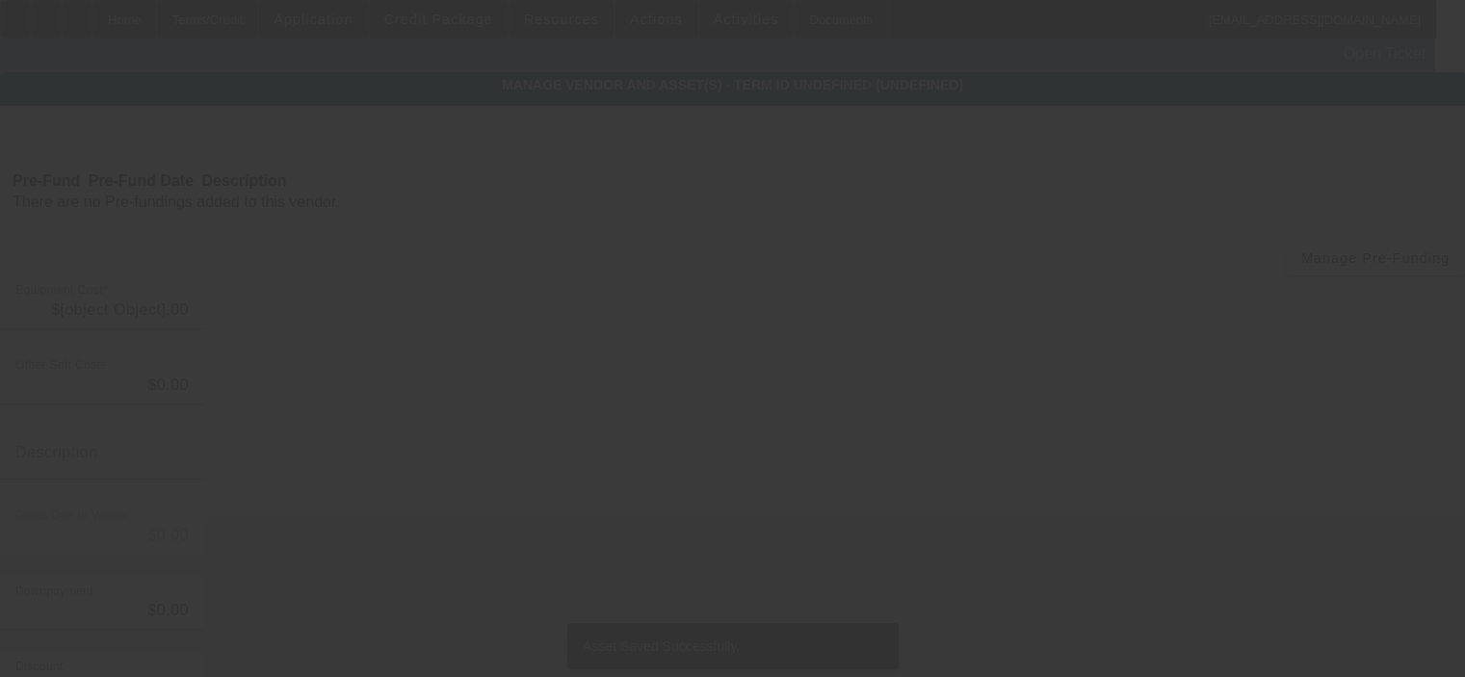
type input "$56,000.00"
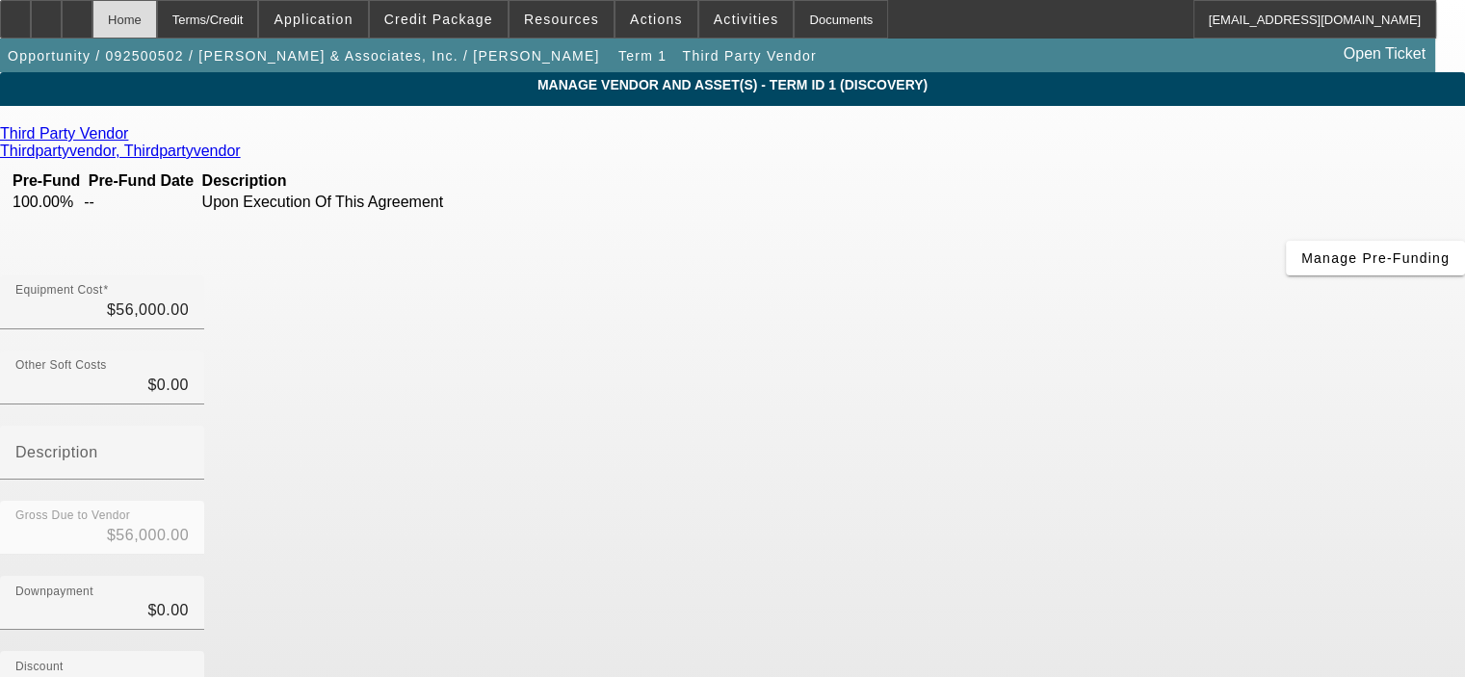
click at [157, 13] on div "Home" at bounding box center [124, 19] width 65 height 39
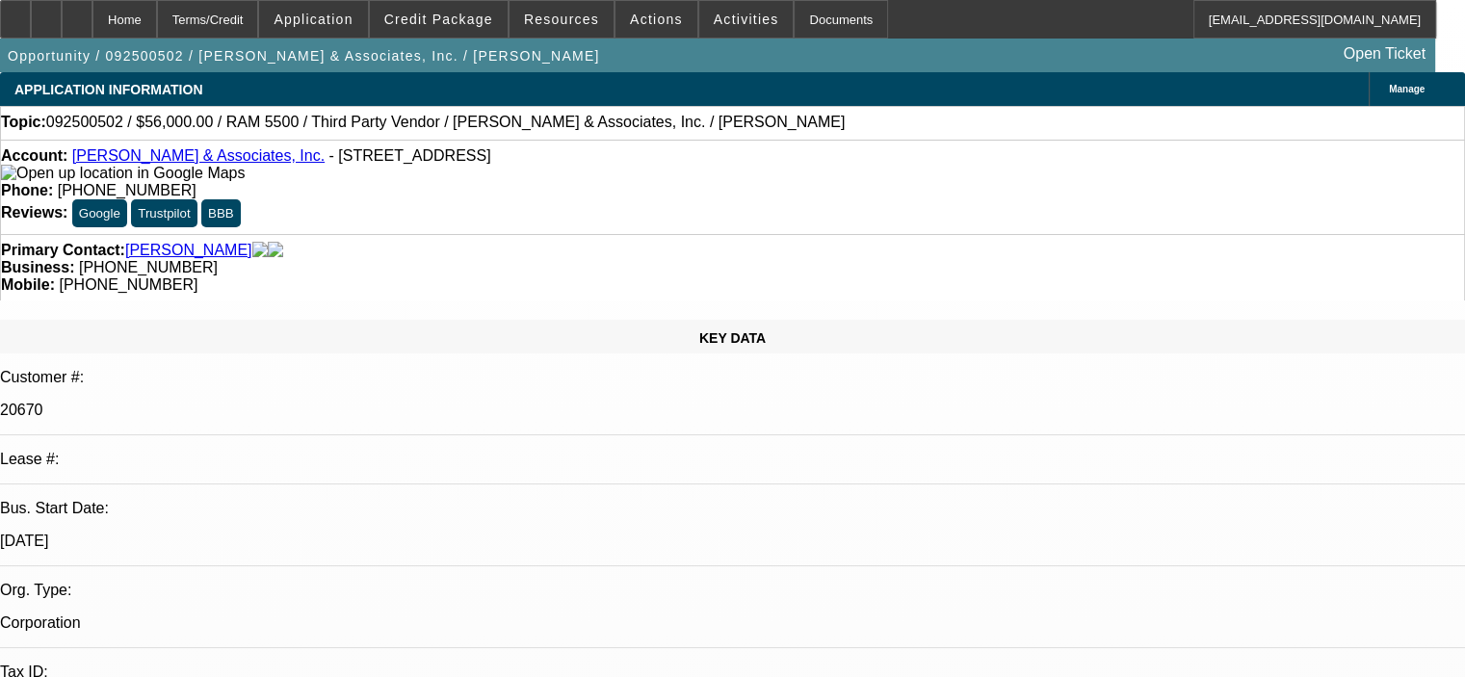
select select "0"
select select "2"
select select "0.1"
select select "4"
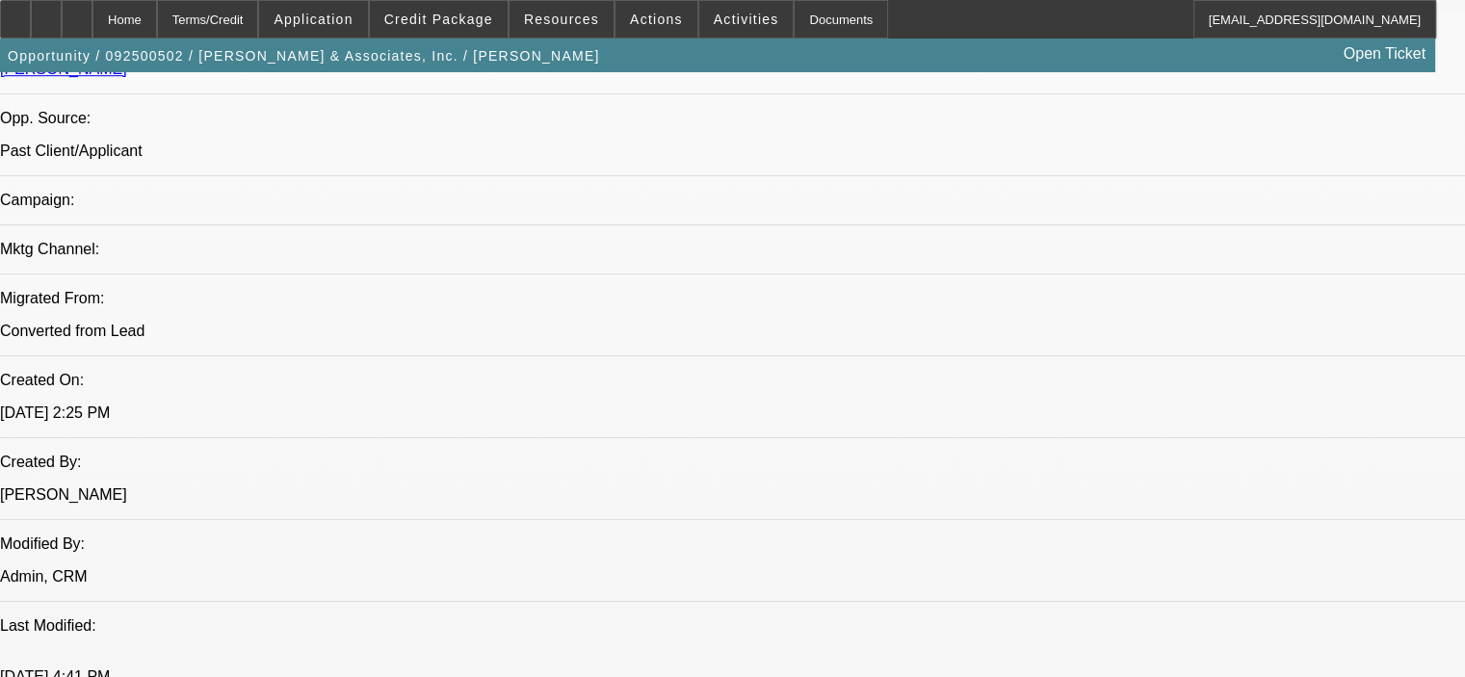
scroll to position [1275, 0]
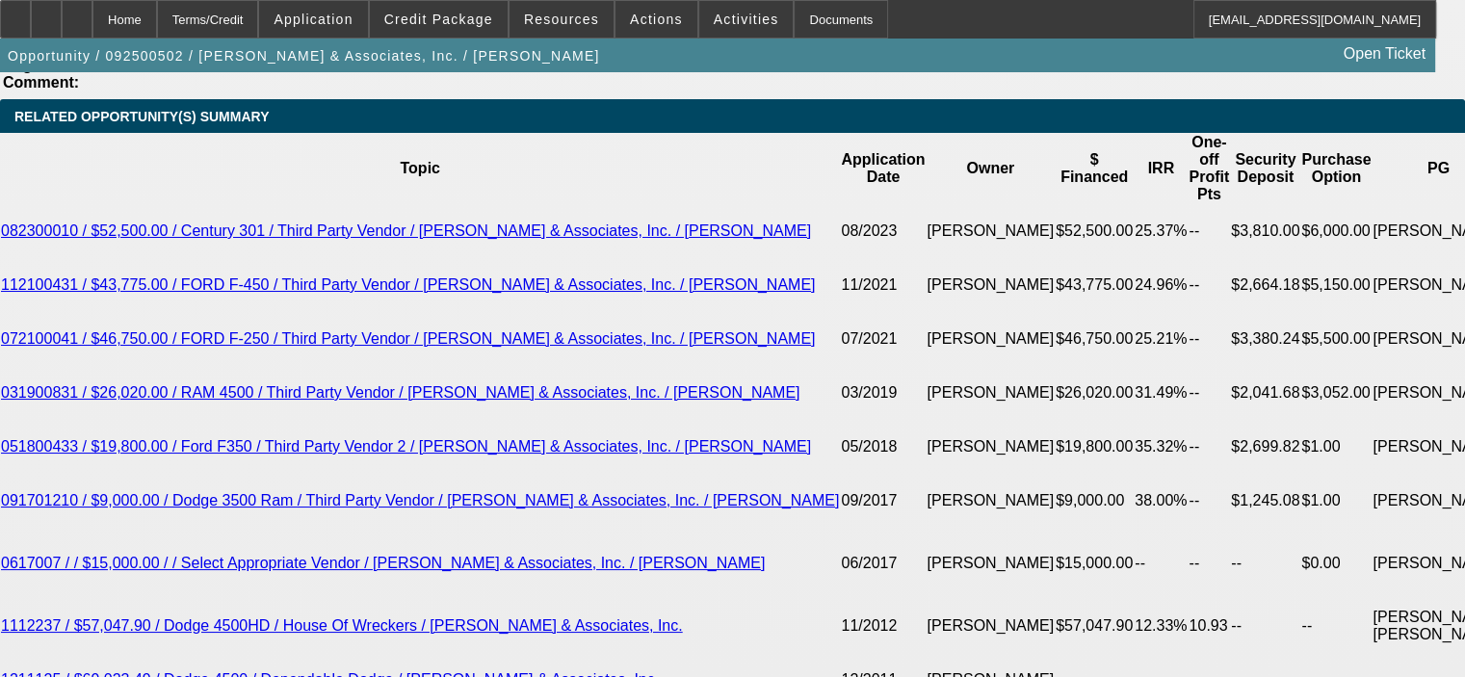
scroll to position [3394, 0]
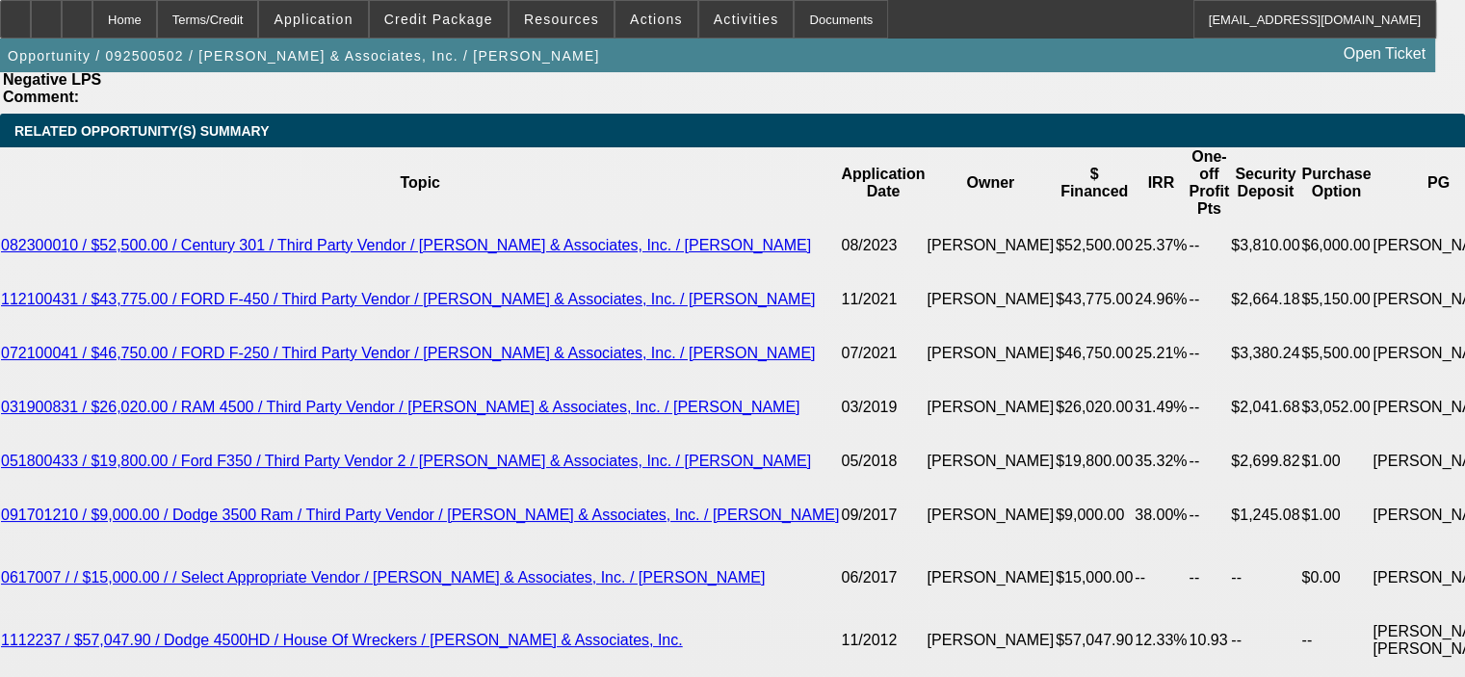
select select "0.1"
type input "$5,600.00"
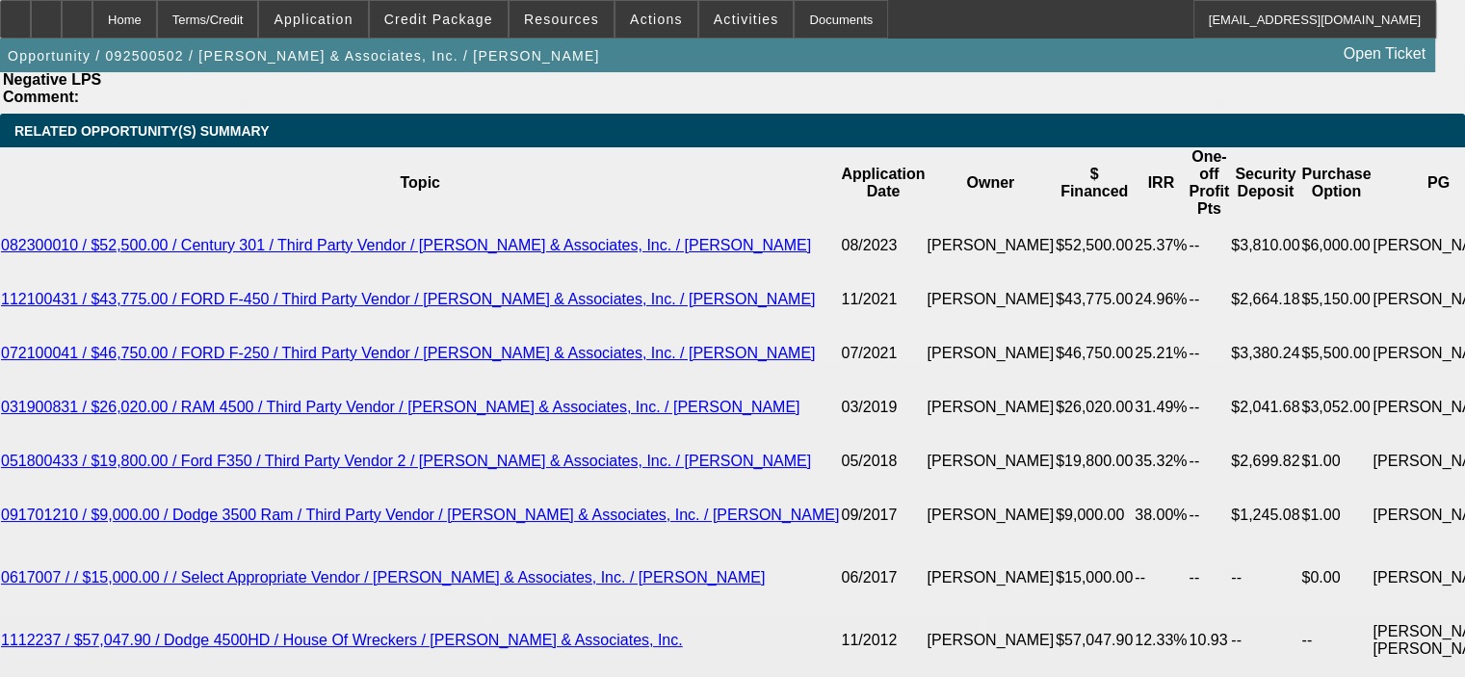
type input "48"
type input "18"
type input "$2,143.16"
type input "$1,071.58"
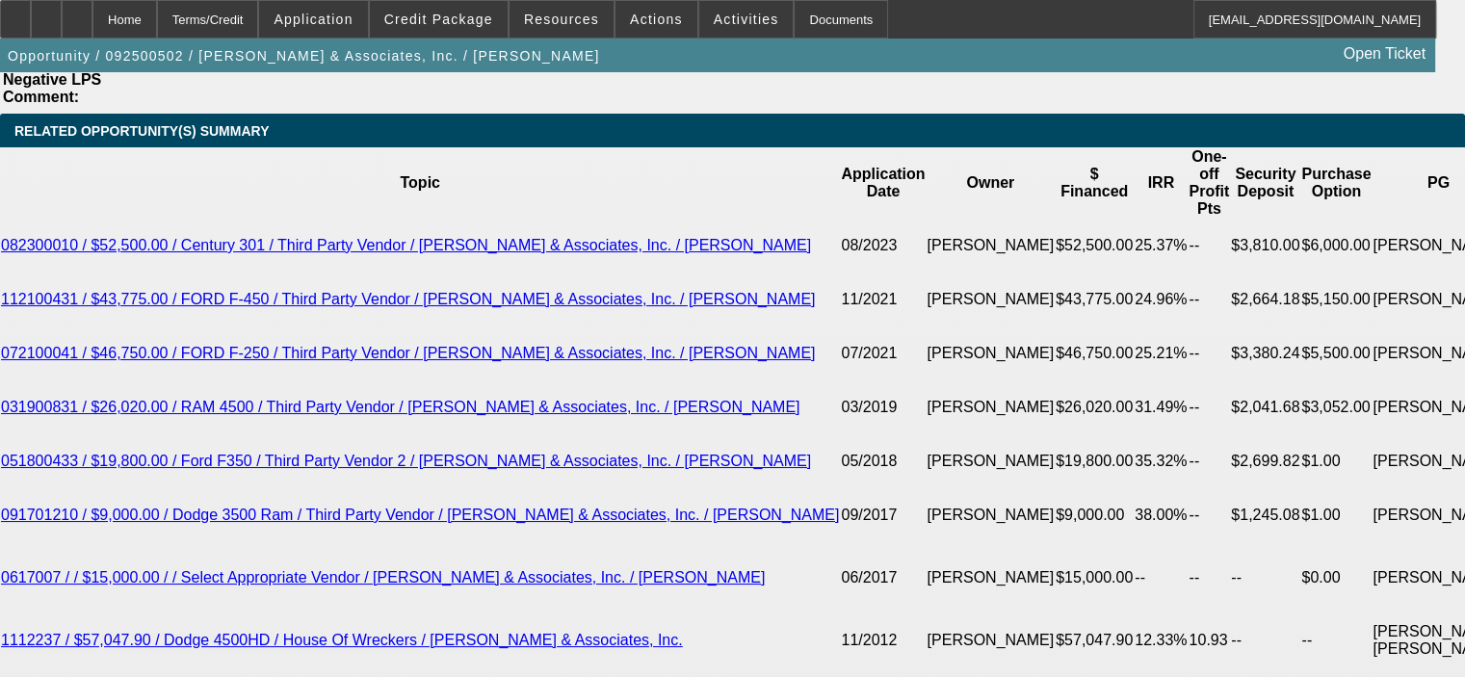
type input "$2,961.00"
type input "$1,480.50"
type input "18"
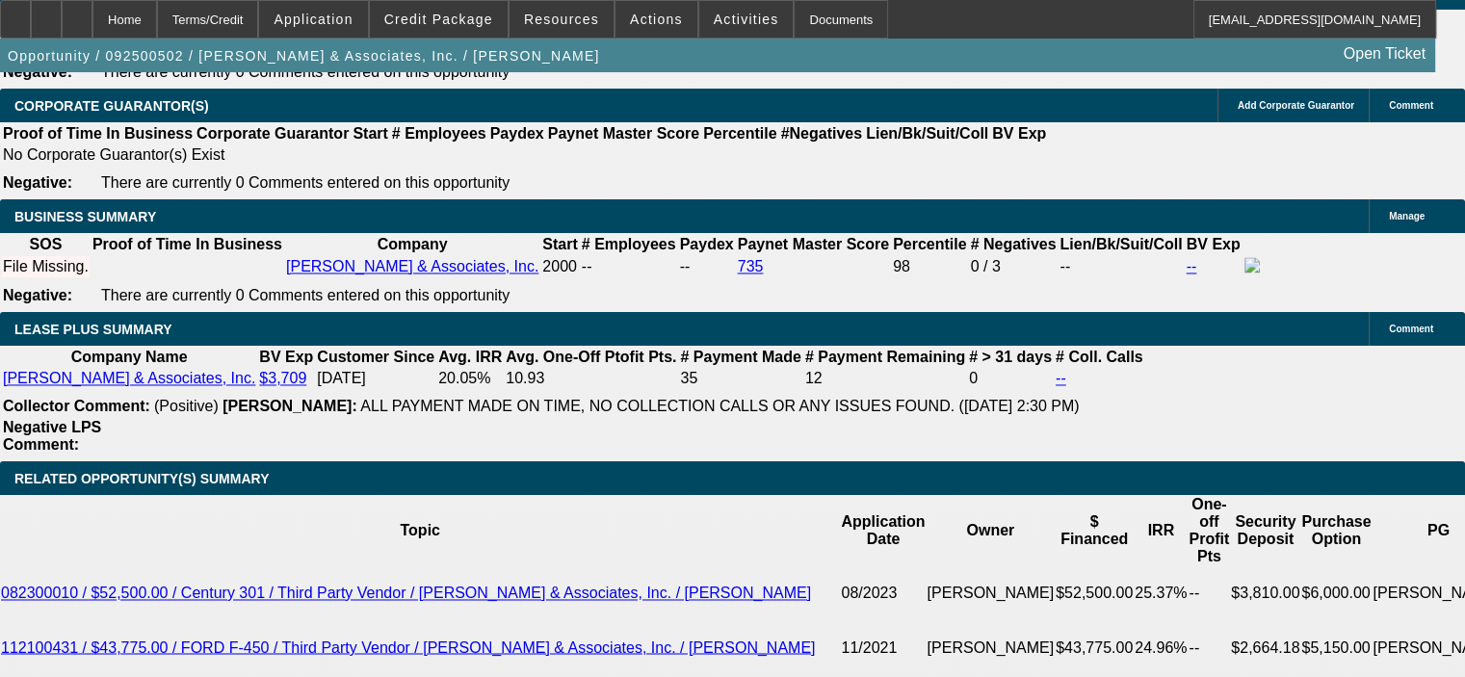
scroll to position [3009, 0]
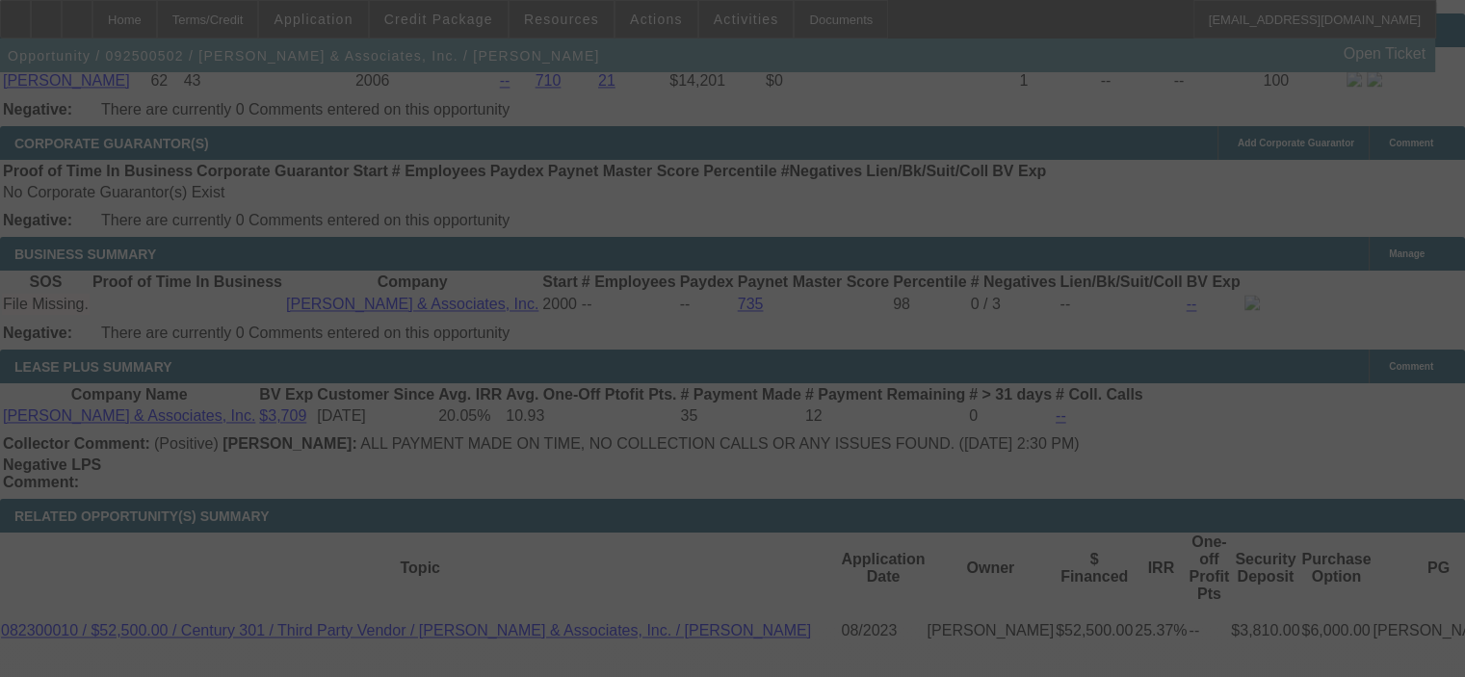
select select "0.1"
select select "2"
select select "0.1"
select select "4"
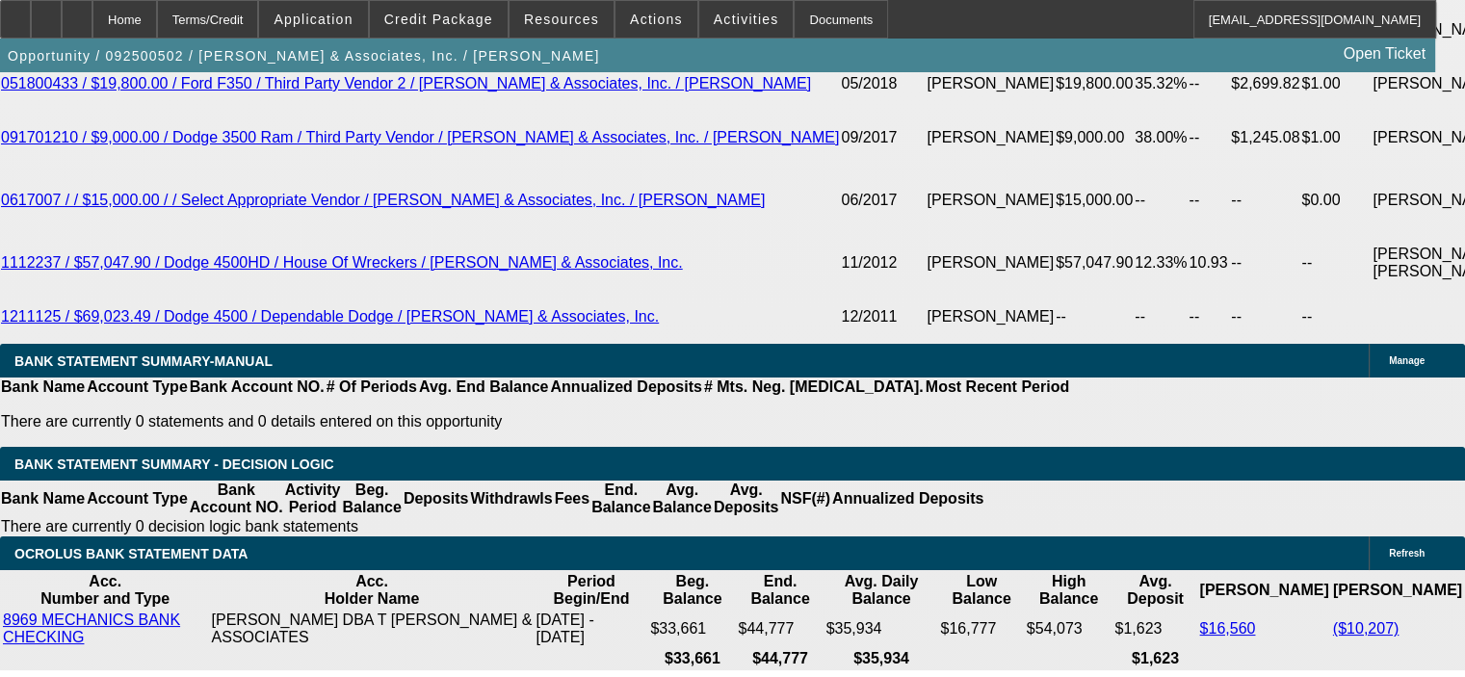
scroll to position [3779, 0]
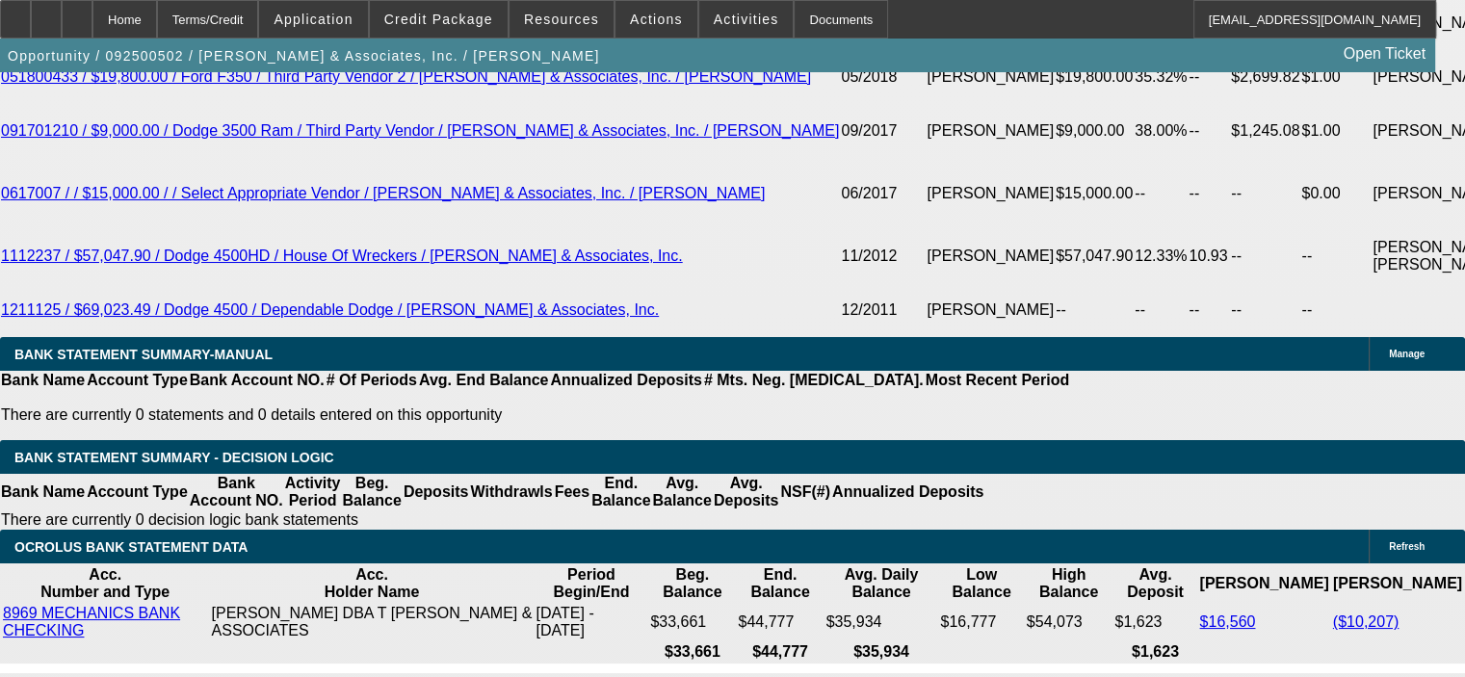
drag, startPoint x: 374, startPoint y: 265, endPoint x: 443, endPoint y: 249, distance: 71.3
type input "1"
type input "UNKNOWN"
type input "16"
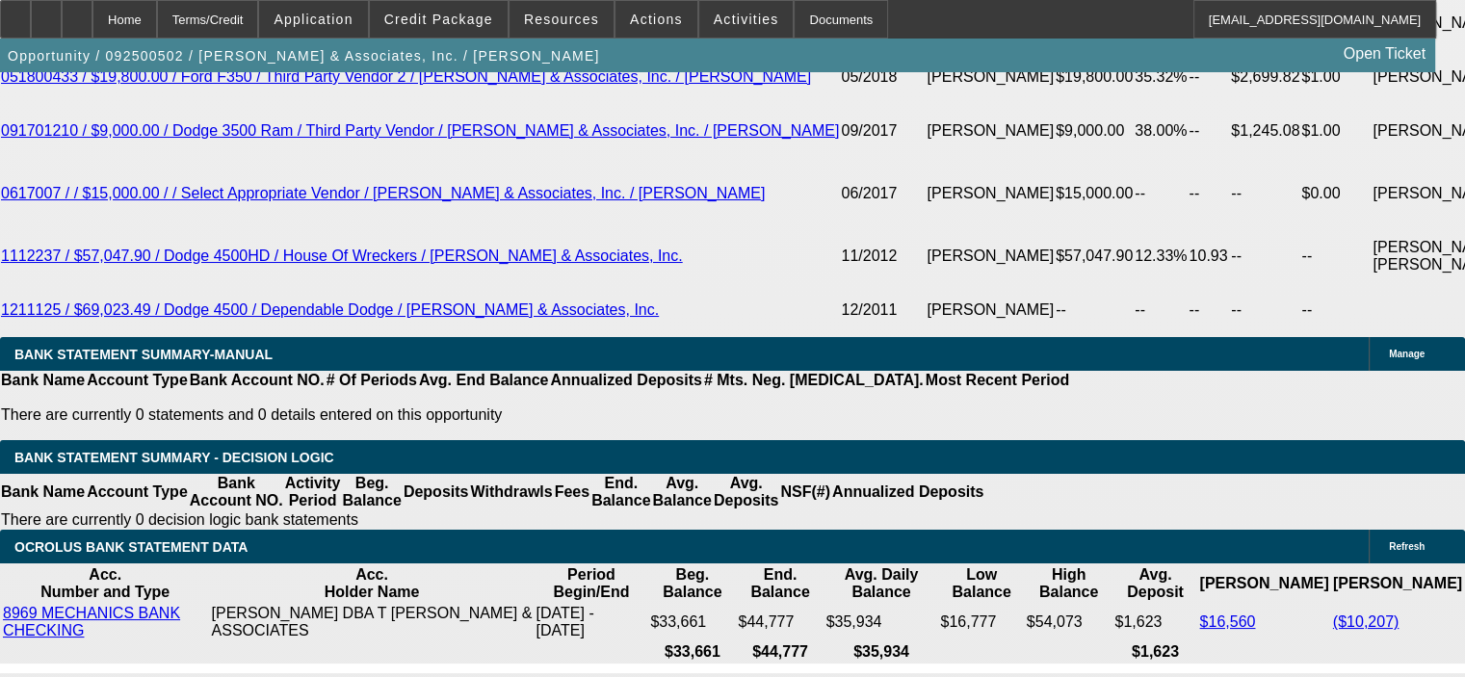
type input "$1,071.58"
type input "$2,143.16"
type input "$1,428.35"
type input "$2,856.70"
type input "16"
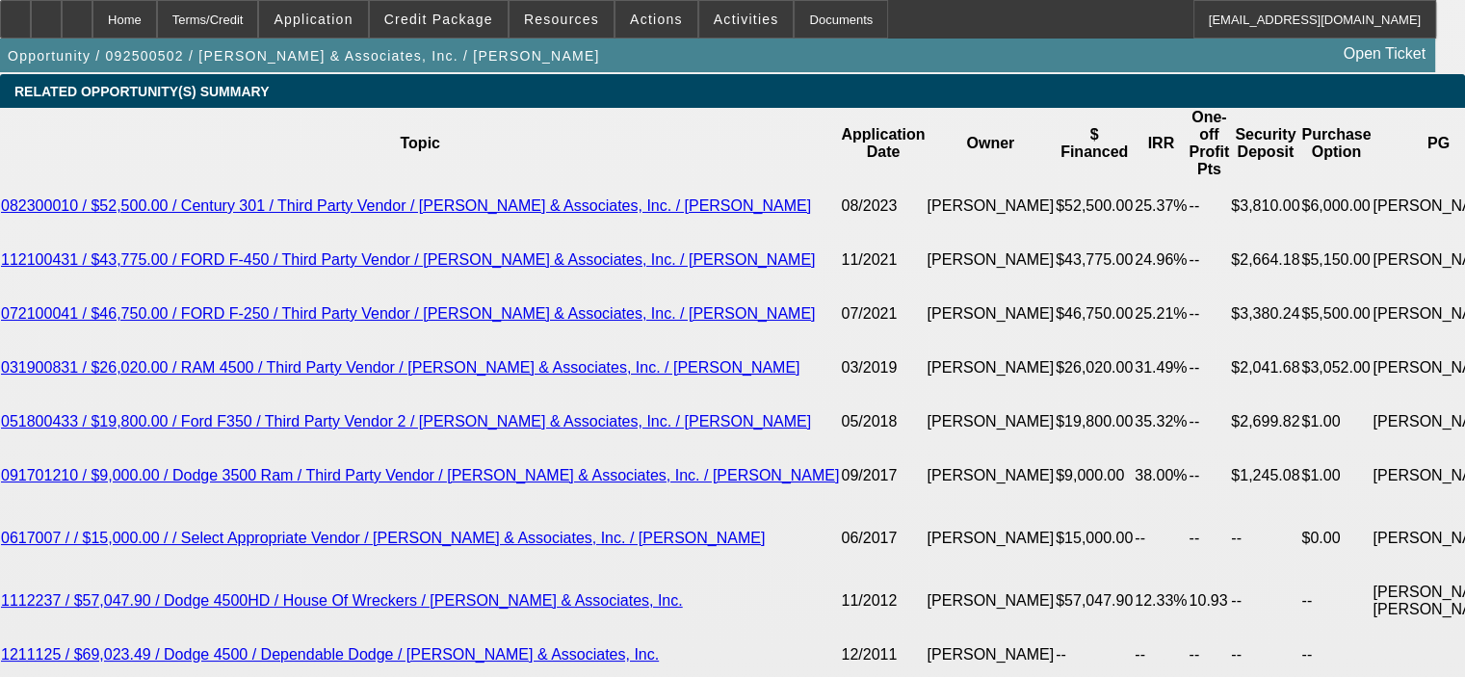
scroll to position [3393, 0]
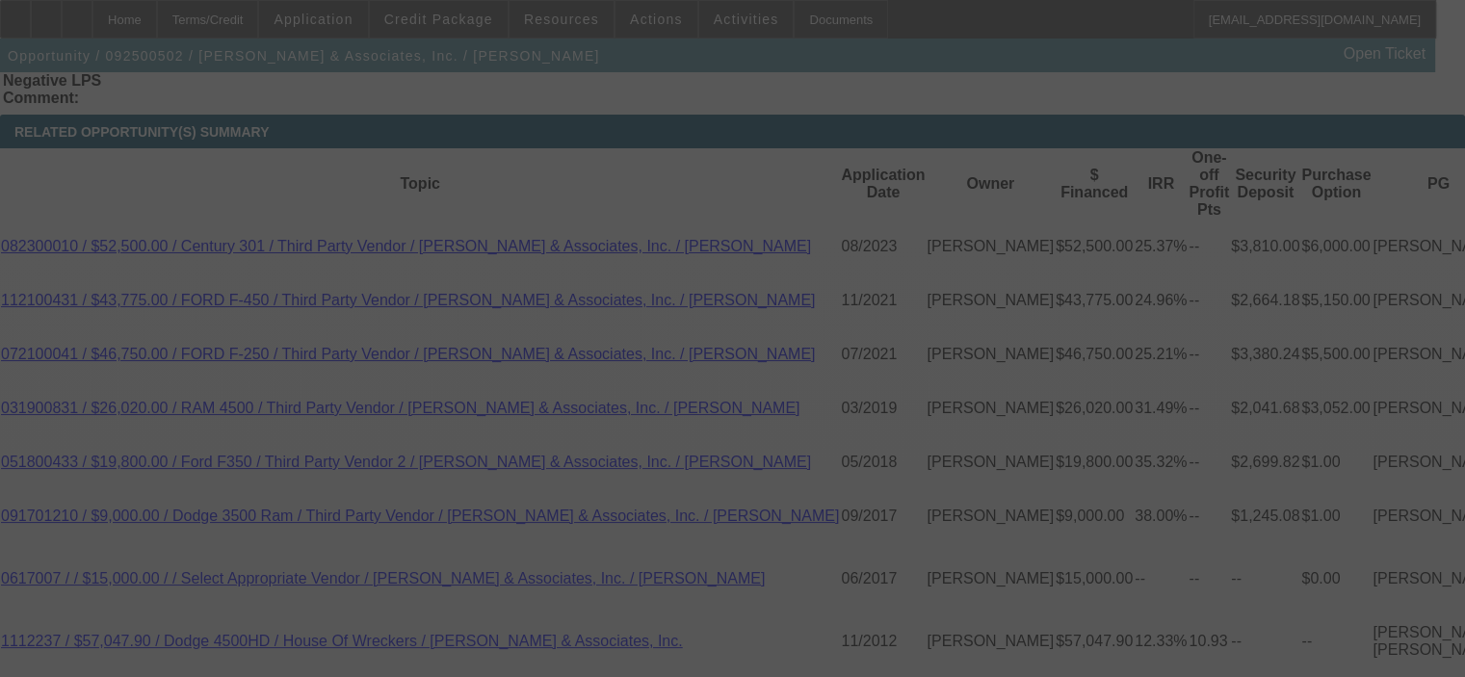
select select "0.1"
select select "2"
select select "0.1"
select select "4"
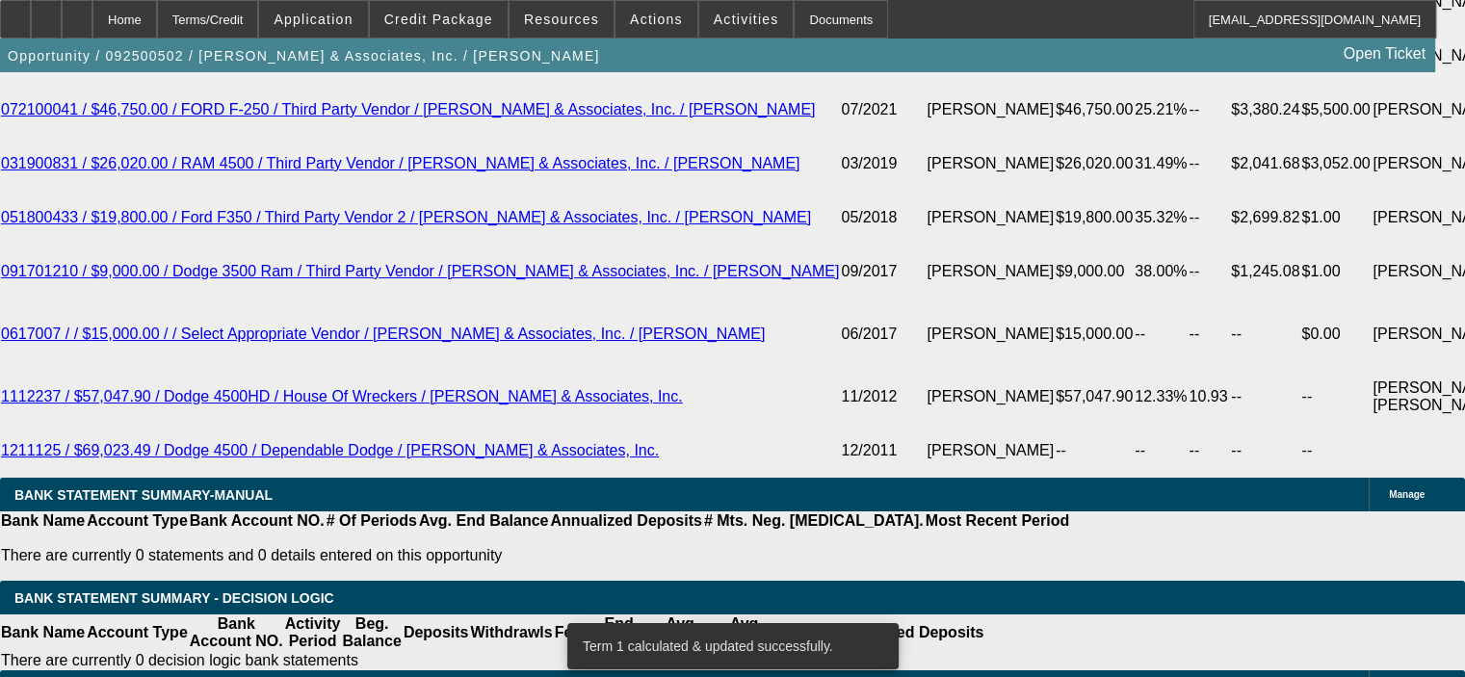
scroll to position [3779, 0]
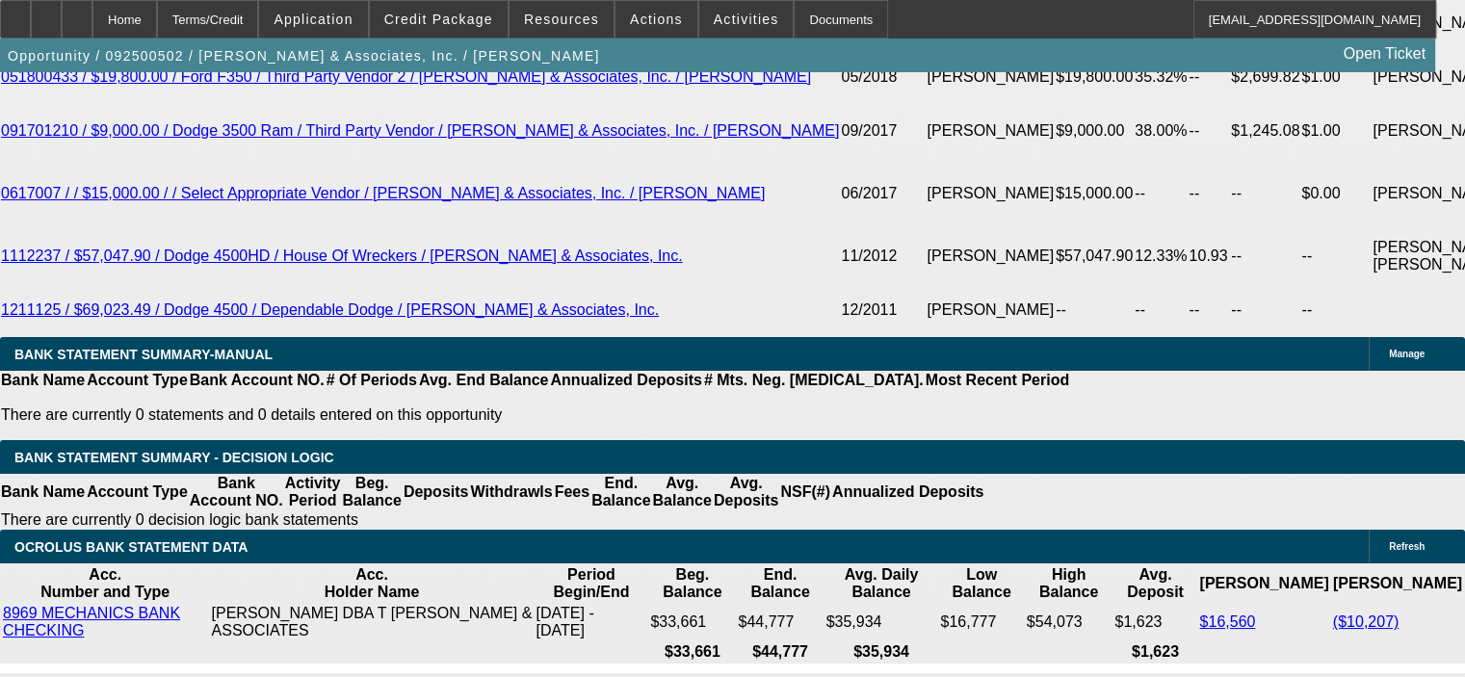
drag, startPoint x: 370, startPoint y: 268, endPoint x: 424, endPoint y: 274, distance: 54.2
type input "UNKNOWN"
type input "14"
type input "$2,754.50"
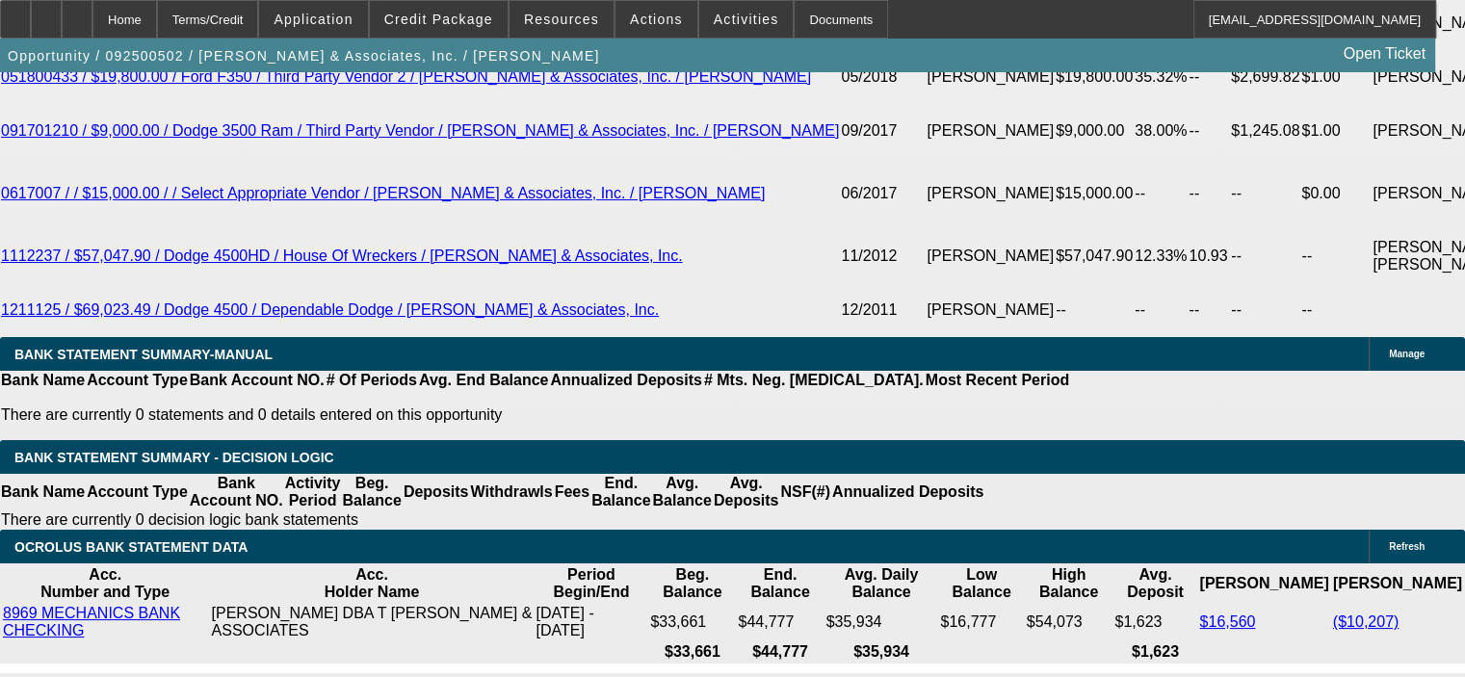
type input "$1,377.25"
type input "$2,143.16"
type input "$1,071.58"
type input "14"
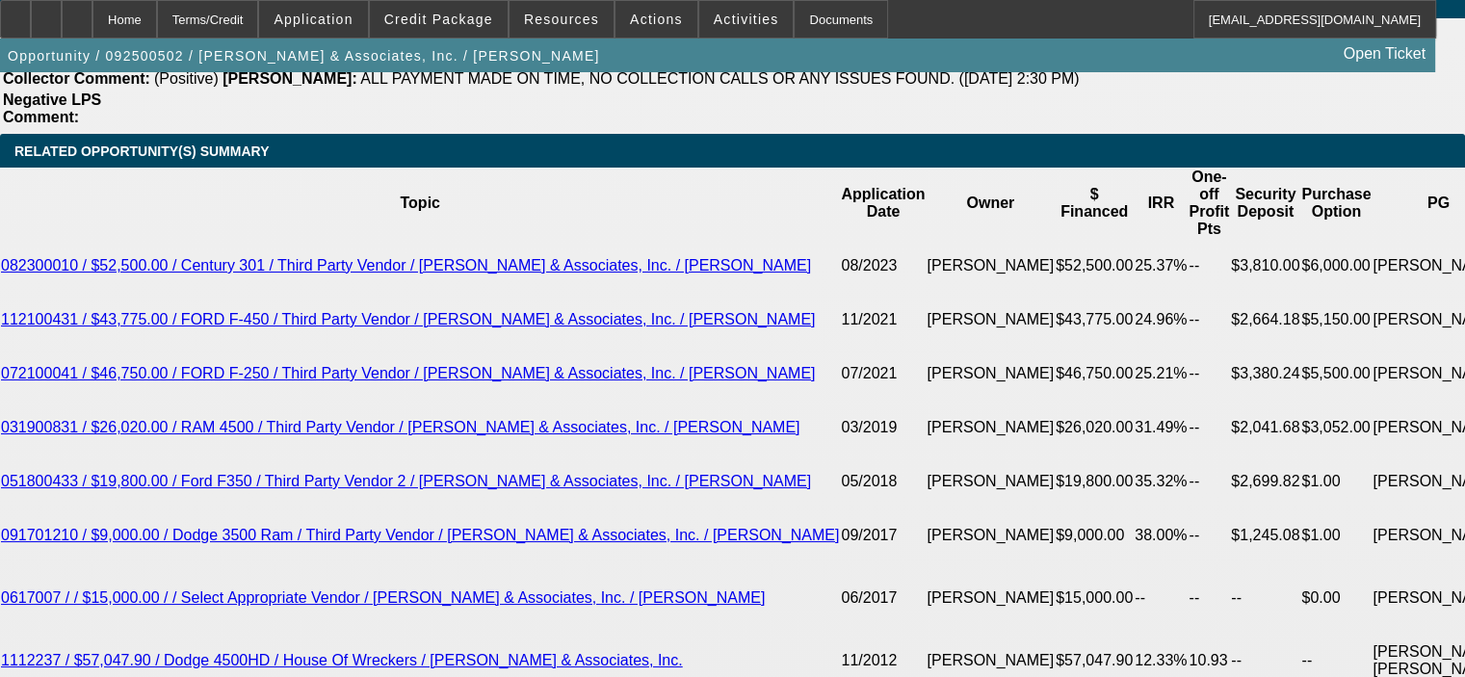
scroll to position [3297, 0]
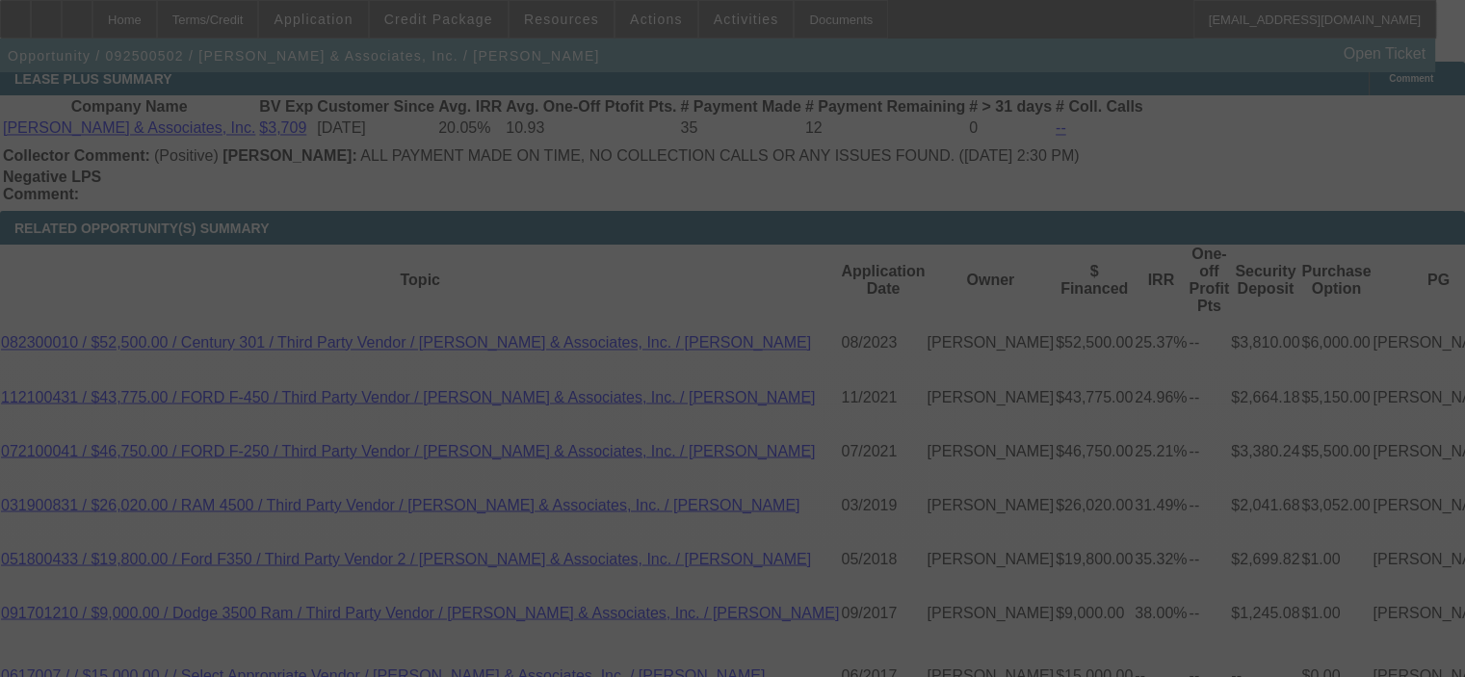
select select "0.1"
select select "2"
select select "0.1"
select select "4"
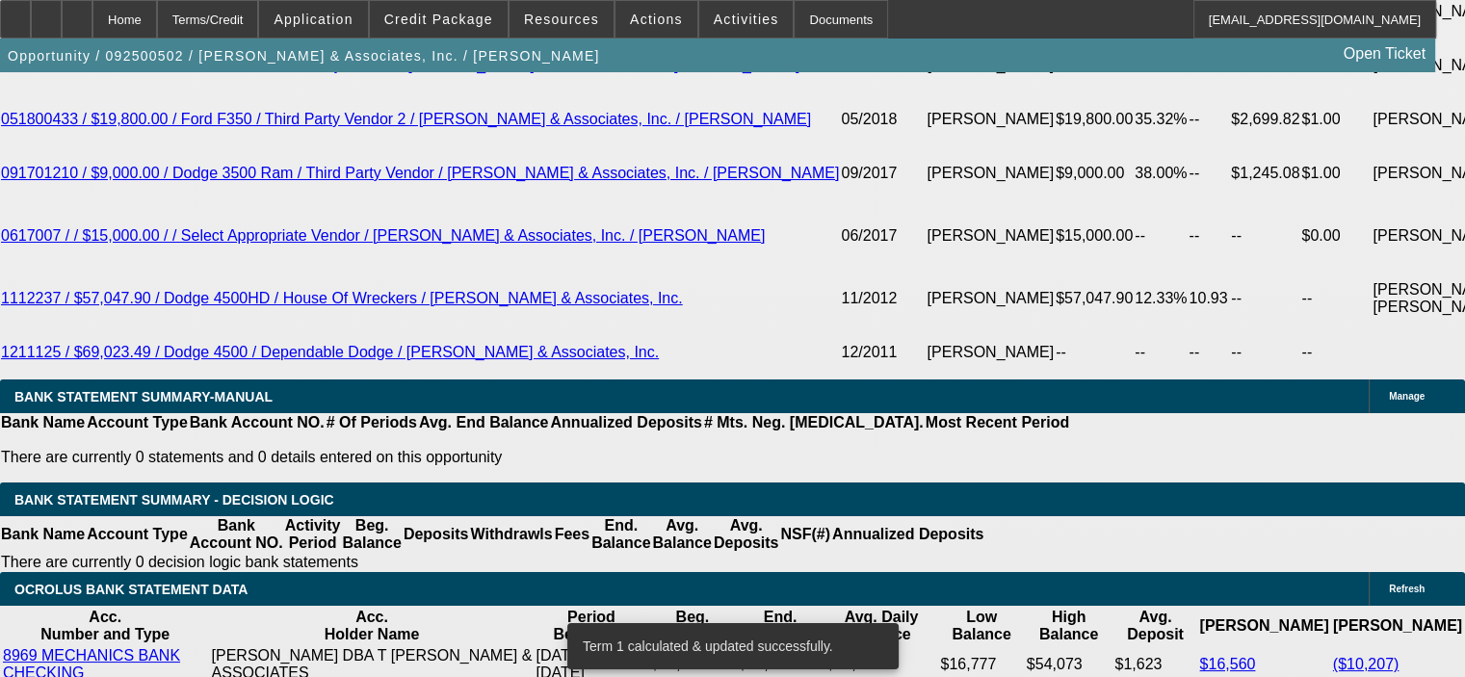
scroll to position [3779, 0]
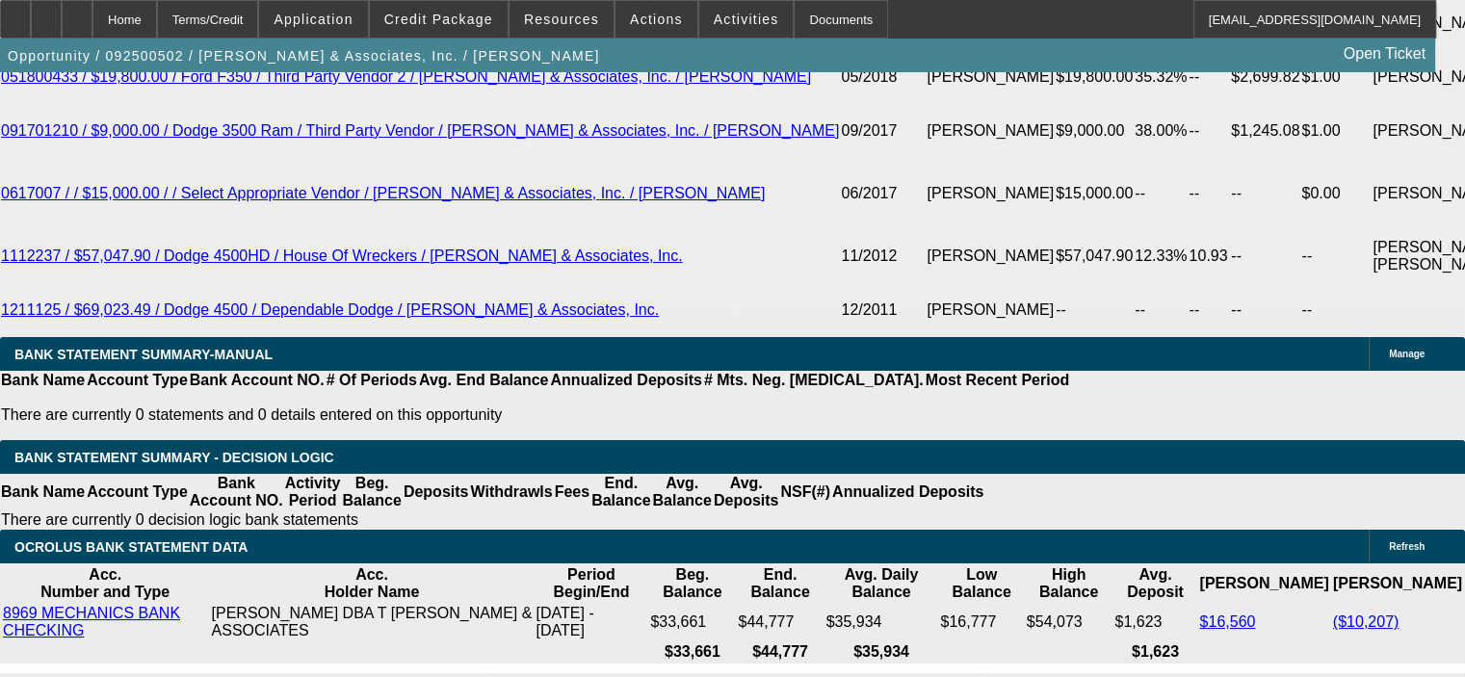
drag, startPoint x: 381, startPoint y: 269, endPoint x: 417, endPoint y: 269, distance: 35.6
type input "14"
type input "UNKNOWN"
type input "$1,377.25"
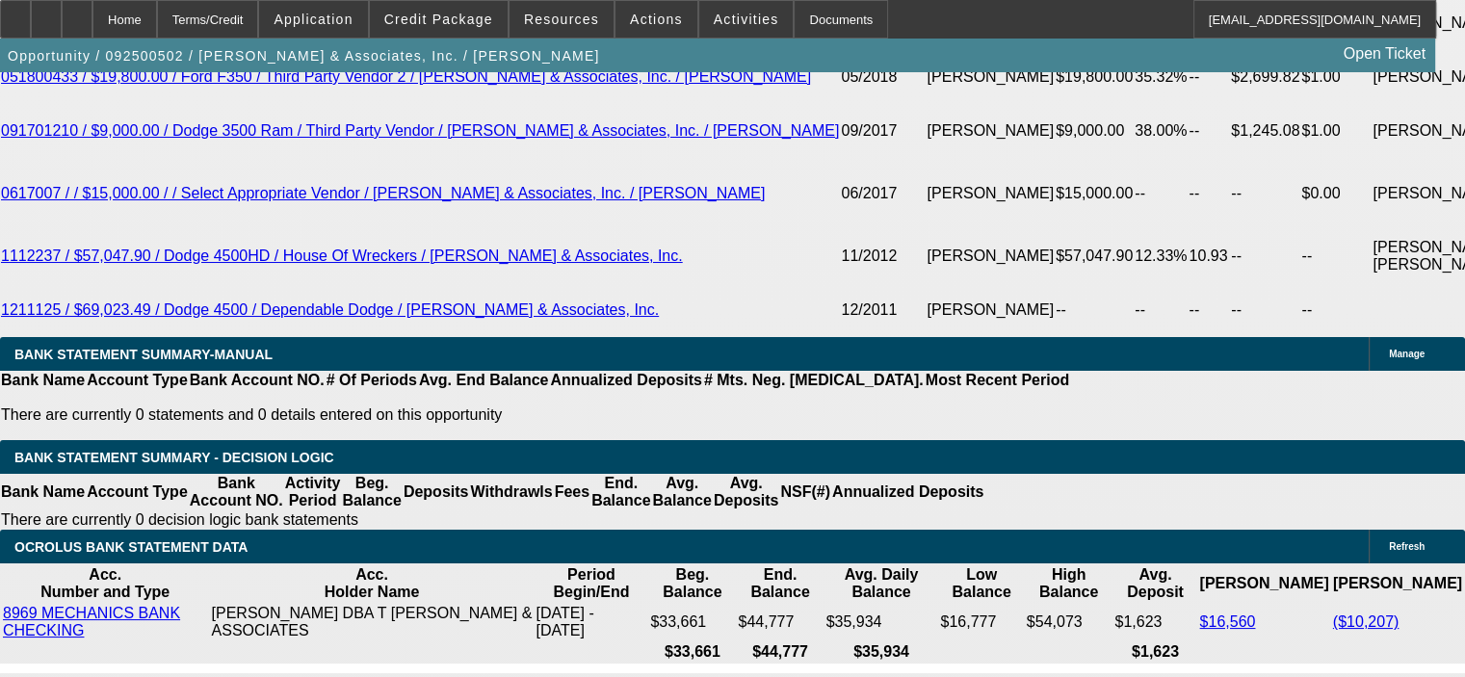
type input "$2,754.50"
type input "14"
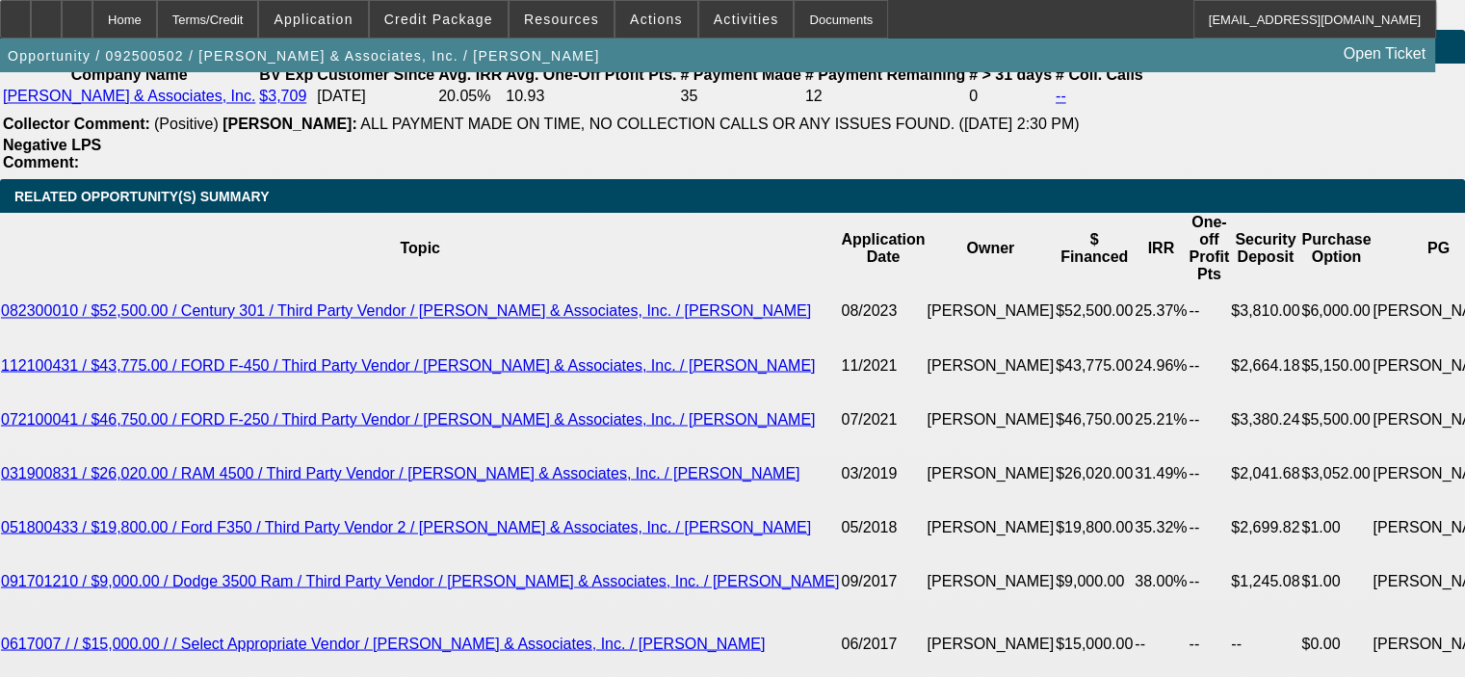
scroll to position [3201, 0]
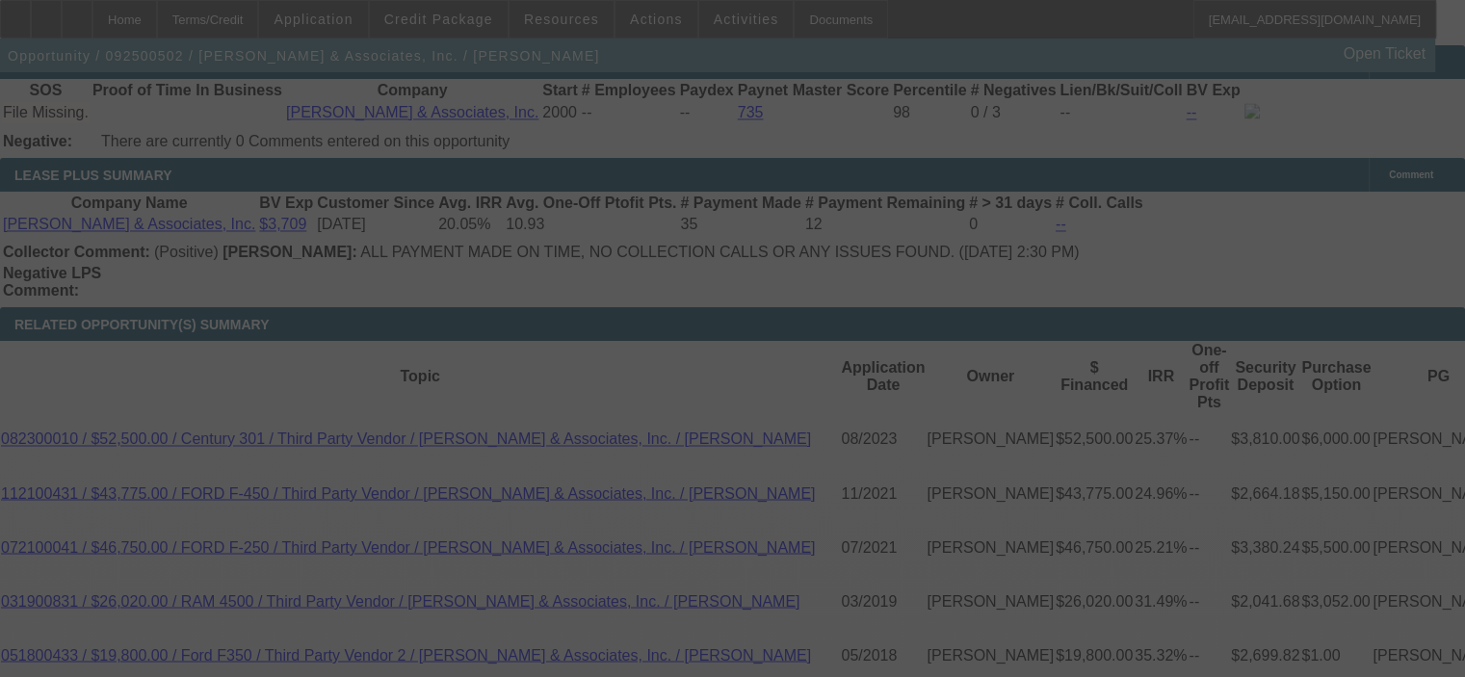
select select "0.1"
select select "2"
select select "0.1"
select select "4"
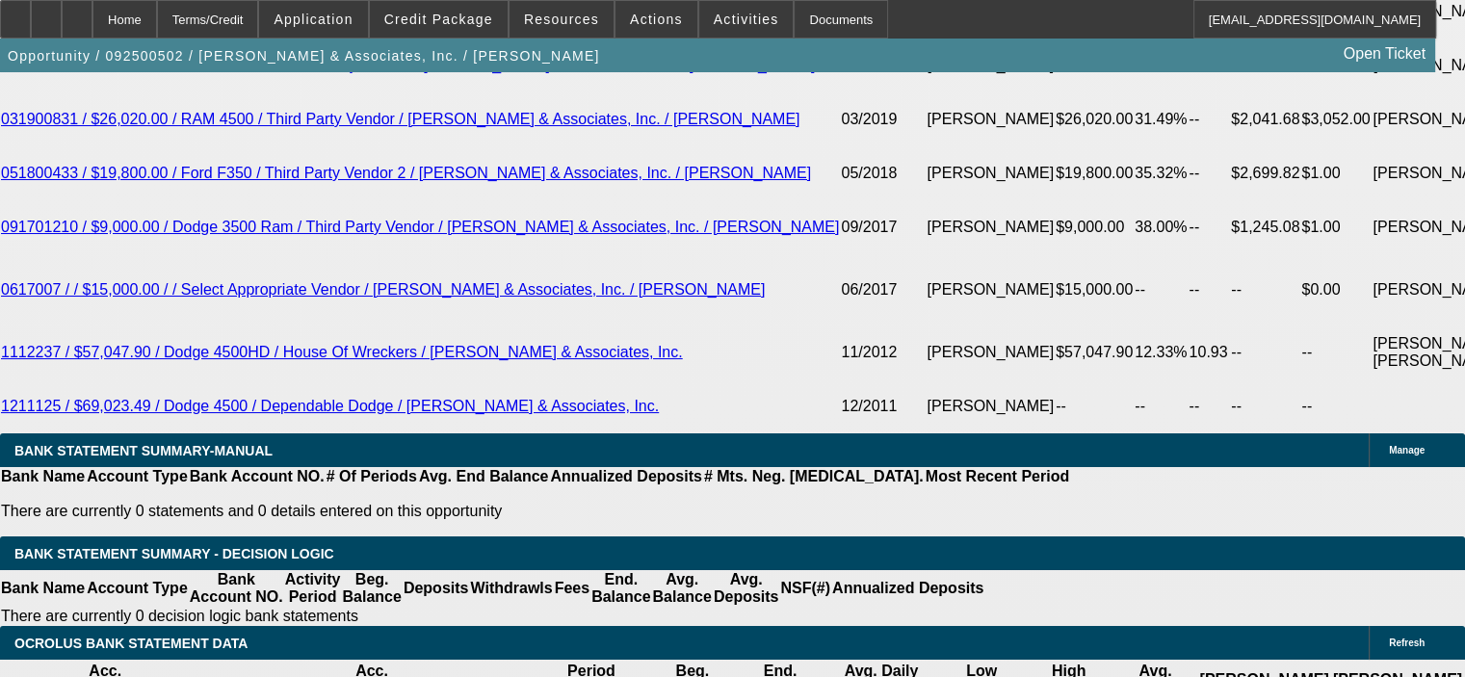
scroll to position [3779, 0]
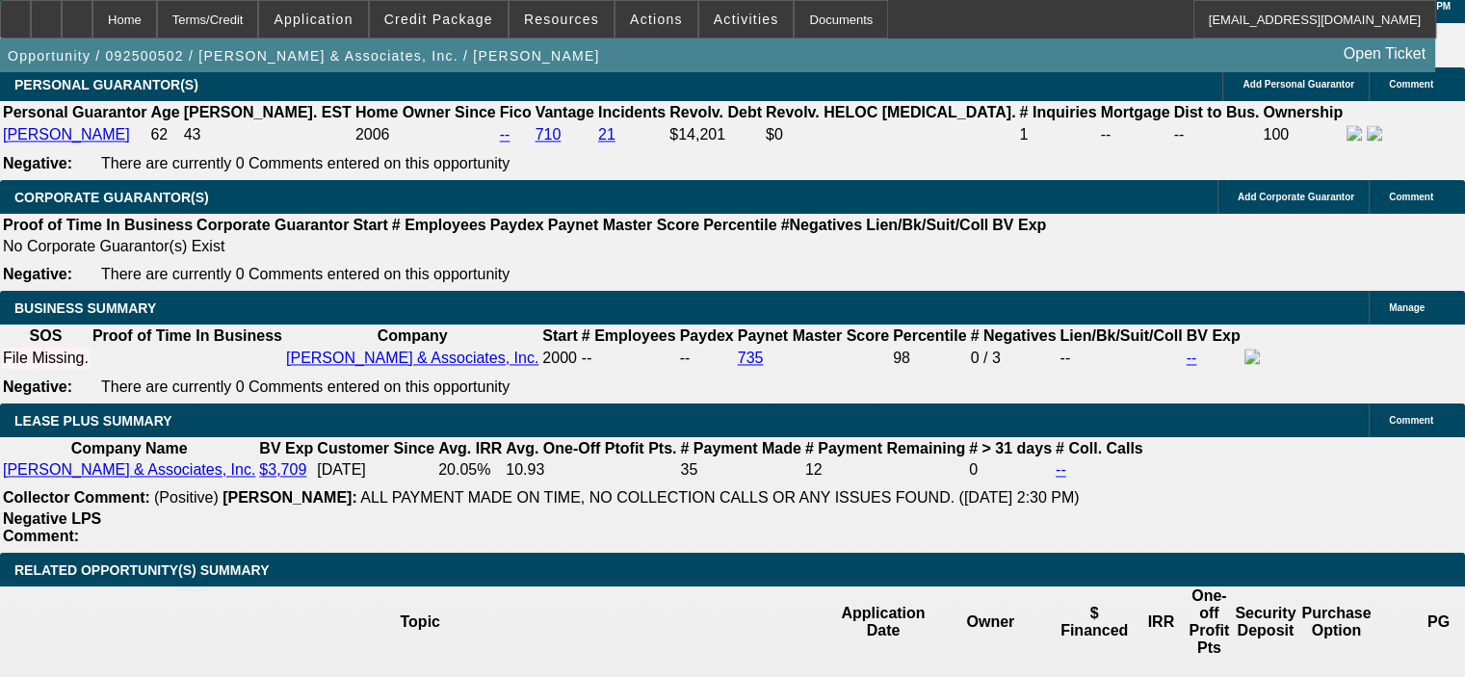
scroll to position [2912, 0]
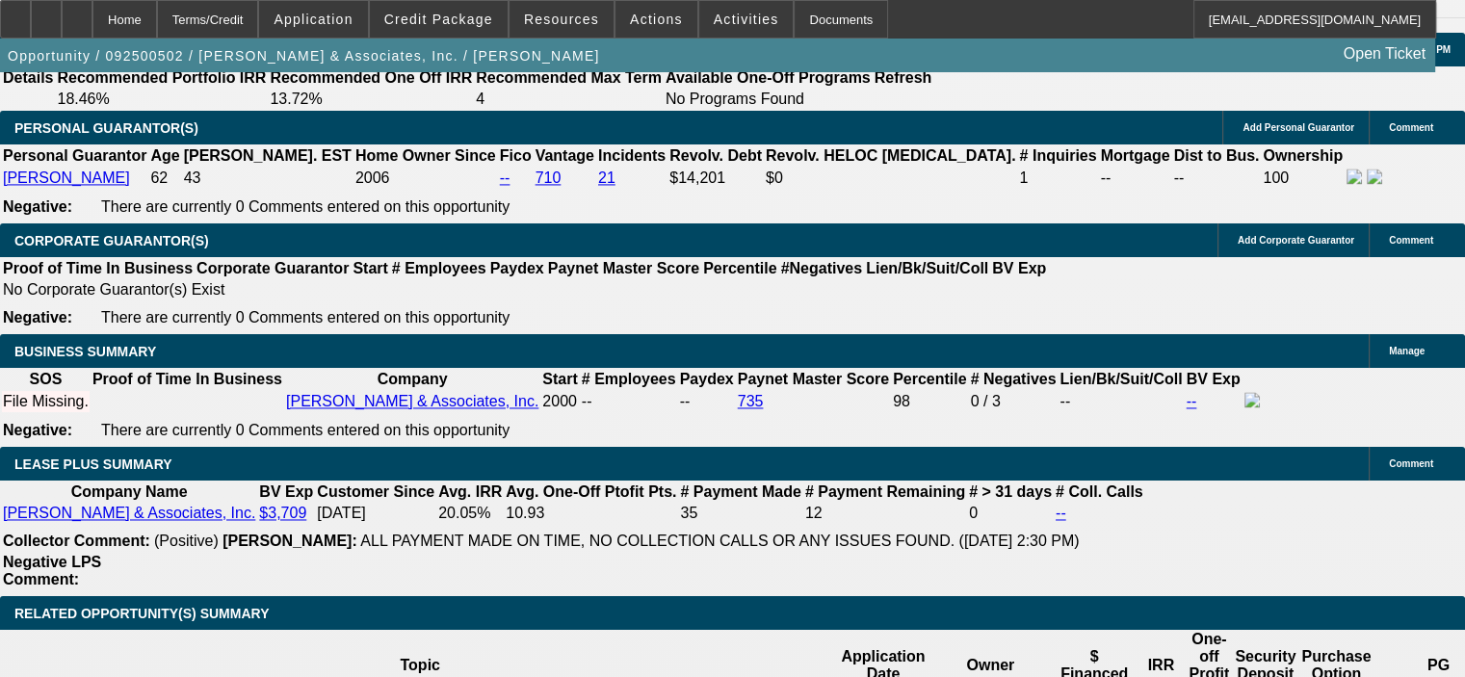
click at [77, 13] on icon at bounding box center [77, 13] width 0 height 0
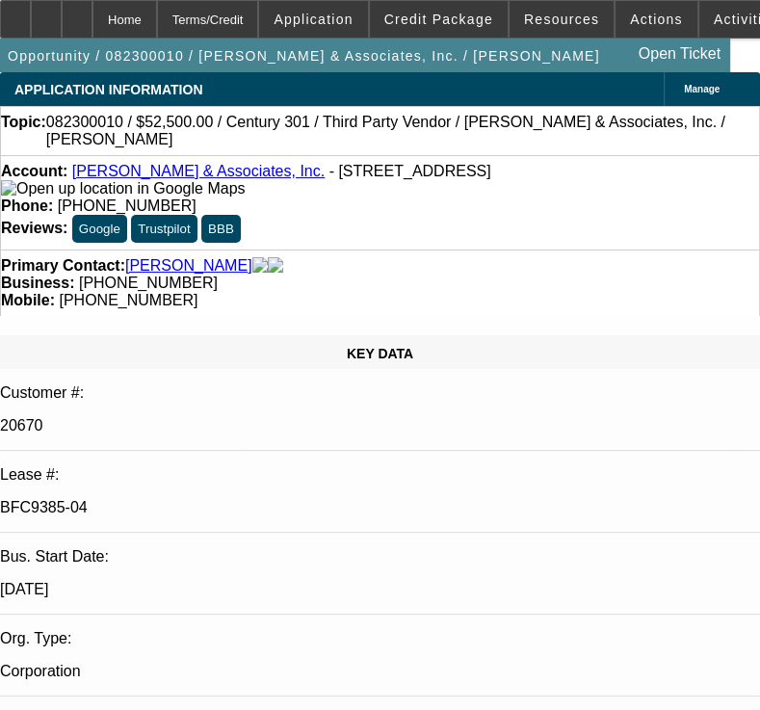
select select "0"
select select "2"
select select "0.1"
select select "4"
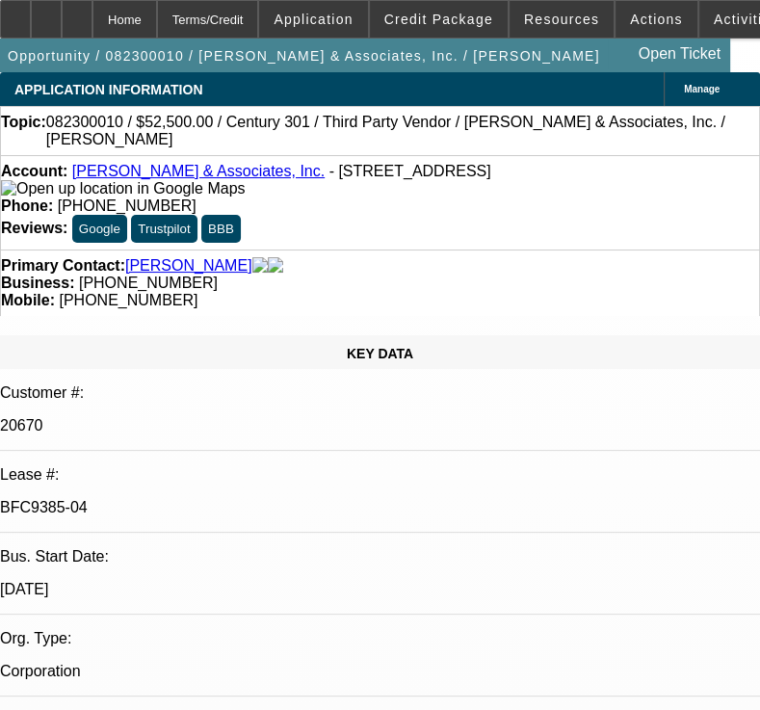
select select "0.1"
select select "2"
select select "0.1"
select select "4"
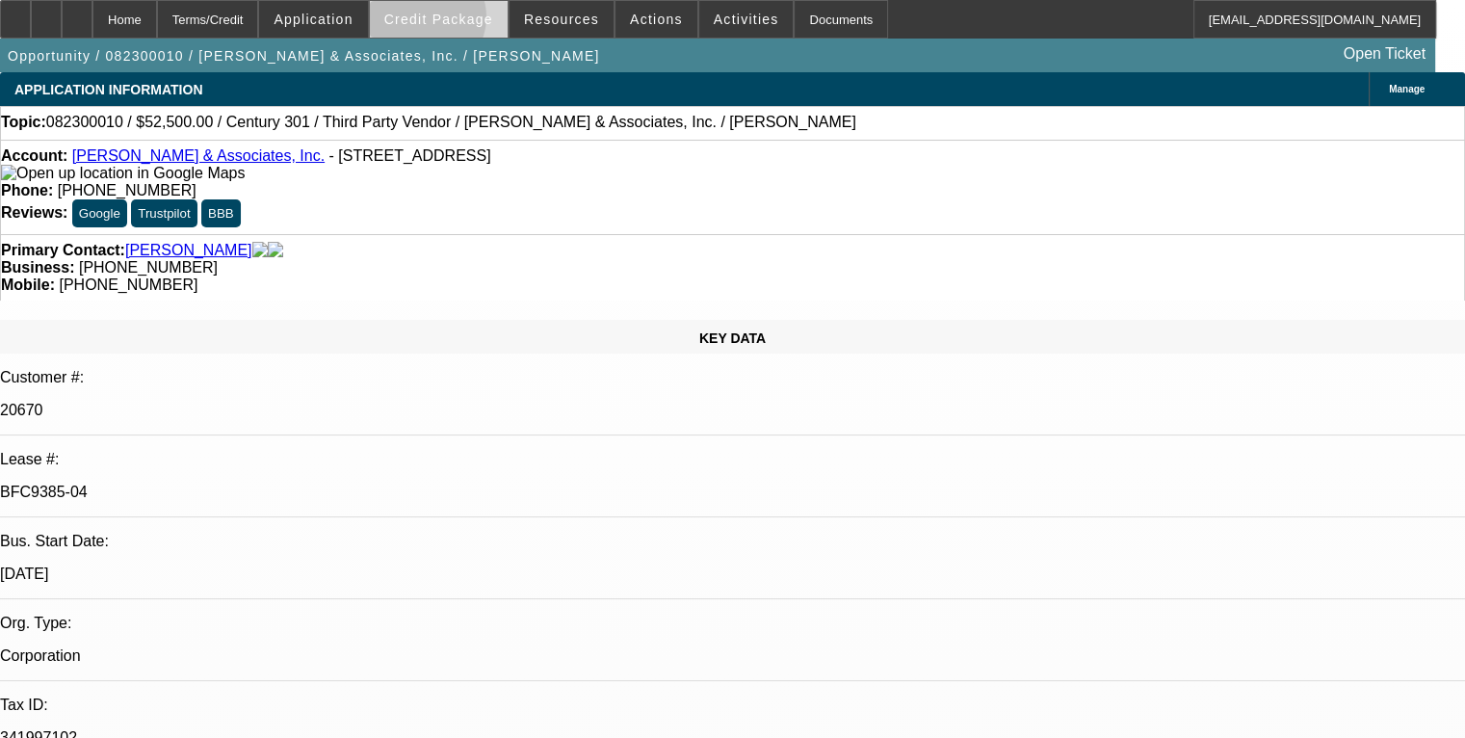
click at [451, 21] on span "Credit Package" at bounding box center [438, 19] width 109 height 15
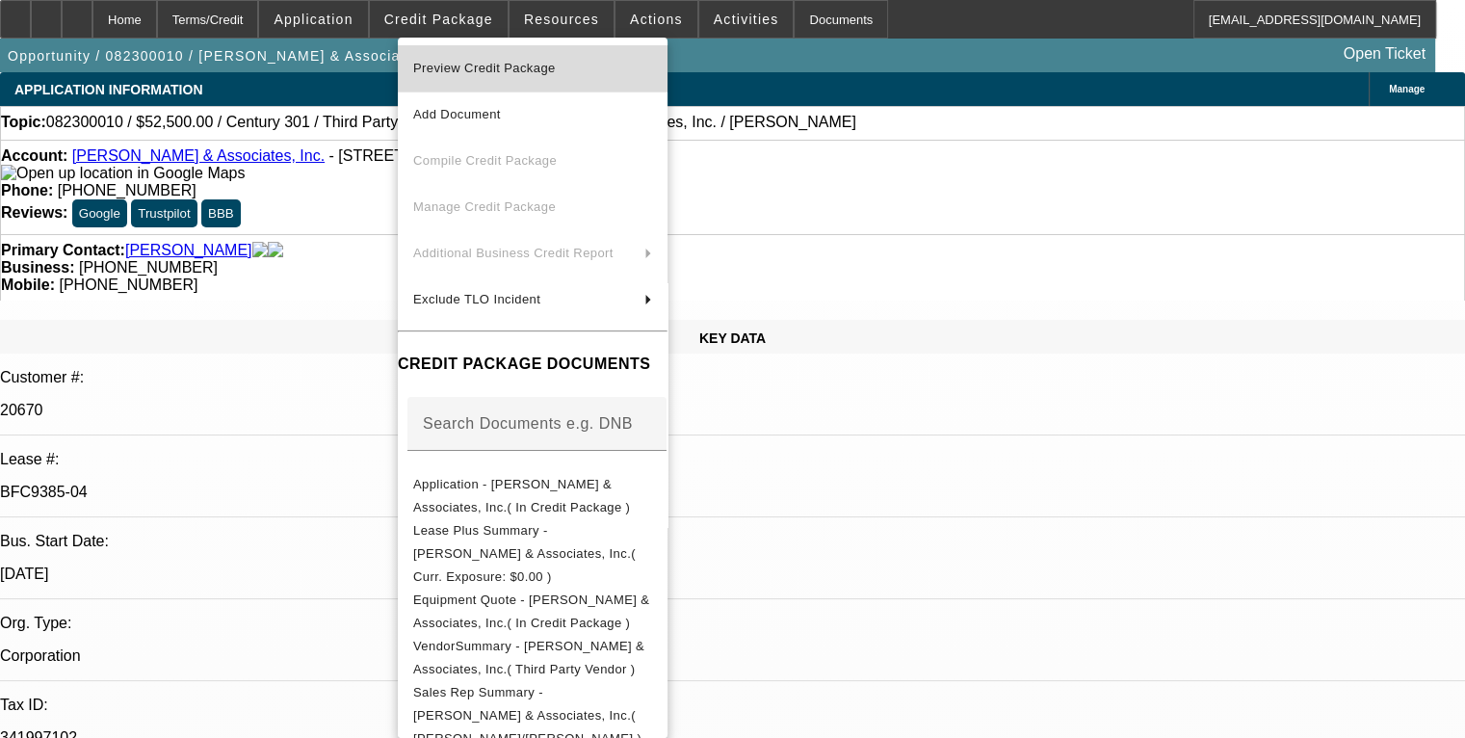
click at [517, 69] on span "Preview Credit Package" at bounding box center [484, 68] width 143 height 14
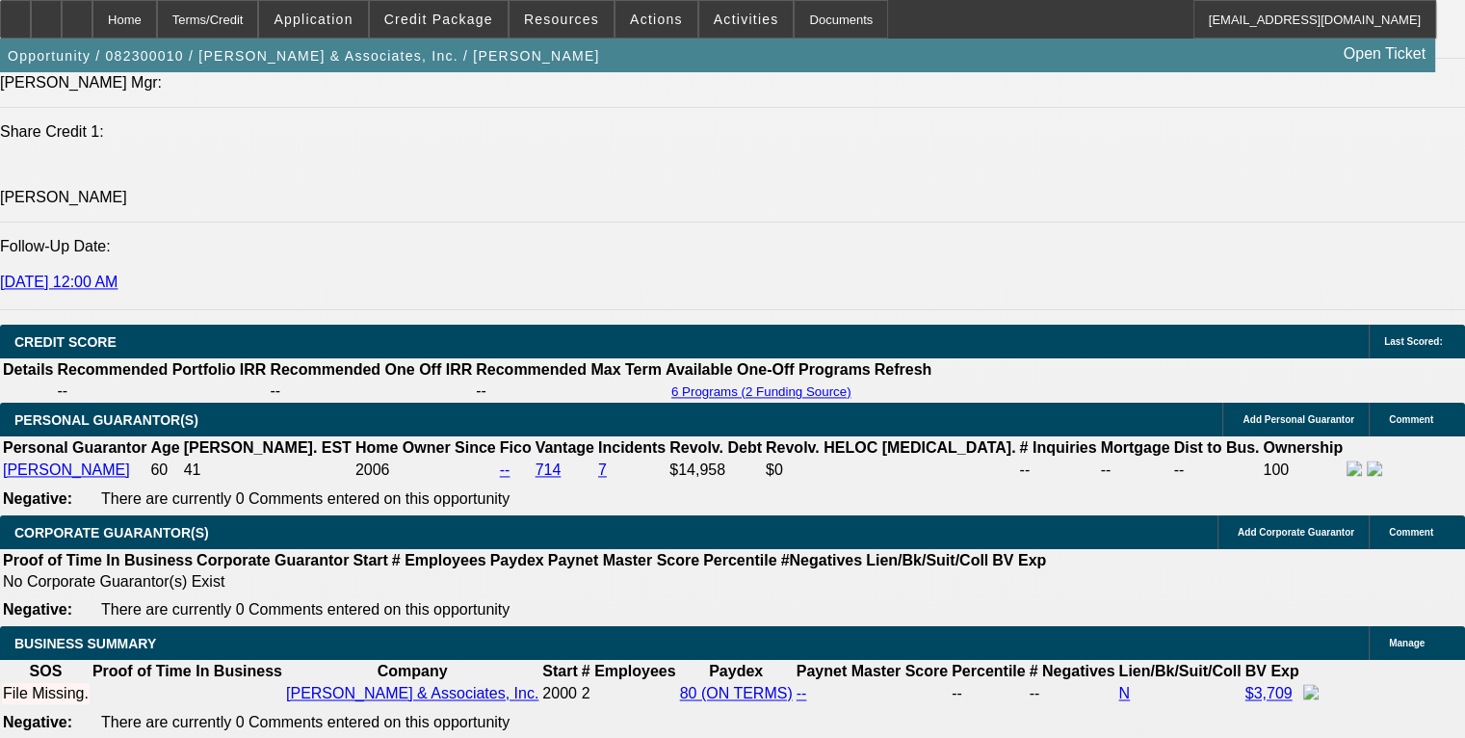
scroll to position [2697, 0]
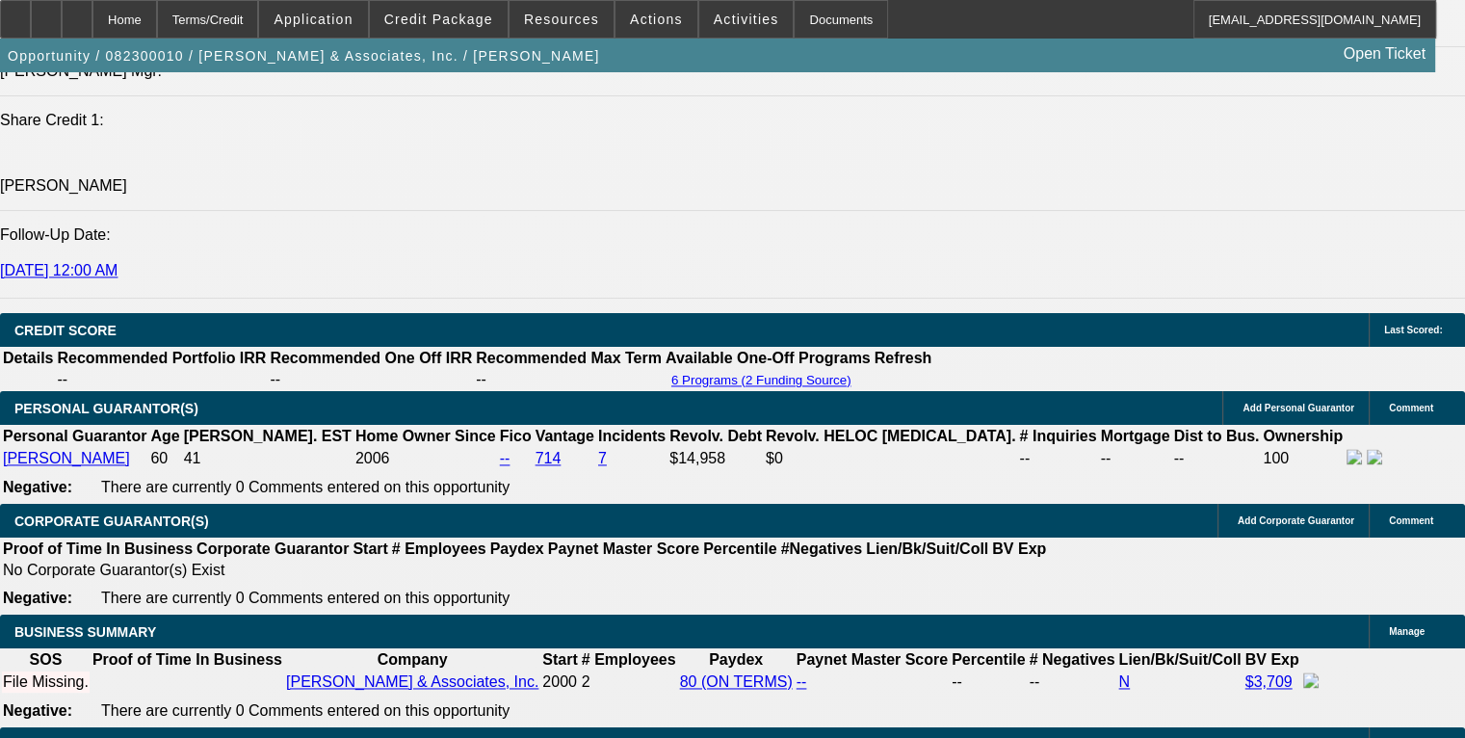
drag, startPoint x: 113, startPoint y: 398, endPoint x: 355, endPoint y: 438, distance: 246.1
copy span "Tim has been in the repo business since 2000 and a good paying, 3X Beacon Fundi…"
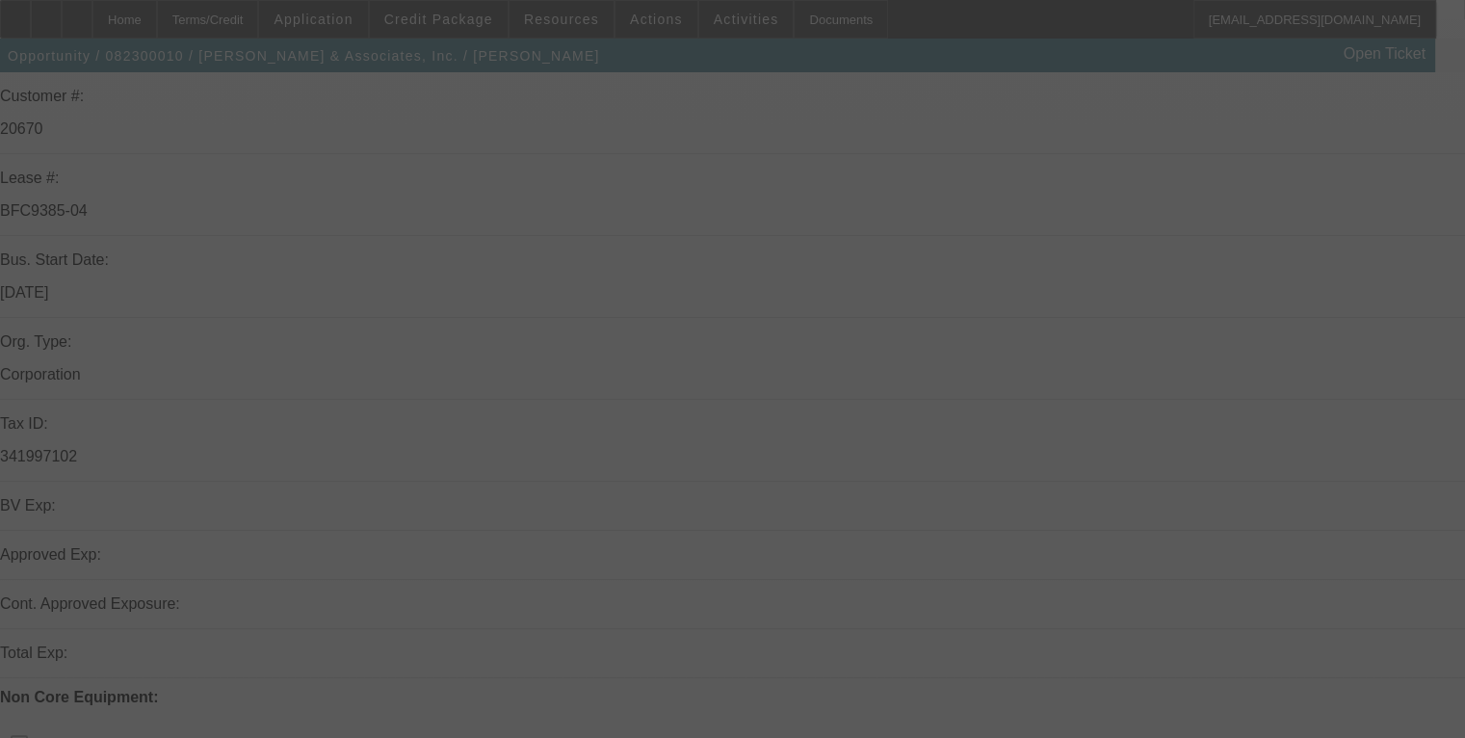
scroll to position [289, 0]
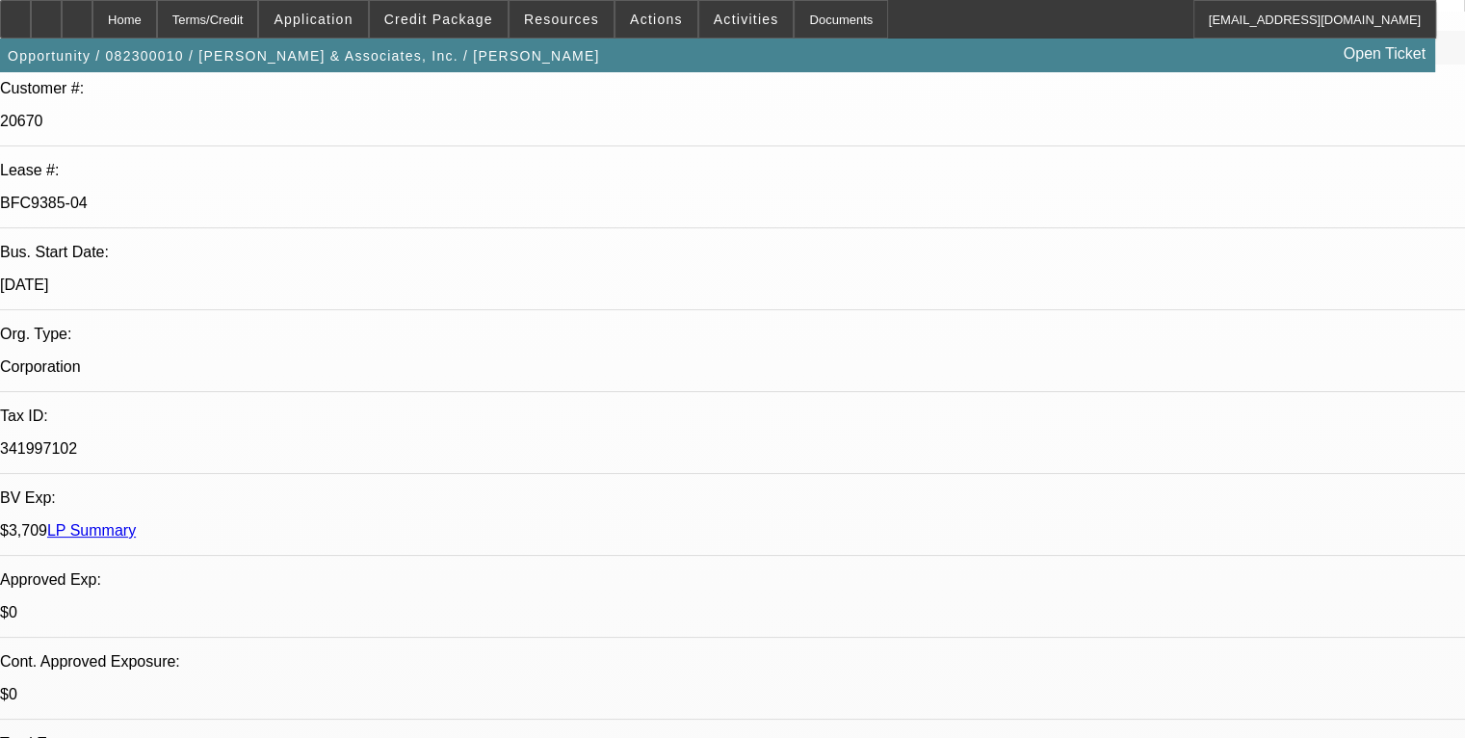
select select "0"
select select "2"
select select "0.1"
select select "2"
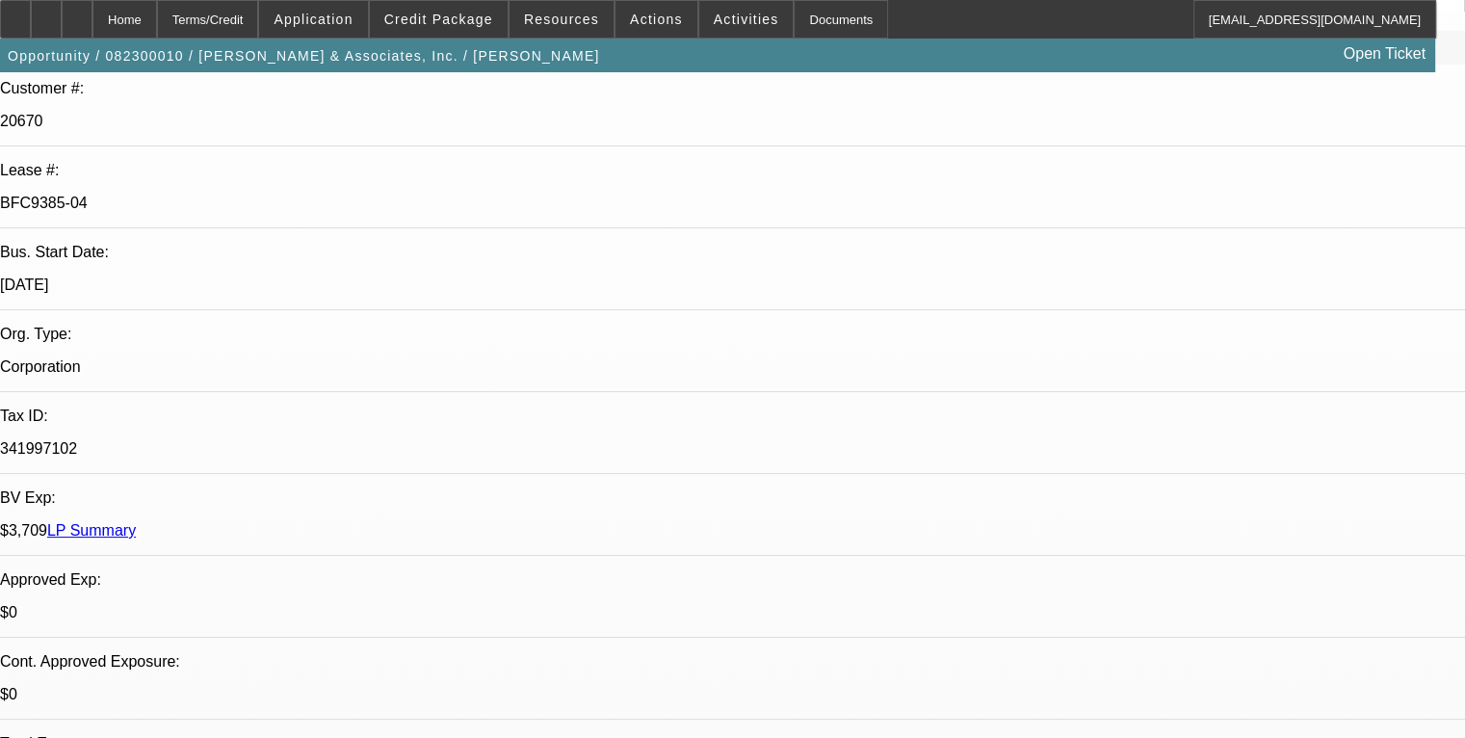
select select "0.1"
select select "1"
select select "2"
select select "4"
select select "1"
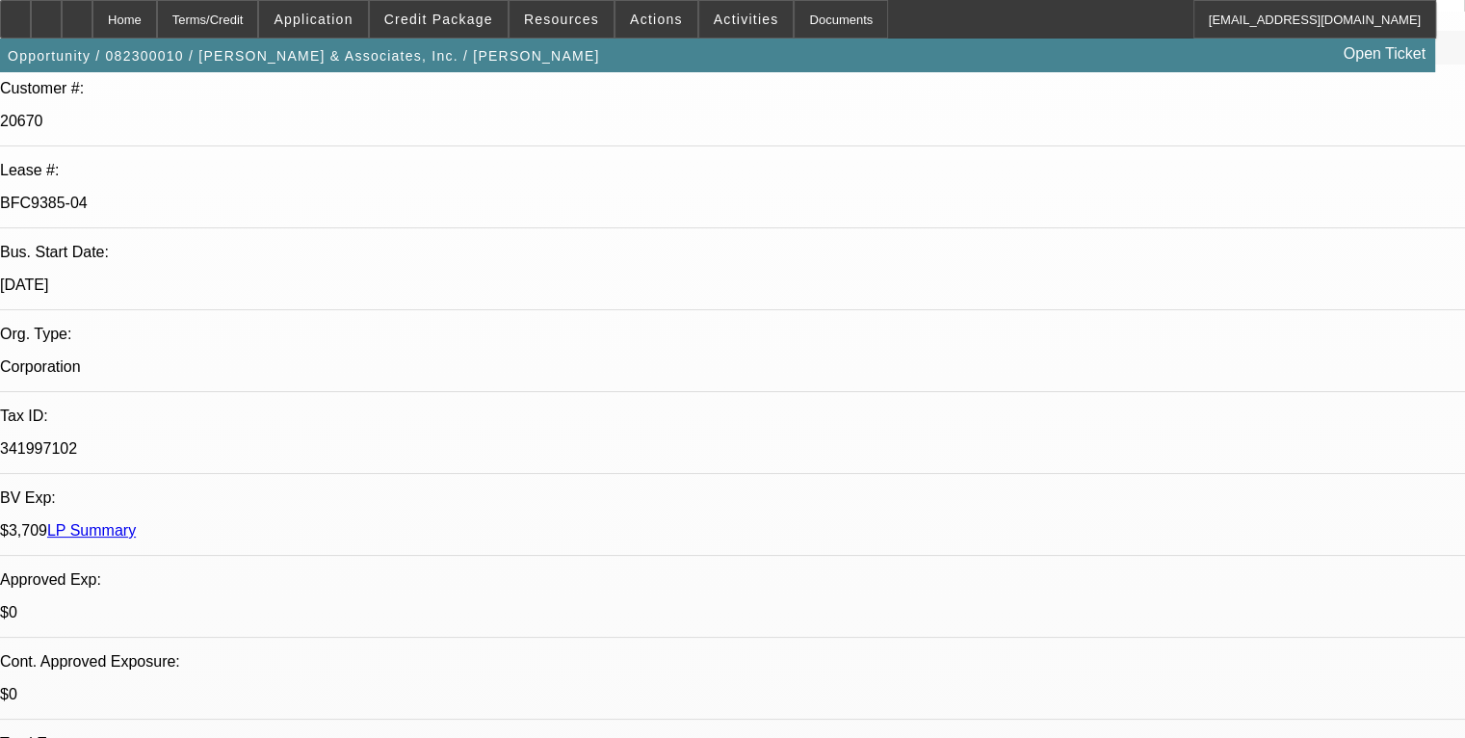
select select "2"
select select "4"
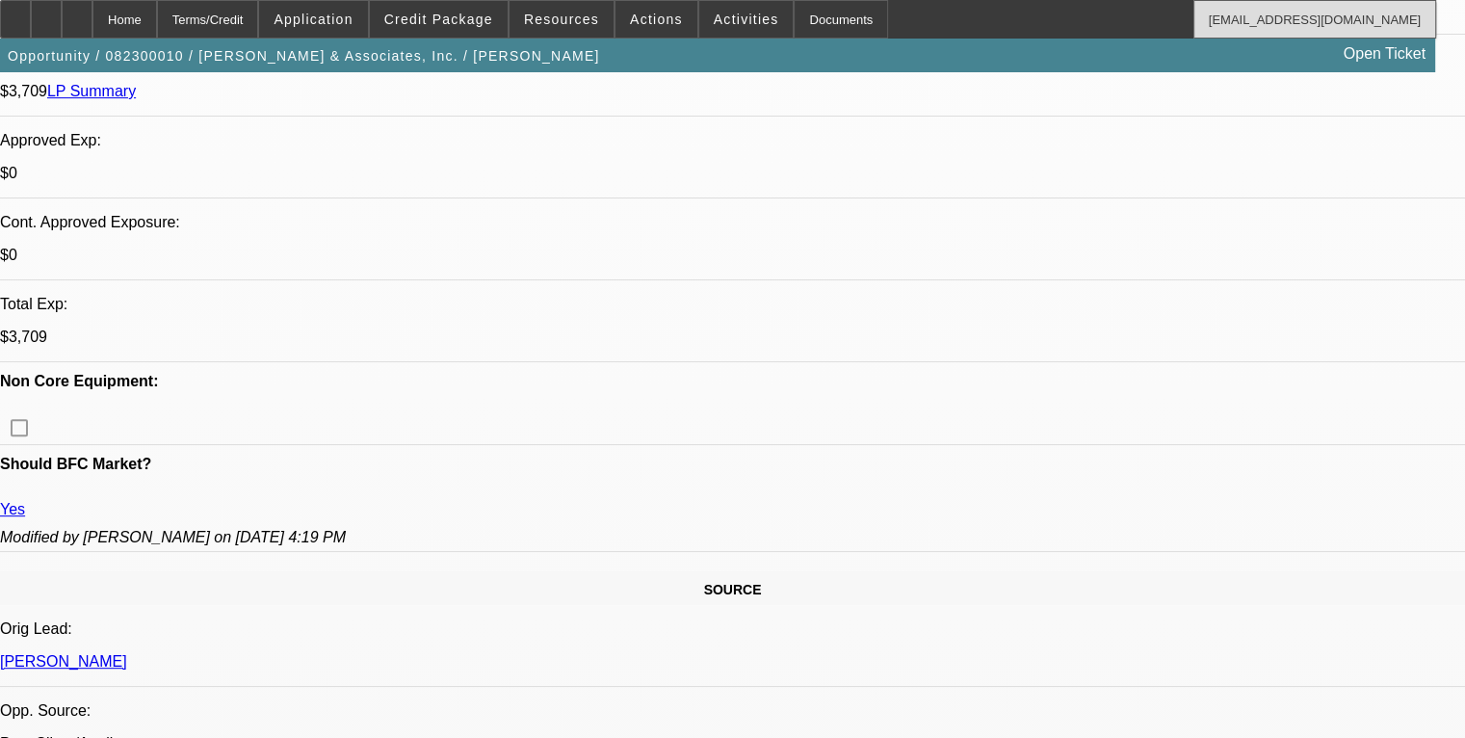
scroll to position [196, 0]
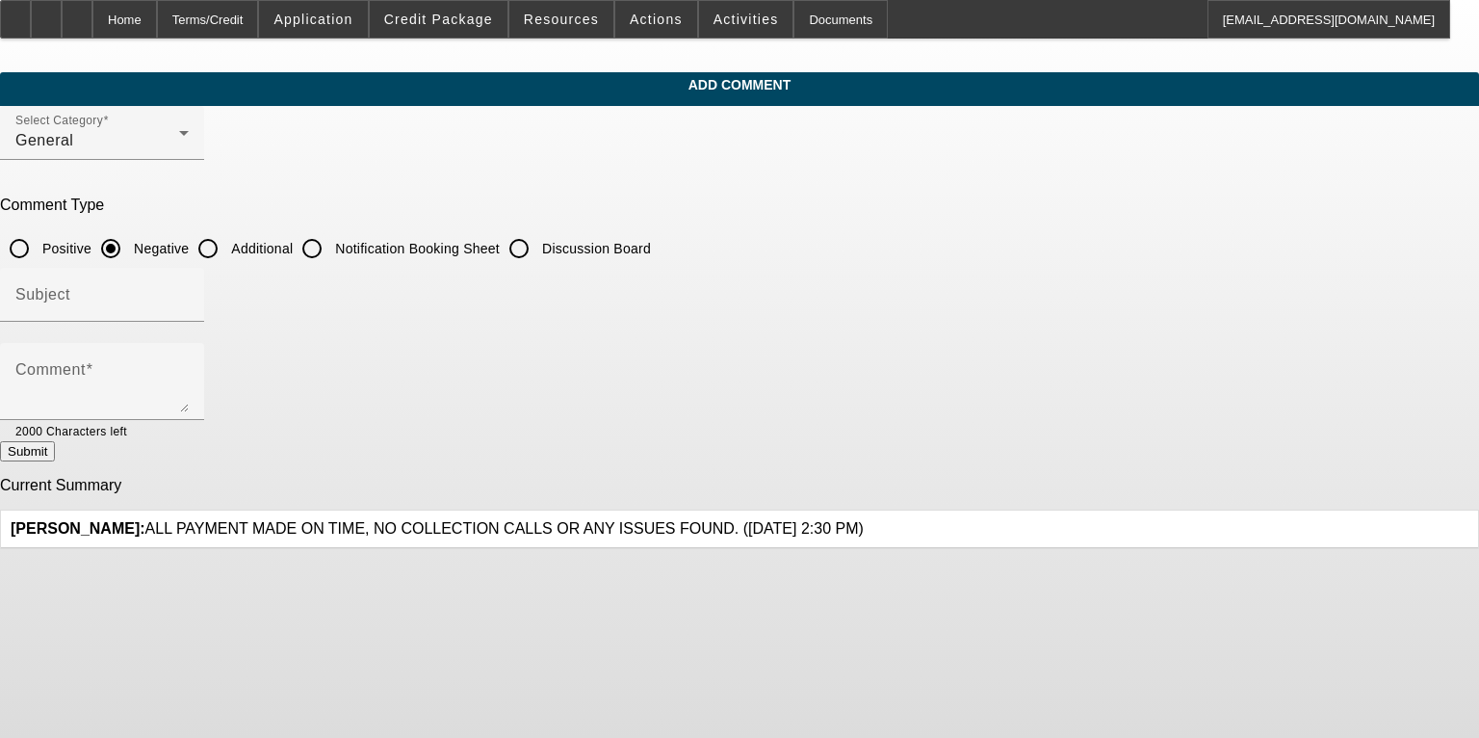
click at [227, 245] on input "Additional" at bounding box center [208, 248] width 39 height 39
radio input "true"
click at [189, 351] on div "Comment" at bounding box center [101, 381] width 173 height 77
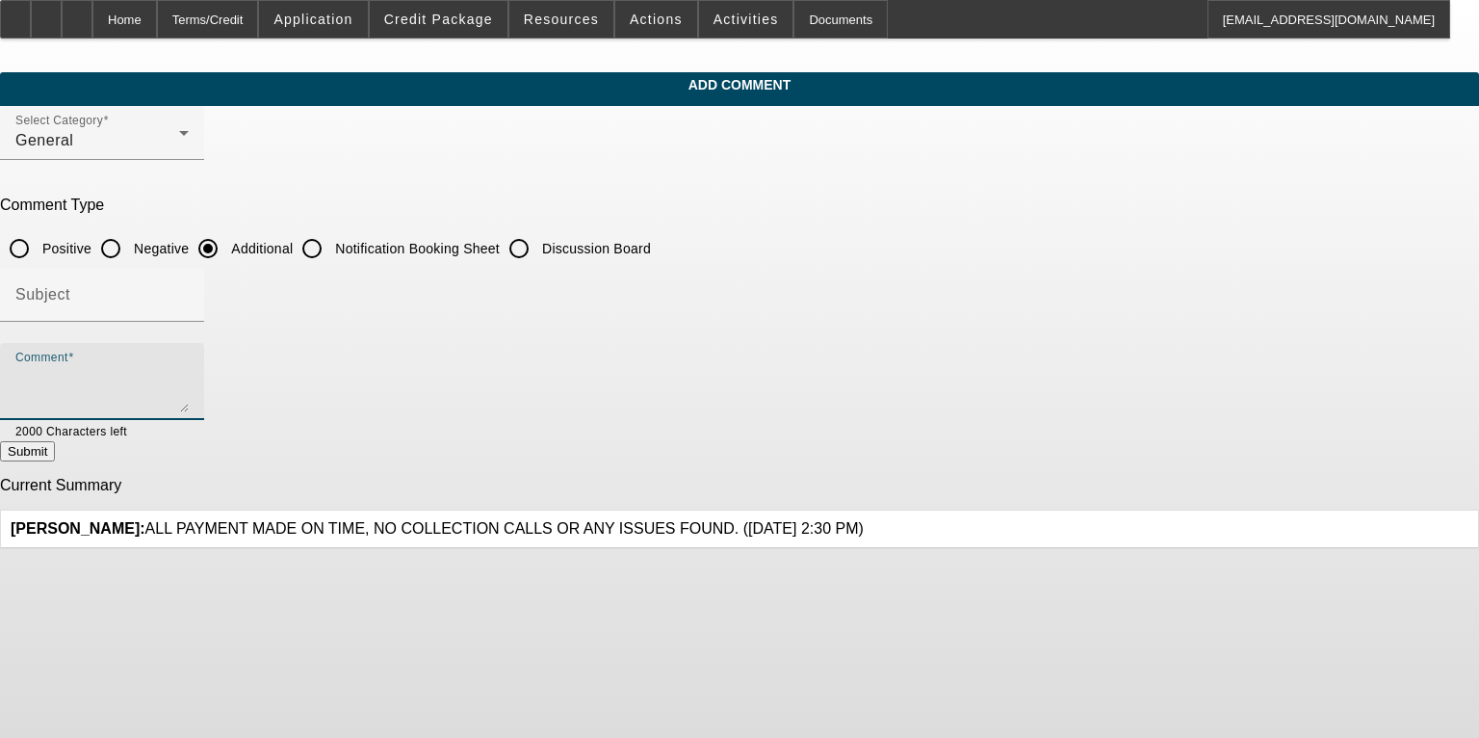
paste textarea "[PERSON_NAME] has been in the repo business since [DATE] and a good paying, 3X …"
drag, startPoint x: 766, startPoint y: 368, endPoint x: 777, endPoint y: 359, distance: 14.4
click at [189, 368] on textarea "[PERSON_NAME] has been in the repo business since [DATE] and a good paying, 3X …" at bounding box center [101, 389] width 173 height 46
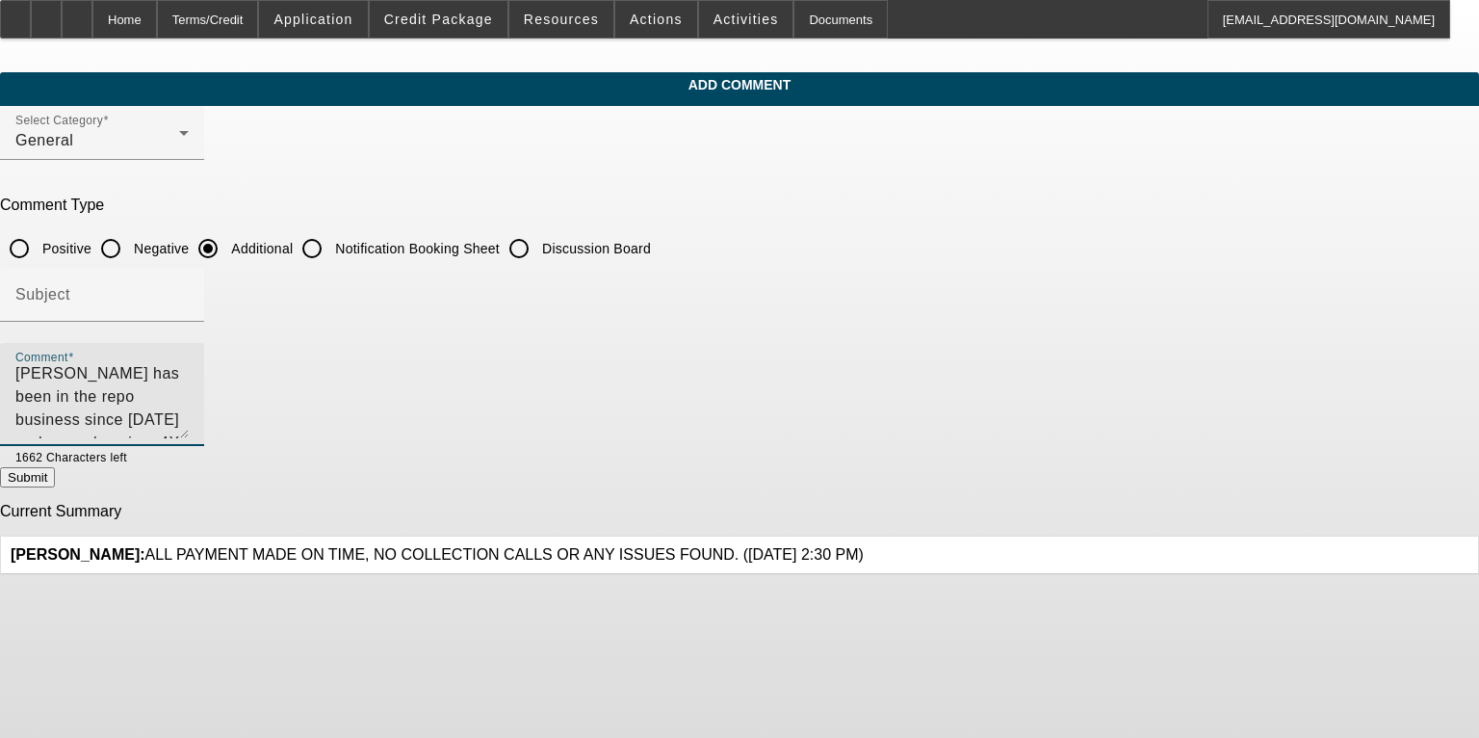
scroll to position [0, 0]
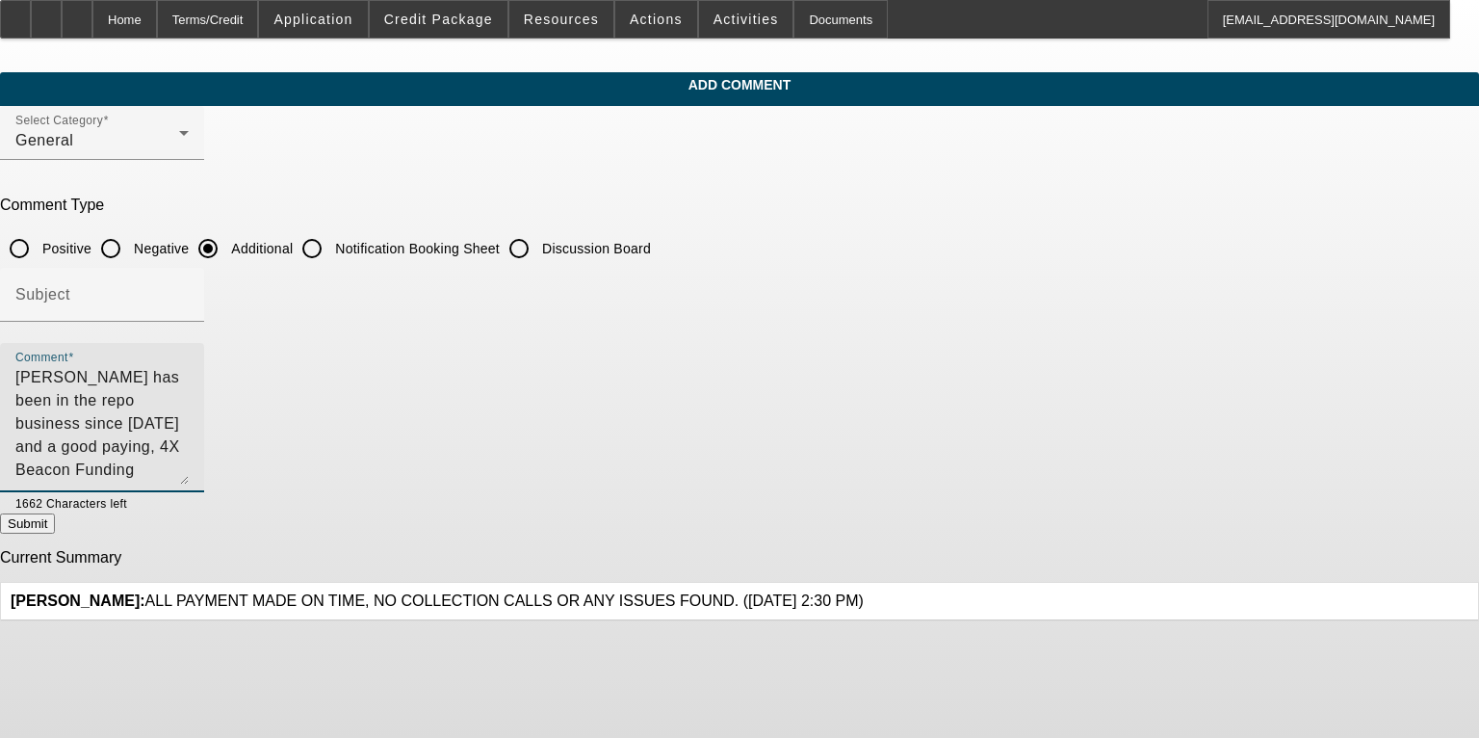
drag, startPoint x: 1079, startPoint y: 401, endPoint x: 1086, endPoint y: 473, distance: 72.6
click at [204, 473] on div "Comment [PERSON_NAME] has been in the repo business since [DATE] and a good pay…" at bounding box center [102, 417] width 204 height 149
drag, startPoint x: 536, startPoint y: 420, endPoint x: 551, endPoint y: 395, distance: 29.4
click at [189, 418] on textarea "[PERSON_NAME] has been in the repo business since [DATE] and a good paying, 4X …" at bounding box center [101, 425] width 173 height 118
click at [189, 415] on textarea "Tim has been in the repo business since 2000 and a good paying, 4X Beacon Fundi…" at bounding box center [101, 425] width 173 height 118
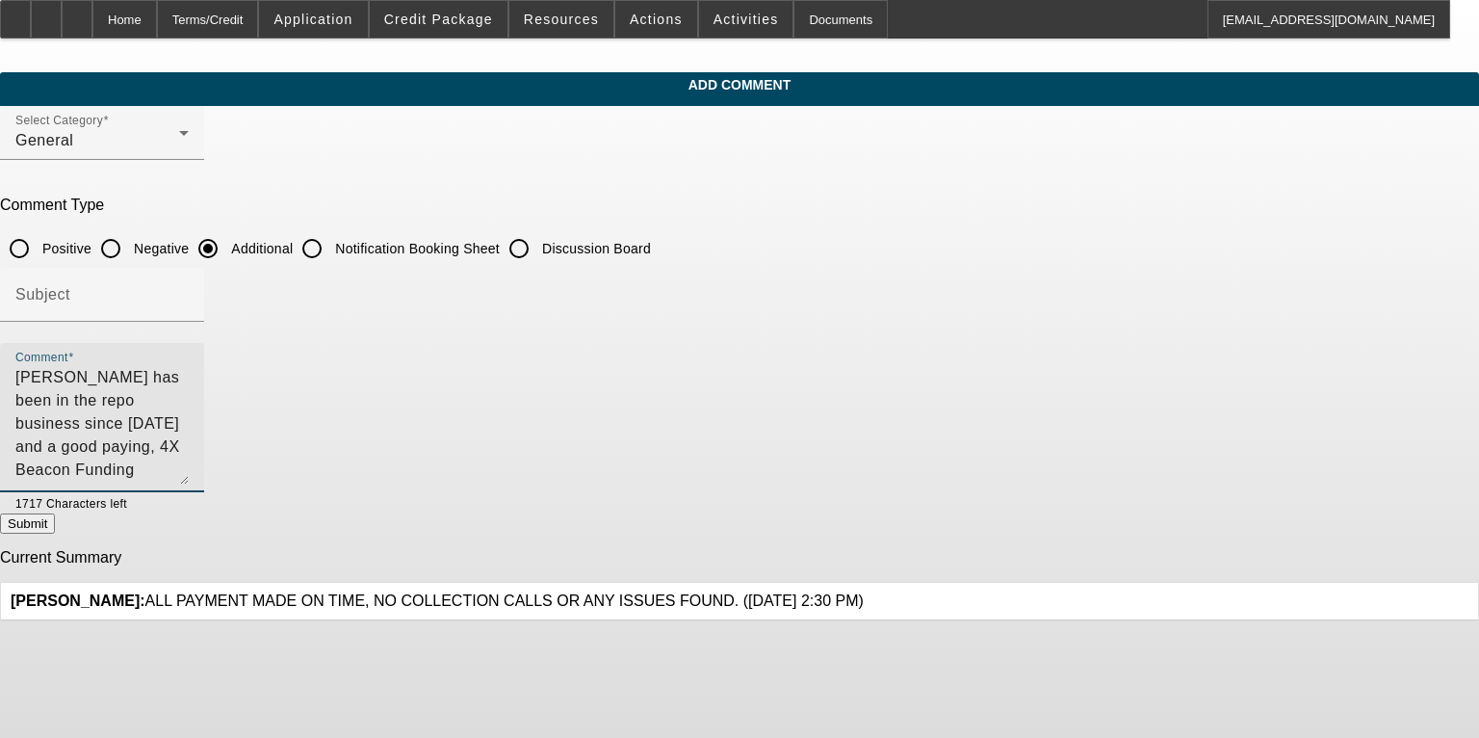
drag, startPoint x: 412, startPoint y: 422, endPoint x: 442, endPoint y: 395, distance: 40.2
click at [189, 419] on textarea "Tim has been in the repo business since 2000 and a good paying, 4X Beacon Fundi…" at bounding box center [101, 425] width 173 height 118
click at [189, 453] on textarea "Tim has been in the repo business since 2000 and a good paying, 4X Beacon Fundi…" at bounding box center [101, 425] width 173 height 118
click at [189, 422] on textarea "Tim has been in the repo business since 2000 and a good paying, 4X Beacon Fundi…" at bounding box center [101, 425] width 173 height 118
click at [189, 453] on textarea "[PERSON_NAME] has been in the repo business since [DATE] and a good paying, 4X …" at bounding box center [101, 425] width 173 height 118
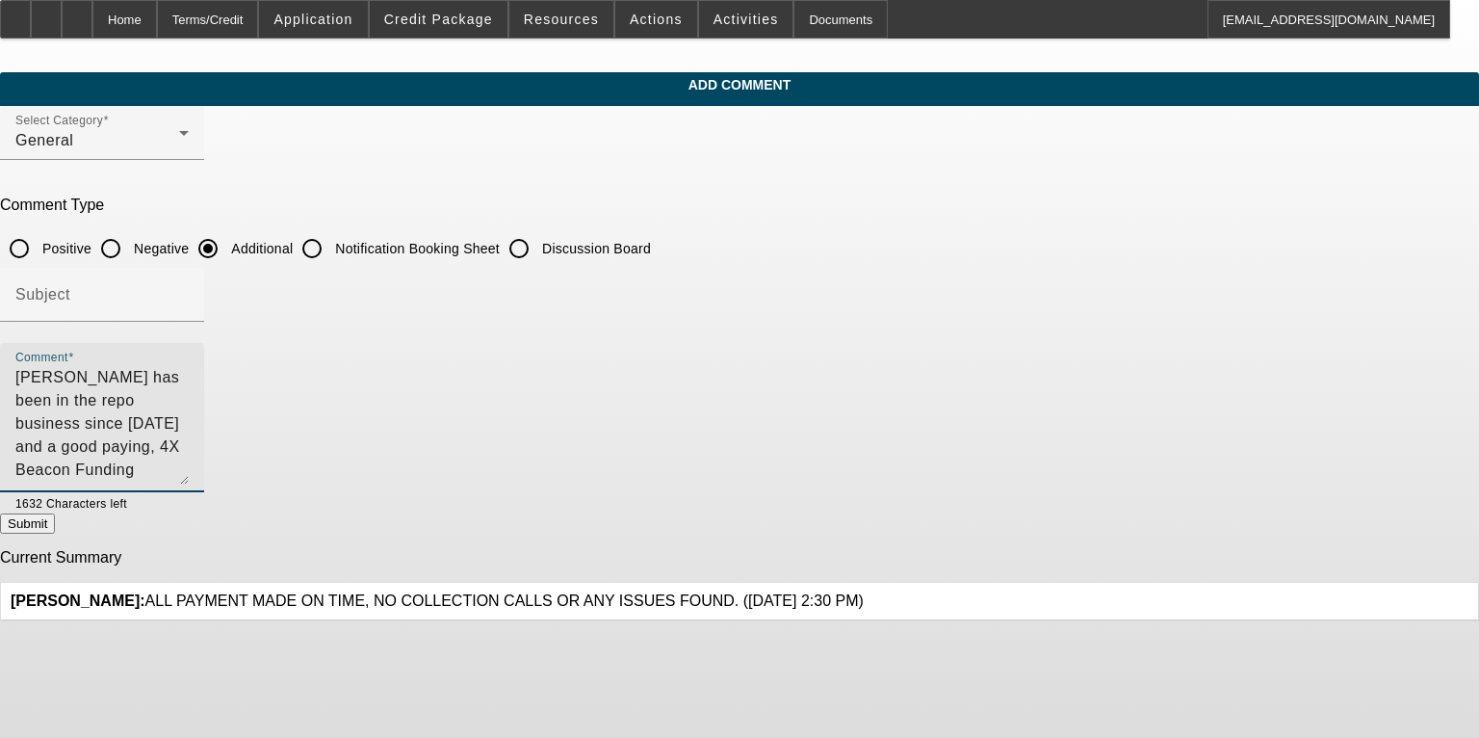
click at [189, 448] on textarea "[PERSON_NAME] has been in the repo business since [DATE] and a good paying, 4X …" at bounding box center [101, 425] width 173 height 118
drag, startPoint x: 492, startPoint y: 441, endPoint x: 393, endPoint y: 364, distance: 125.6
click at [204, 364] on div "Comment Tim has been in the repo business since 2000 and a good paying, 4X Beac…" at bounding box center [102, 417] width 204 height 149
click at [189, 448] on textarea "[PERSON_NAME] has been in the repo business since [DATE] and a good paying, 4X …" at bounding box center [101, 425] width 173 height 118
type textarea "[PERSON_NAME] has been in the repo business since [DATE] and a good paying, 4X …"
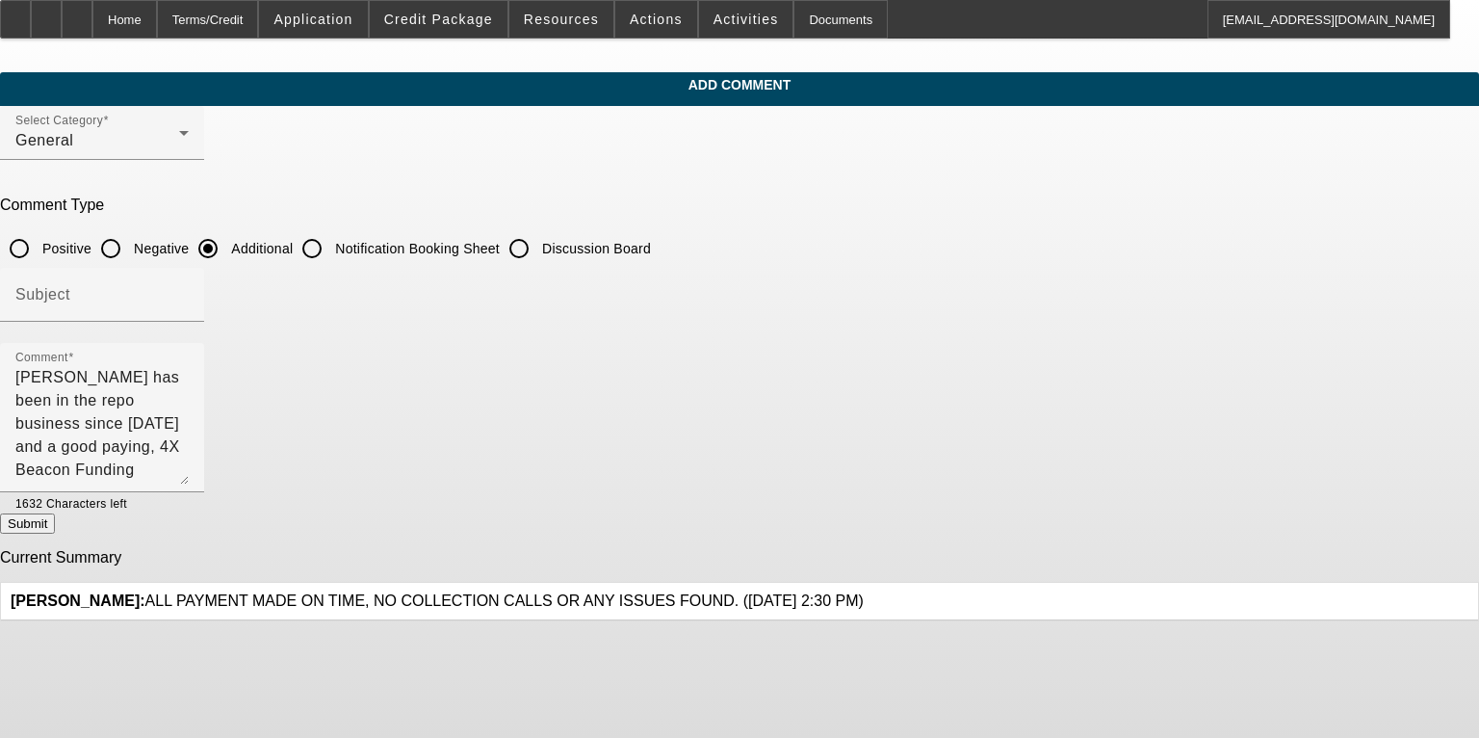
click at [55, 518] on button "Submit" at bounding box center [27, 523] width 55 height 20
radio input "true"
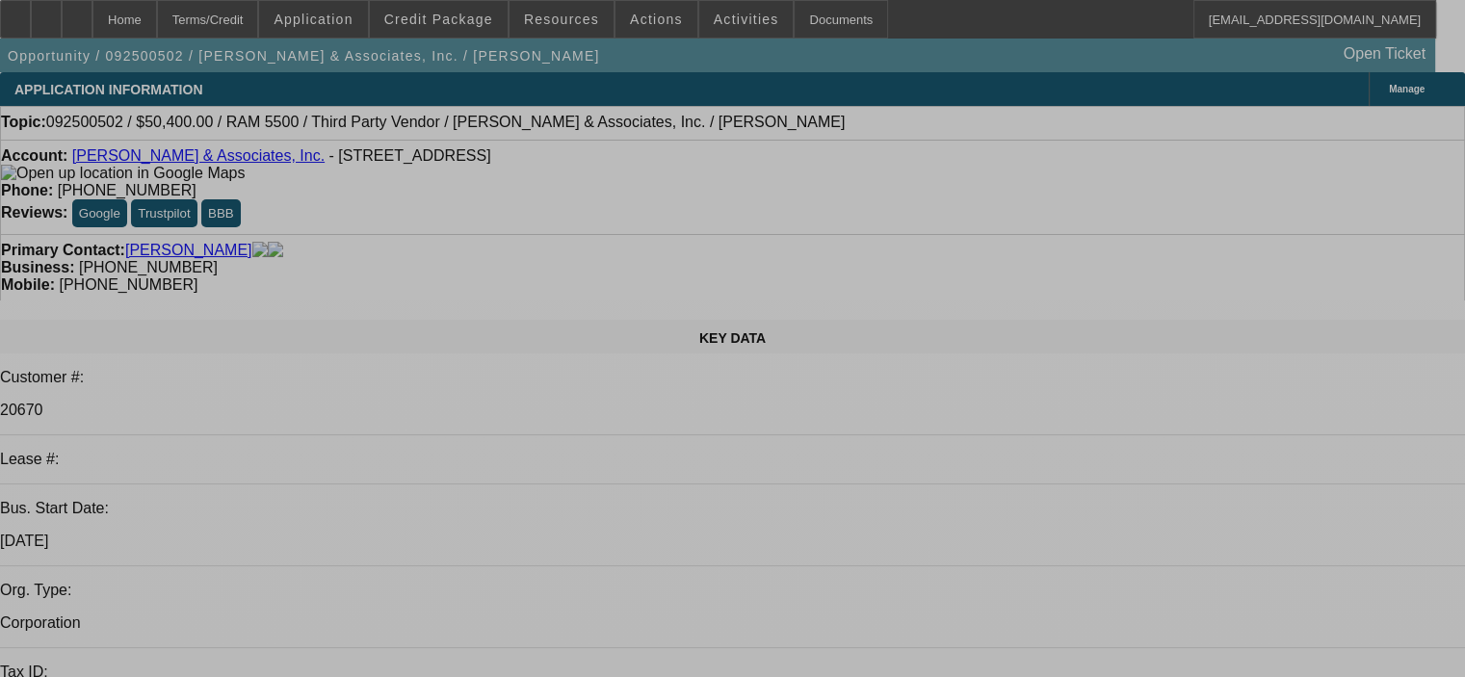
select select "0.1"
select select "2"
select select "0.1"
select select "4"
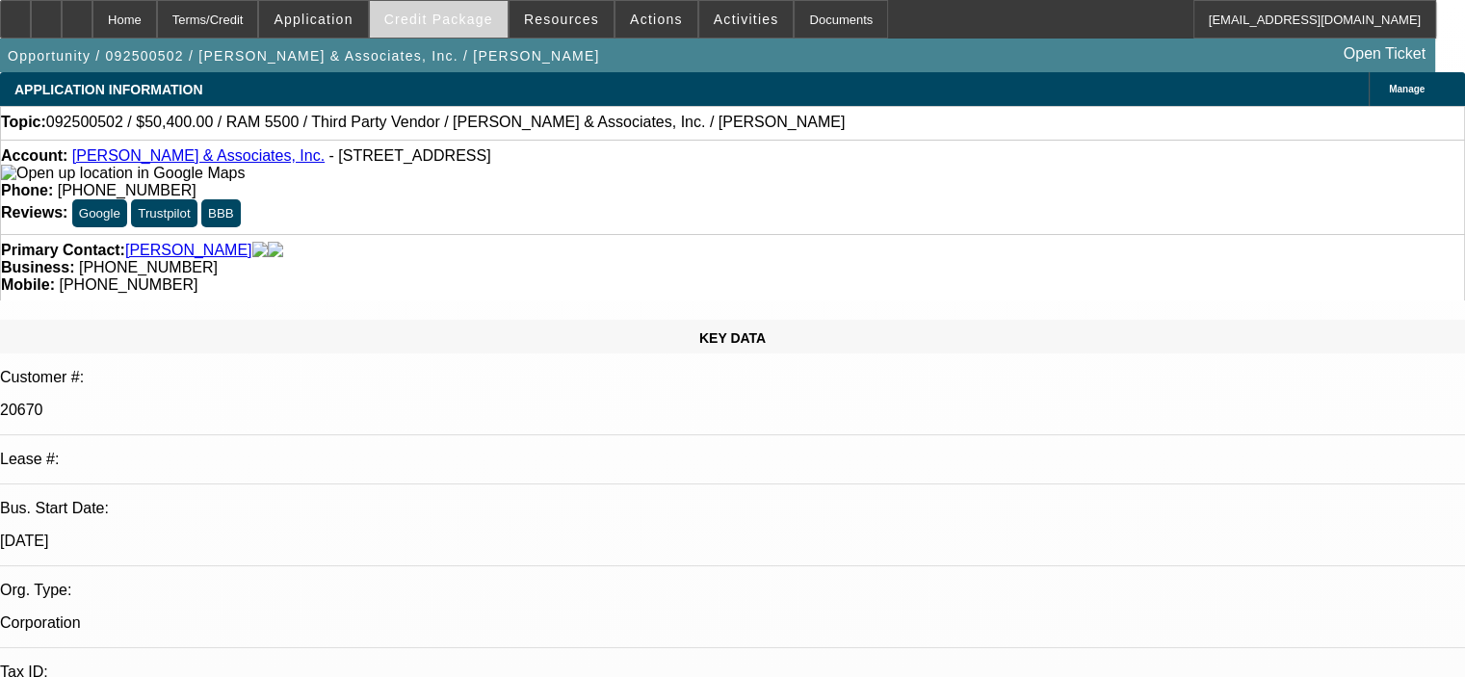
click at [462, 19] on span "Credit Package" at bounding box center [438, 19] width 109 height 15
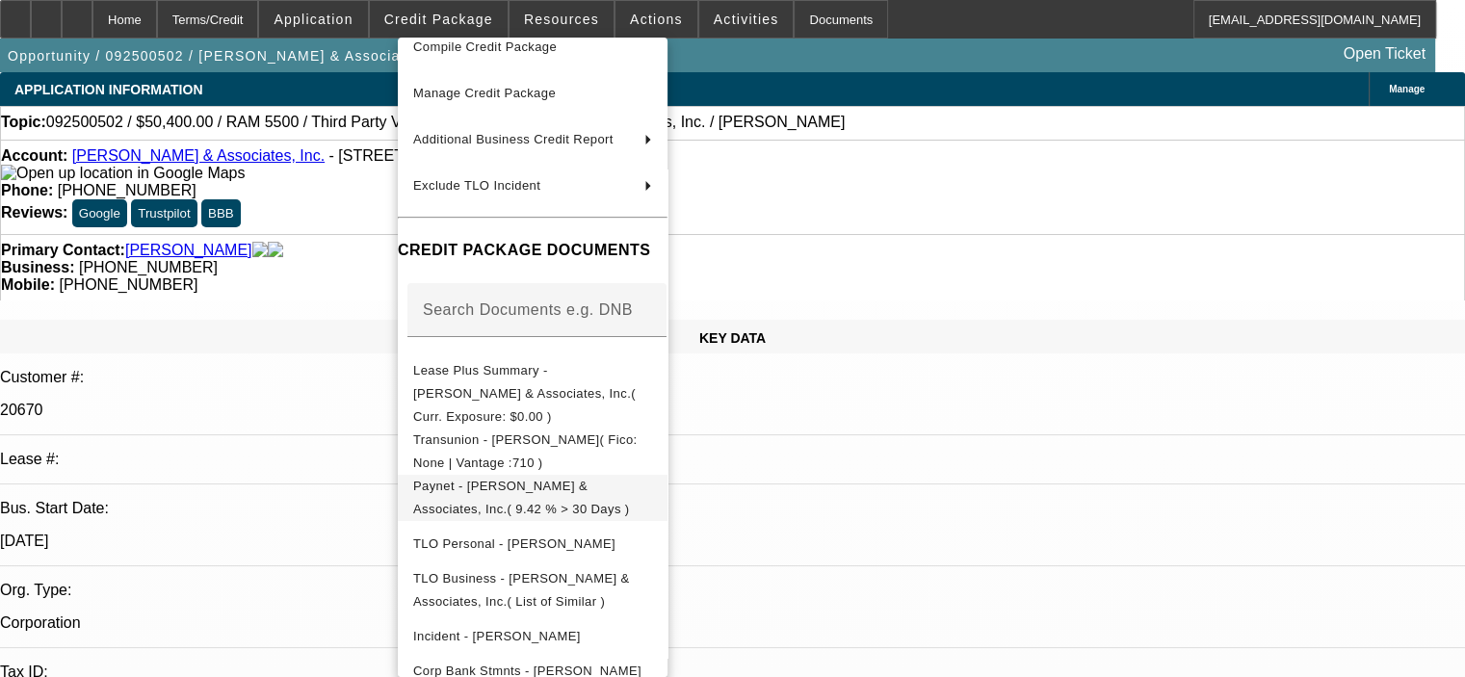
scroll to position [118, 0]
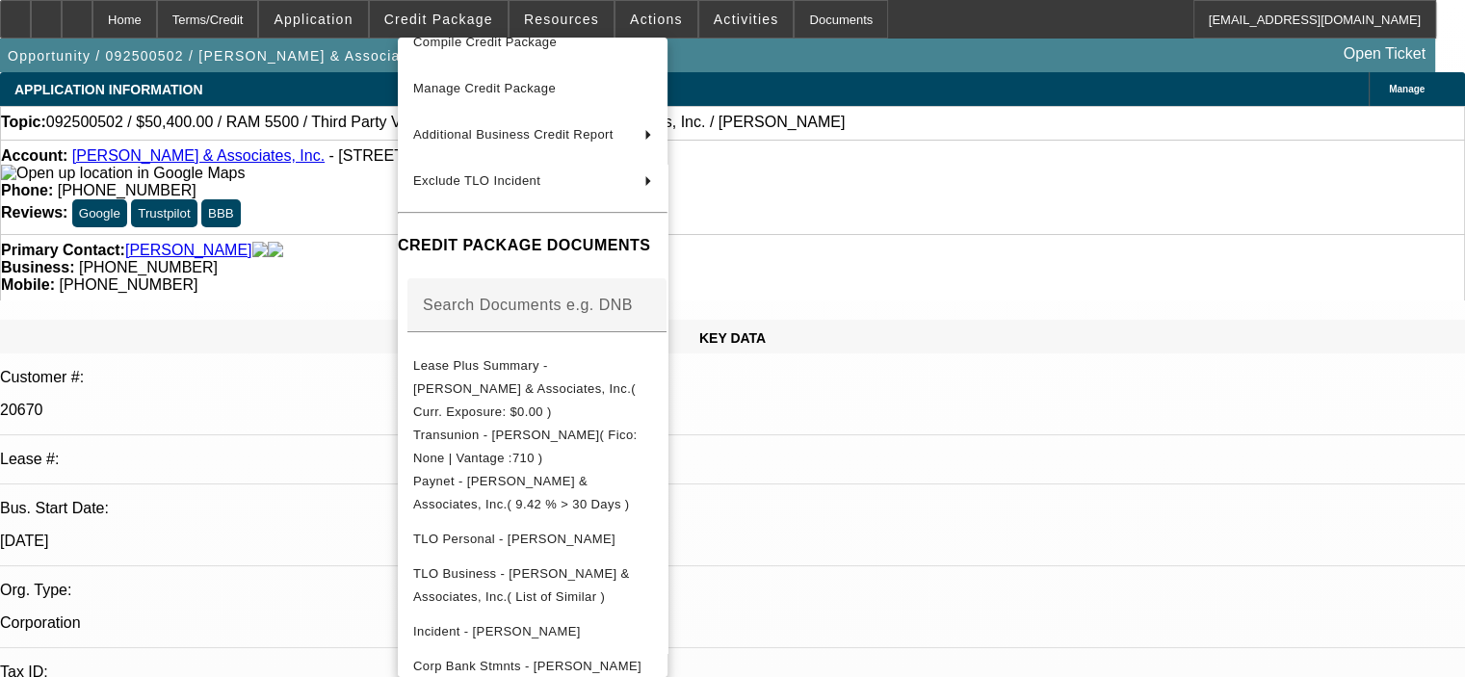
click at [980, 604] on div at bounding box center [732, 338] width 1465 height 677
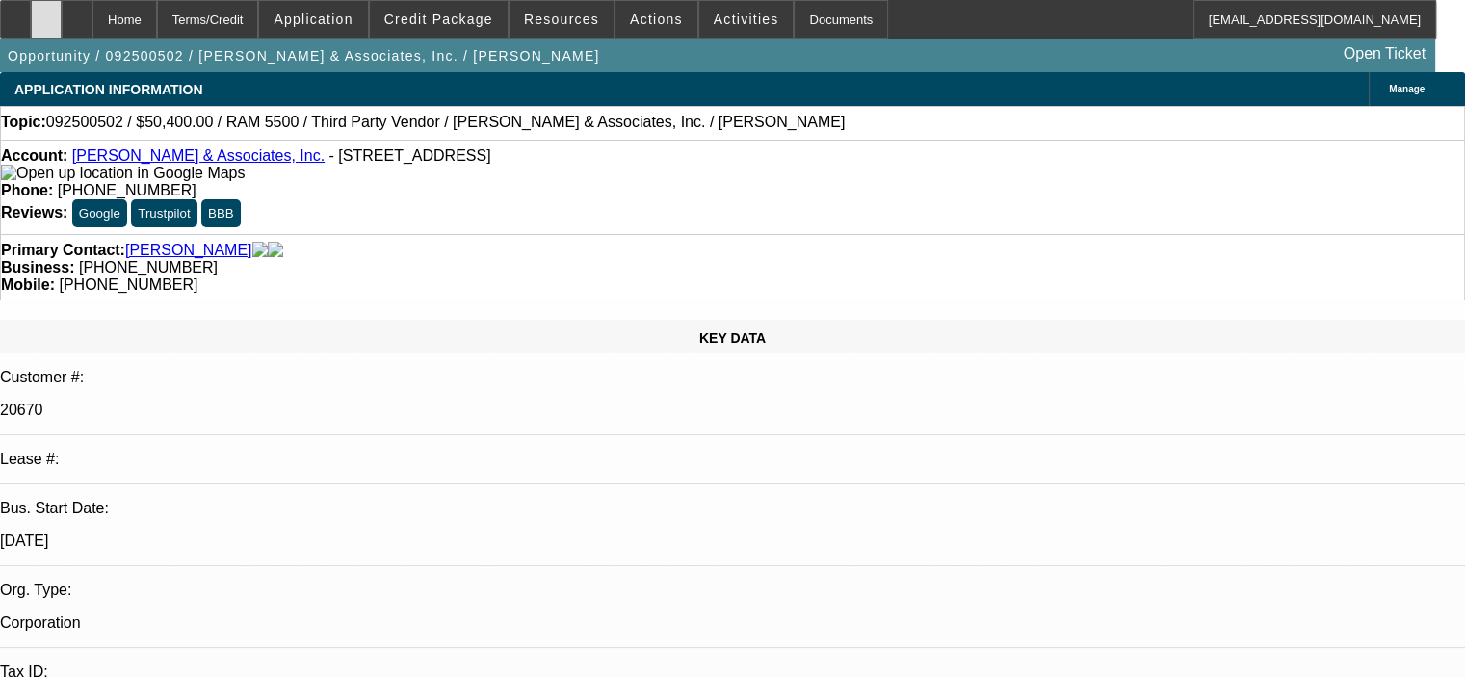
click at [62, 19] on div at bounding box center [46, 19] width 31 height 39
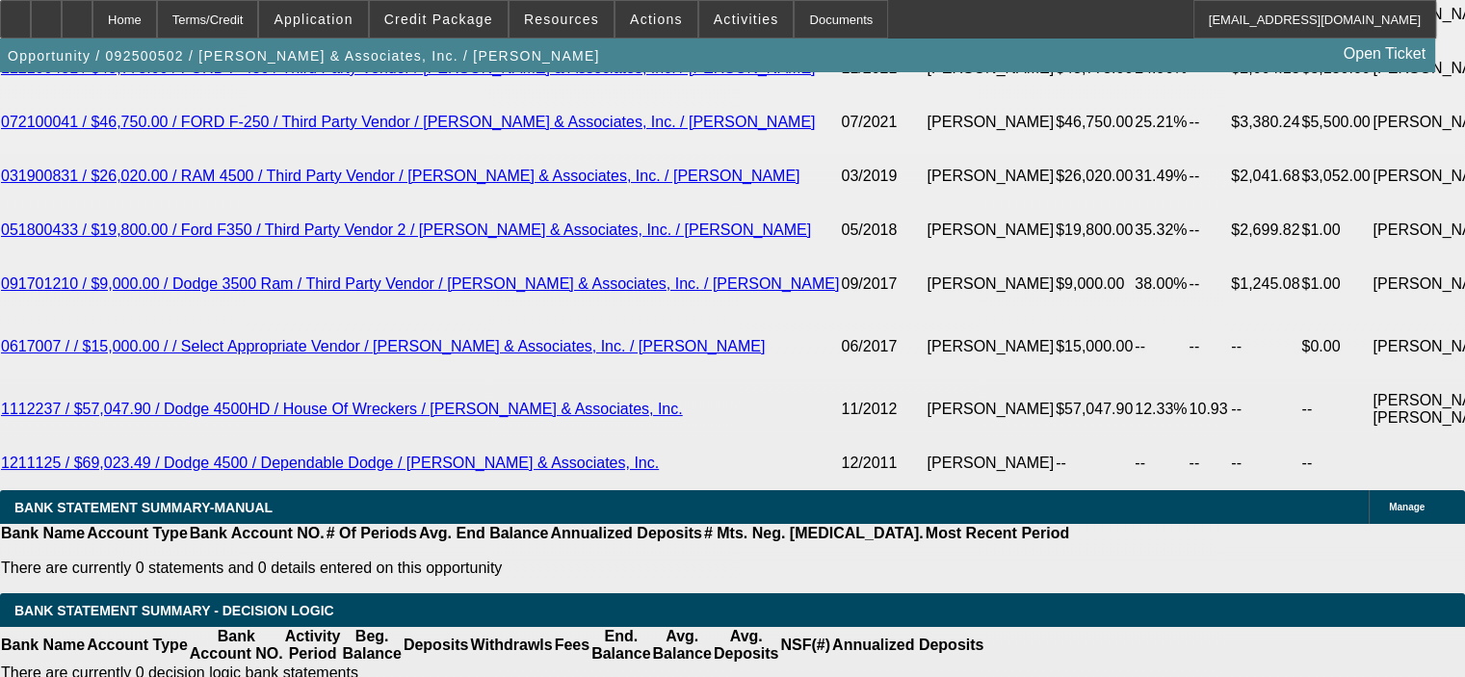
scroll to position [3660, 0]
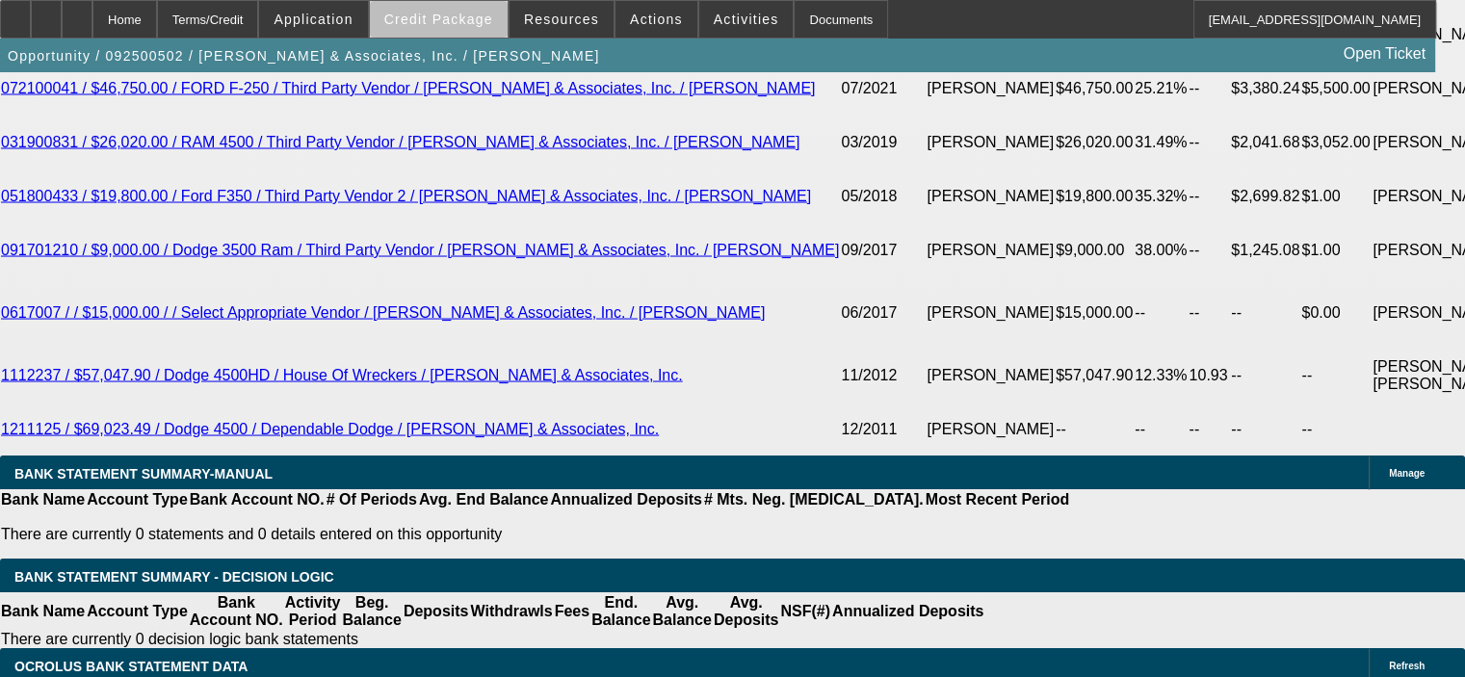
click at [483, 21] on span "Credit Package" at bounding box center [438, 19] width 109 height 15
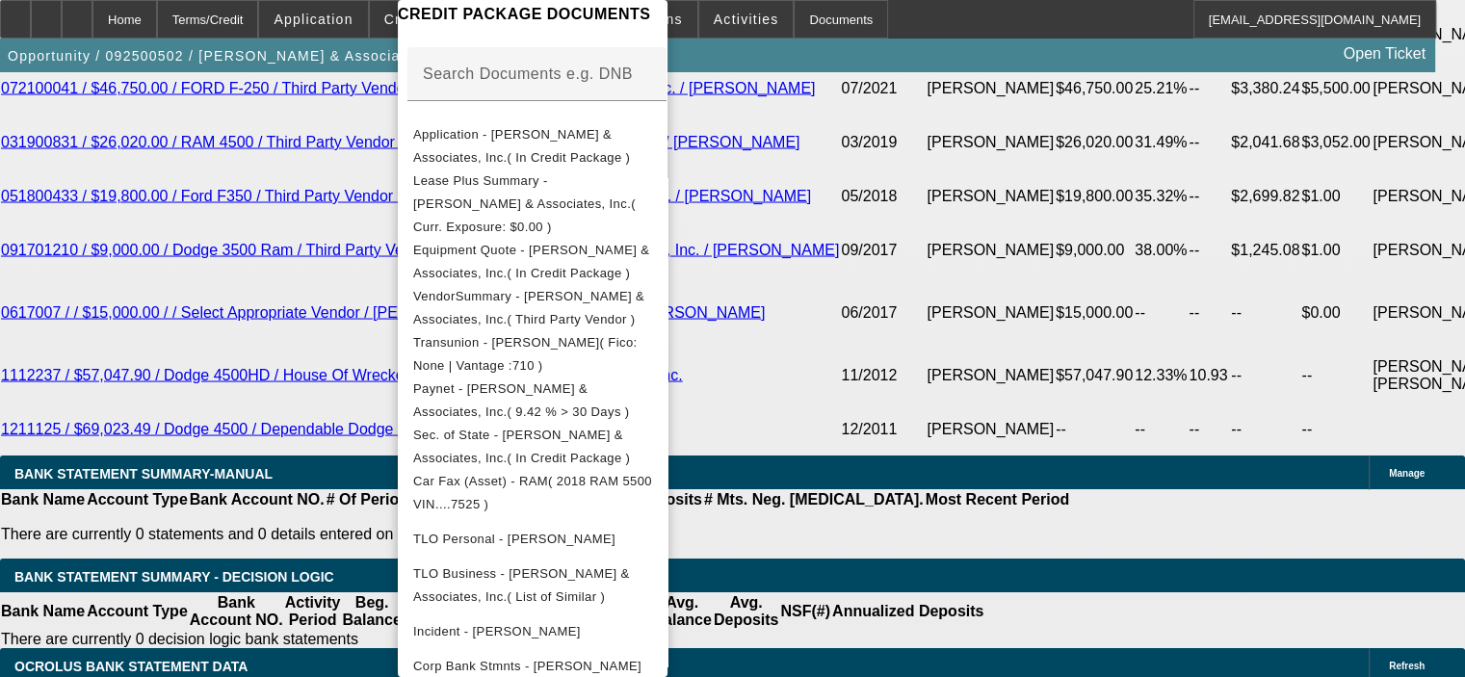
scroll to position [0, 0]
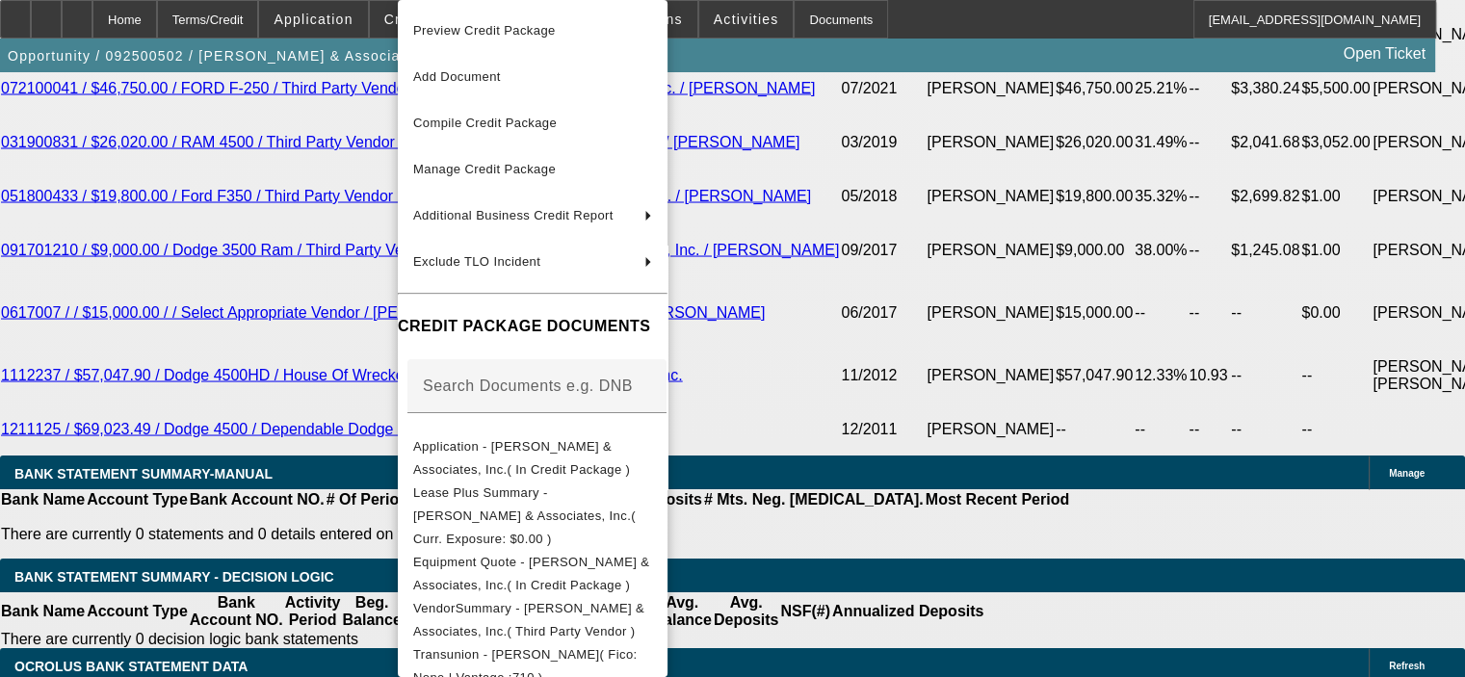
click at [922, 510] on div at bounding box center [732, 338] width 1465 height 677
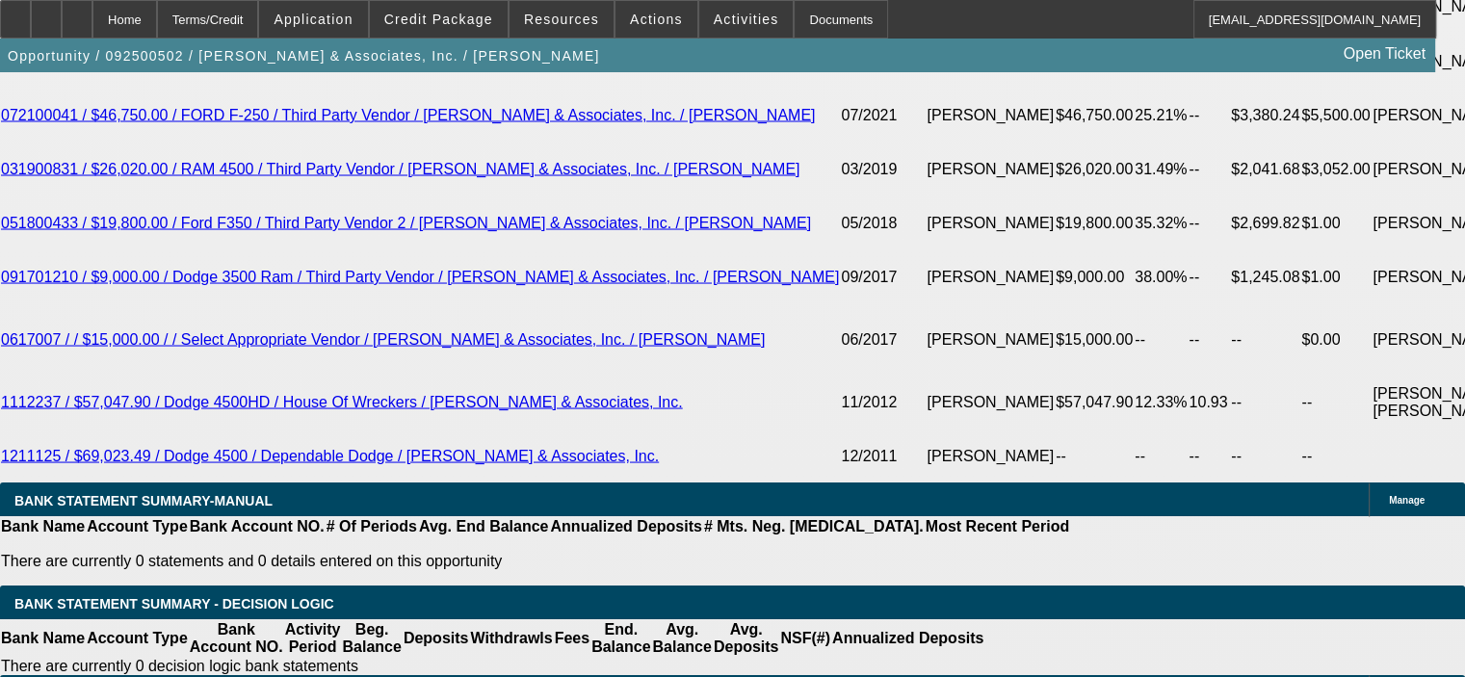
scroll to position [3564, 0]
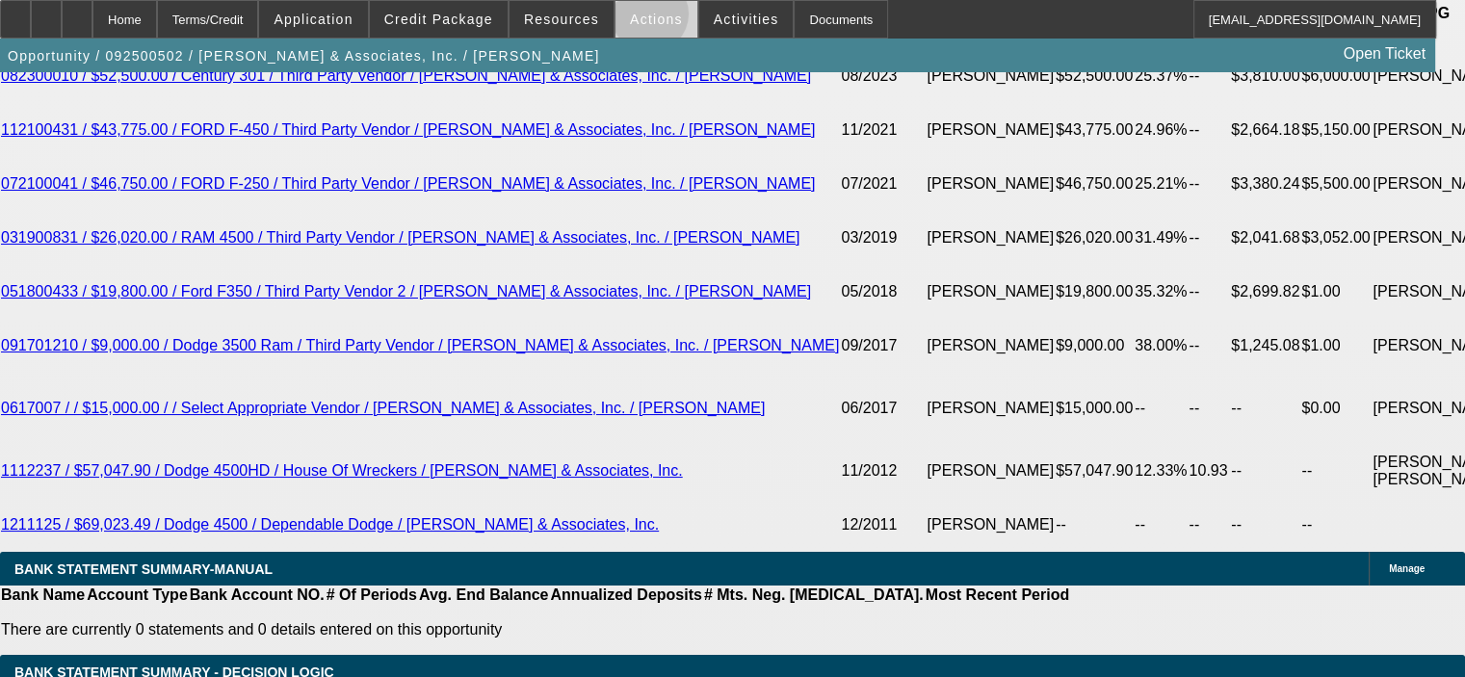
click at [638, 18] on span "Actions" at bounding box center [656, 19] width 53 height 15
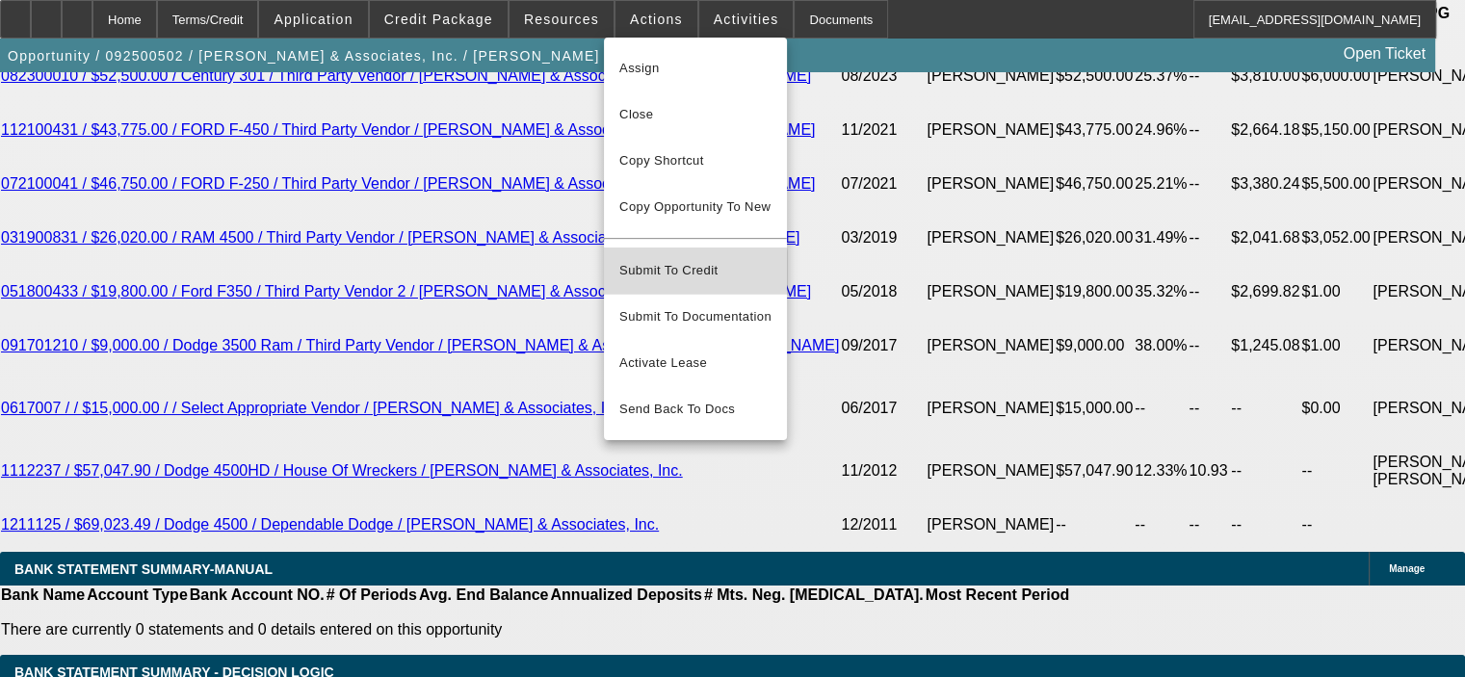
click at [676, 264] on span "Submit To Credit" at bounding box center [695, 270] width 152 height 23
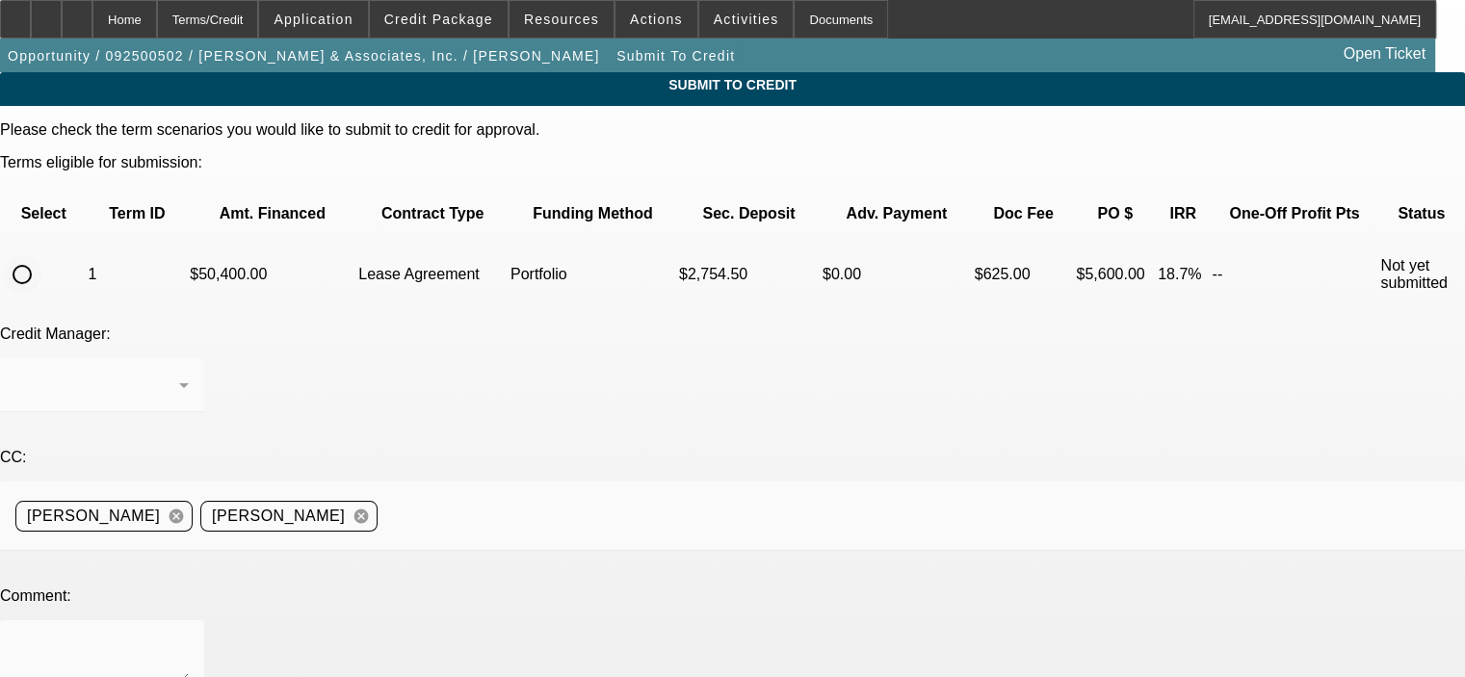
click at [41, 255] on input "radio" at bounding box center [22, 274] width 39 height 39
radio input "true"
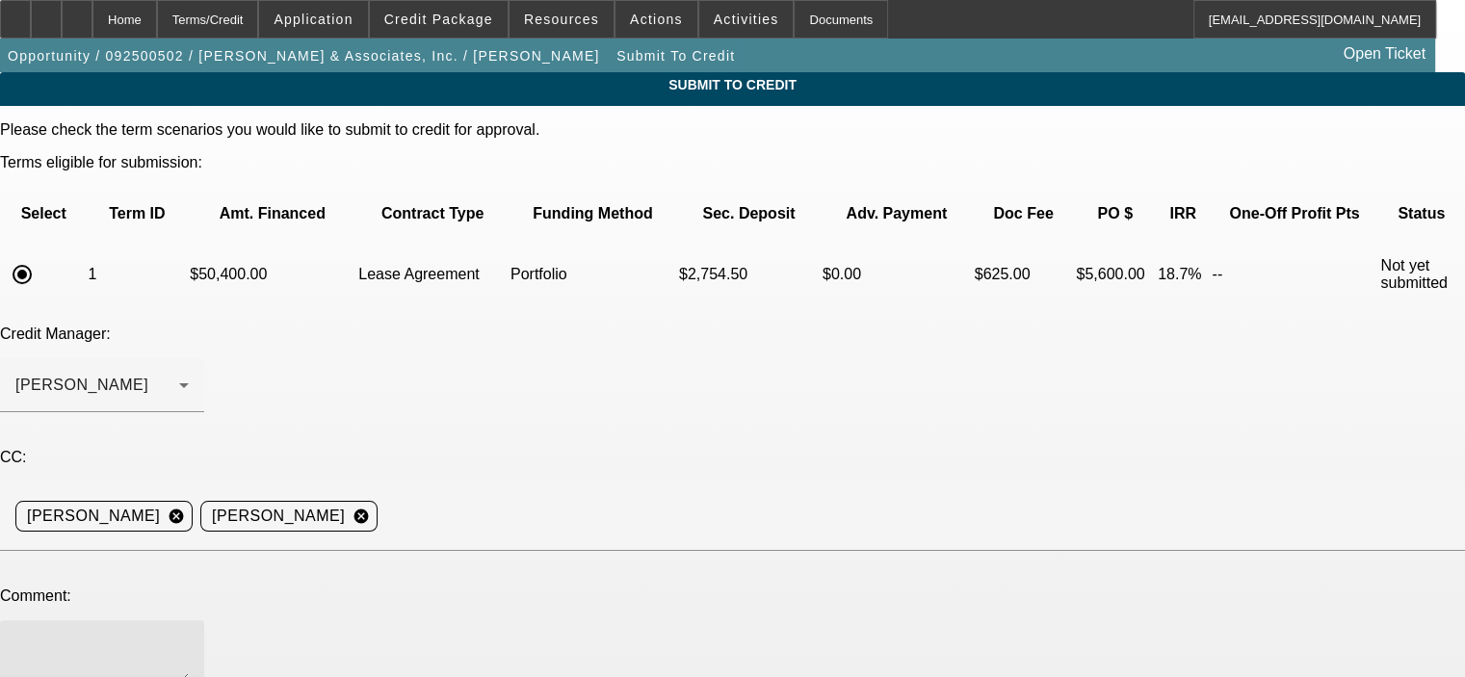
click at [189, 636] on textarea at bounding box center [101, 659] width 173 height 46
paste textarea "[PERSON_NAME] has been in the repo business since [DATE] and a good paying, 4X …"
drag, startPoint x: 909, startPoint y: 496, endPoint x: 917, endPoint y: 588, distance: 91.8
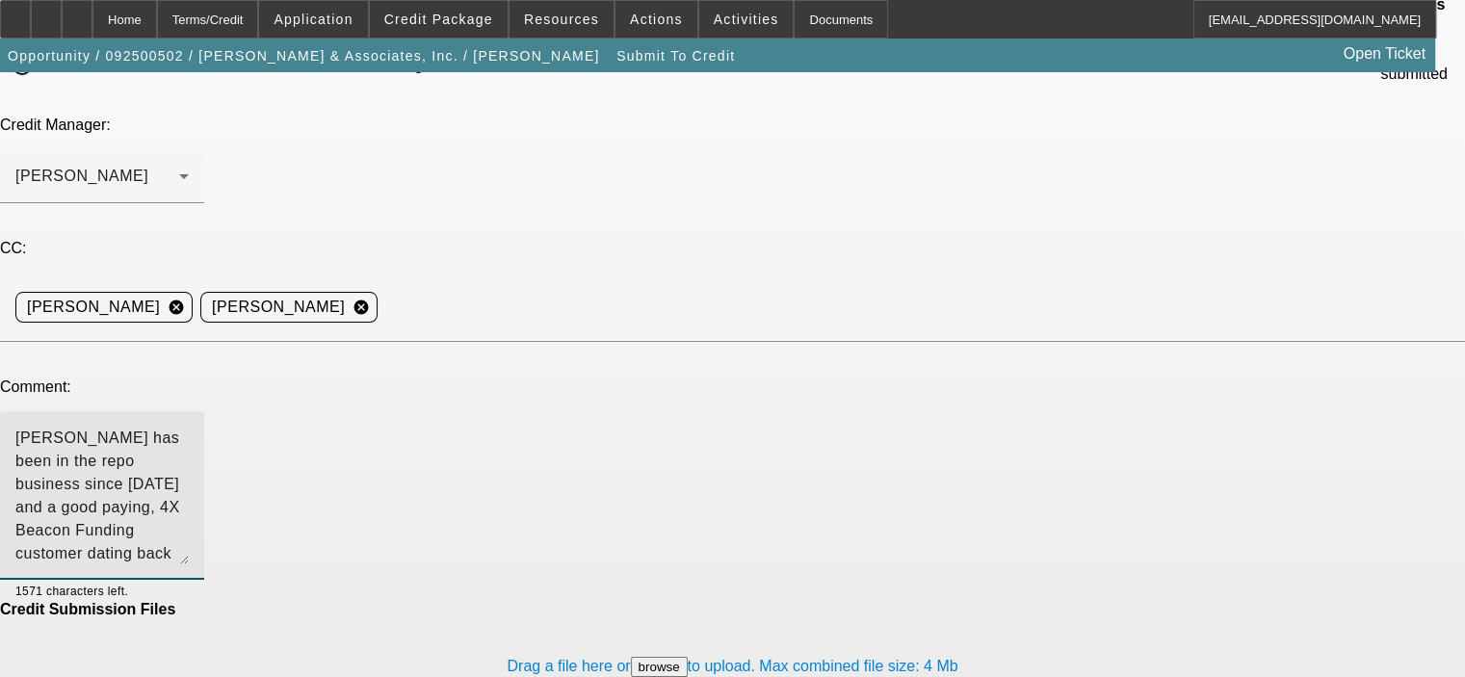
scroll to position [213, 0]
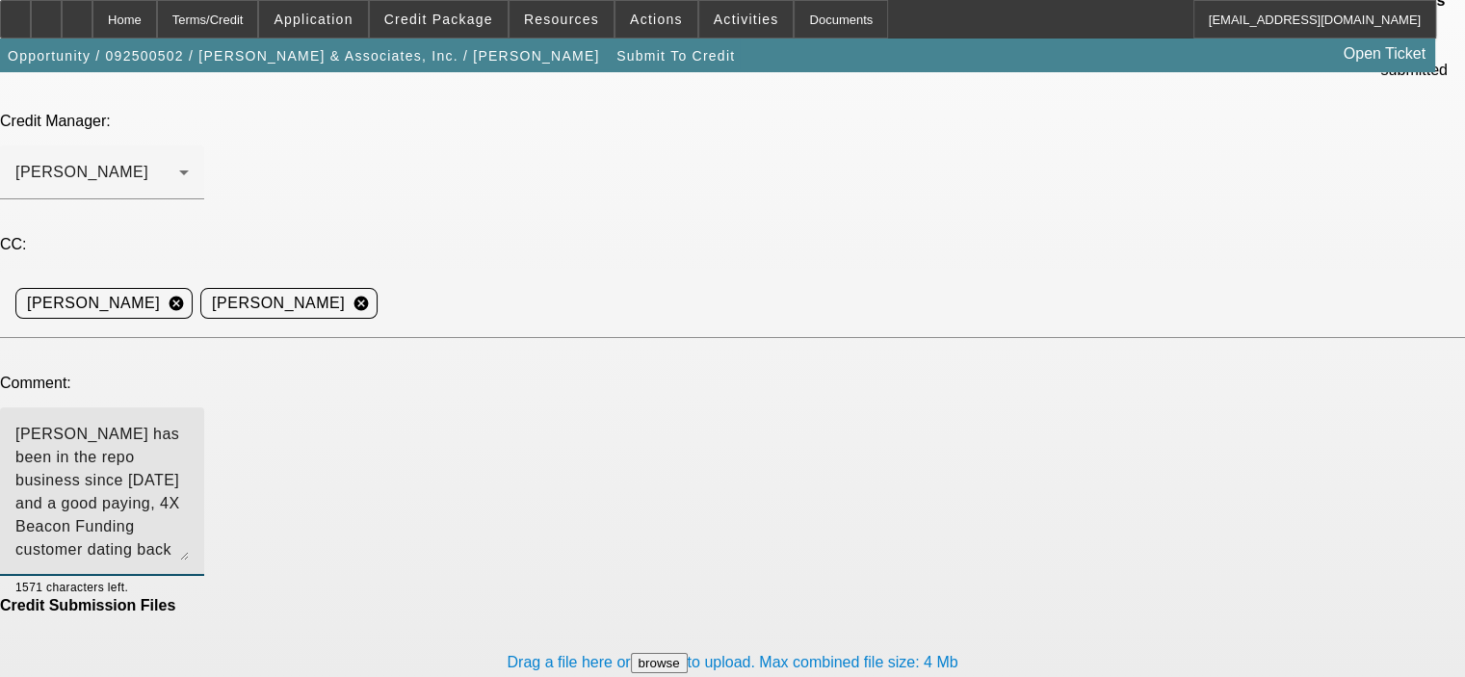
type textarea "[PERSON_NAME] has been in the repo business since [DATE] and a good paying, 4X …"
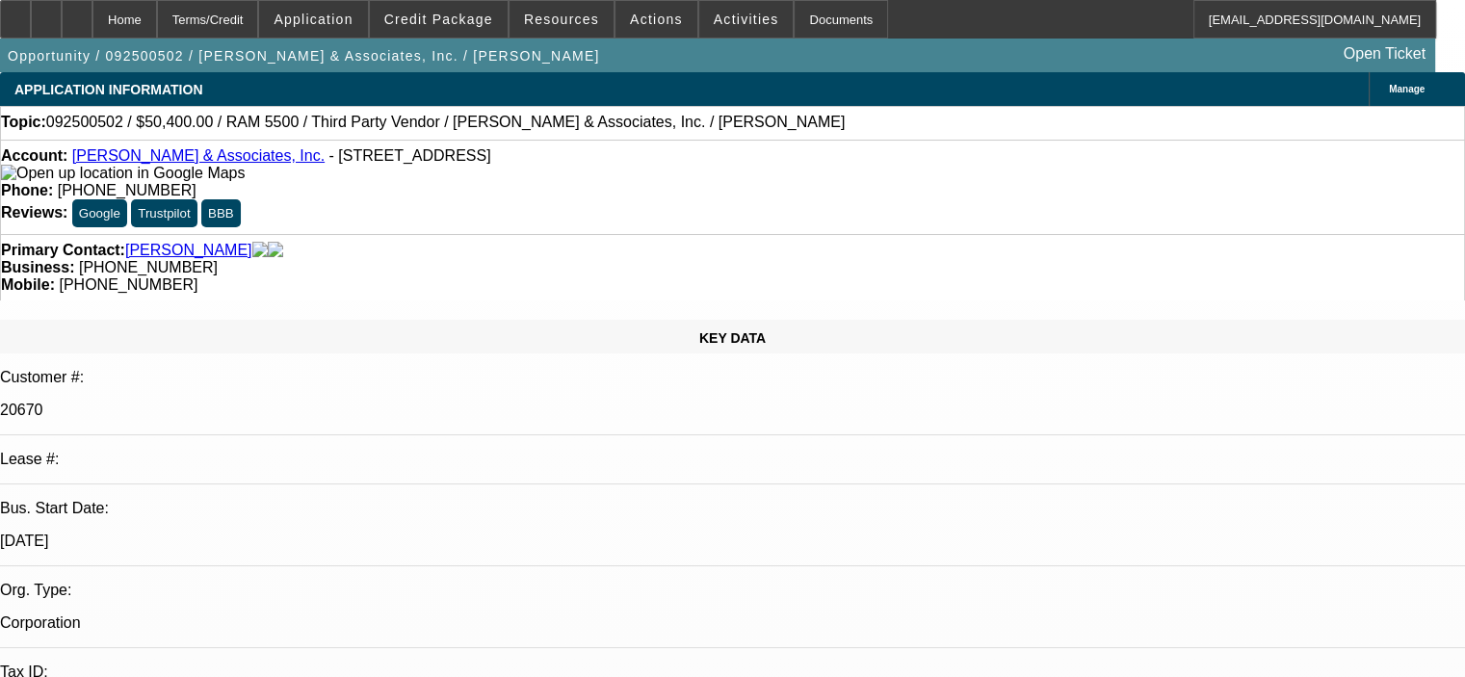
select select "0.1"
select select "2"
select select "0.1"
select select "4"
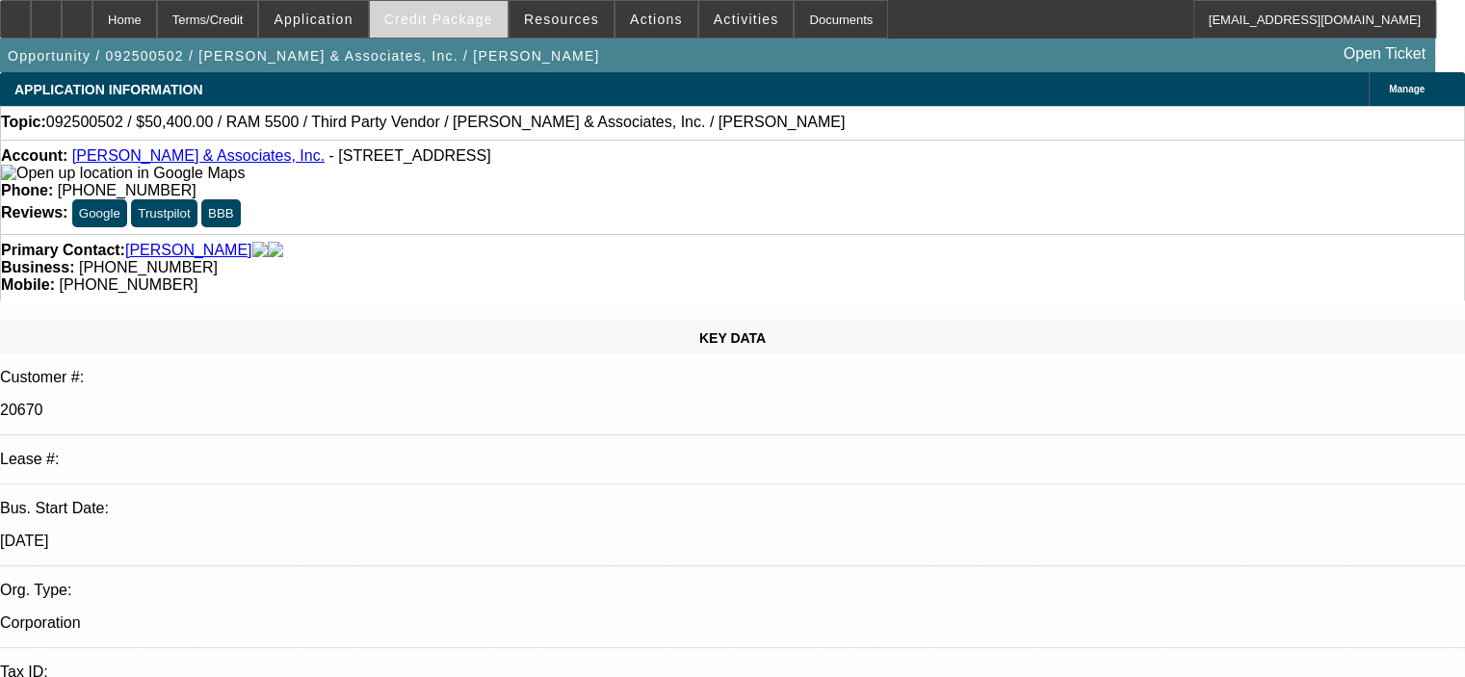
click at [479, 22] on span "Credit Package" at bounding box center [438, 19] width 109 height 15
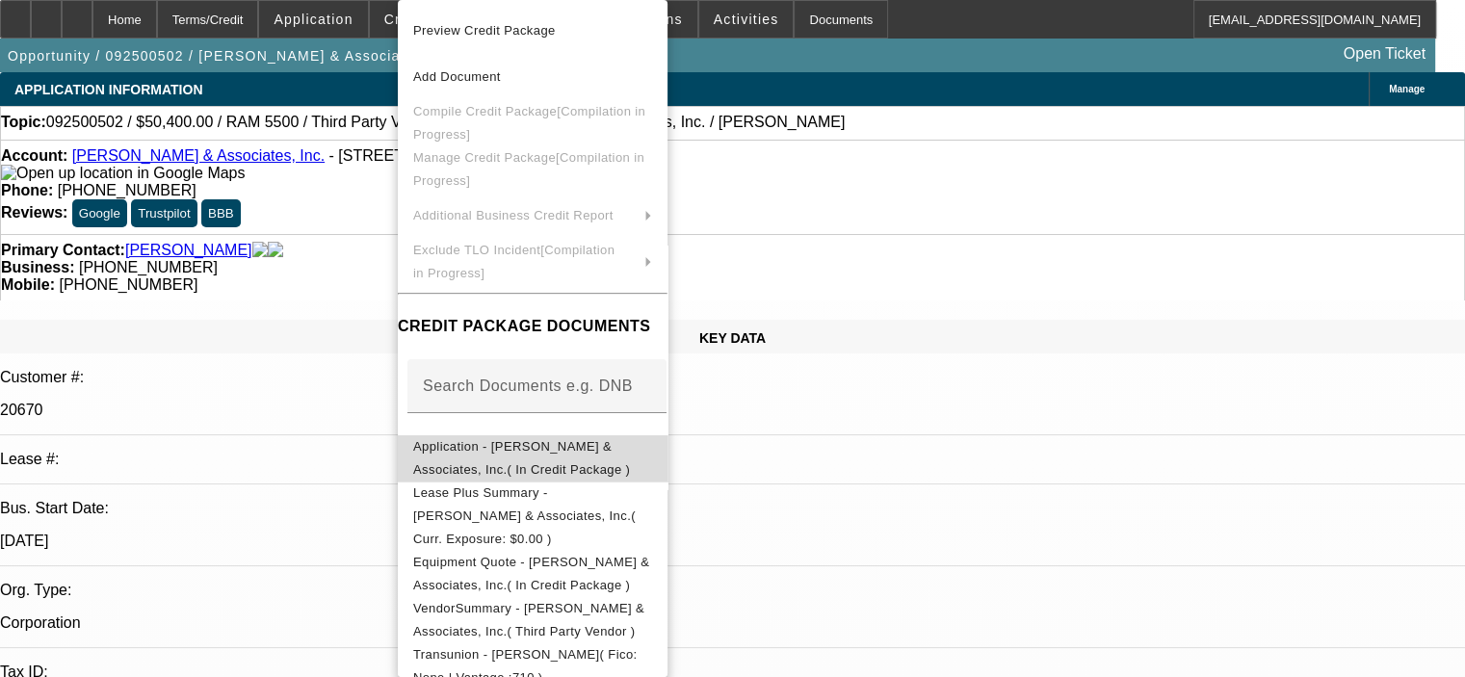
click at [543, 437] on button "Application - [PERSON_NAME] & Associates, Inc.( In Credit Package )" at bounding box center [533, 458] width 270 height 46
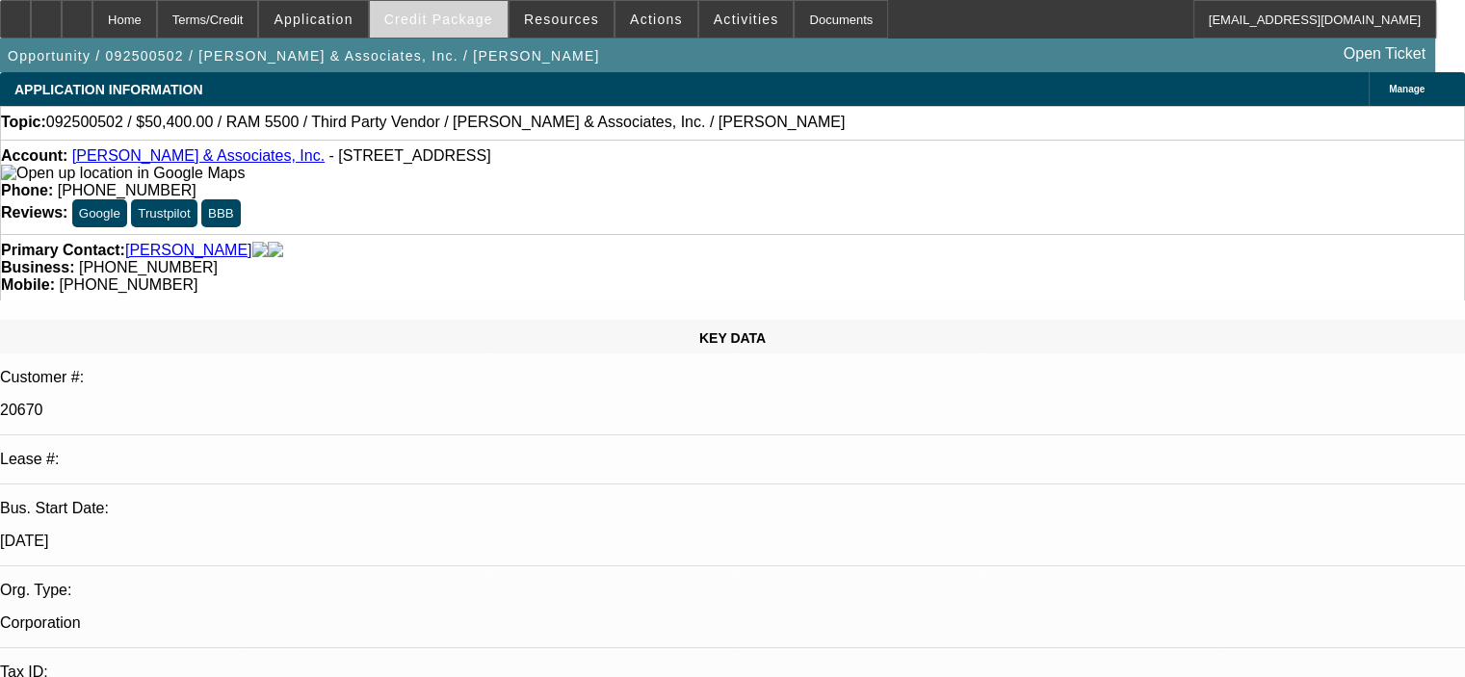
click at [497, 11] on span at bounding box center [439, 19] width 138 height 46
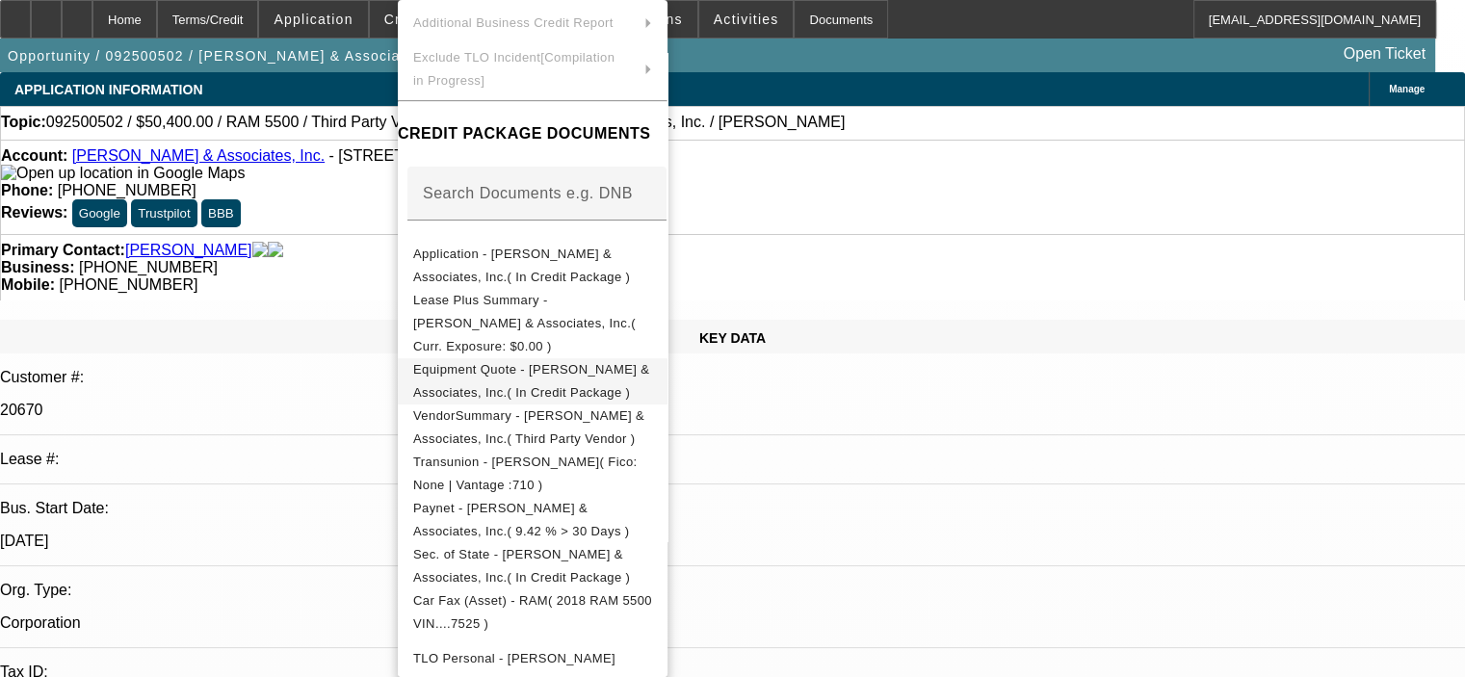
scroll to position [312, 0]
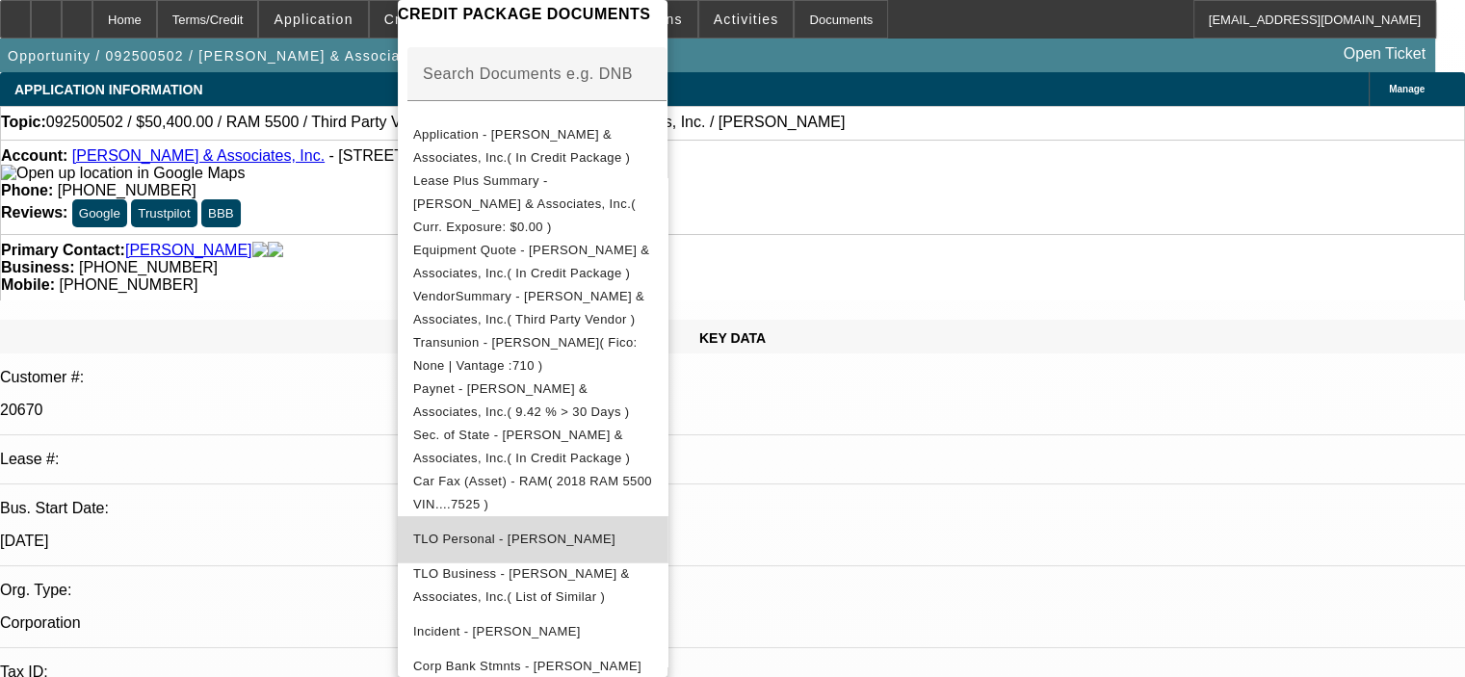
click at [585, 528] on span "TLO Personal - [PERSON_NAME]" at bounding box center [532, 539] width 239 height 23
